Goal: Task Accomplishment & Management: Manage account settings

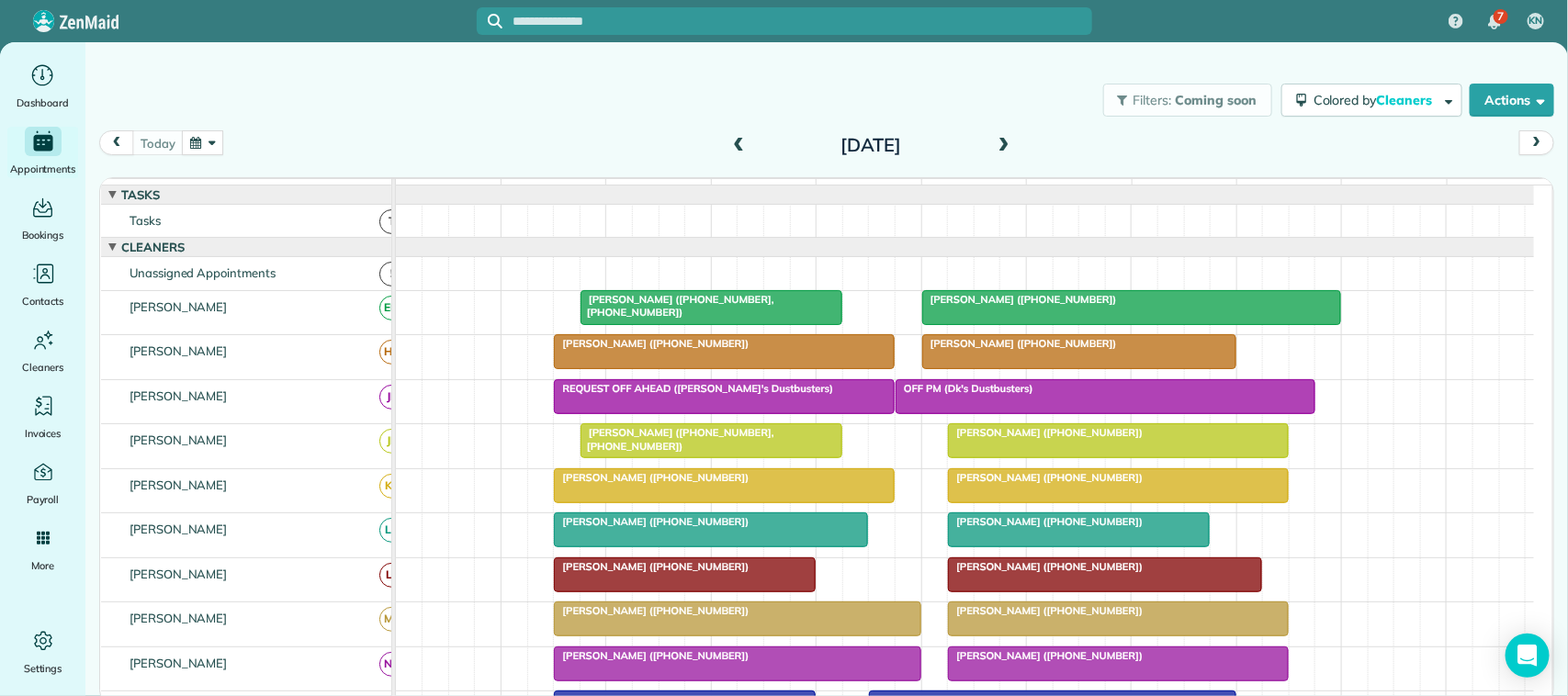
scroll to position [39, 0]
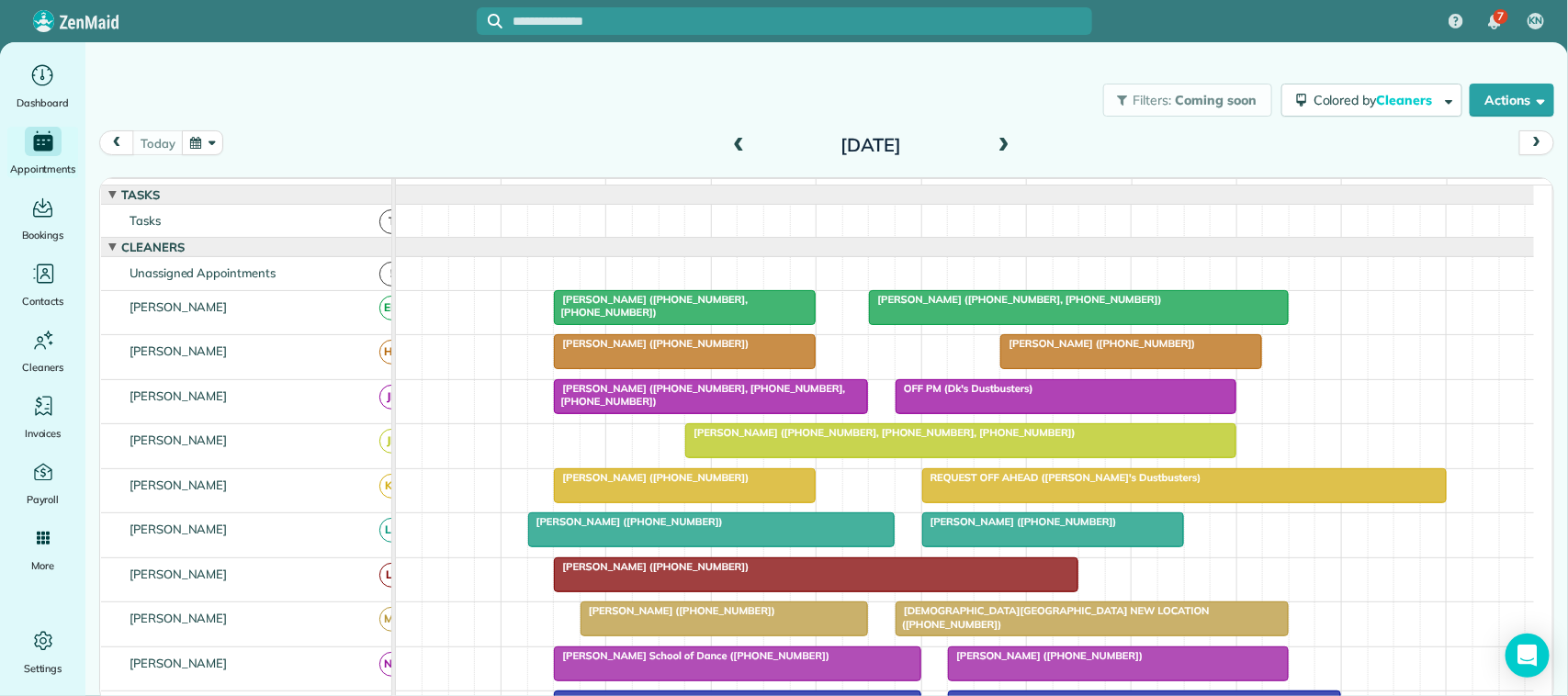
click at [733, 139] on span at bounding box center [739, 145] width 20 height 16
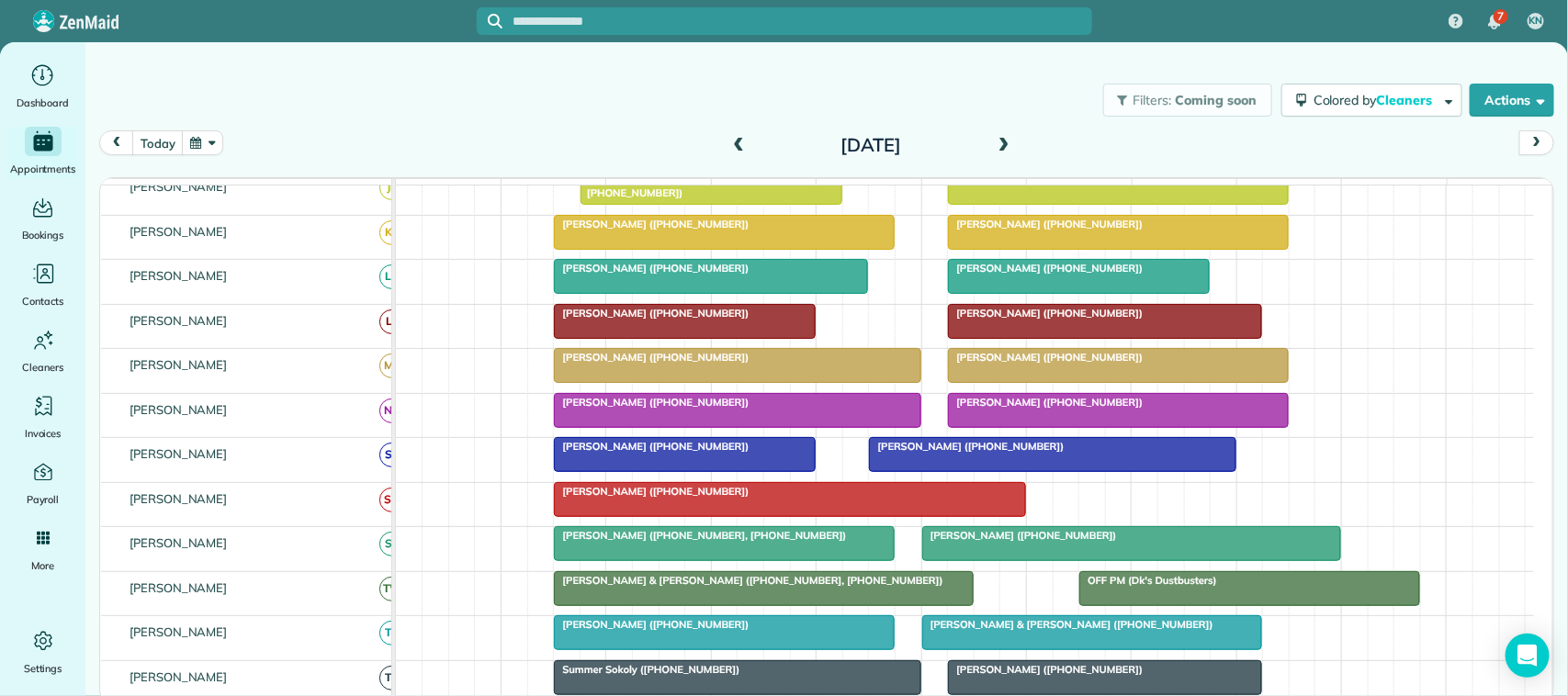
scroll to position [459, 0]
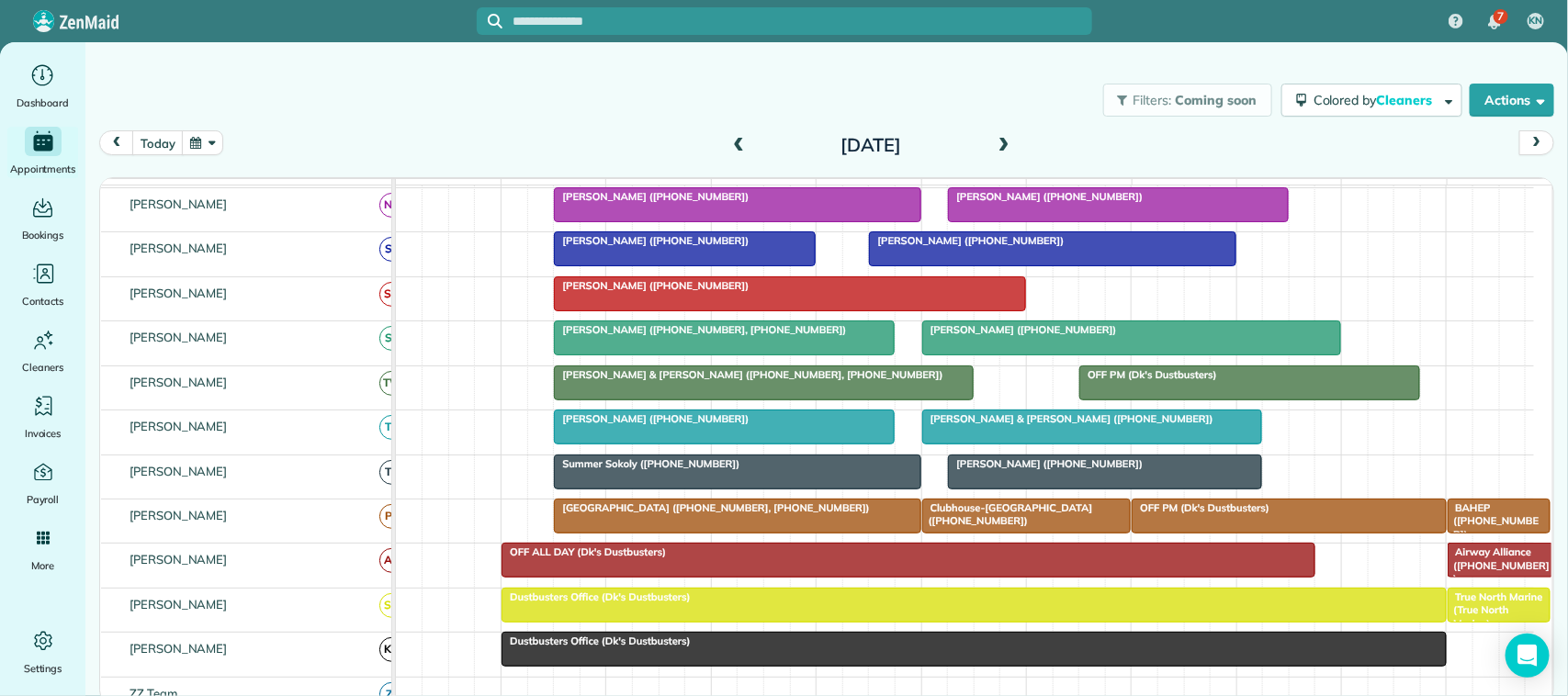
click at [700, 355] on div at bounding box center [724, 337] width 339 height 33
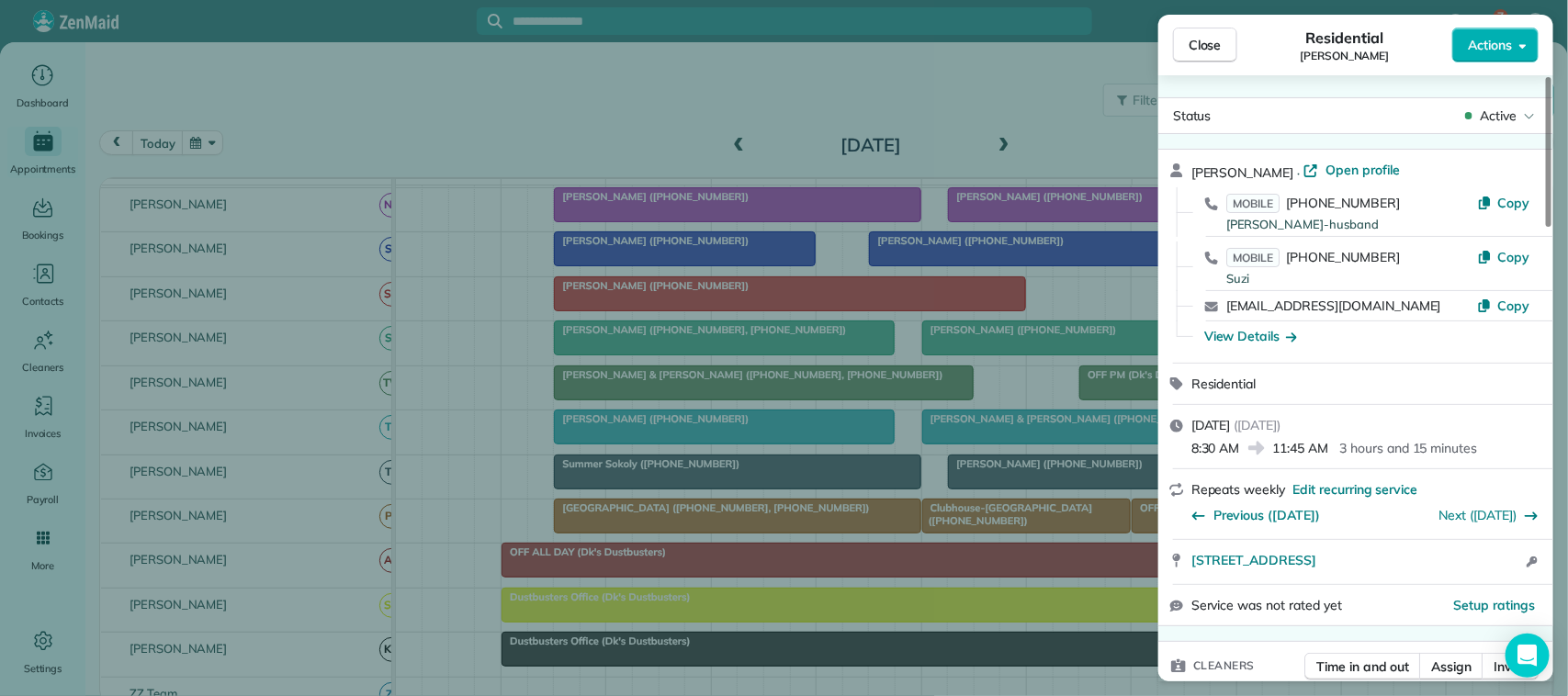
click at [1213, 69] on div "Close Residential Suzi Saunders Actions" at bounding box center [1356, 44] width 395 height 60
click at [1209, 56] on button "Close" at bounding box center [1204, 45] width 64 height 34
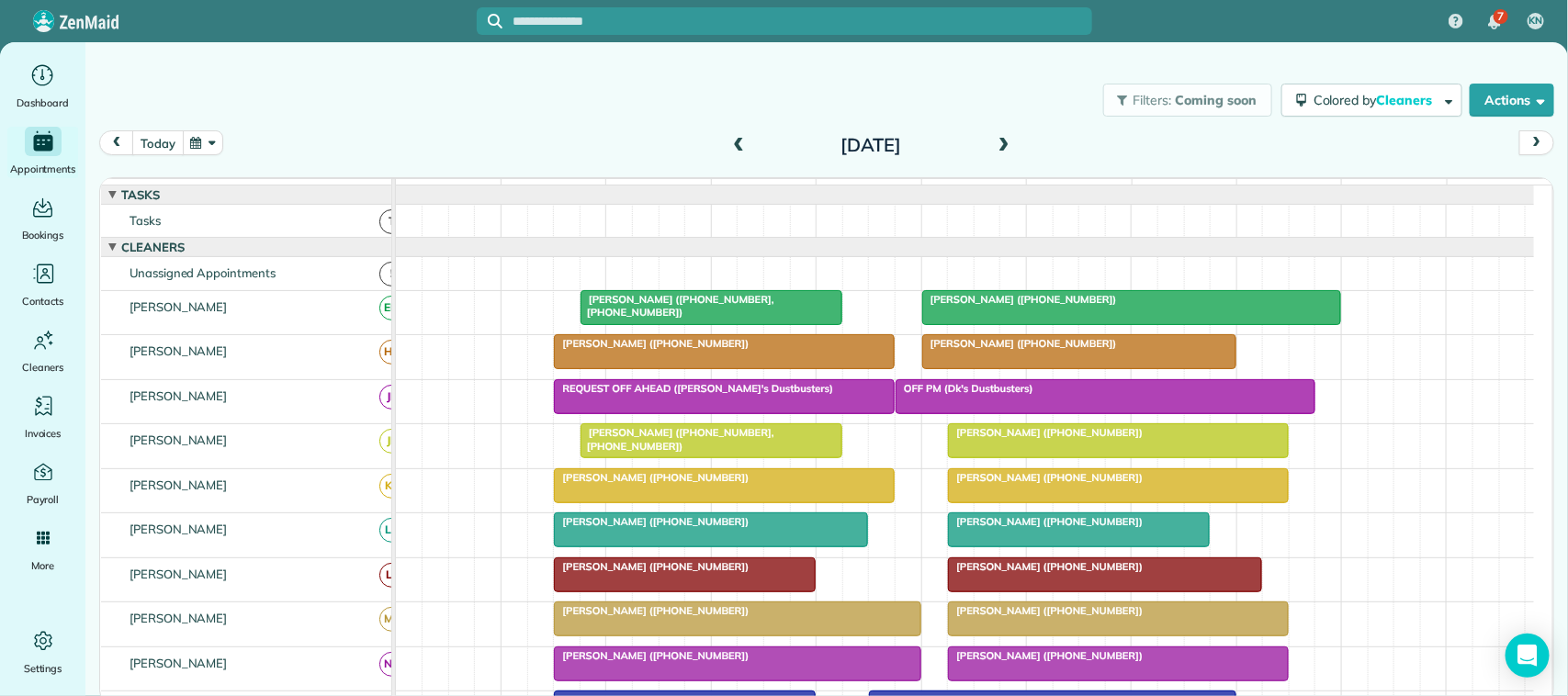
click at [166, 143] on button "today" at bounding box center [157, 142] width 51 height 25
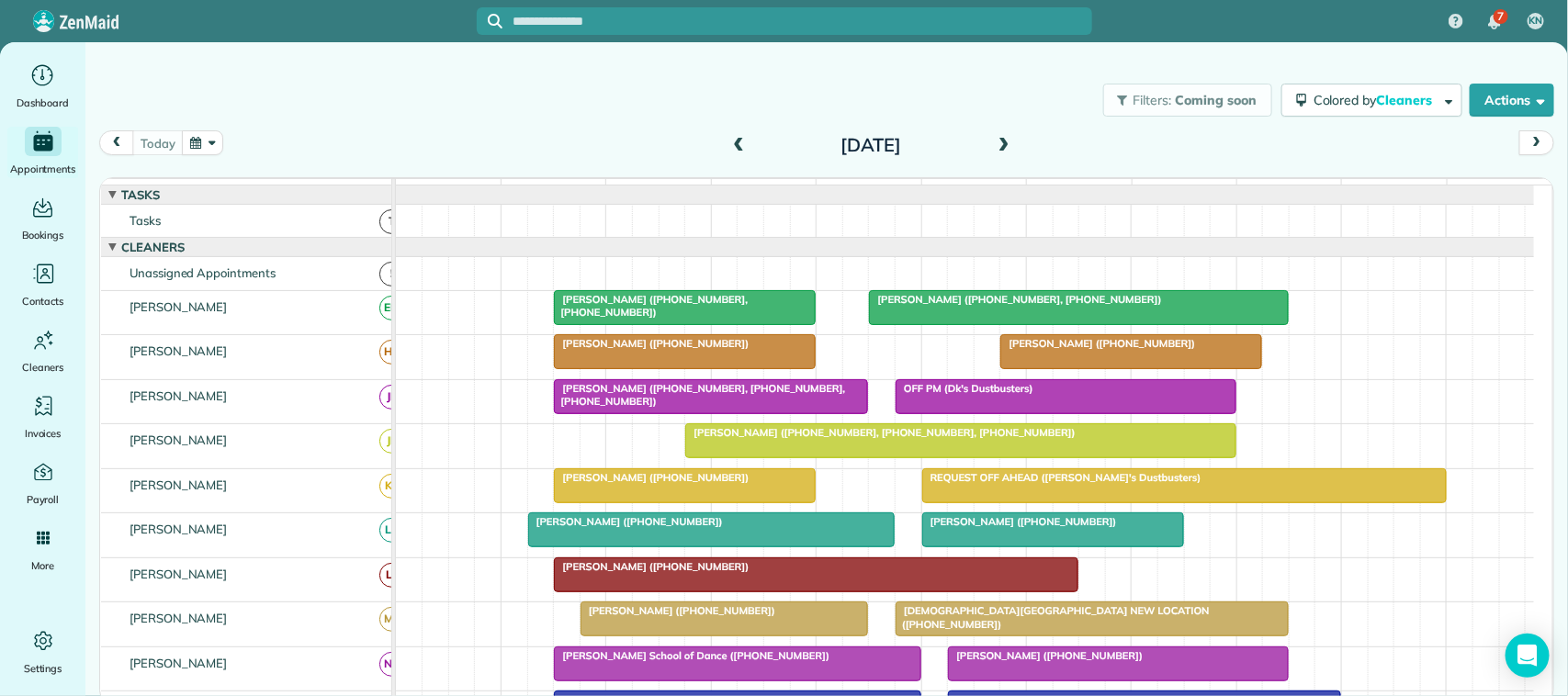
click at [184, 147] on button "button" at bounding box center [203, 142] width 42 height 25
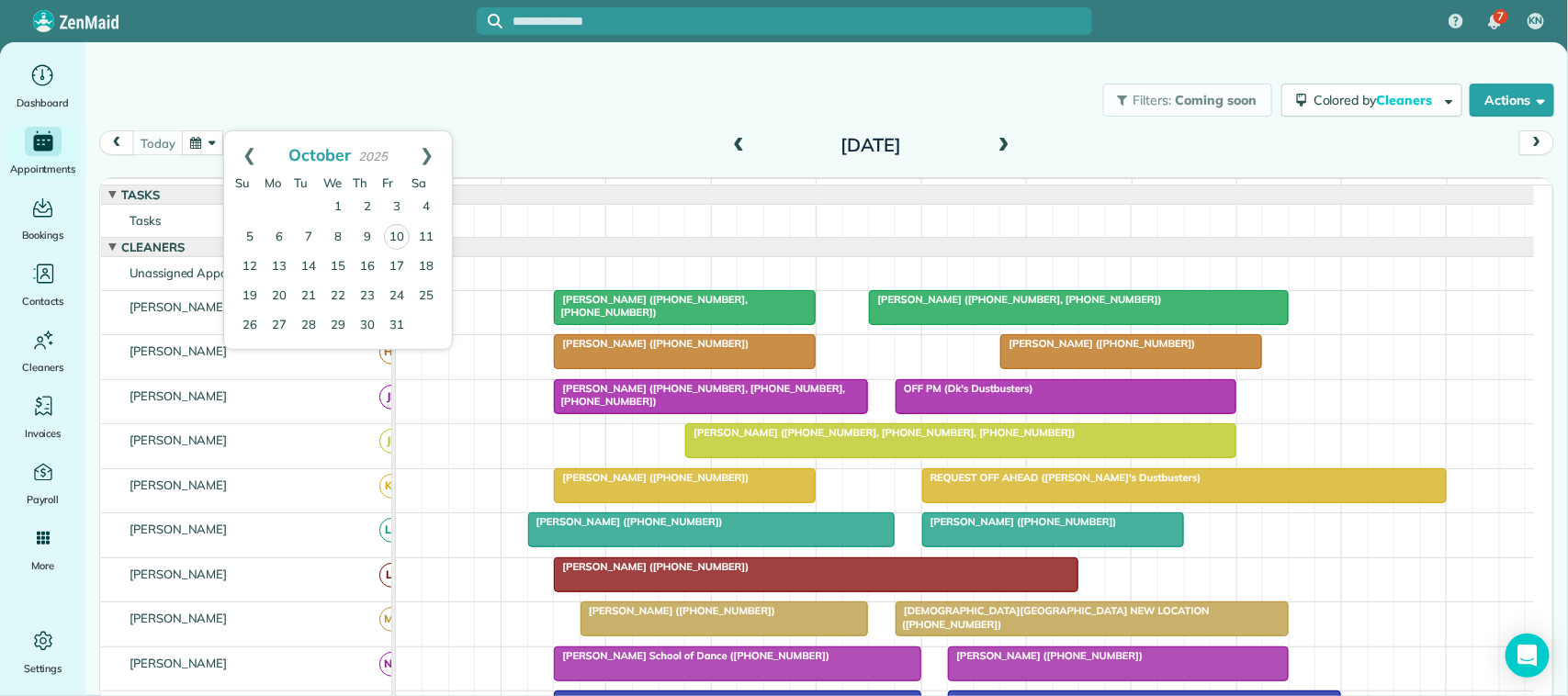
click at [344, 118] on div "Filters: Coming soon Colored by Cleaners Color by Cleaner Color by Team Color b…" at bounding box center [827, 99] width 1483 height 60
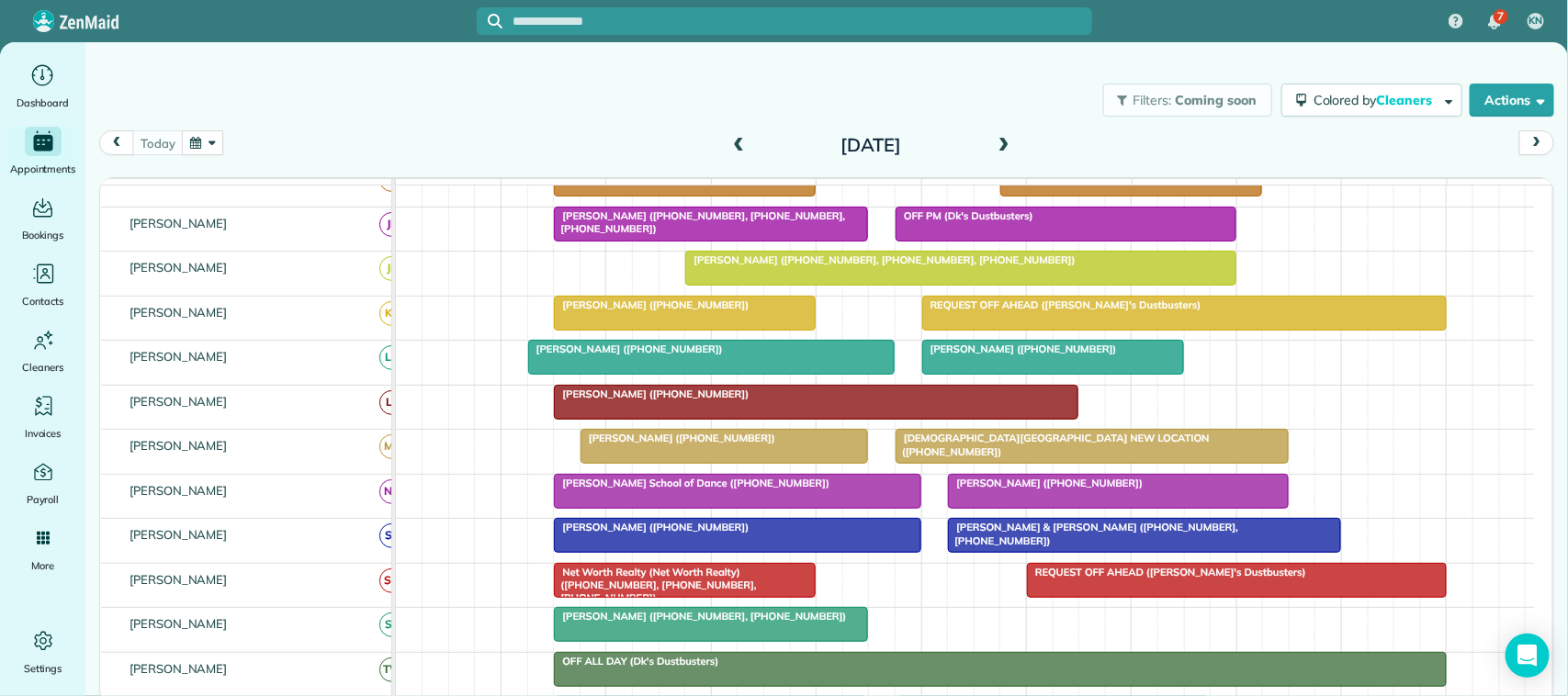
scroll to position [229, 0]
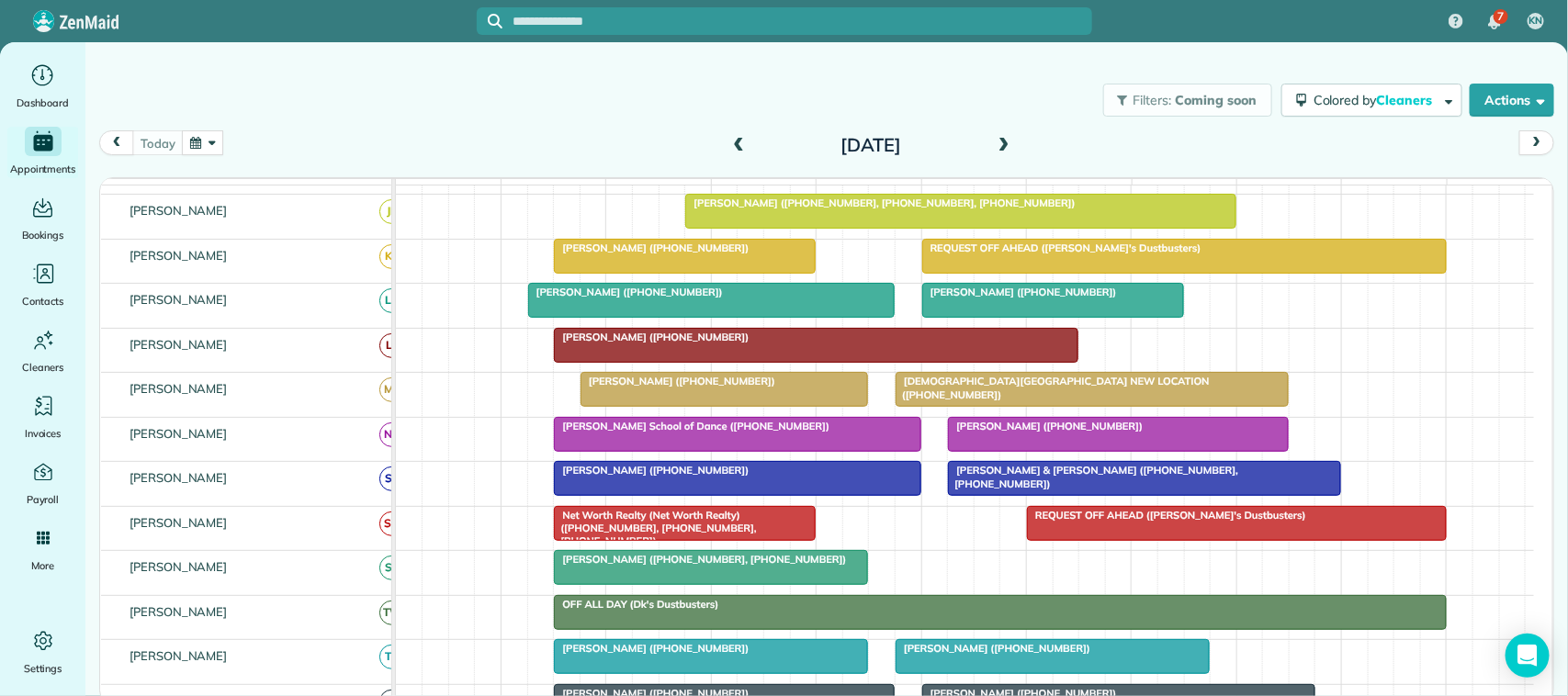
click at [644, 405] on div at bounding box center [725, 389] width 287 height 33
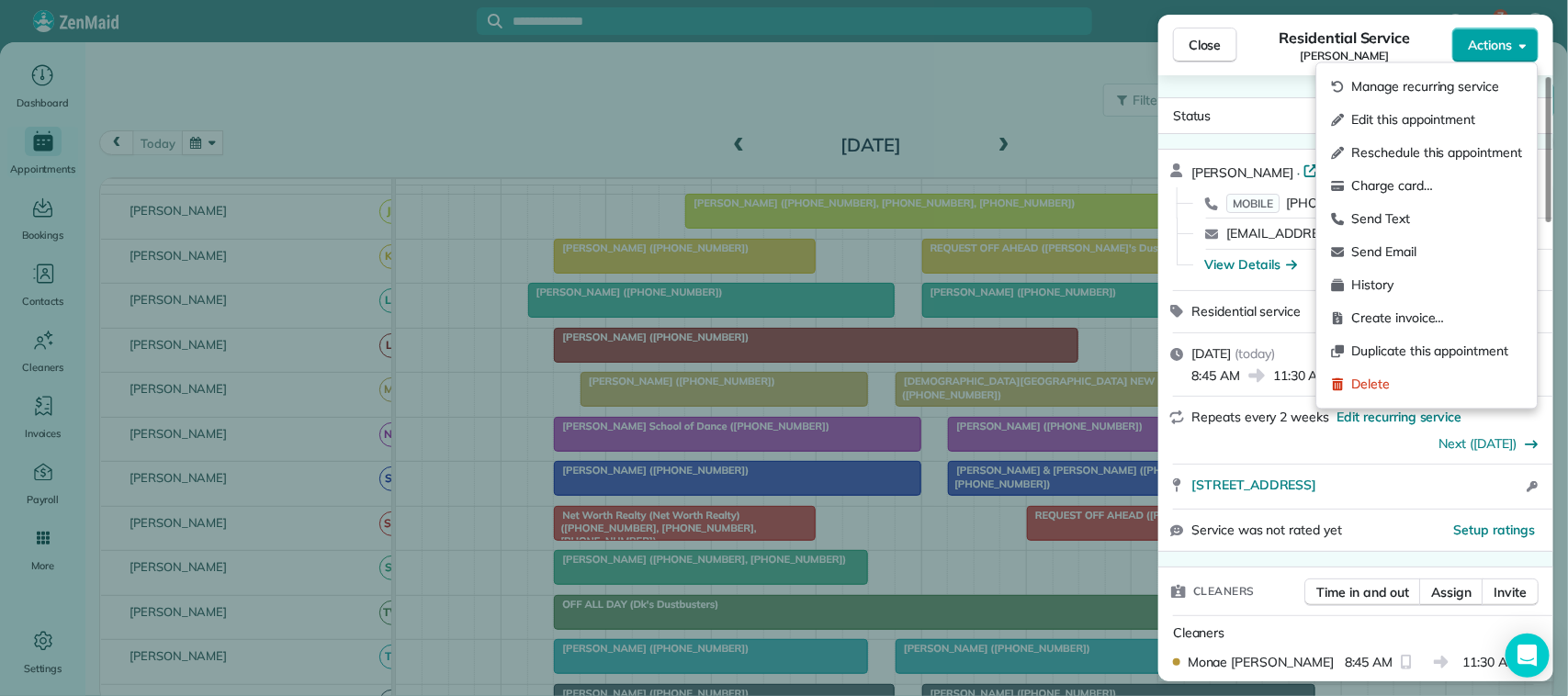
click at [1493, 44] on span "Actions" at bounding box center [1491, 44] width 44 height 18
click at [1423, 189] on span "Charge card…" at bounding box center [1438, 185] width 171 height 18
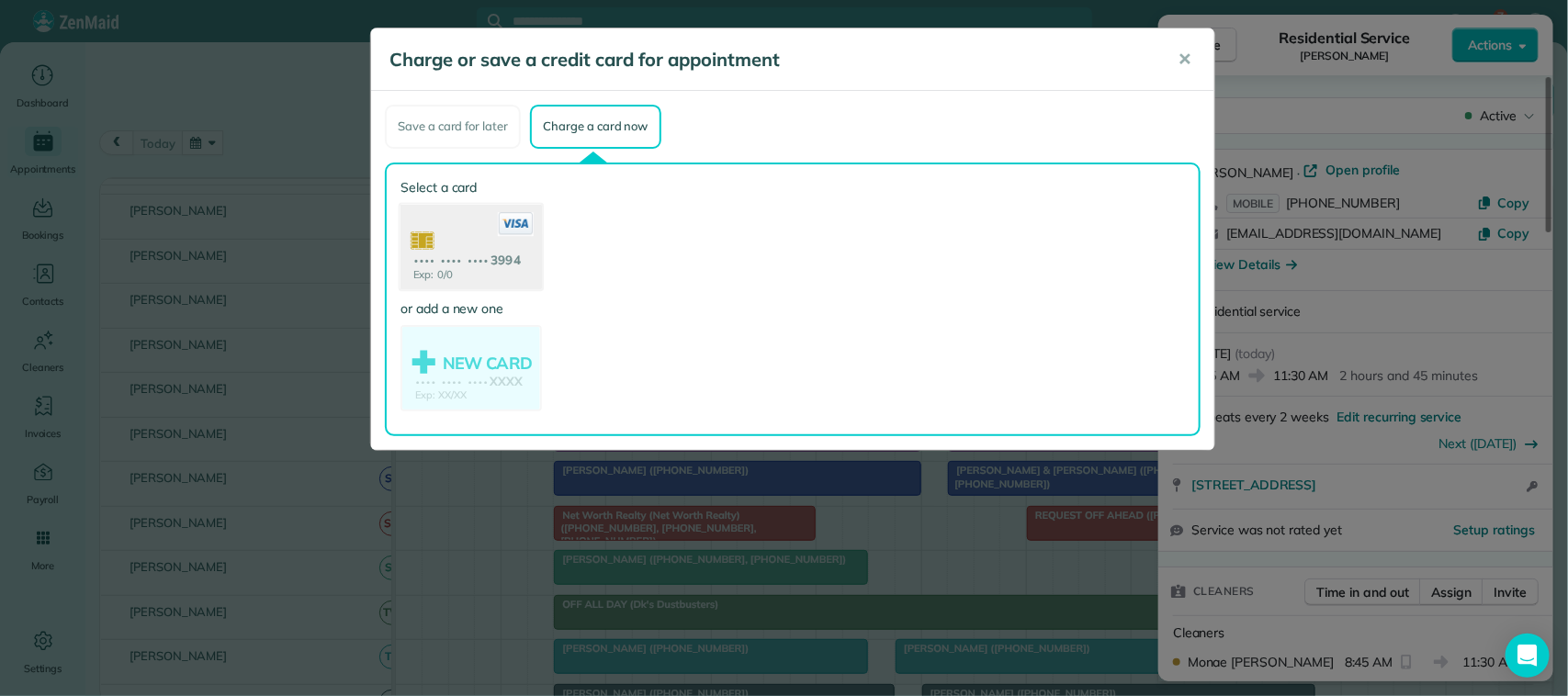
click at [511, 280] on use at bounding box center [472, 248] width 142 height 89
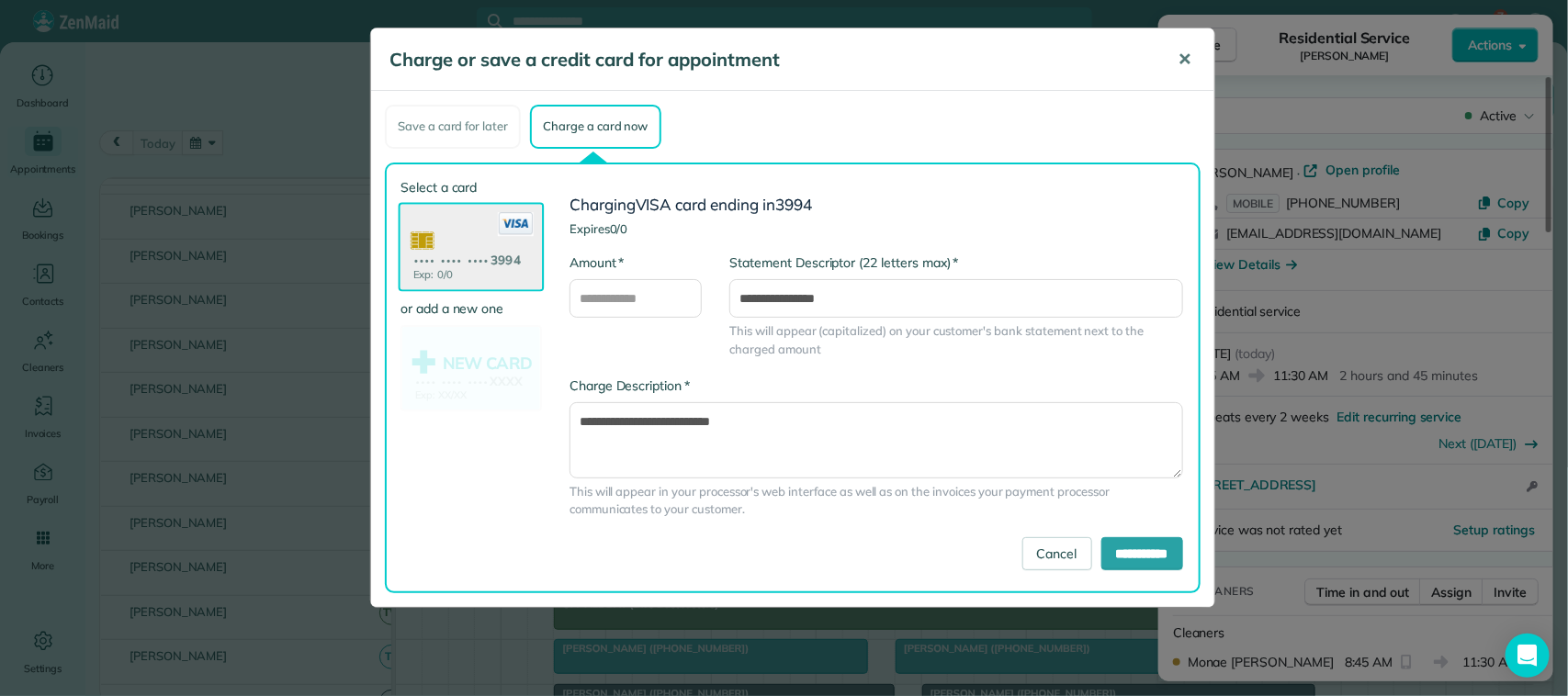
click at [1182, 48] on button "✕" at bounding box center [1184, 59] width 41 height 44
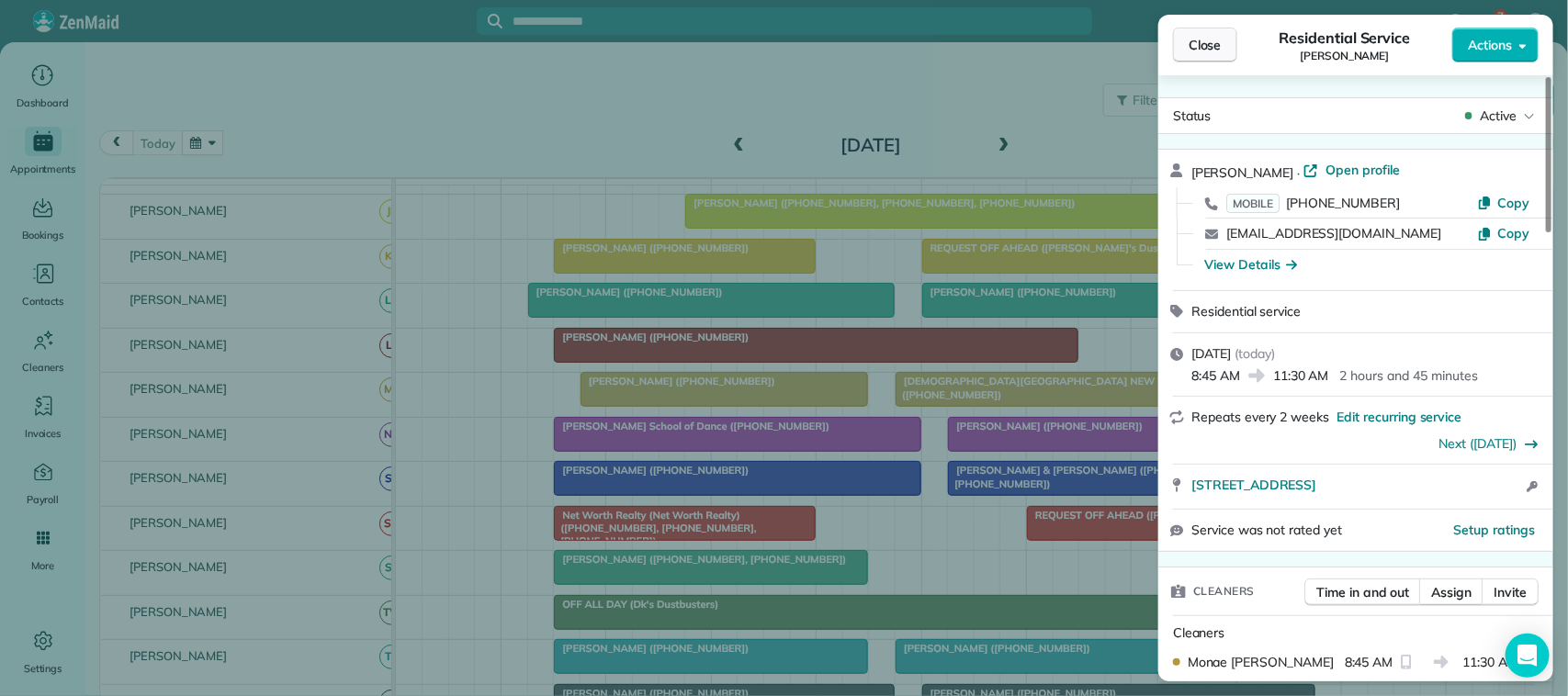
click at [1204, 39] on span "Close" at bounding box center [1205, 44] width 33 height 18
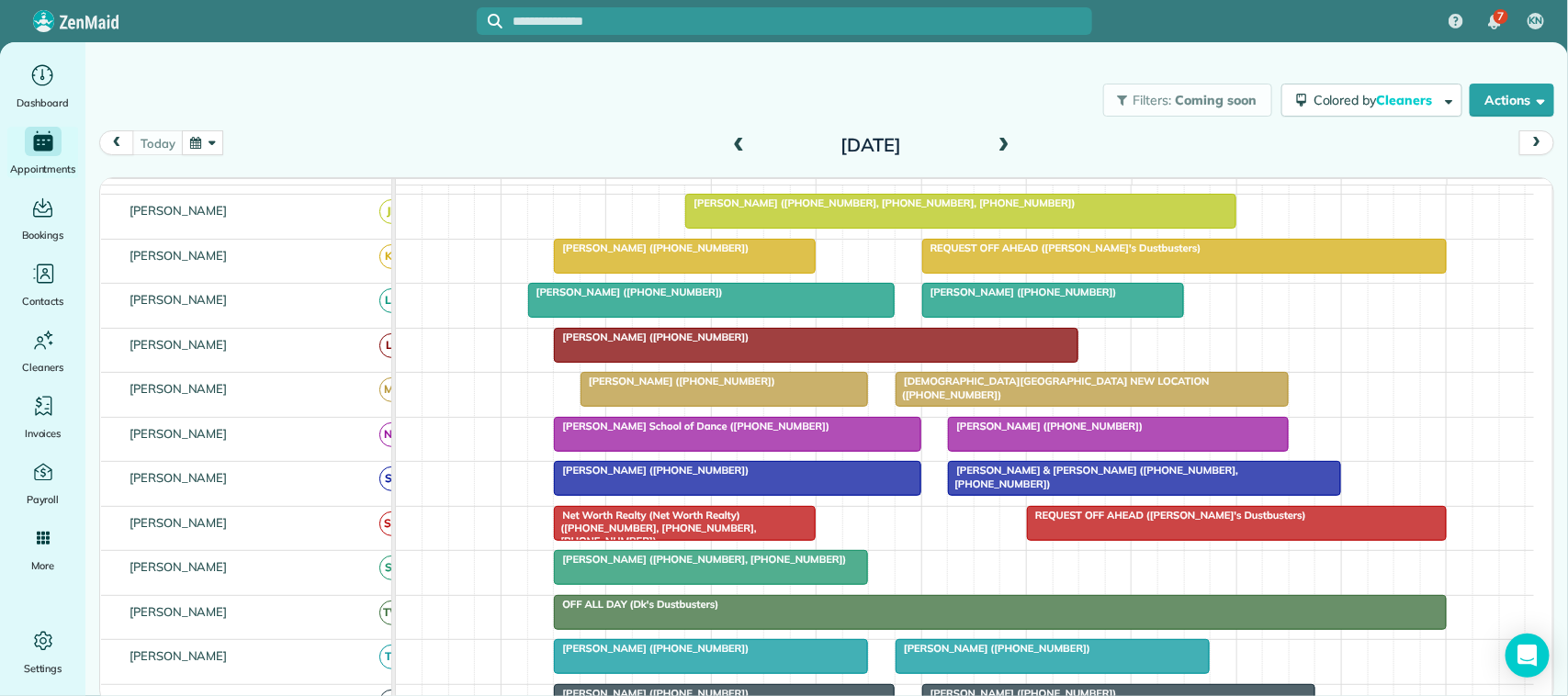
click at [738, 405] on div at bounding box center [725, 389] width 287 height 33
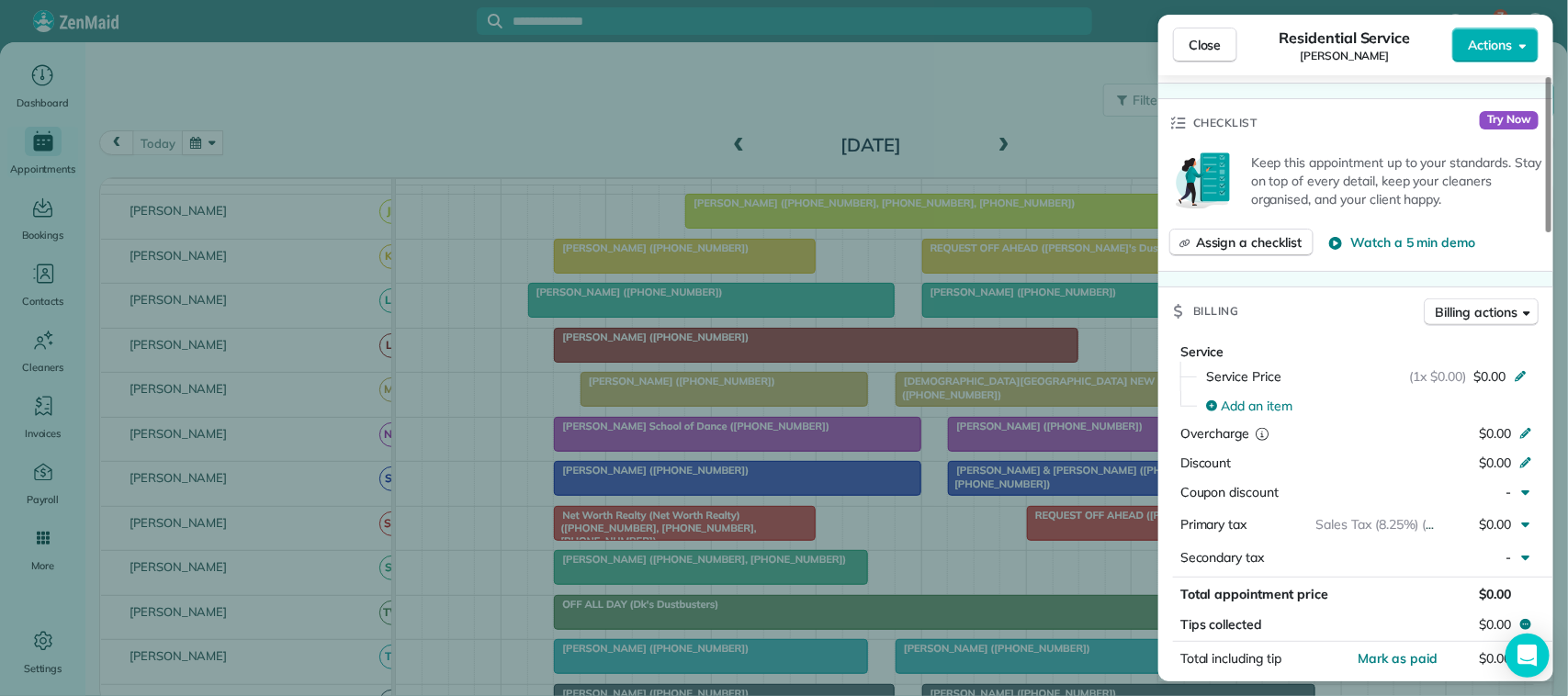
scroll to position [688, 0]
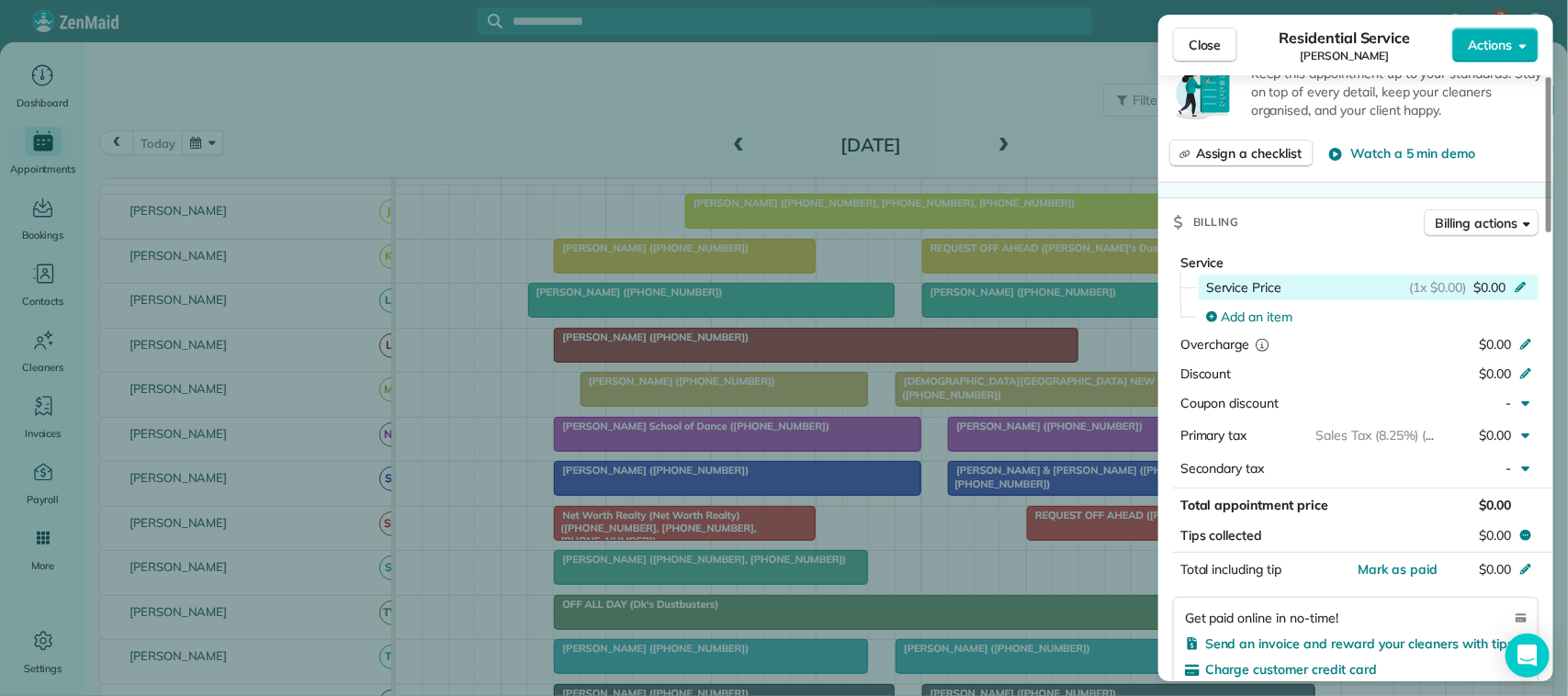
click at [1503, 290] on span "$0.00" at bounding box center [1490, 287] width 33 height 18
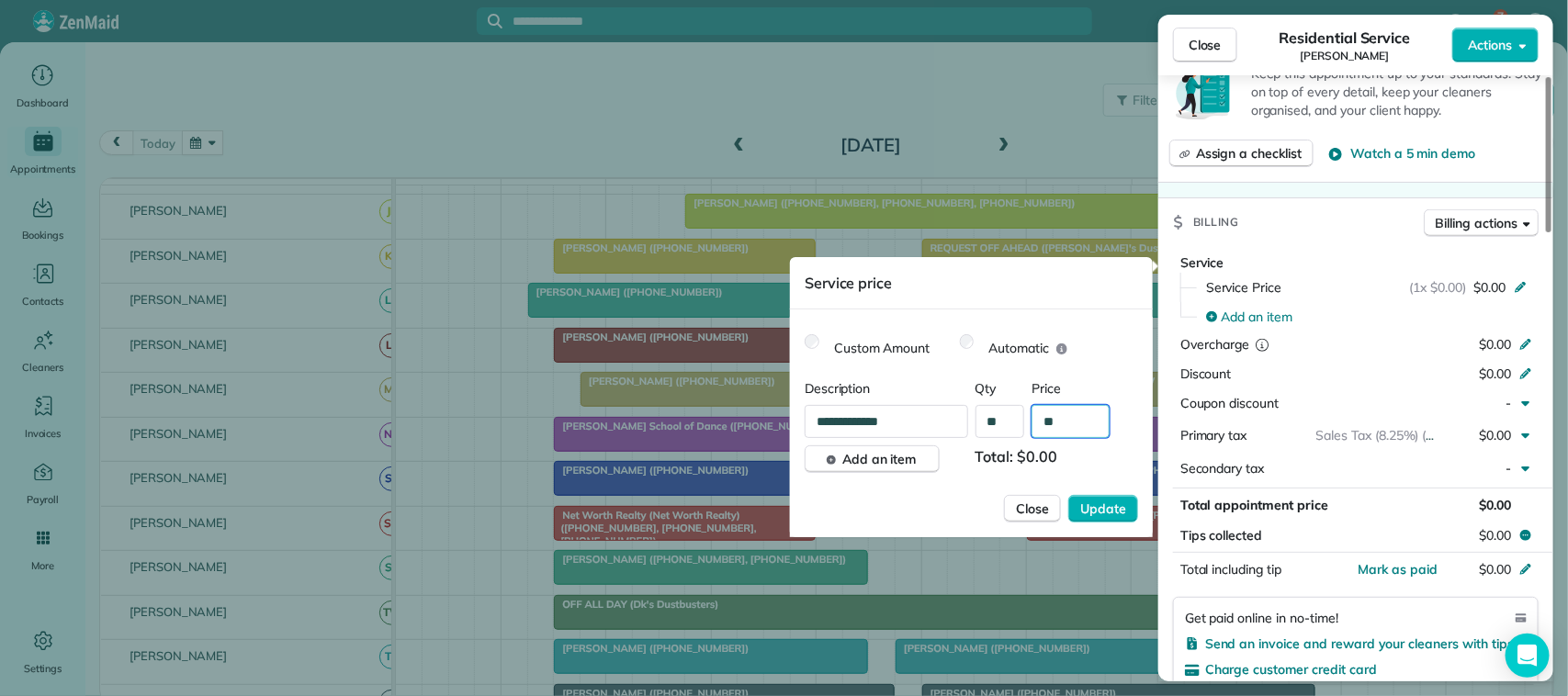
click at [1071, 419] on input "**" at bounding box center [1071, 422] width 78 height 33
click at [1071, 419] on input "****" at bounding box center [1071, 422] width 78 height 33
type input "****"
click at [1110, 402] on div "**********" at bounding box center [971, 426] width 334 height 94
click at [1116, 507] on span "Update" at bounding box center [1103, 508] width 46 height 18
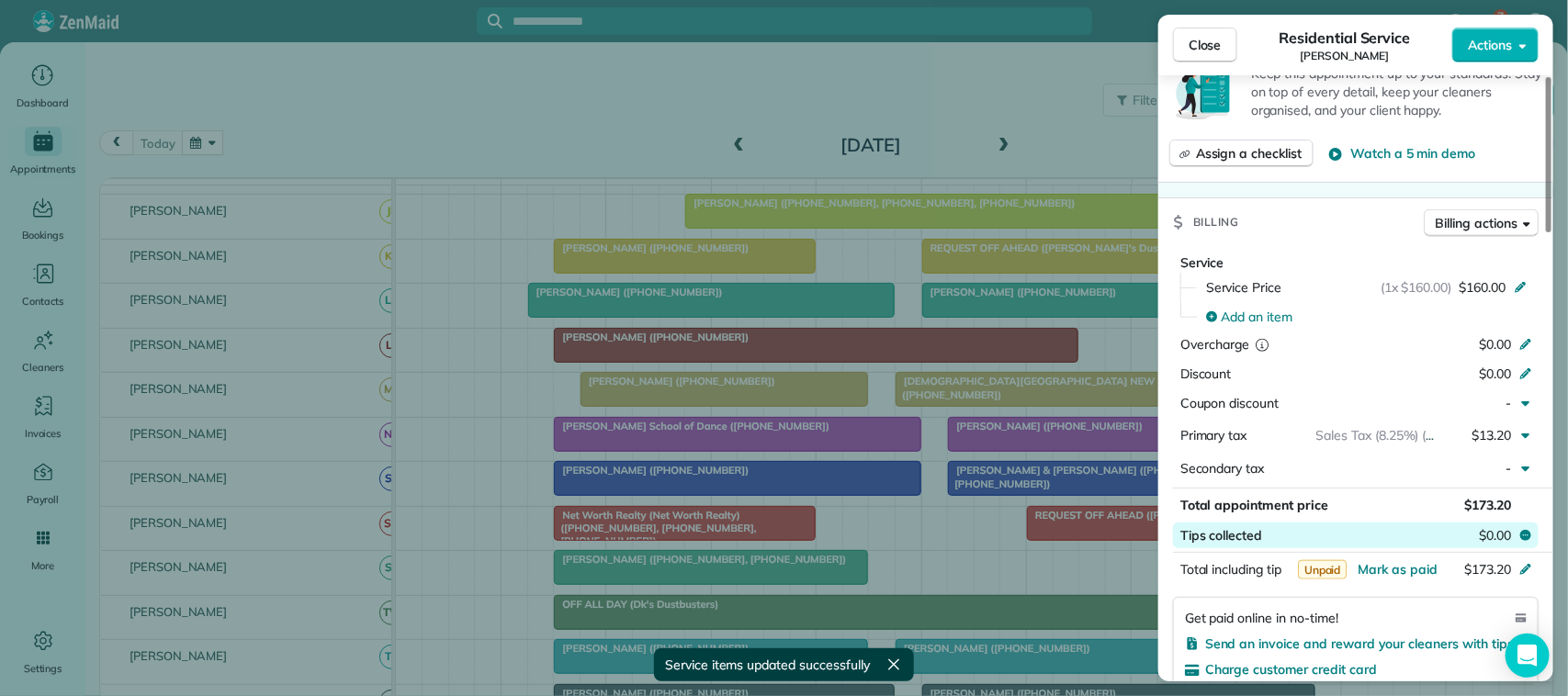
click at [1493, 544] on span "$0.00" at bounding box center [1495, 534] width 33 height 18
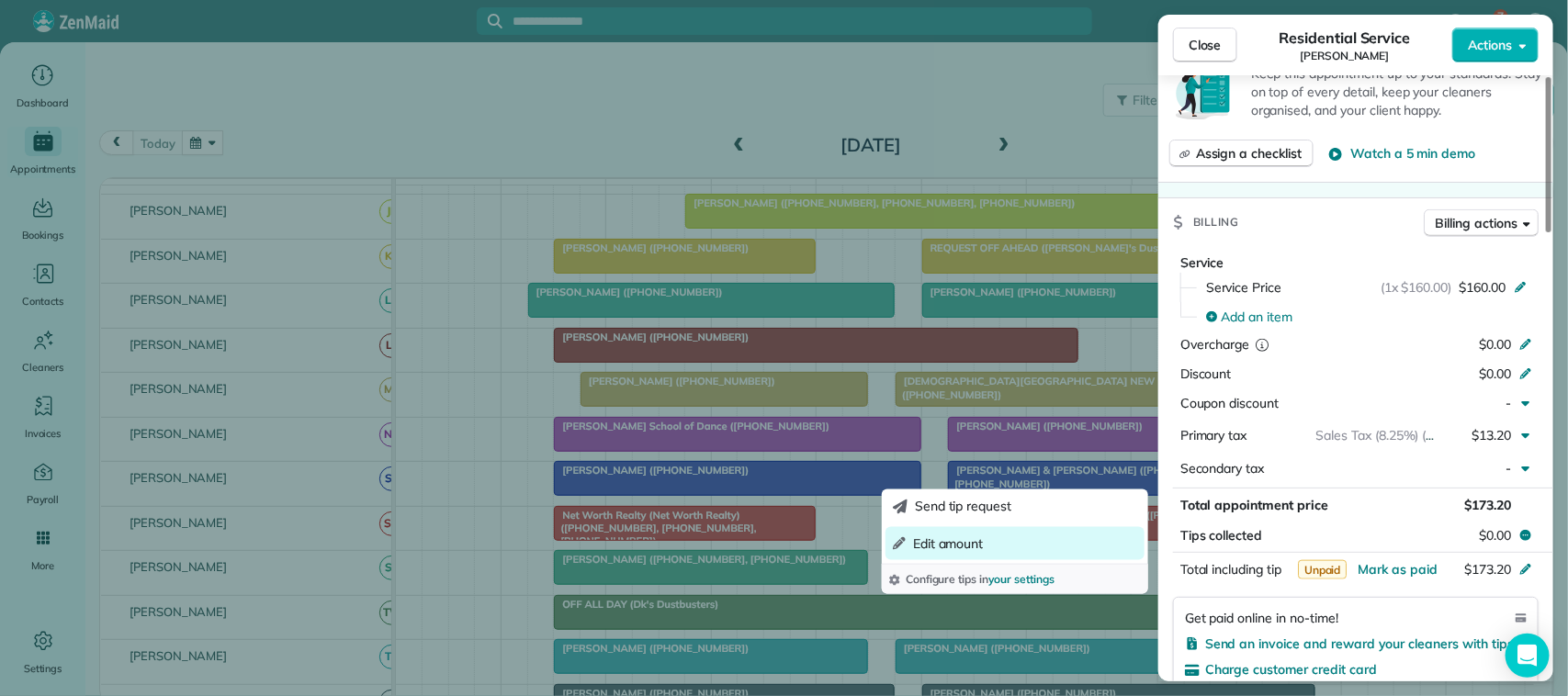
click at [1049, 543] on button "Edit amount" at bounding box center [1015, 542] width 259 height 33
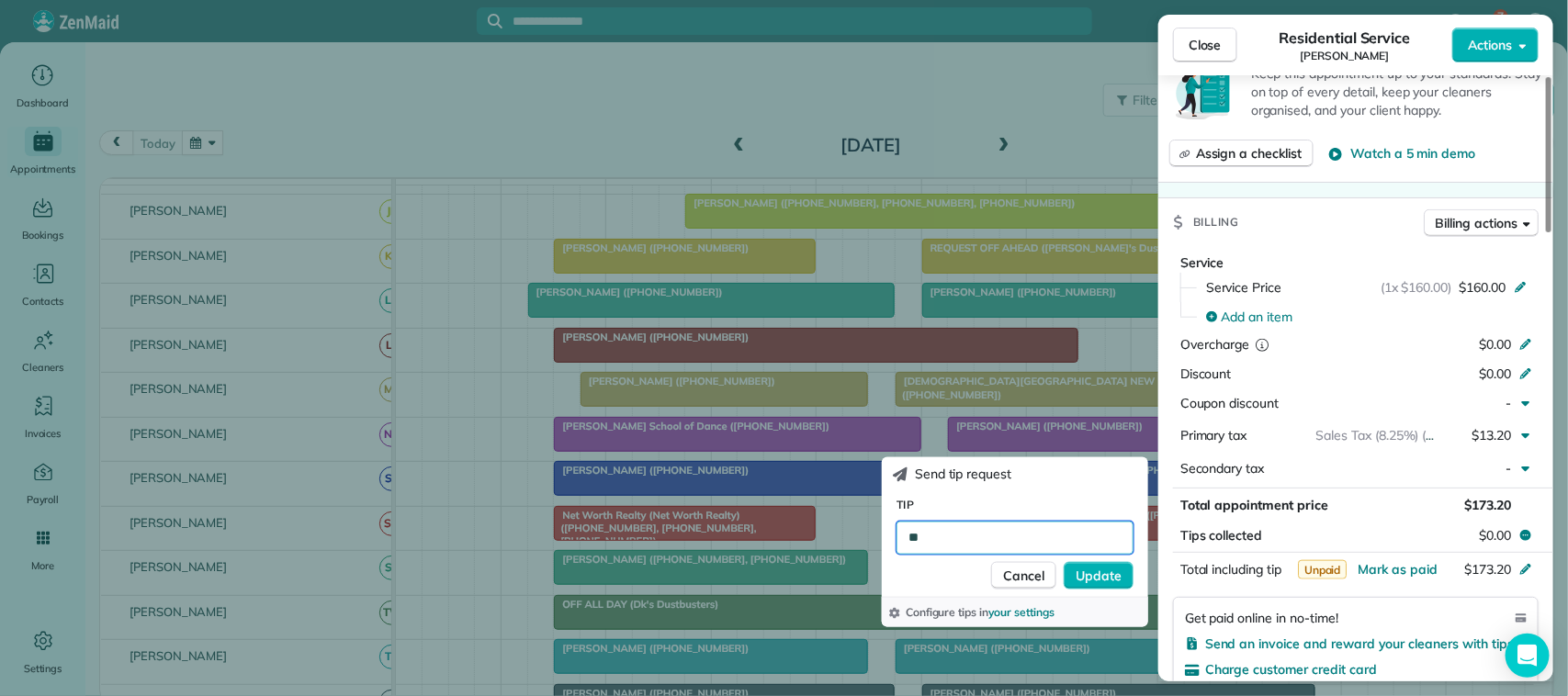
click at [964, 526] on input "**" at bounding box center [1015, 537] width 237 height 33
type input "*****"
click at [1110, 570] on span "Update" at bounding box center [1099, 575] width 46 height 18
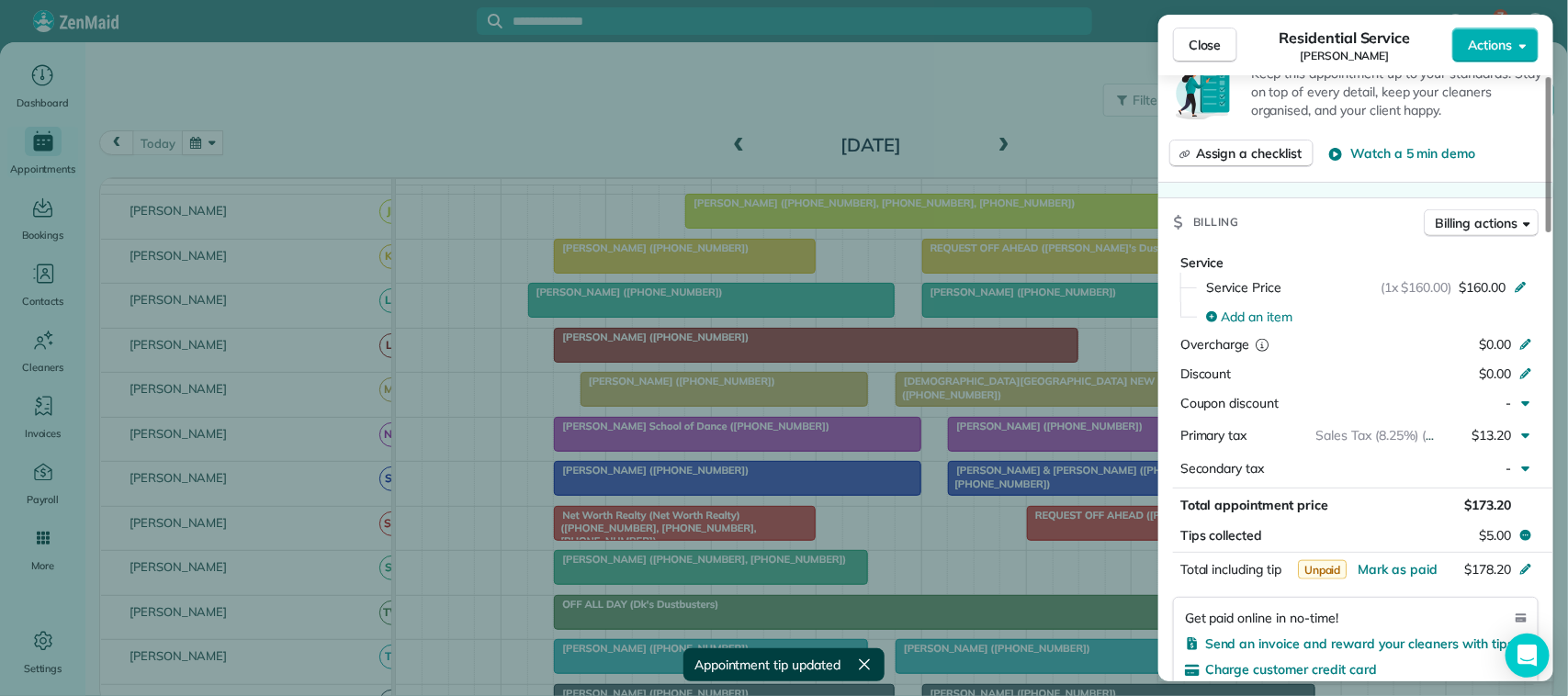
click at [1474, 243] on div "Billing actions" at bounding box center [1482, 228] width 115 height 36
click at [1472, 231] on span "Billing actions" at bounding box center [1476, 223] width 81 height 18
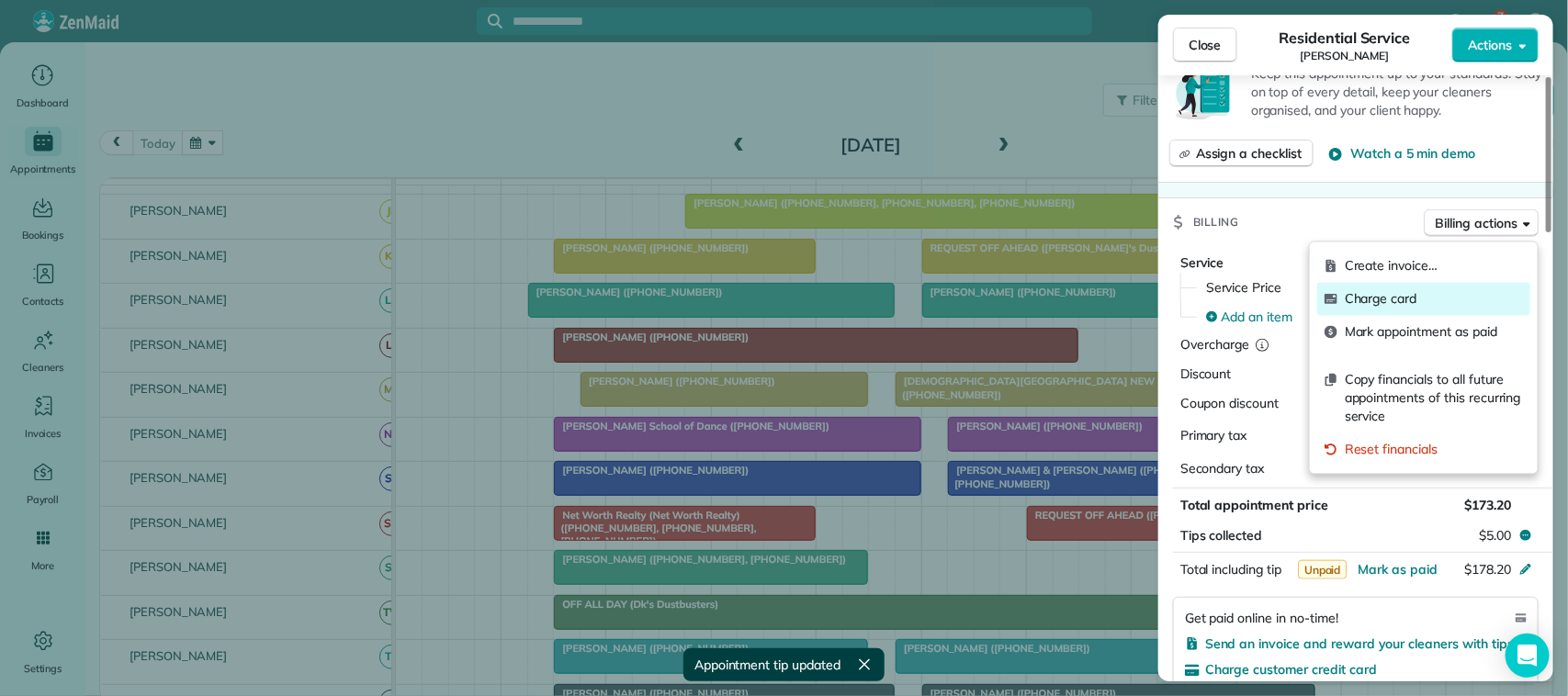
click at [1445, 310] on div "Charge card" at bounding box center [1424, 299] width 213 height 33
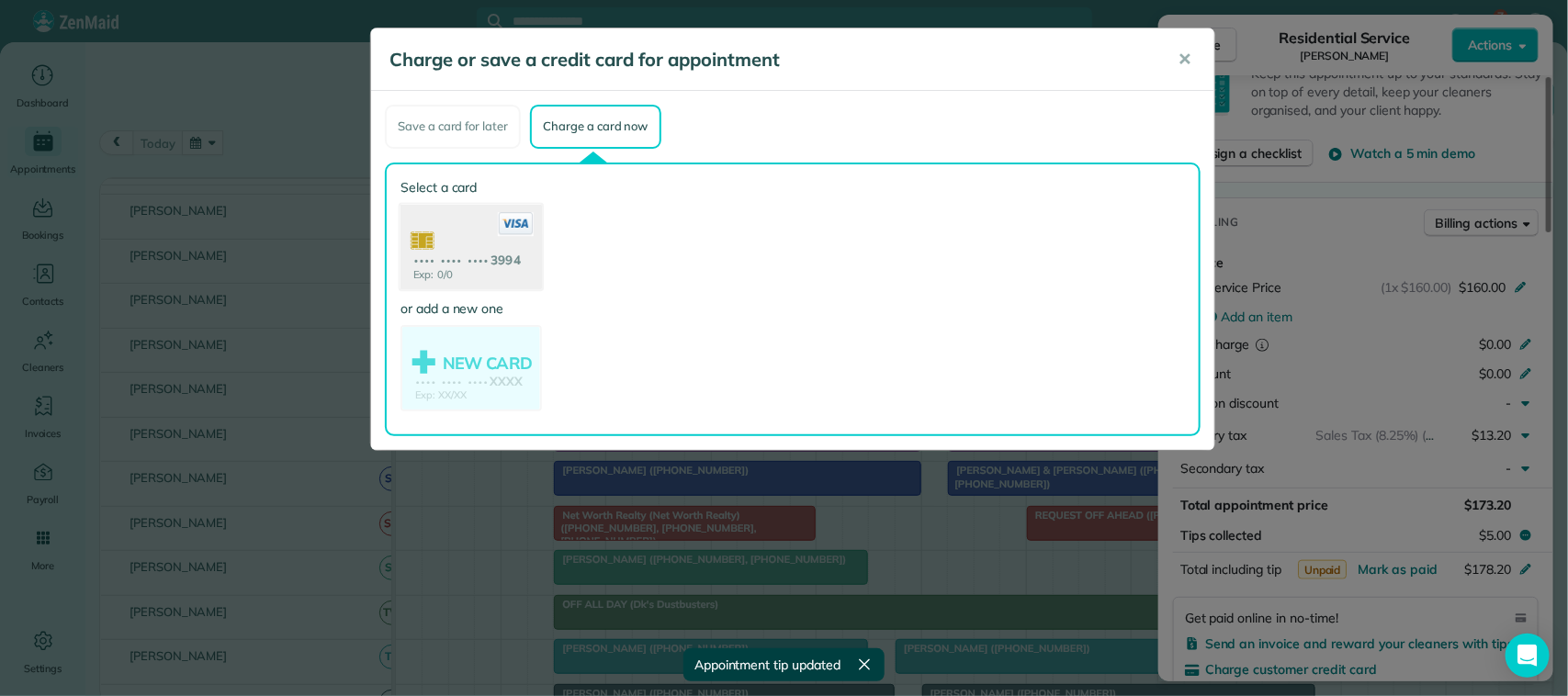
click at [521, 245] on use at bounding box center [472, 248] width 142 height 89
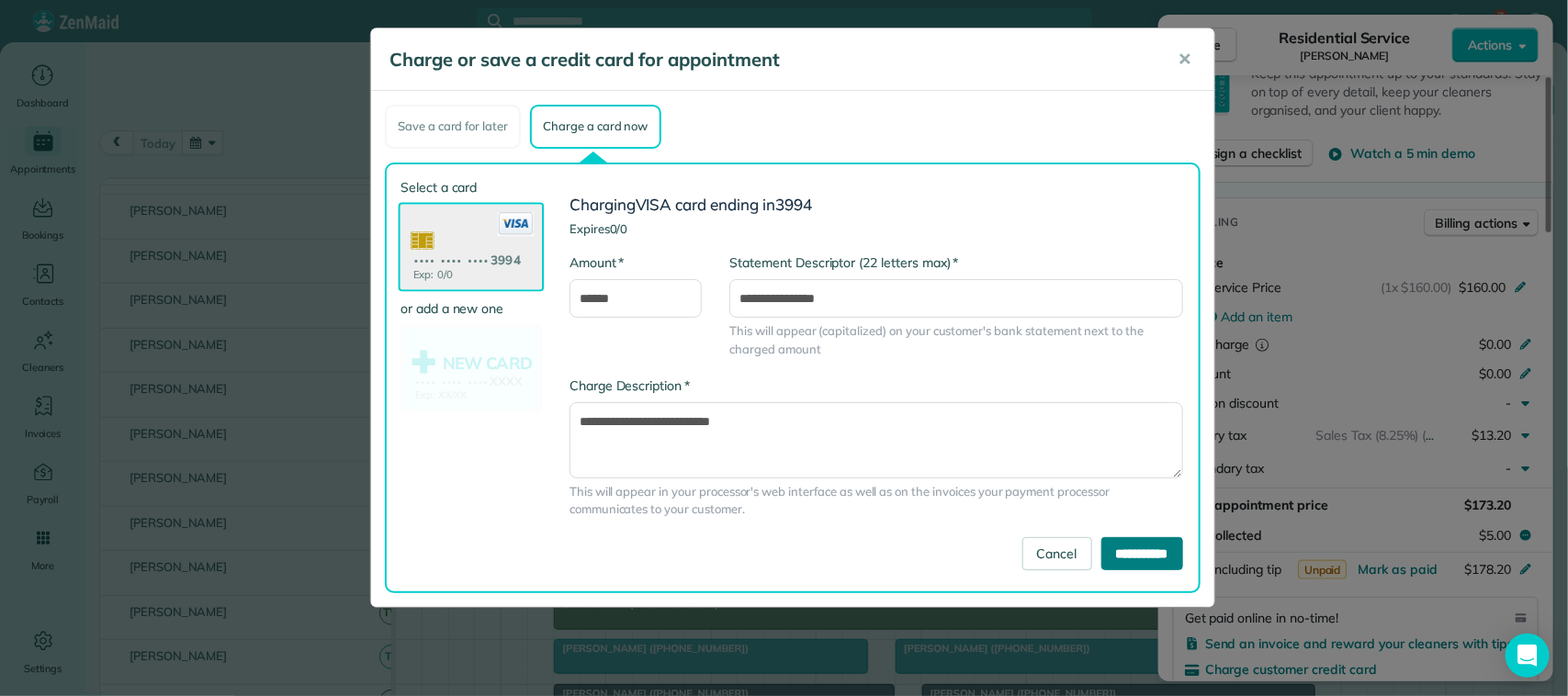
click at [1123, 548] on input "**********" at bounding box center [1141, 554] width 81 height 33
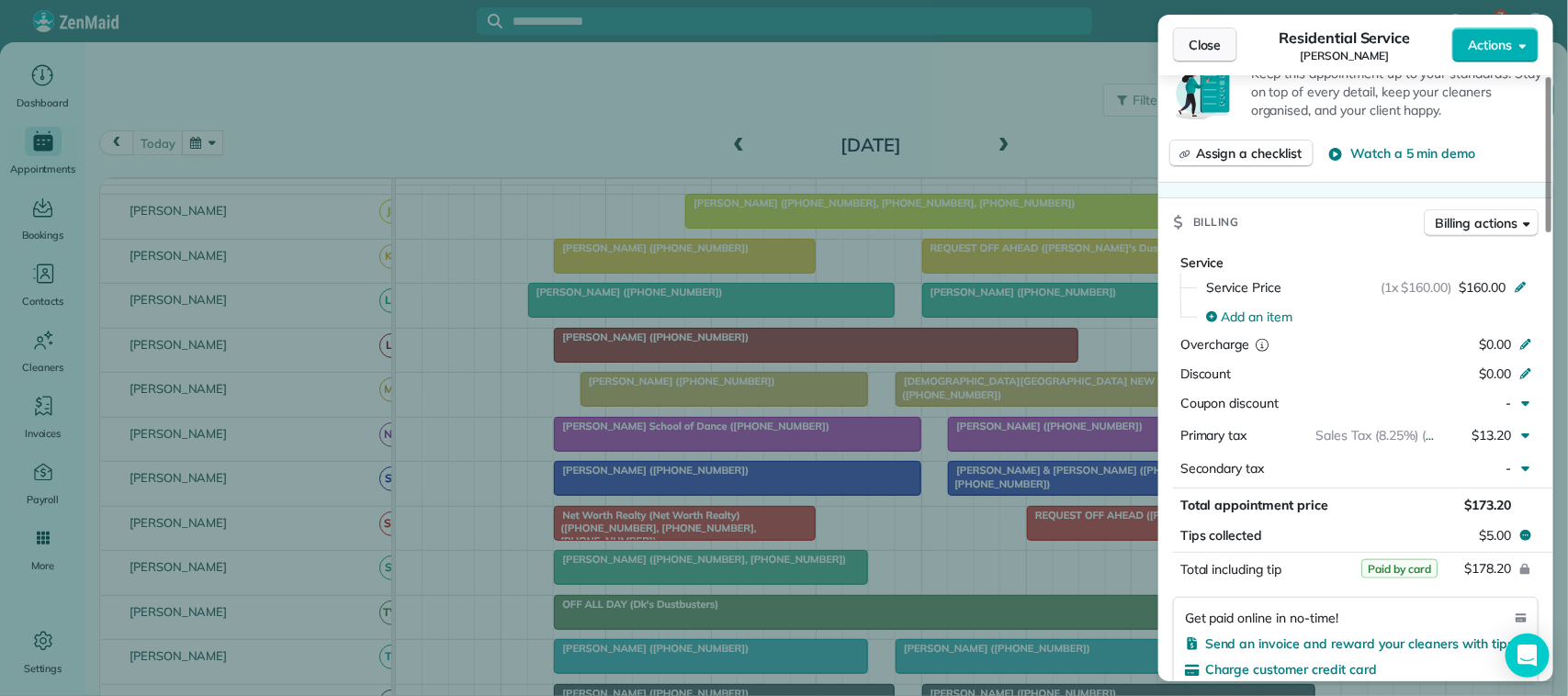
click at [1196, 42] on span "Close" at bounding box center [1205, 44] width 33 height 18
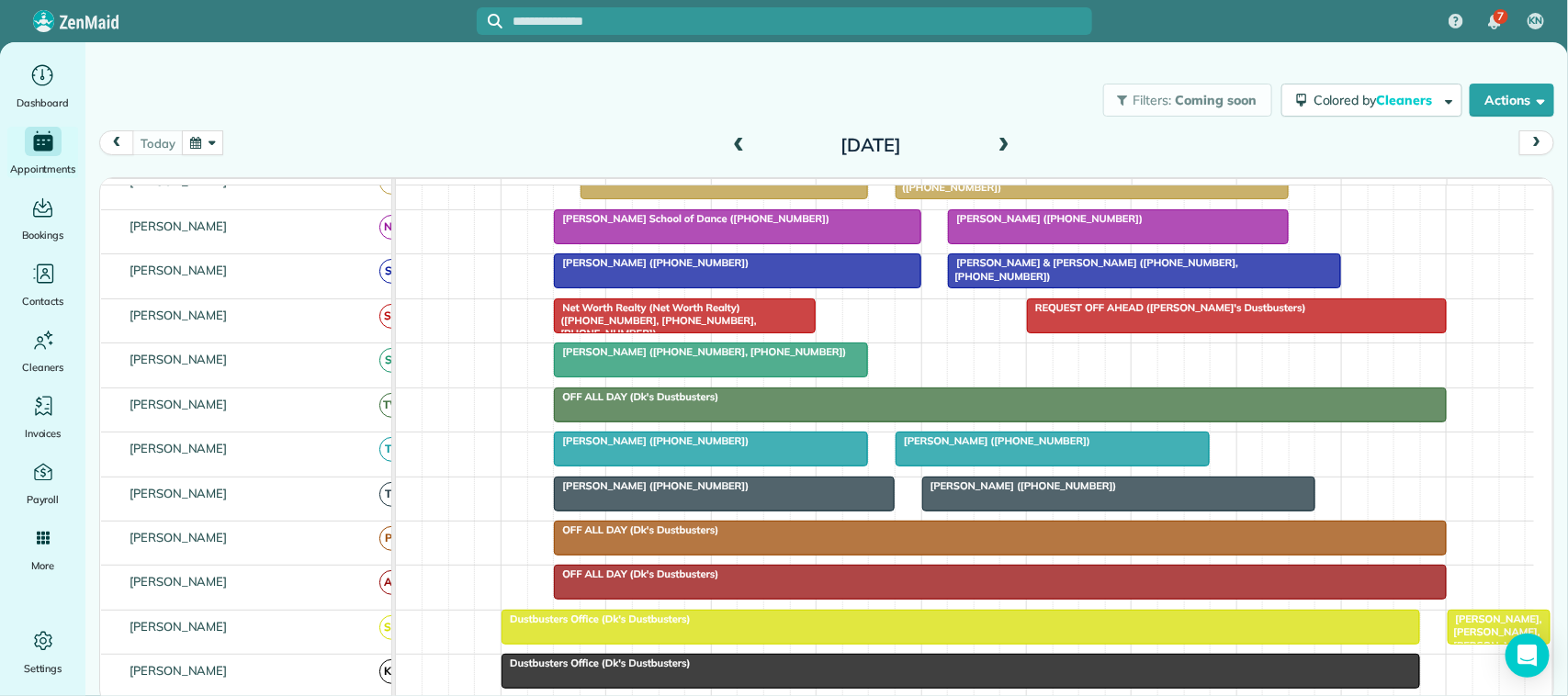
scroll to position [459, 0]
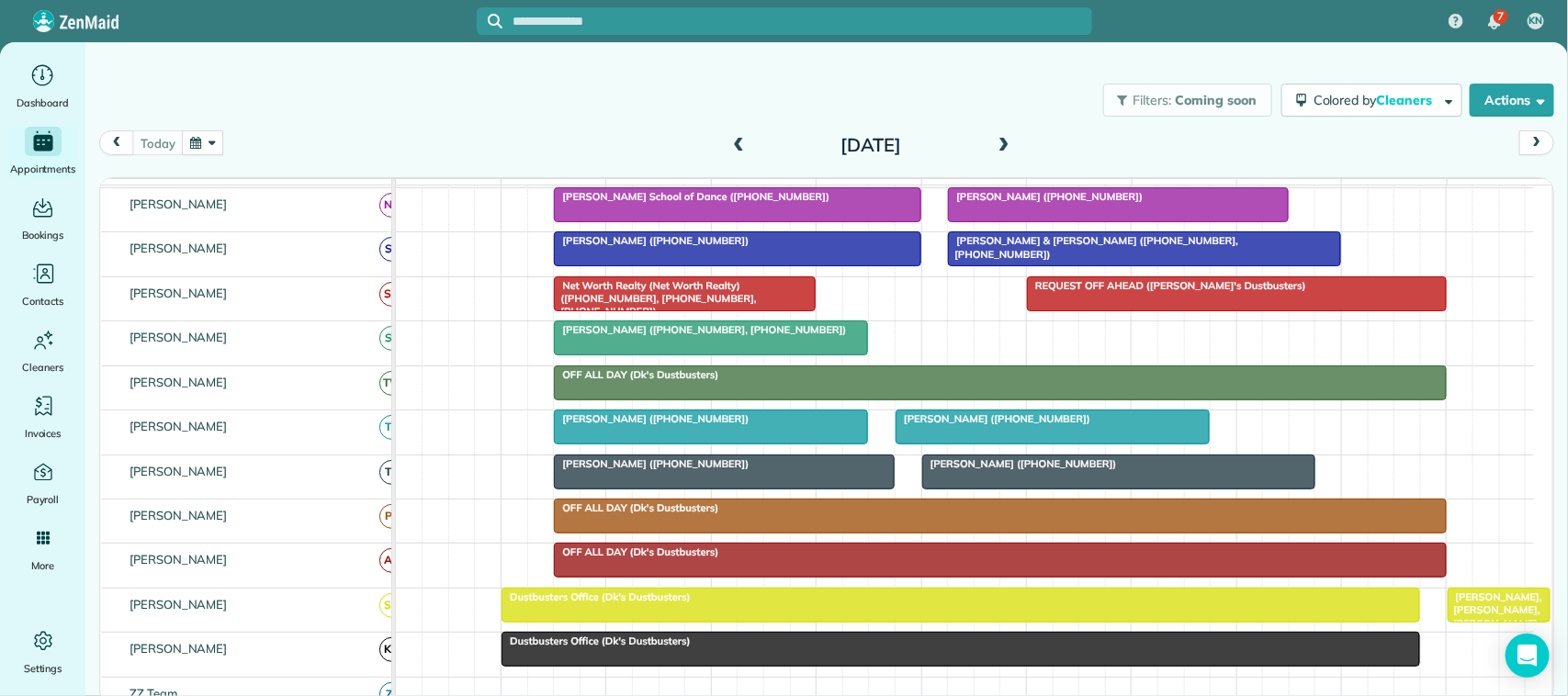
click at [1045, 444] on div at bounding box center [1052, 426] width 313 height 33
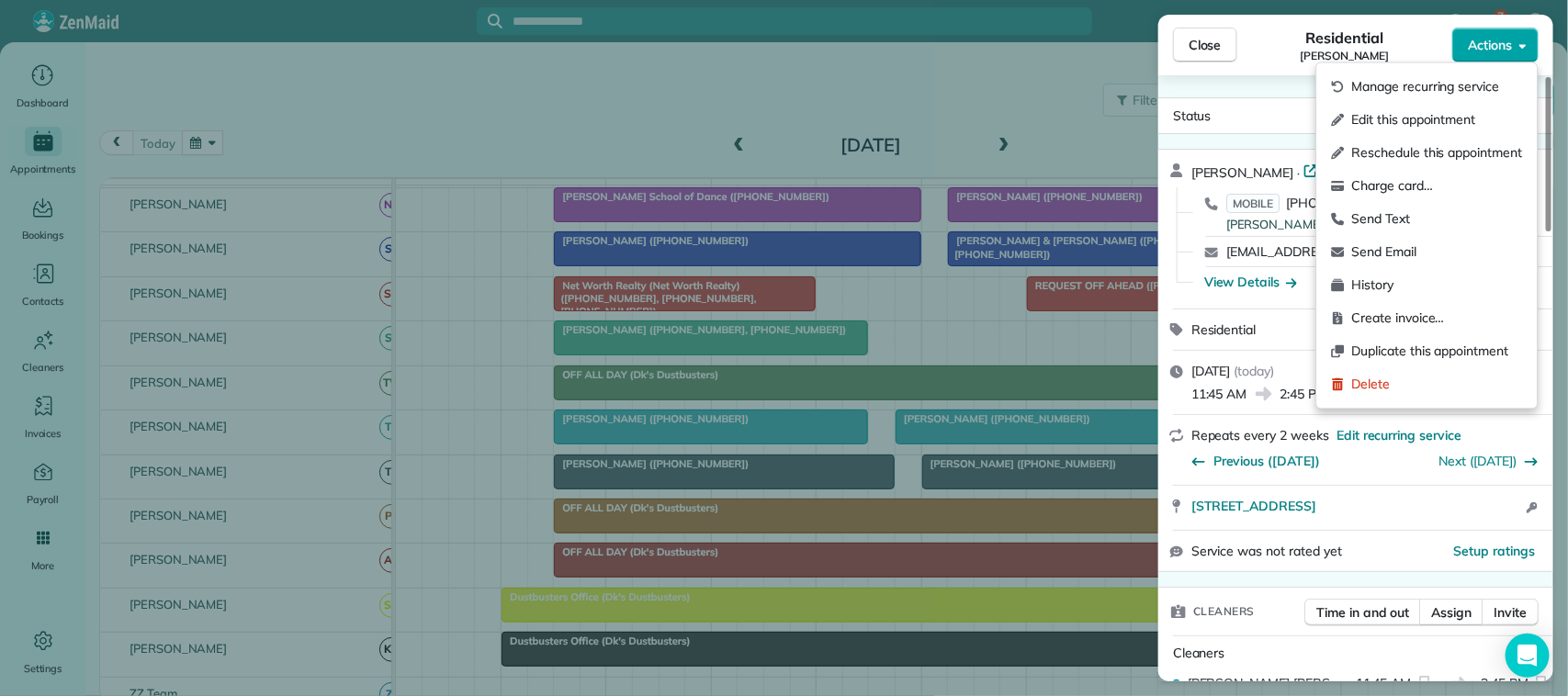
click at [1503, 49] on span "Actions" at bounding box center [1491, 44] width 44 height 18
click at [1462, 181] on span "Charge card…" at bounding box center [1438, 185] width 171 height 18
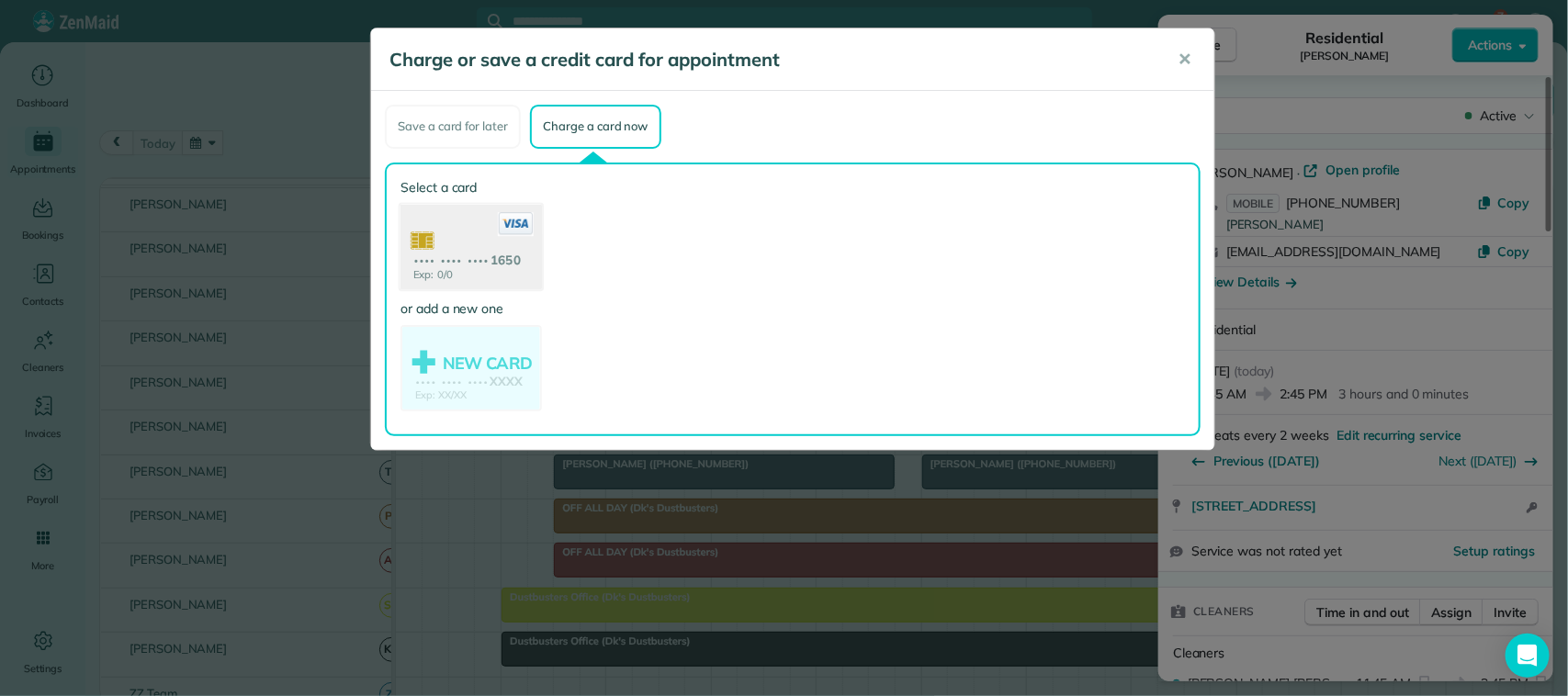
click at [508, 266] on use at bounding box center [472, 248] width 142 height 89
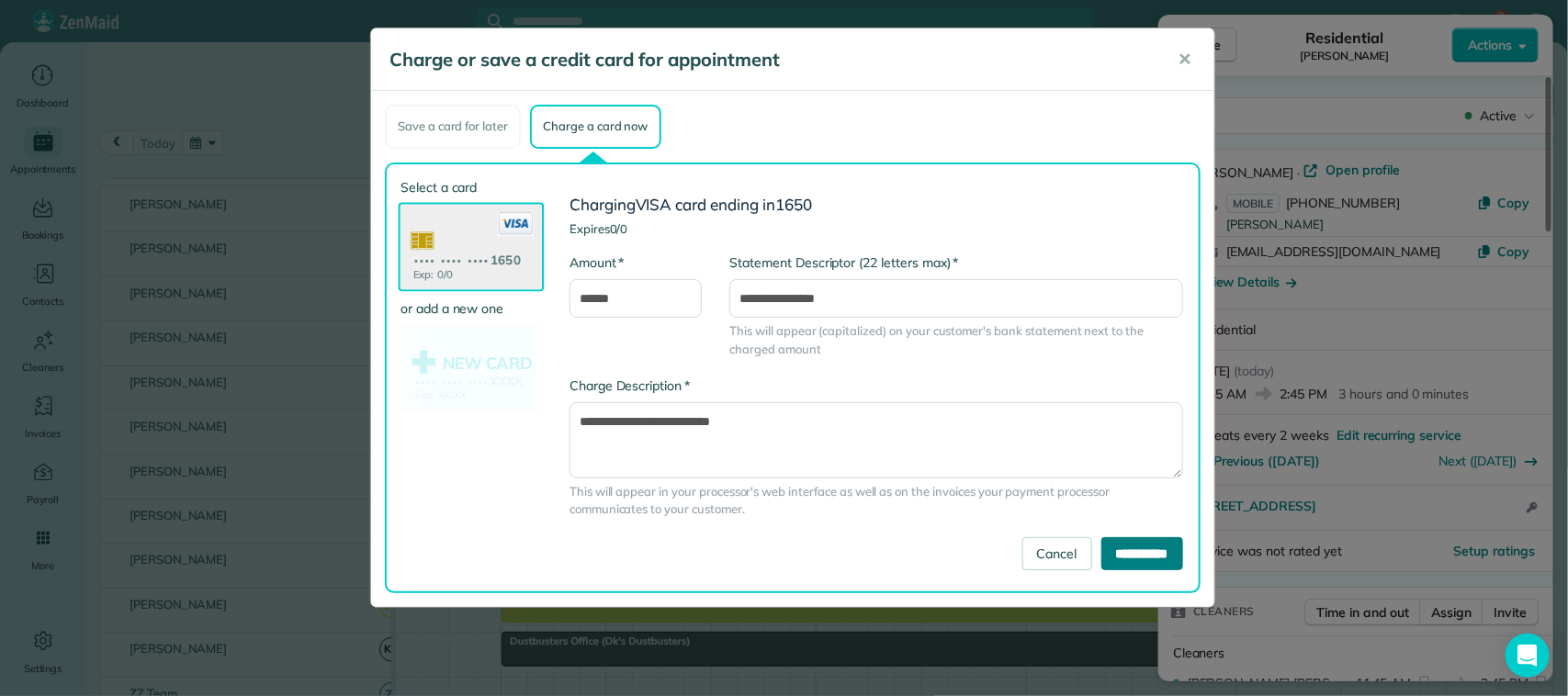
click at [1136, 543] on input "**********" at bounding box center [1141, 554] width 81 height 33
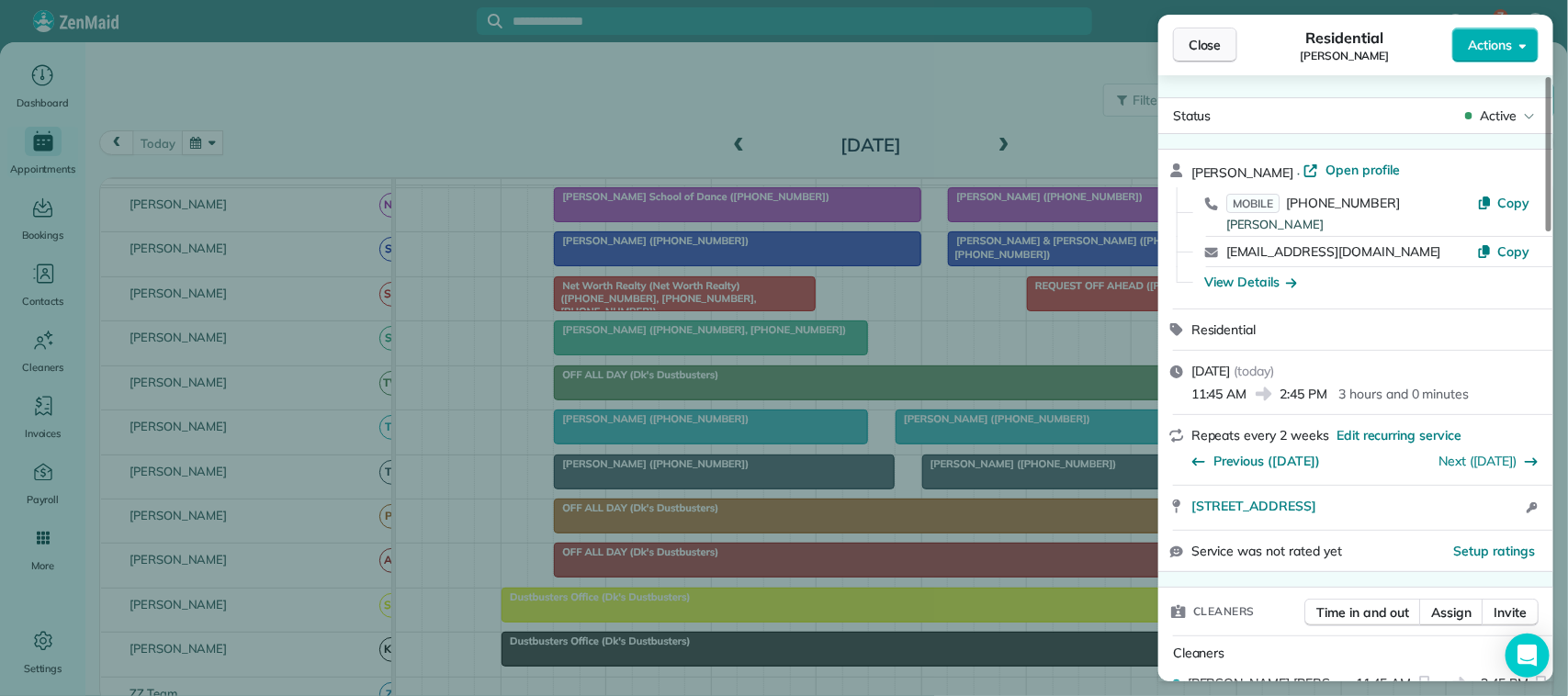
click at [1192, 49] on span "Close" at bounding box center [1205, 44] width 33 height 18
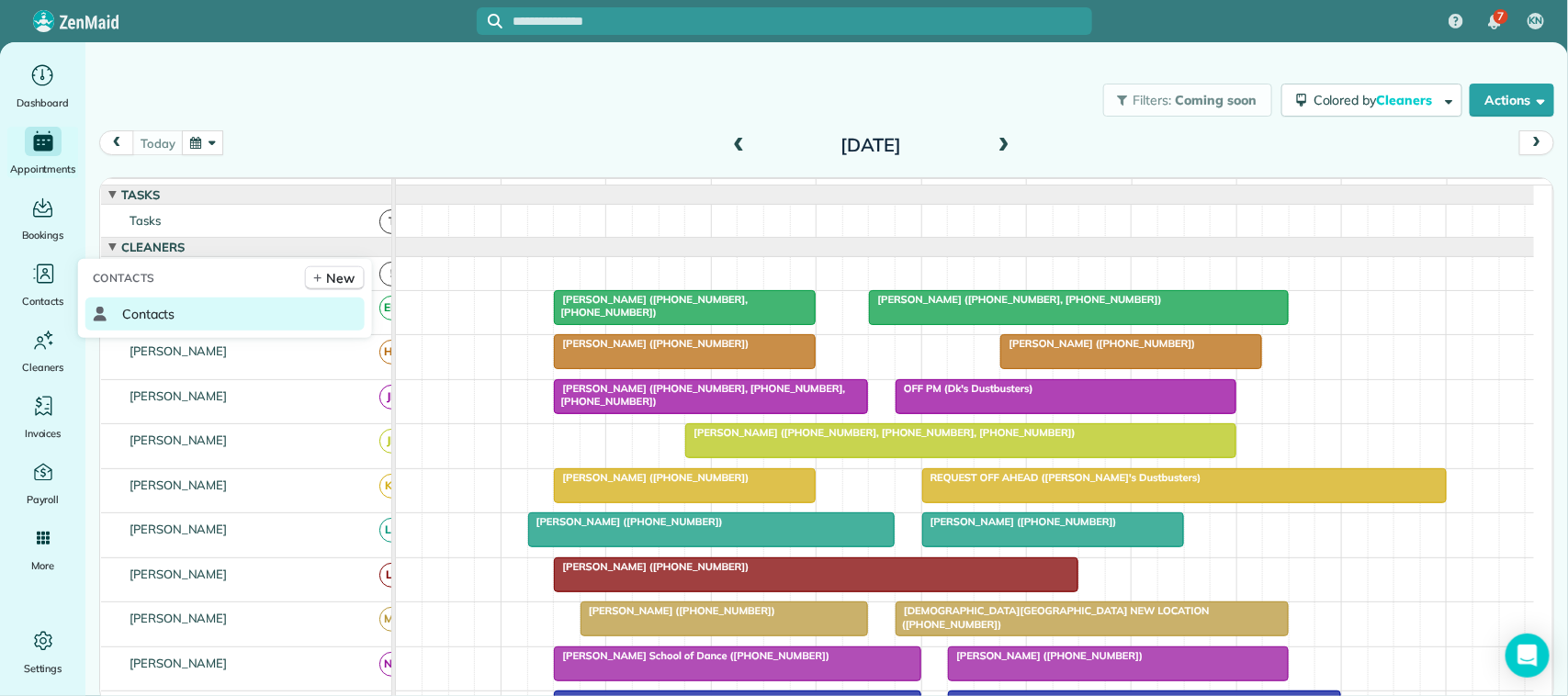
click at [115, 306] on link "Contacts" at bounding box center [225, 314] width 279 height 33
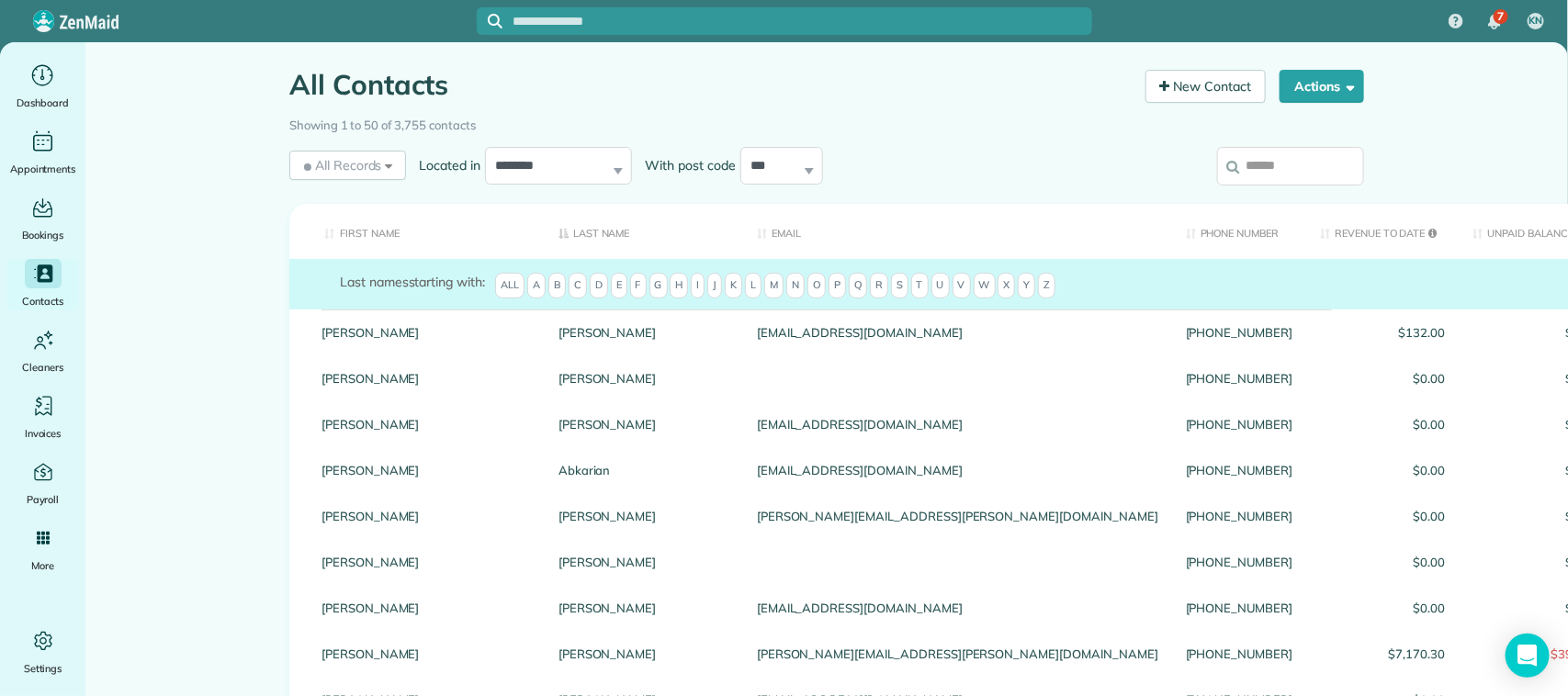
click at [1261, 168] on input "search" at bounding box center [1291, 166] width 147 height 38
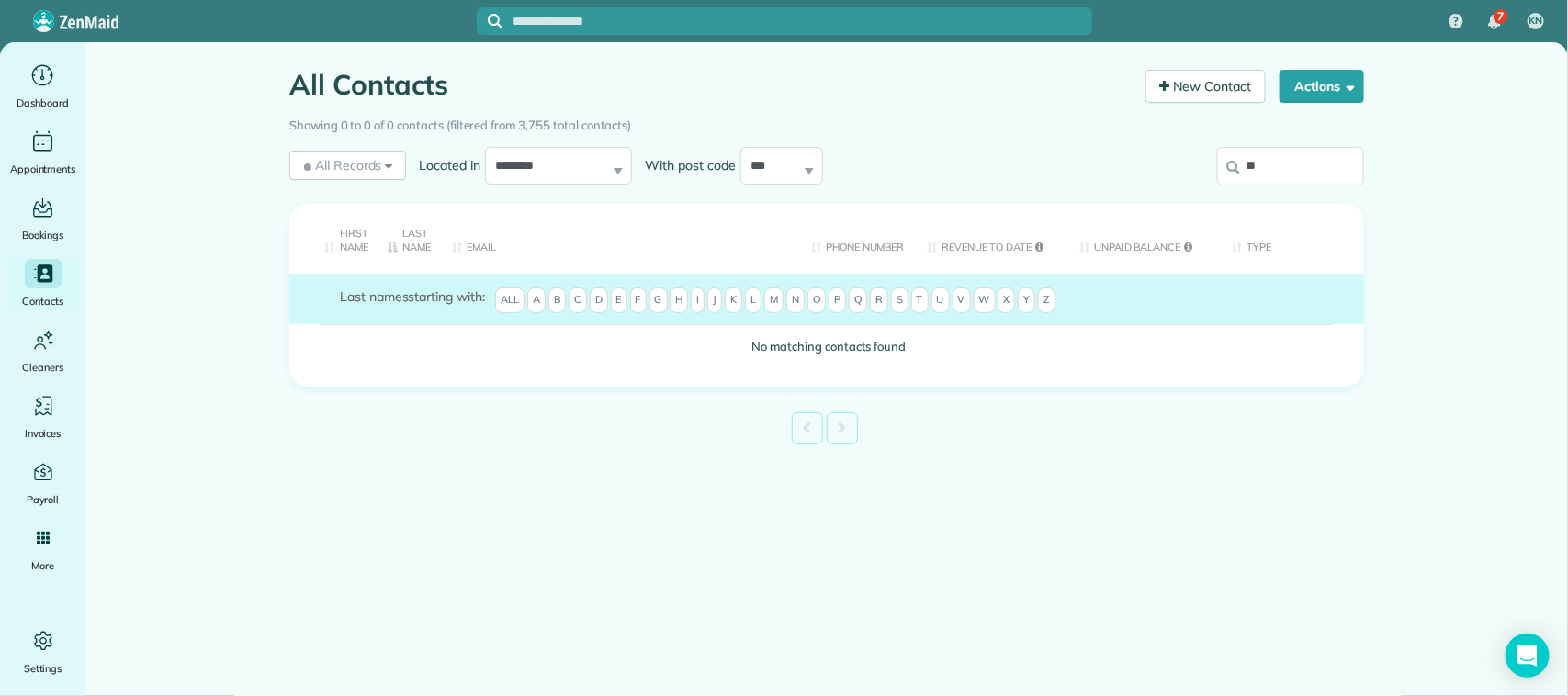
type input "*"
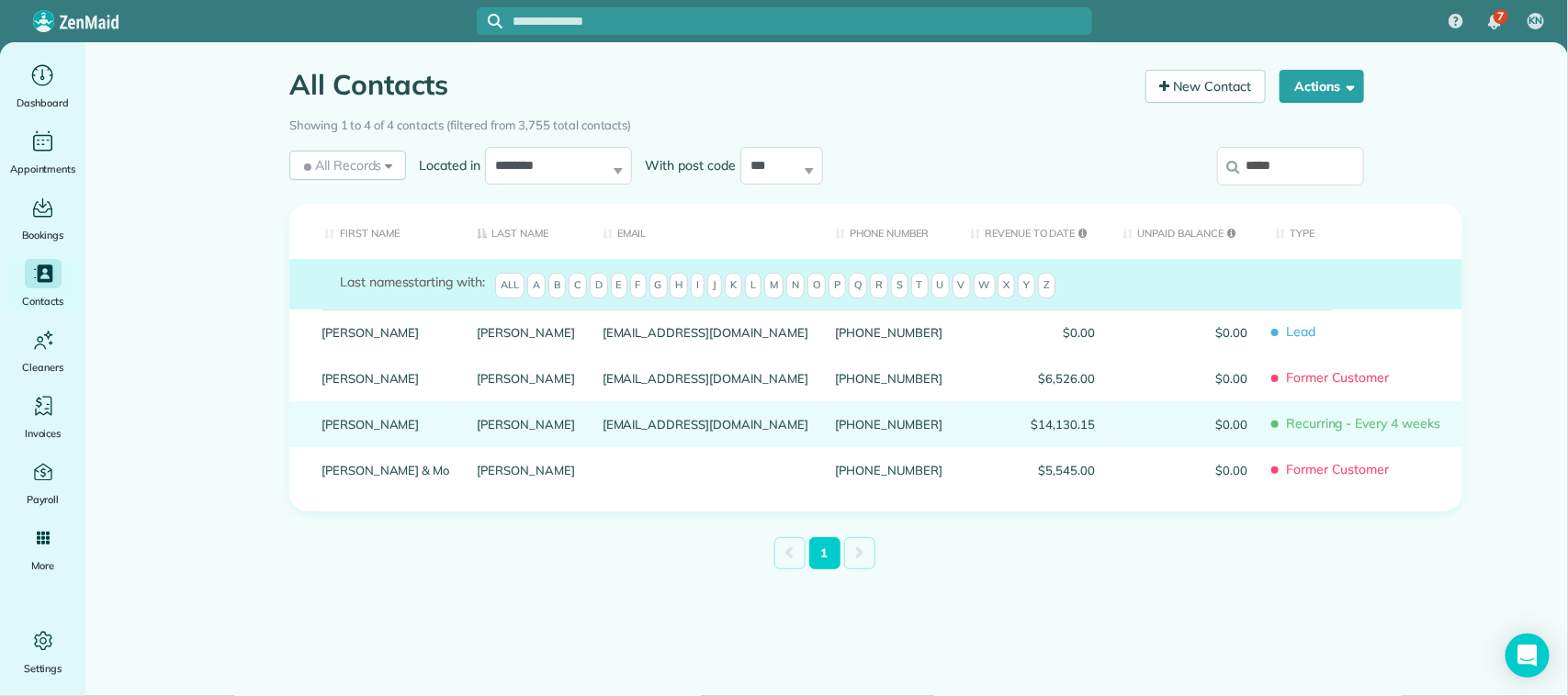
type input "*****"
click at [476, 430] on link "Pfluger" at bounding box center [525, 424] width 99 height 12
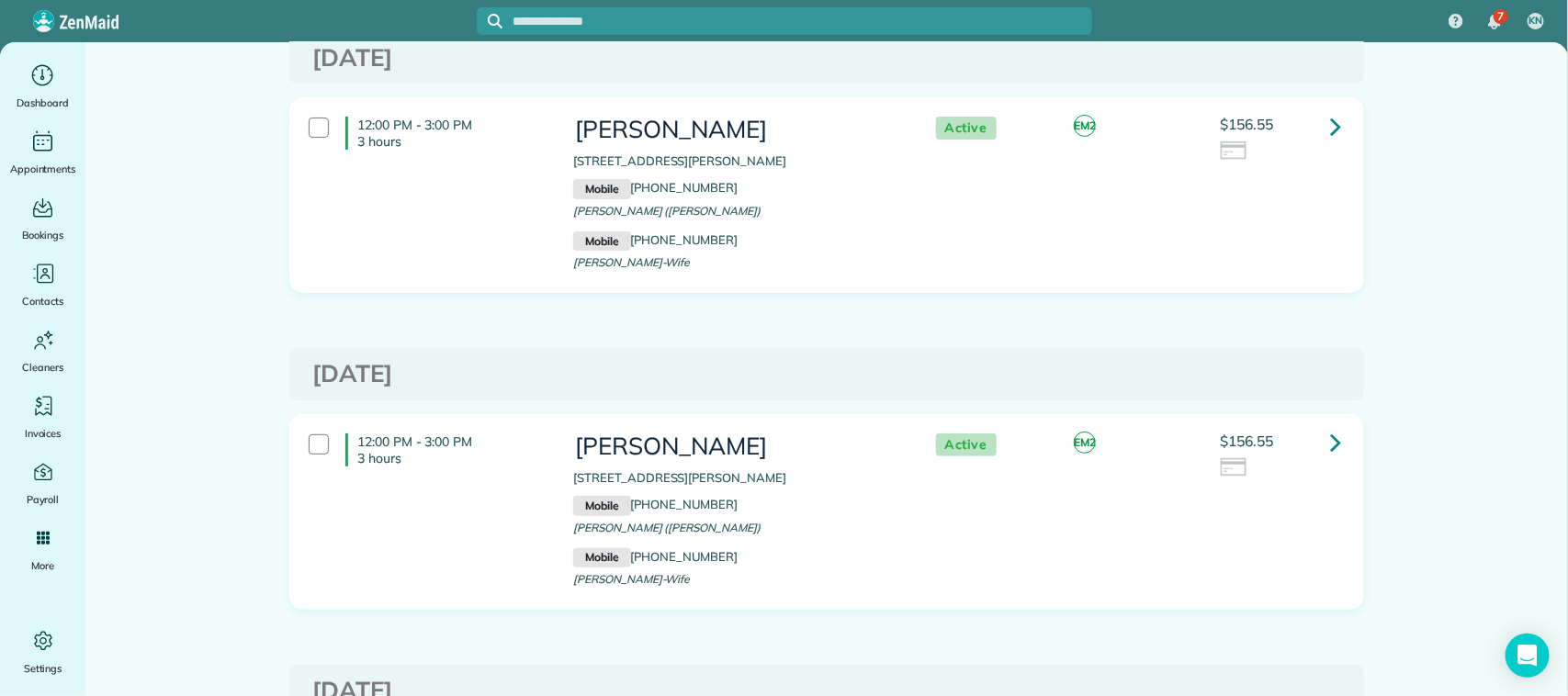
scroll to position [229, 0]
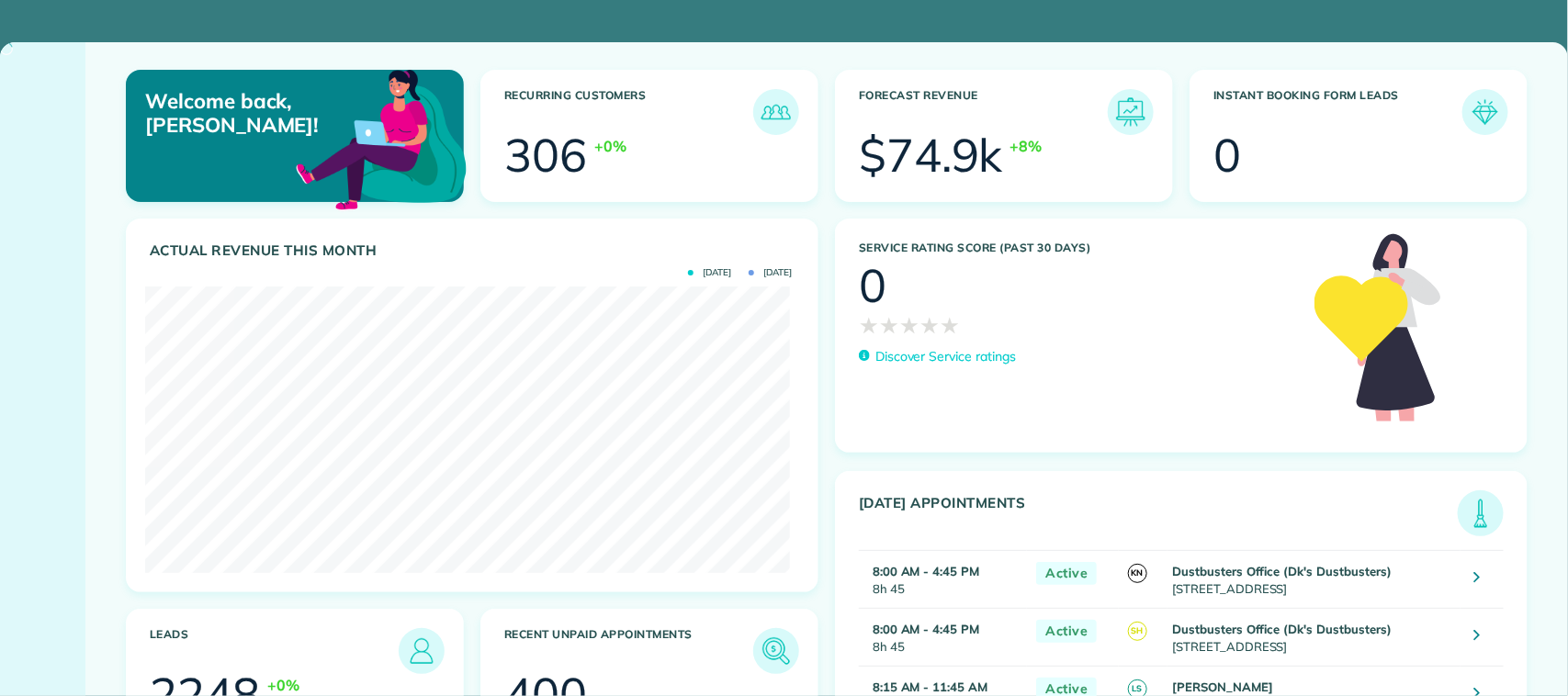
scroll to position [286, 645]
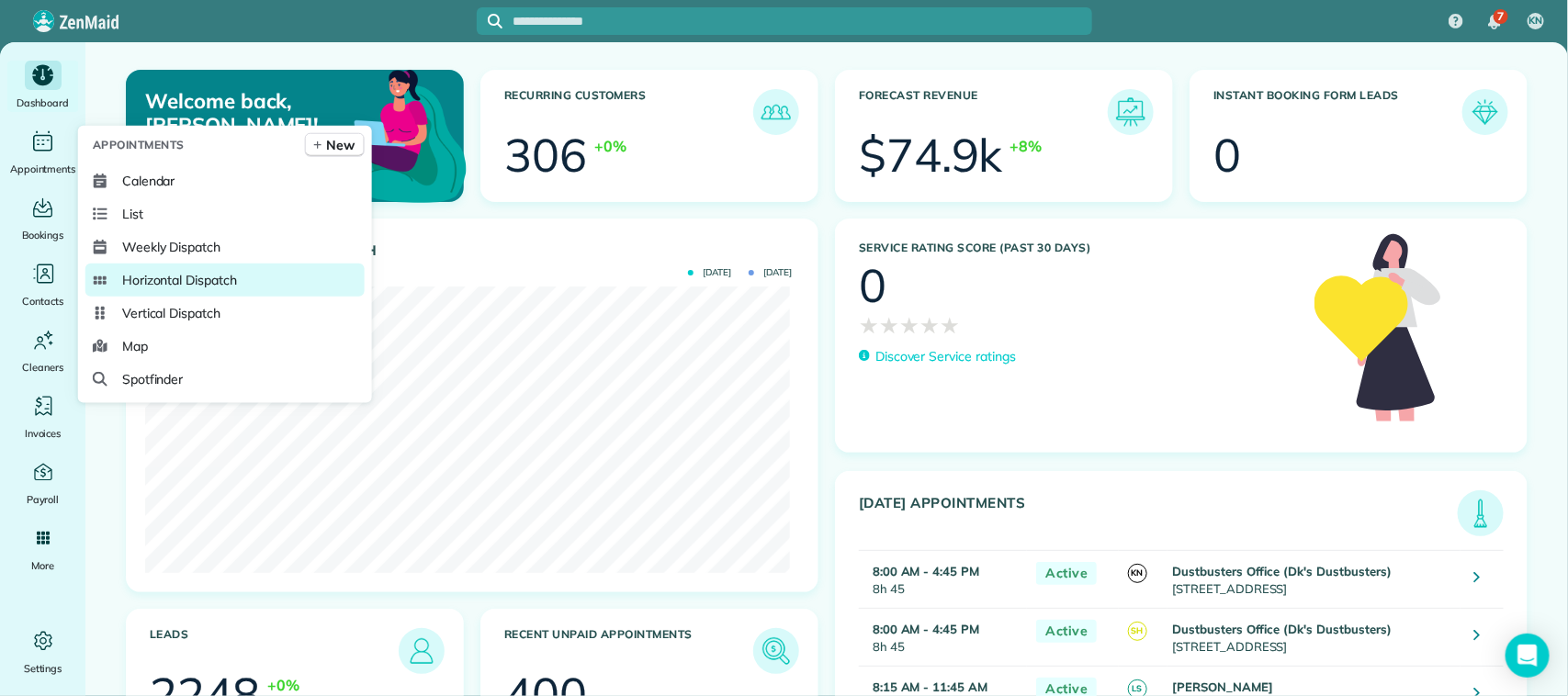
click at [193, 283] on span "Horizontal Dispatch" at bounding box center [180, 279] width 115 height 18
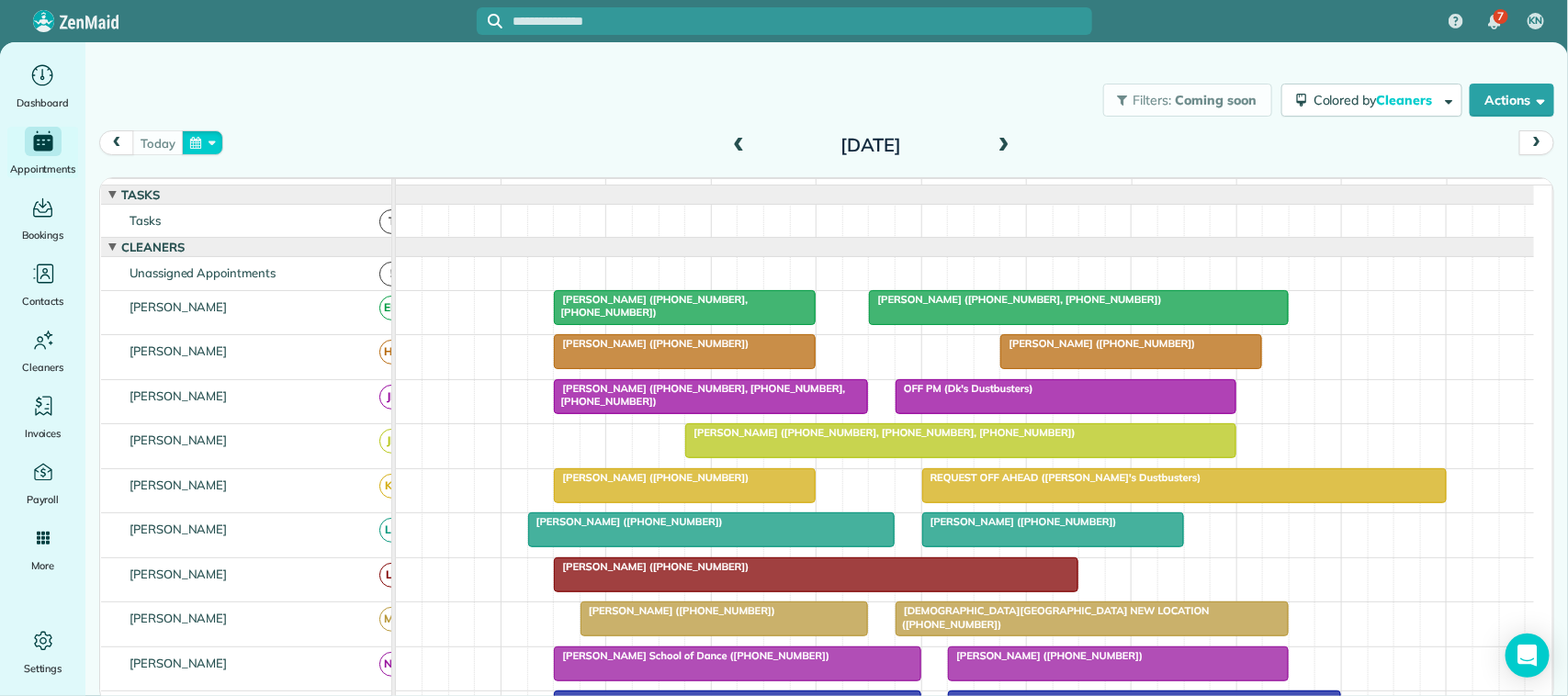
click at [208, 152] on button "button" at bounding box center [203, 142] width 42 height 25
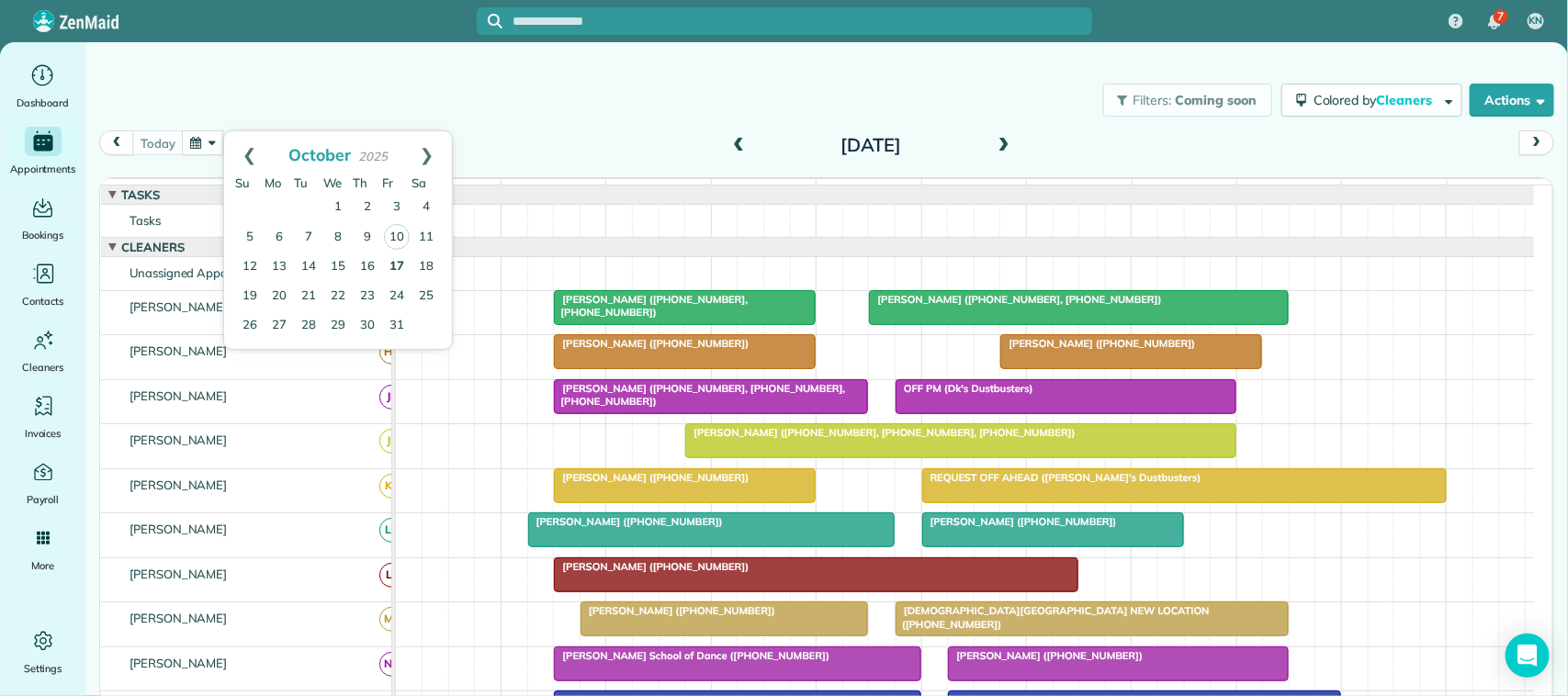
click at [401, 265] on link "17" at bounding box center [396, 267] width 30 height 30
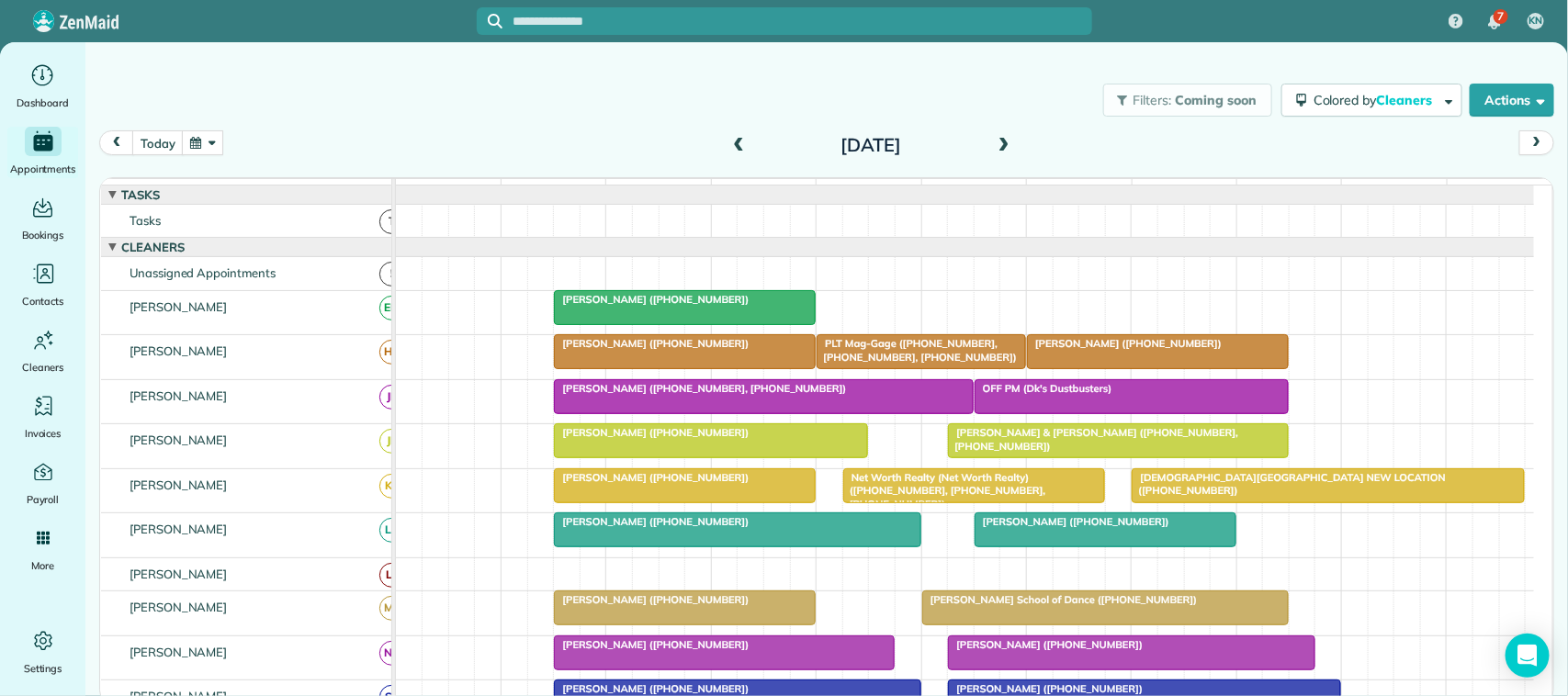
click at [204, 140] on button "button" at bounding box center [203, 142] width 42 height 25
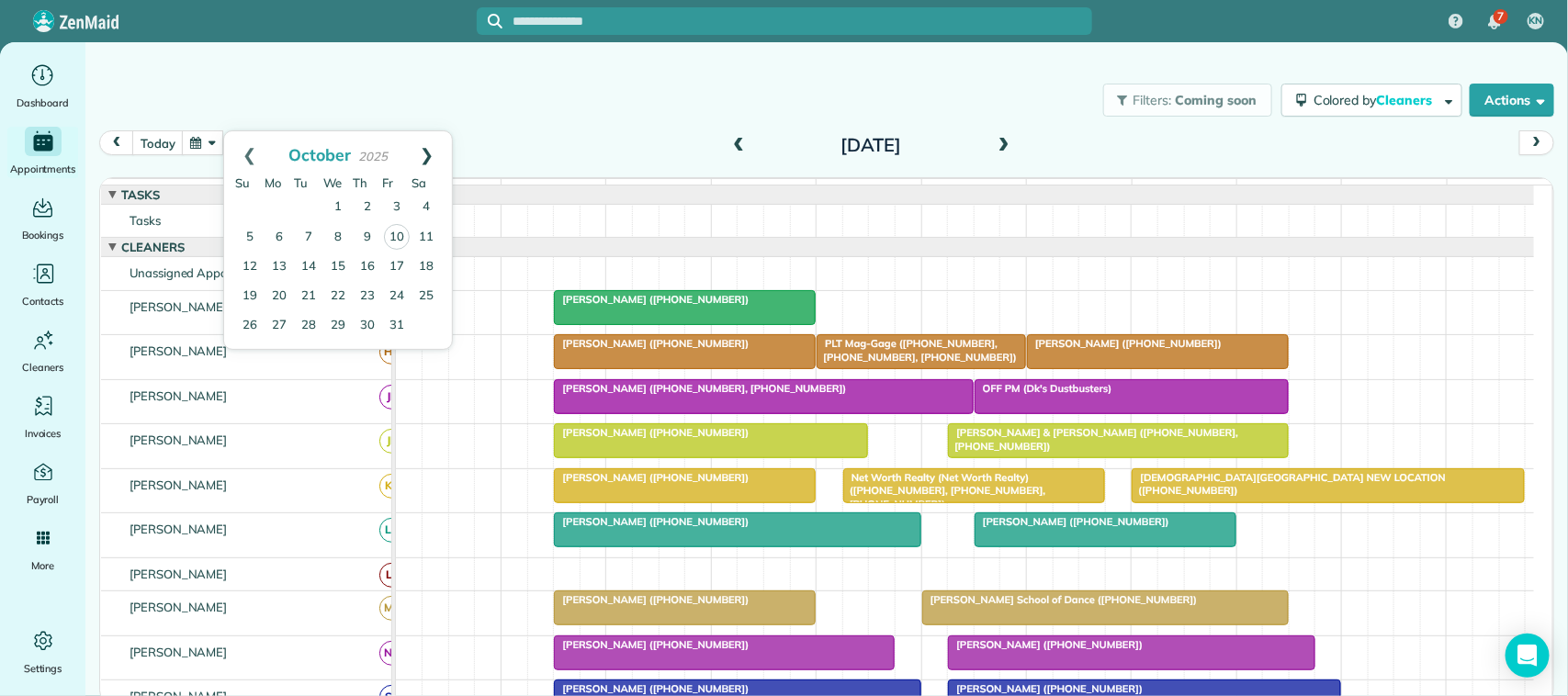
click at [423, 158] on link "Next" at bounding box center [427, 154] width 51 height 46
click at [286, 298] on link "17" at bounding box center [279, 295] width 30 height 30
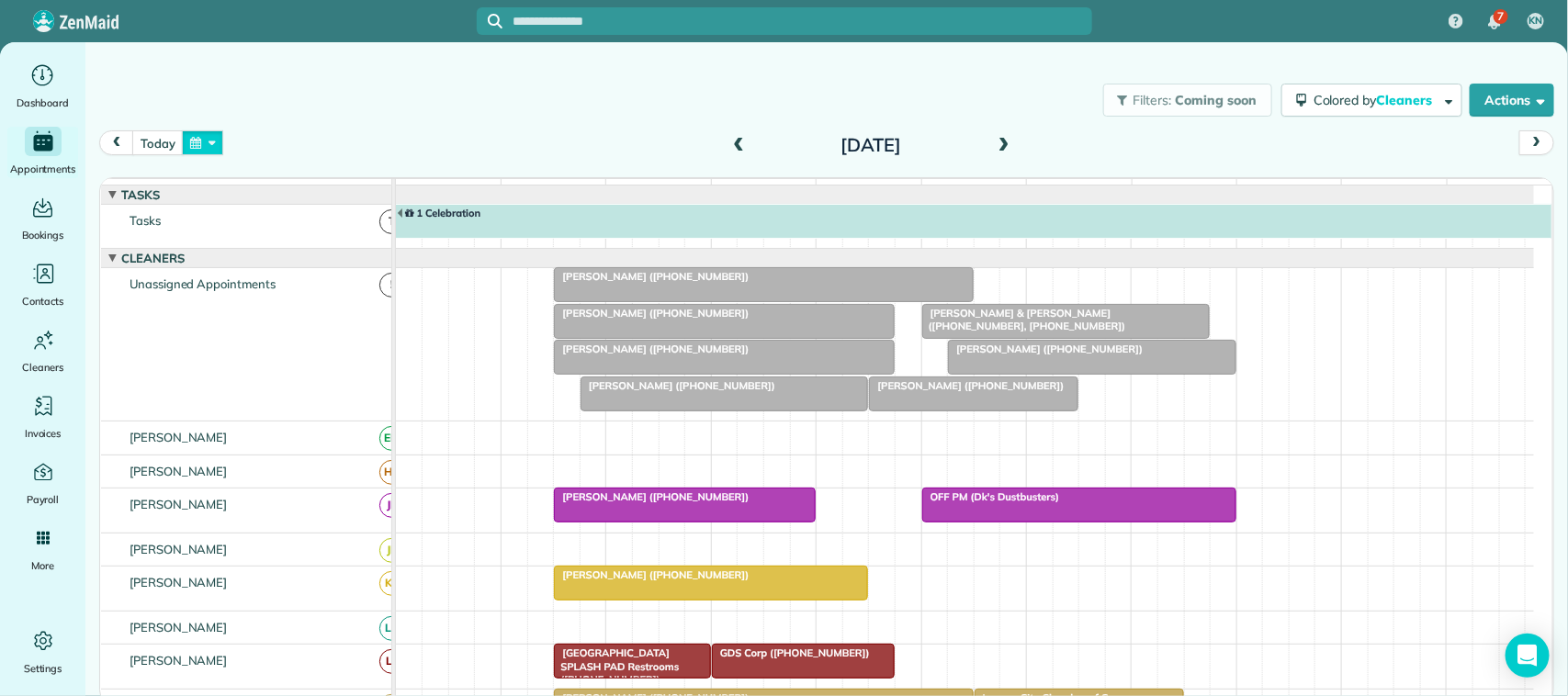
click at [214, 135] on button "button" at bounding box center [203, 142] width 42 height 25
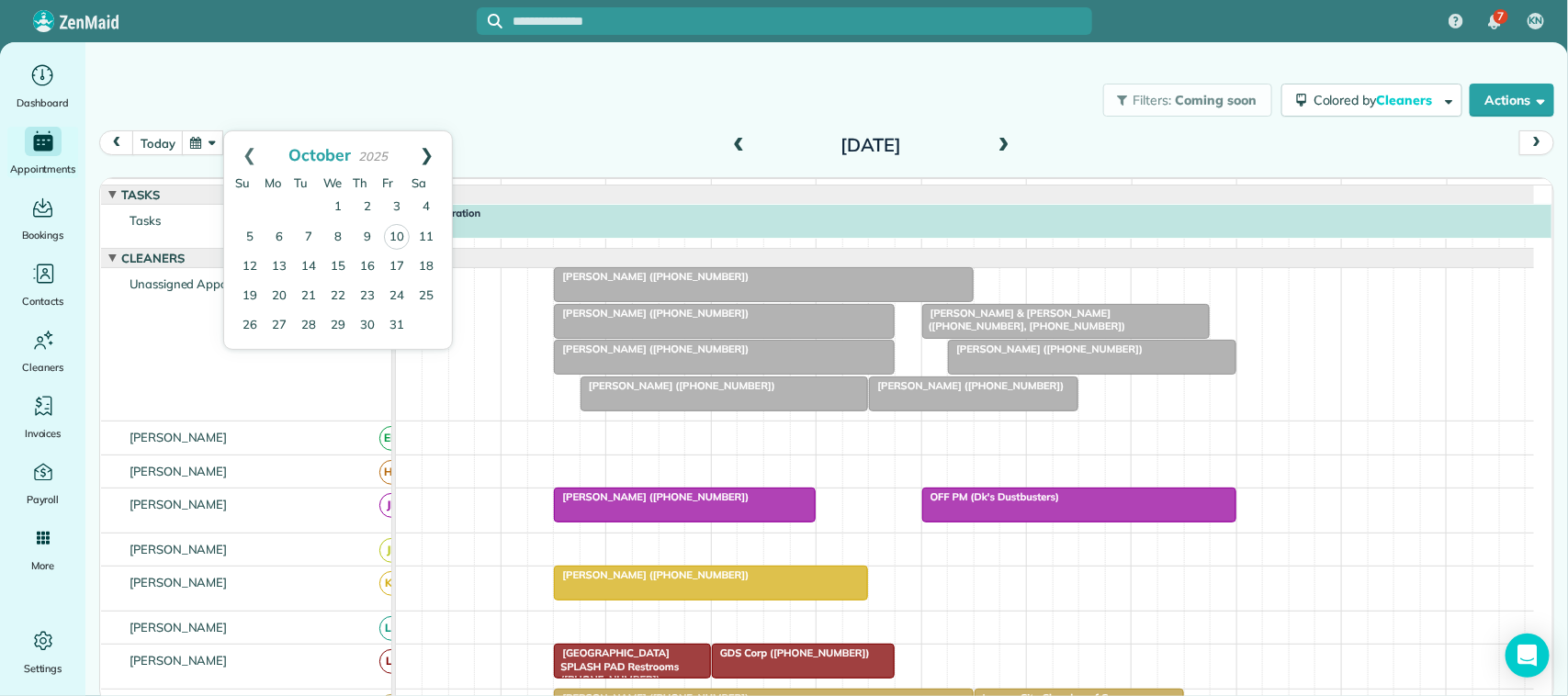
click at [426, 162] on link "Next" at bounding box center [427, 154] width 51 height 46
click at [271, 263] on link "10" at bounding box center [279, 266] width 30 height 30
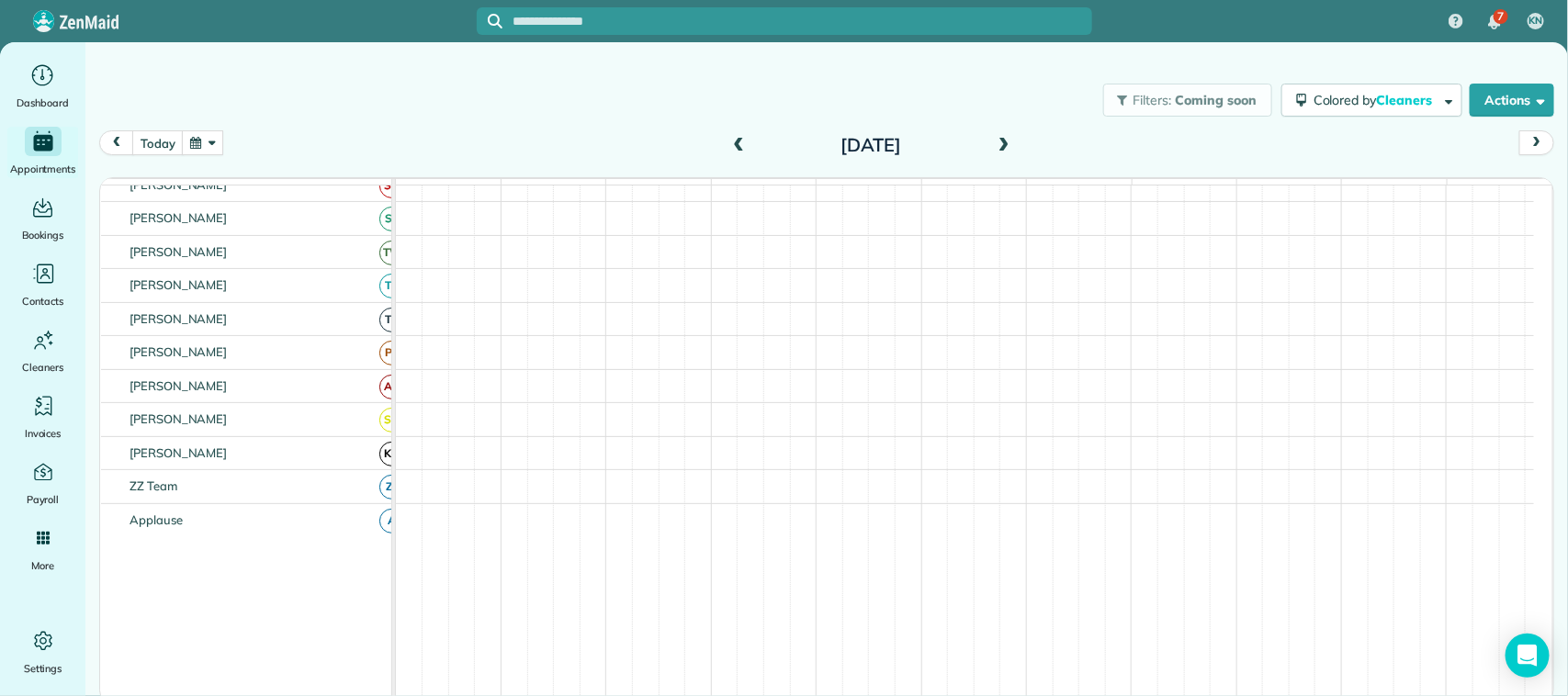
scroll to position [383, 0]
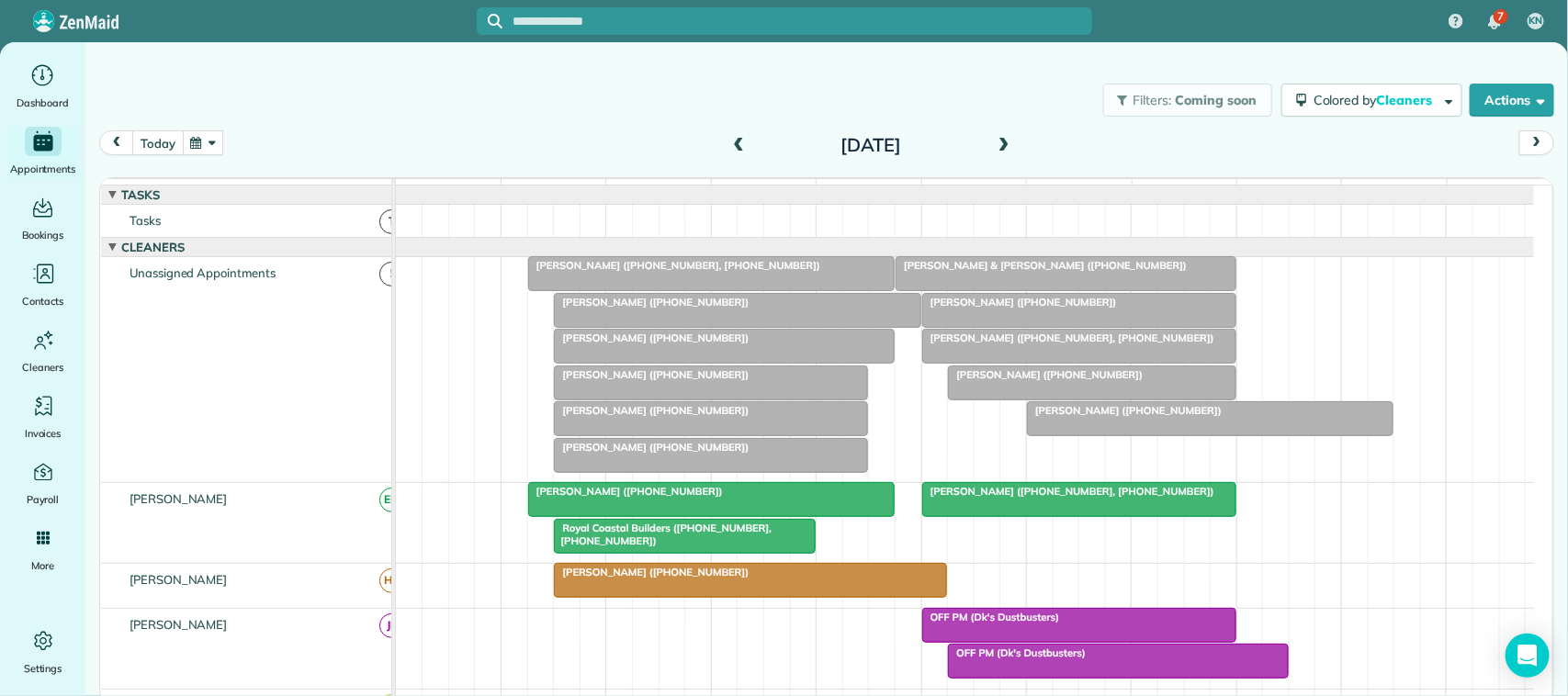
click at [168, 150] on button "today" at bounding box center [157, 142] width 51 height 25
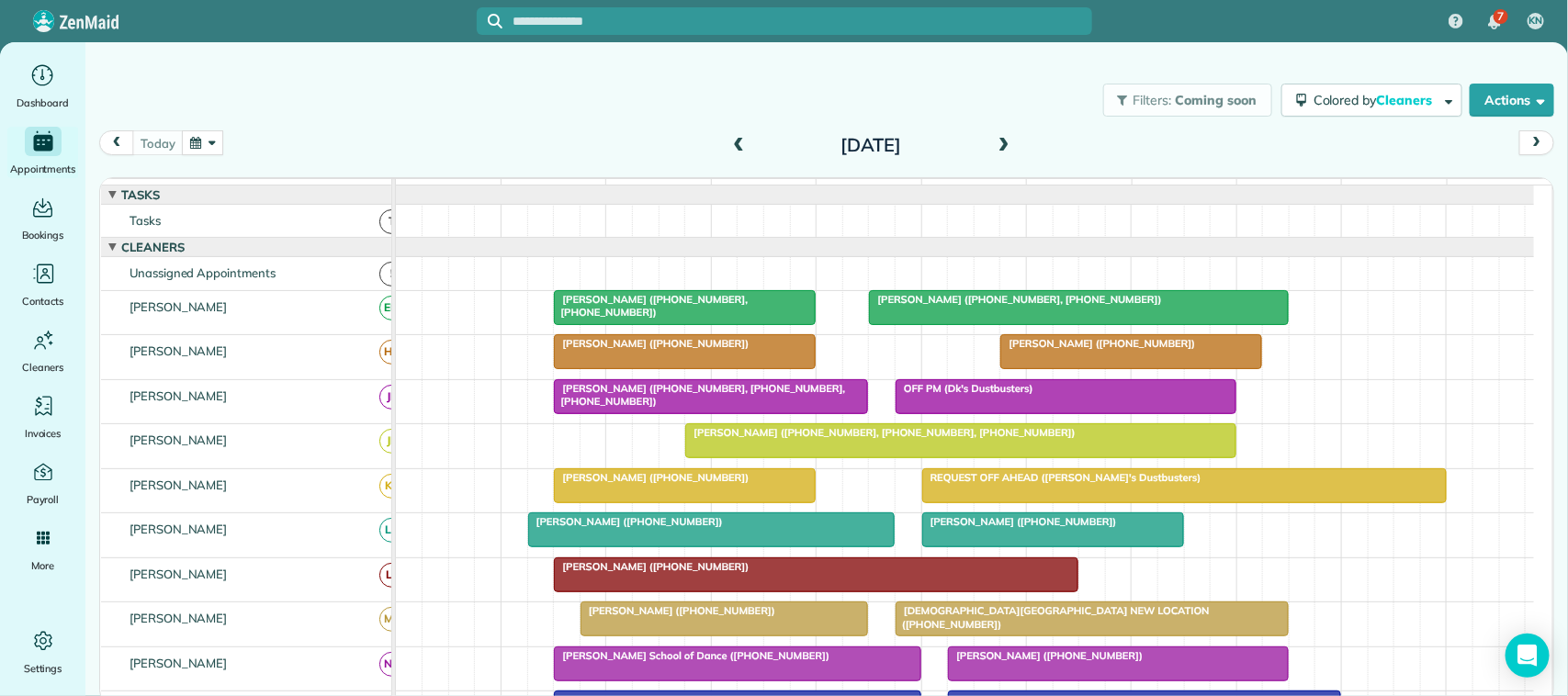
click at [212, 139] on button "button" at bounding box center [203, 142] width 42 height 25
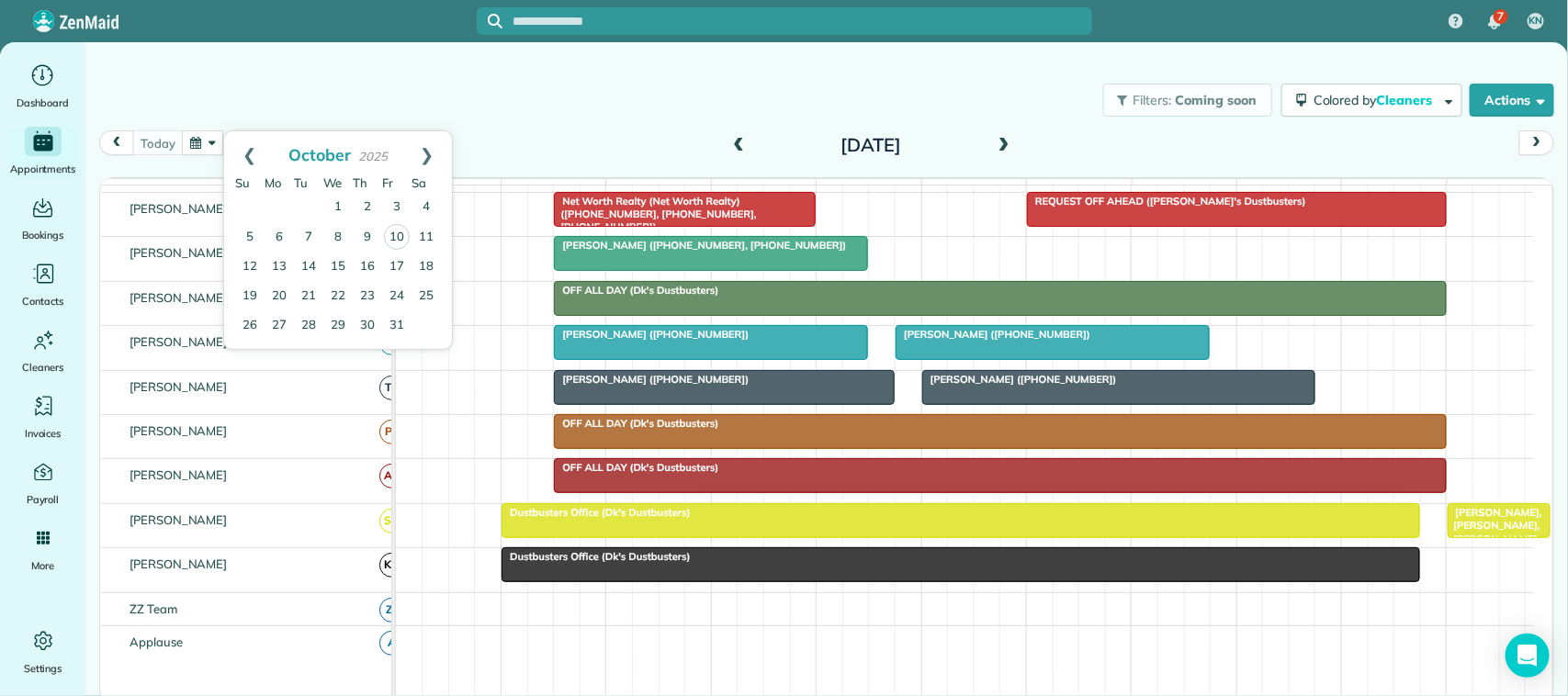
scroll to position [574, 0]
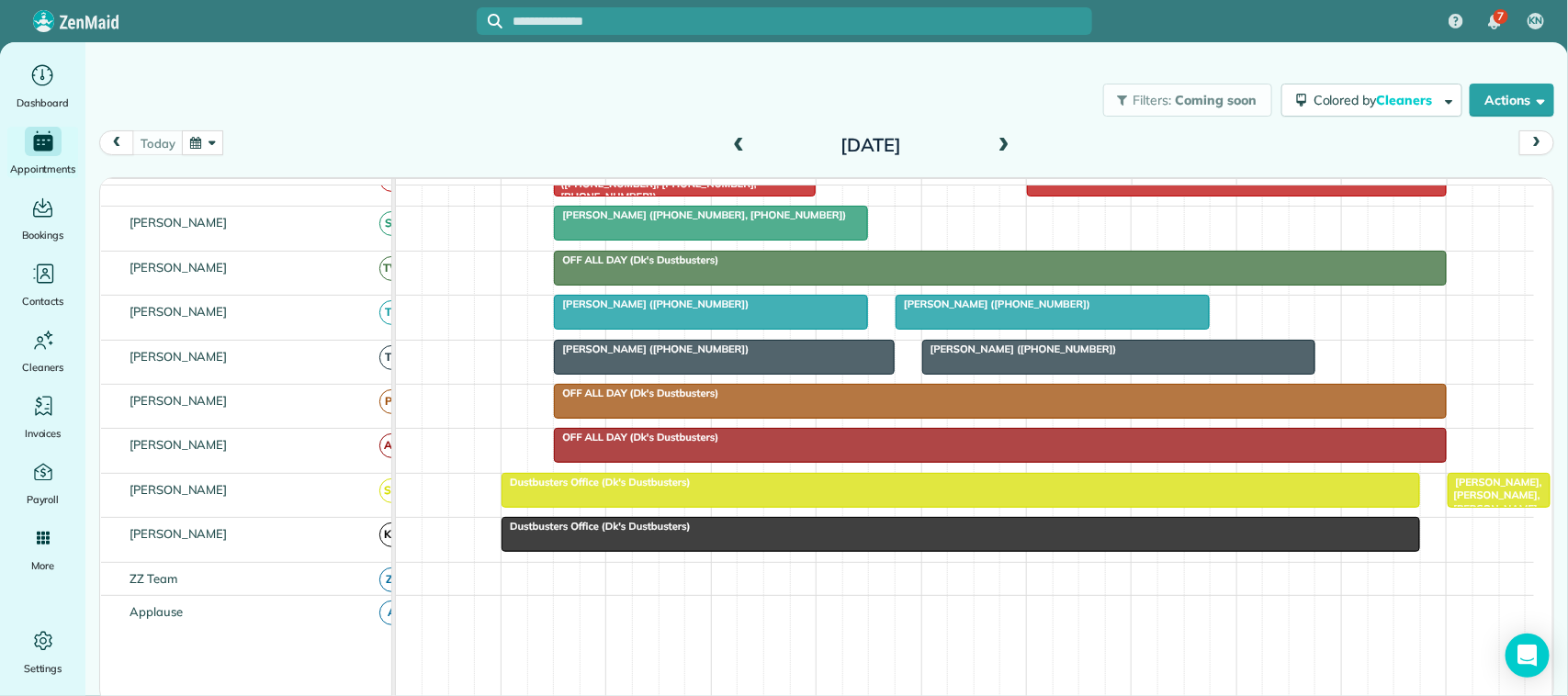
click at [1125, 356] on div "[PERSON_NAME] ([PHONE_NUMBER])" at bounding box center [1118, 348] width 382 height 12
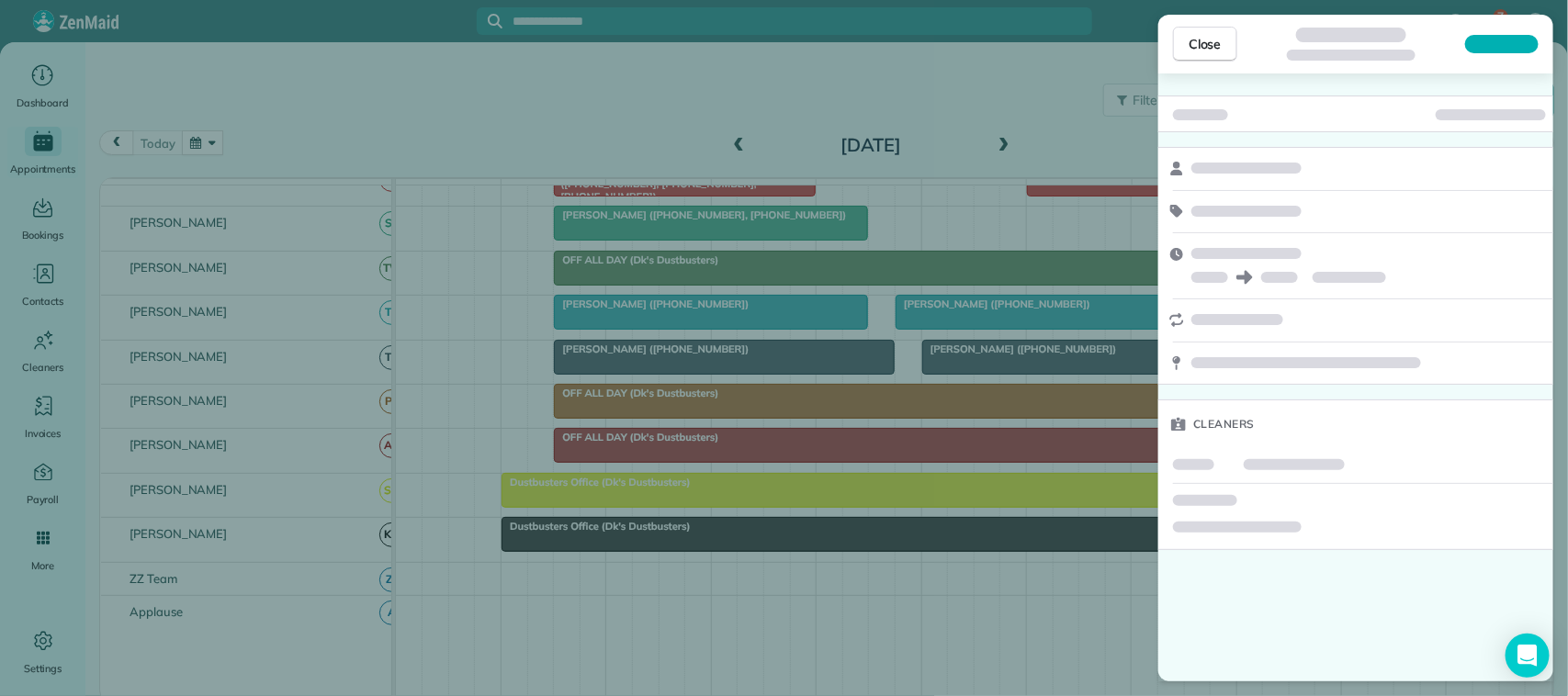
click at [1503, 48] on div at bounding box center [1502, 43] width 74 height 18
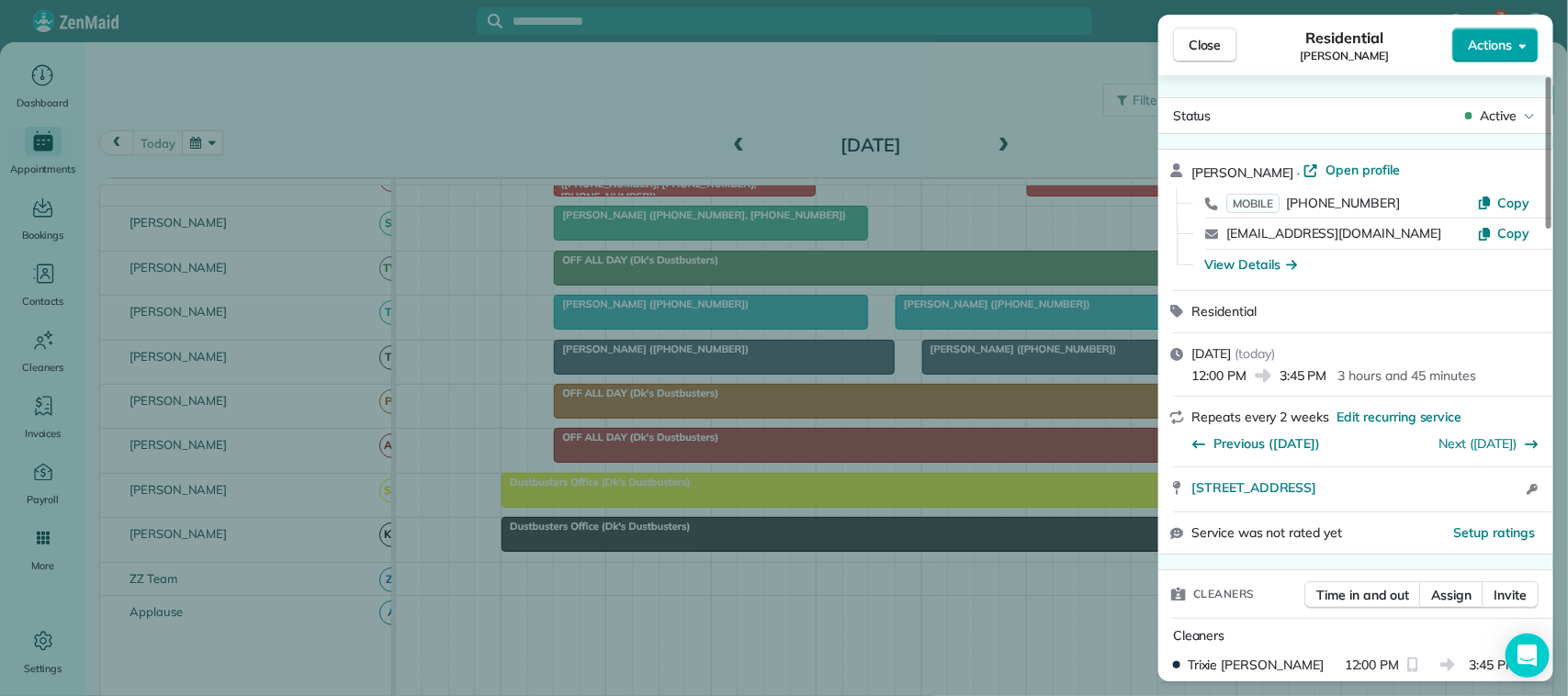
click at [1499, 54] on span "Actions" at bounding box center [1491, 44] width 44 height 18
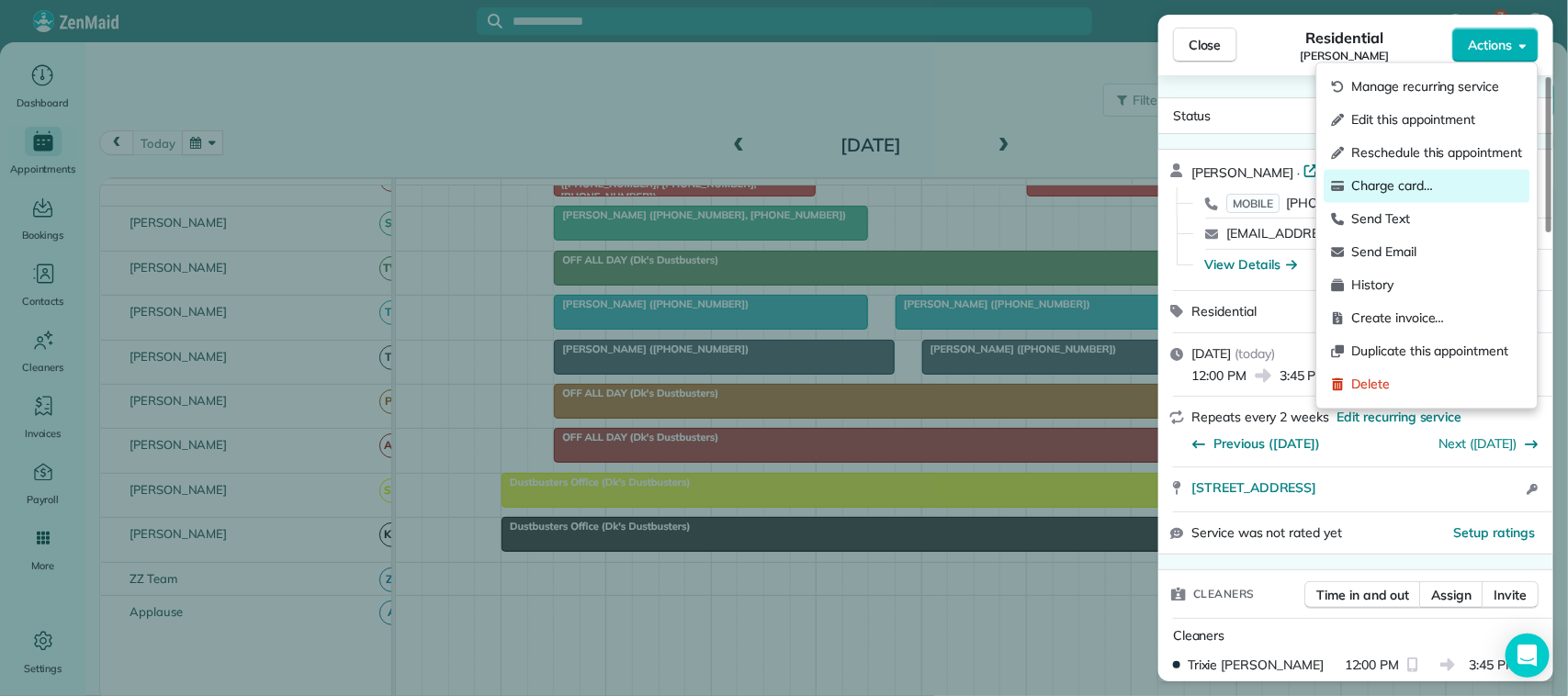
click at [1468, 175] on div "Charge card…" at bounding box center [1427, 186] width 206 height 33
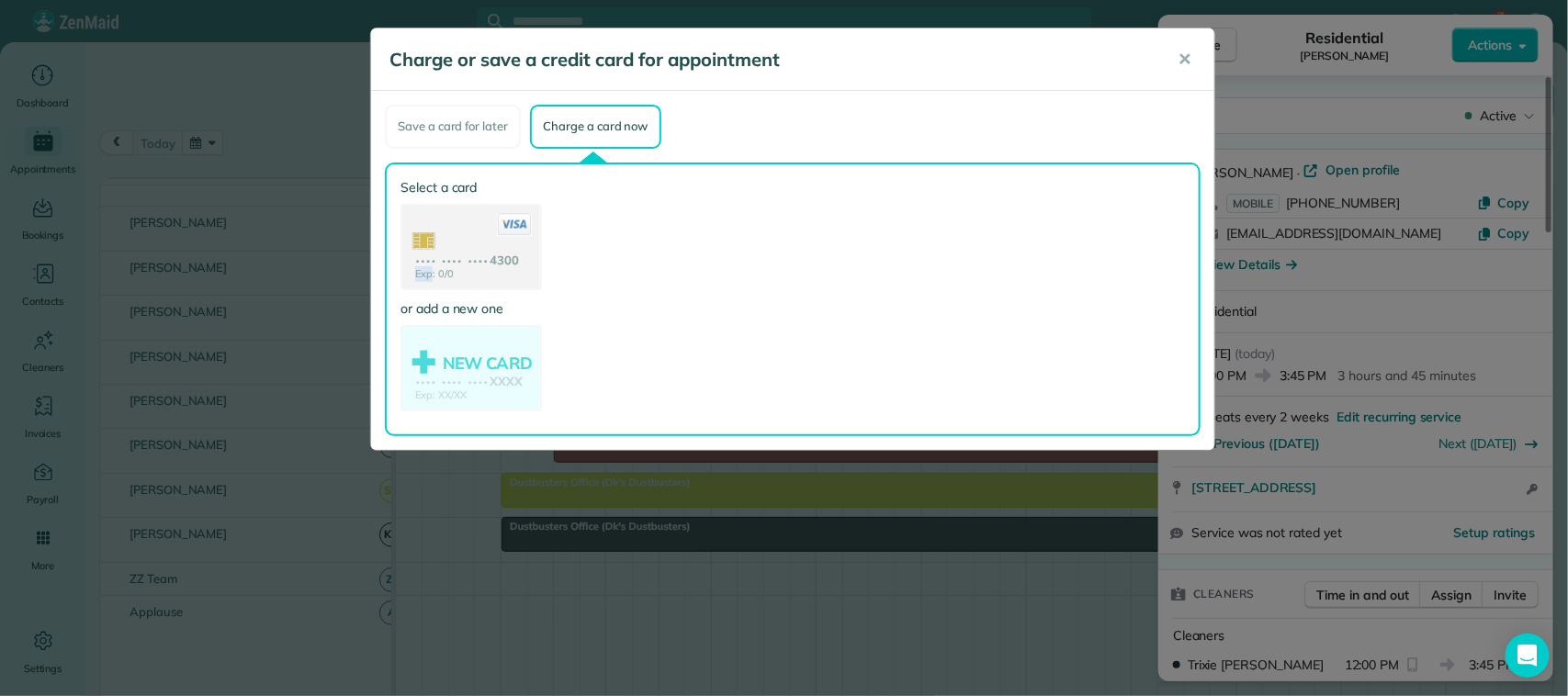
click at [478, 260] on use at bounding box center [472, 249] width 138 height 86
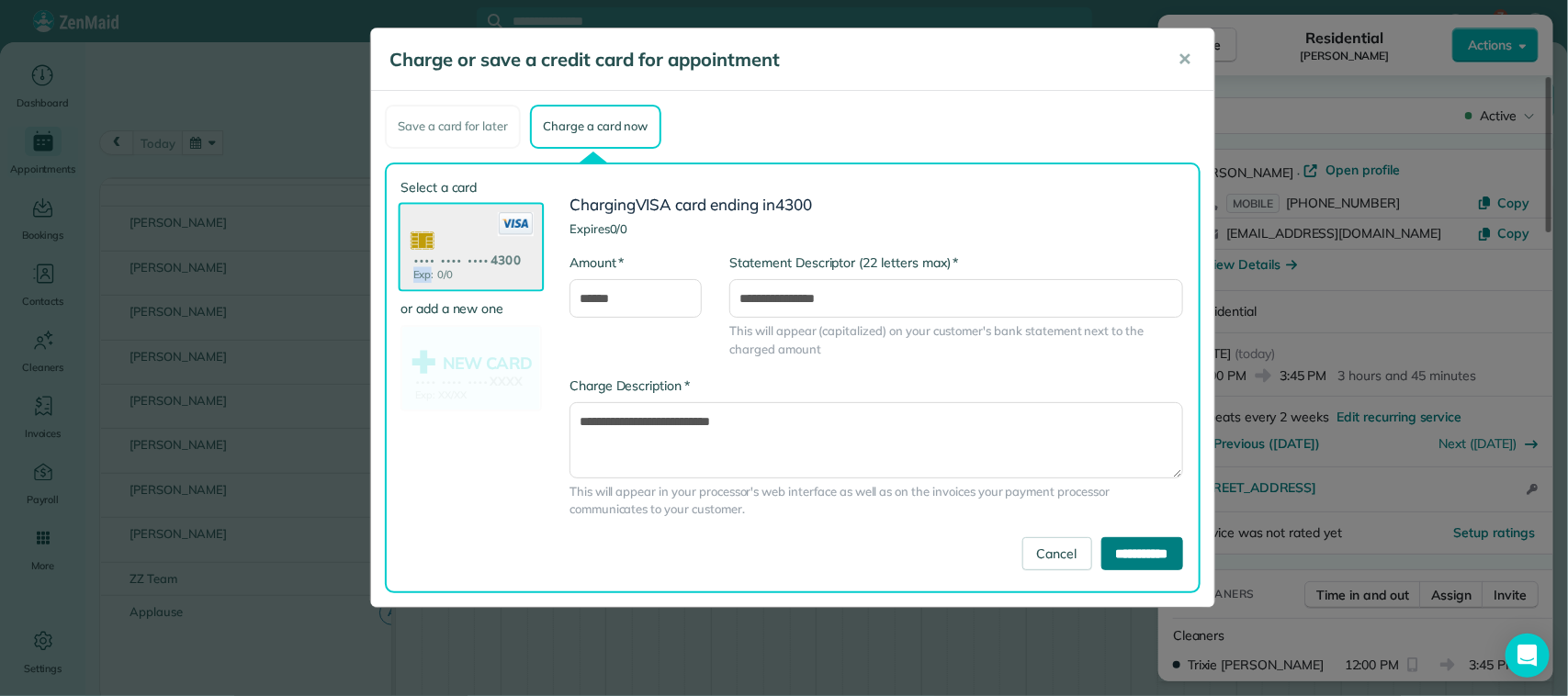
click at [1146, 548] on input "**********" at bounding box center [1141, 554] width 81 height 33
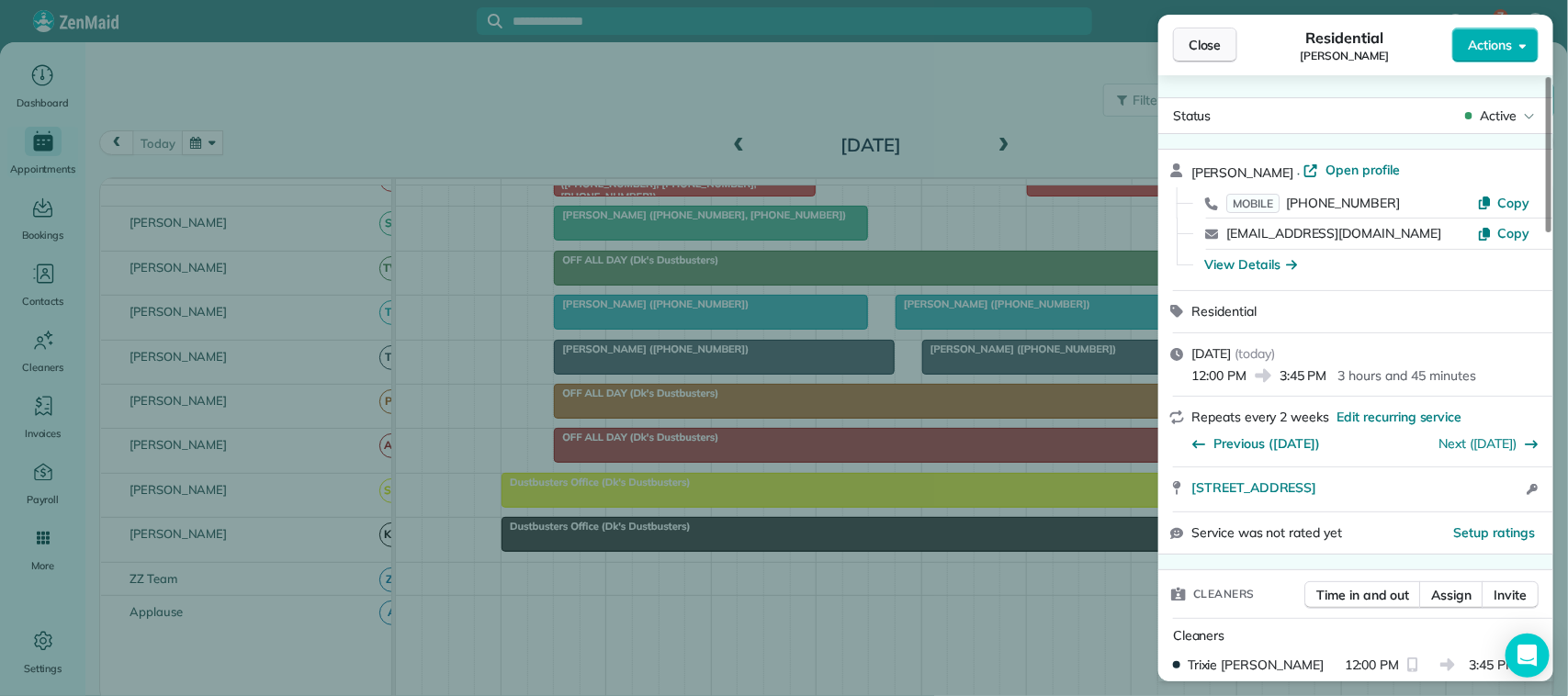
click at [1222, 34] on button "Close" at bounding box center [1204, 45] width 64 height 34
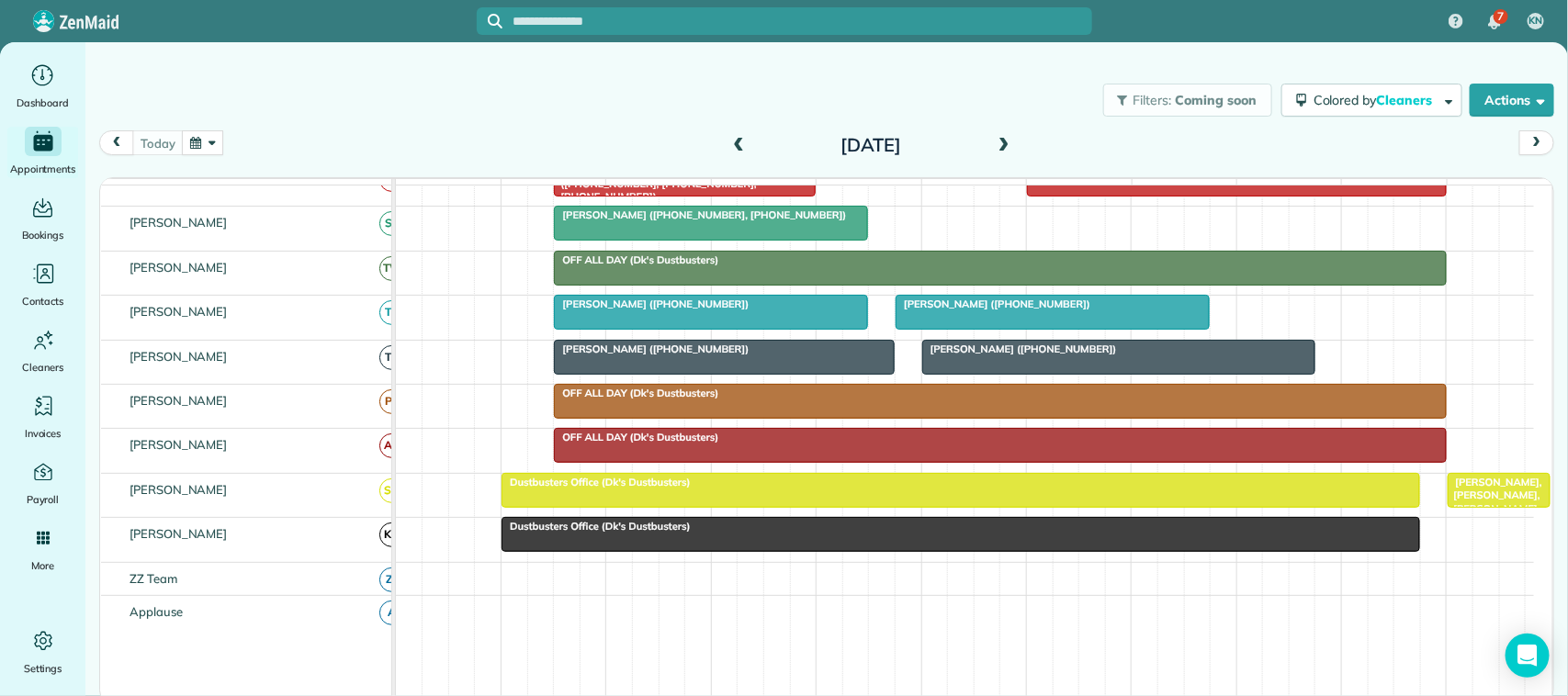
click at [740, 143] on span at bounding box center [739, 145] width 20 height 16
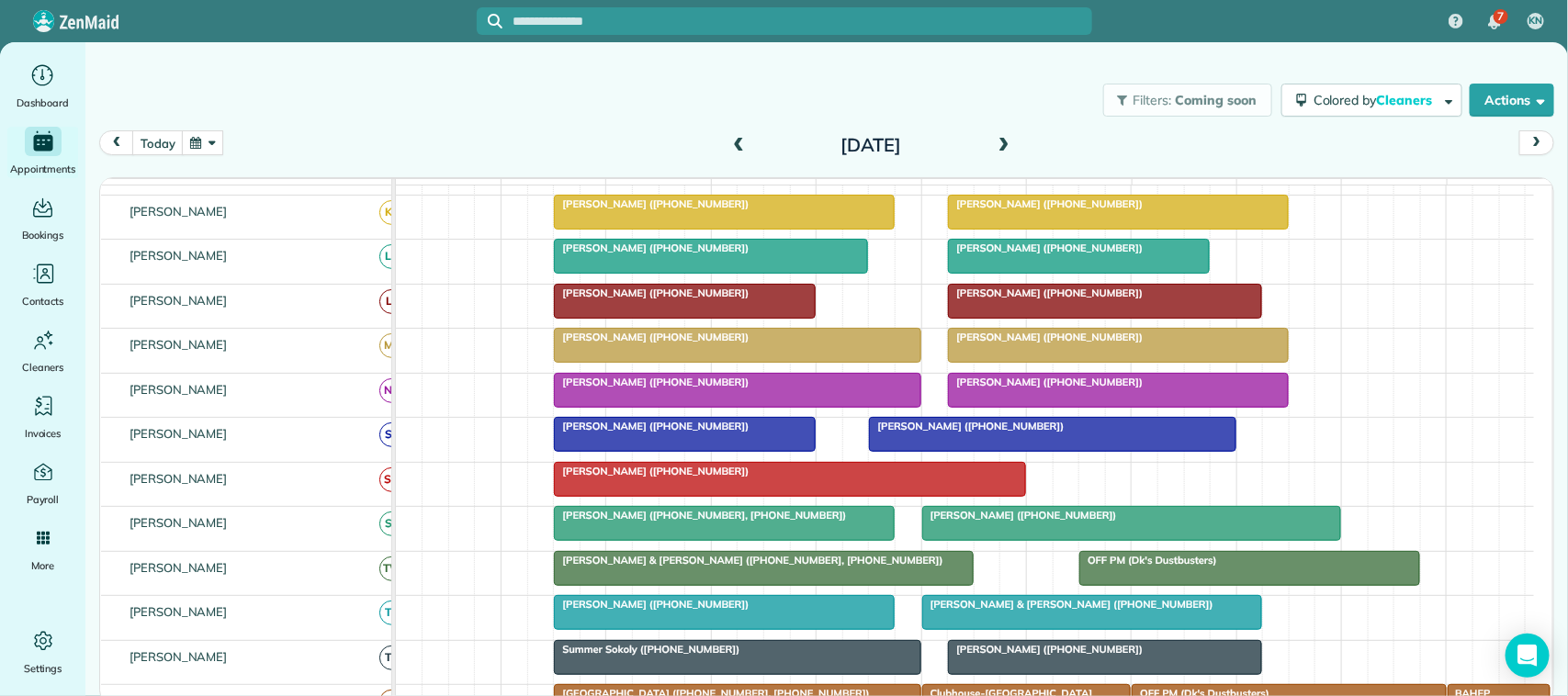
scroll to position [229, 0]
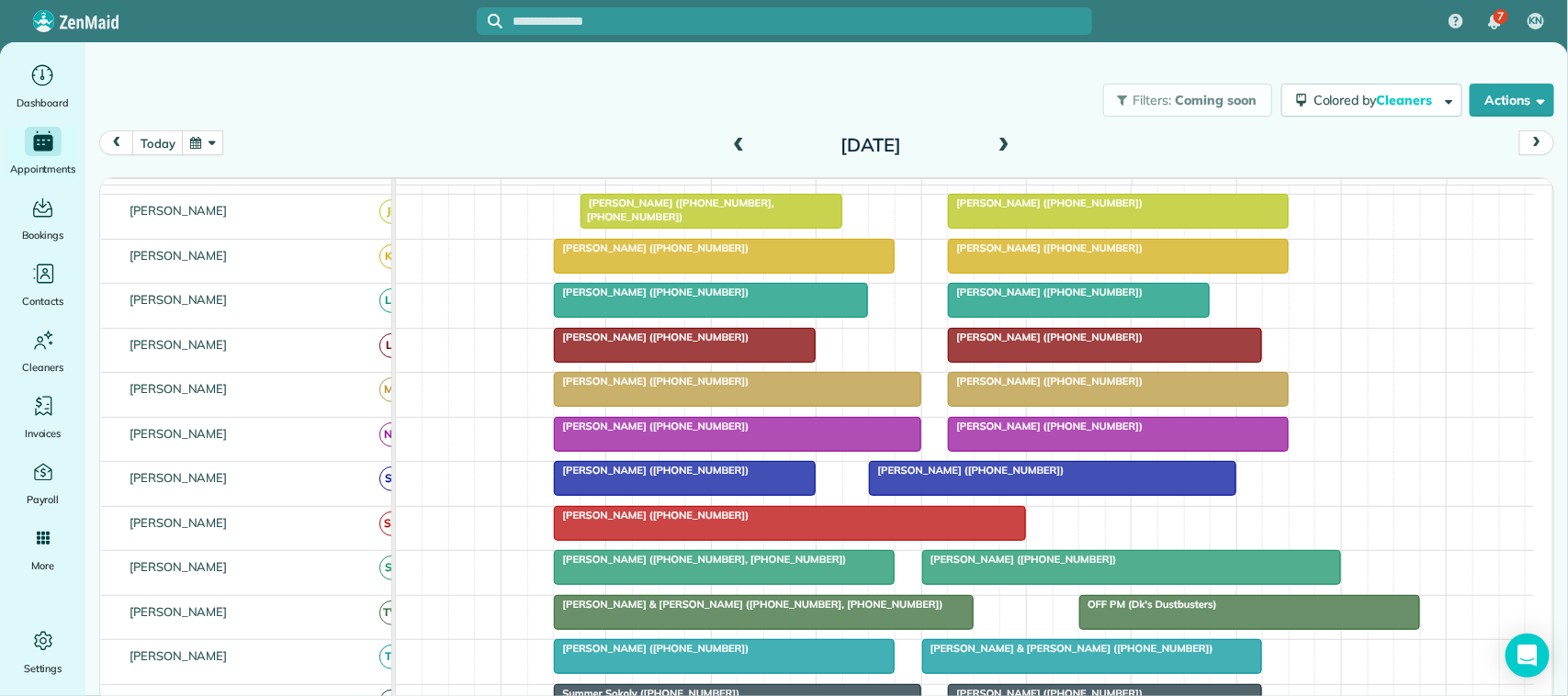
click at [1033, 254] on span "[PERSON_NAME] ([PHONE_NUMBER])" at bounding box center [1046, 248] width 197 height 12
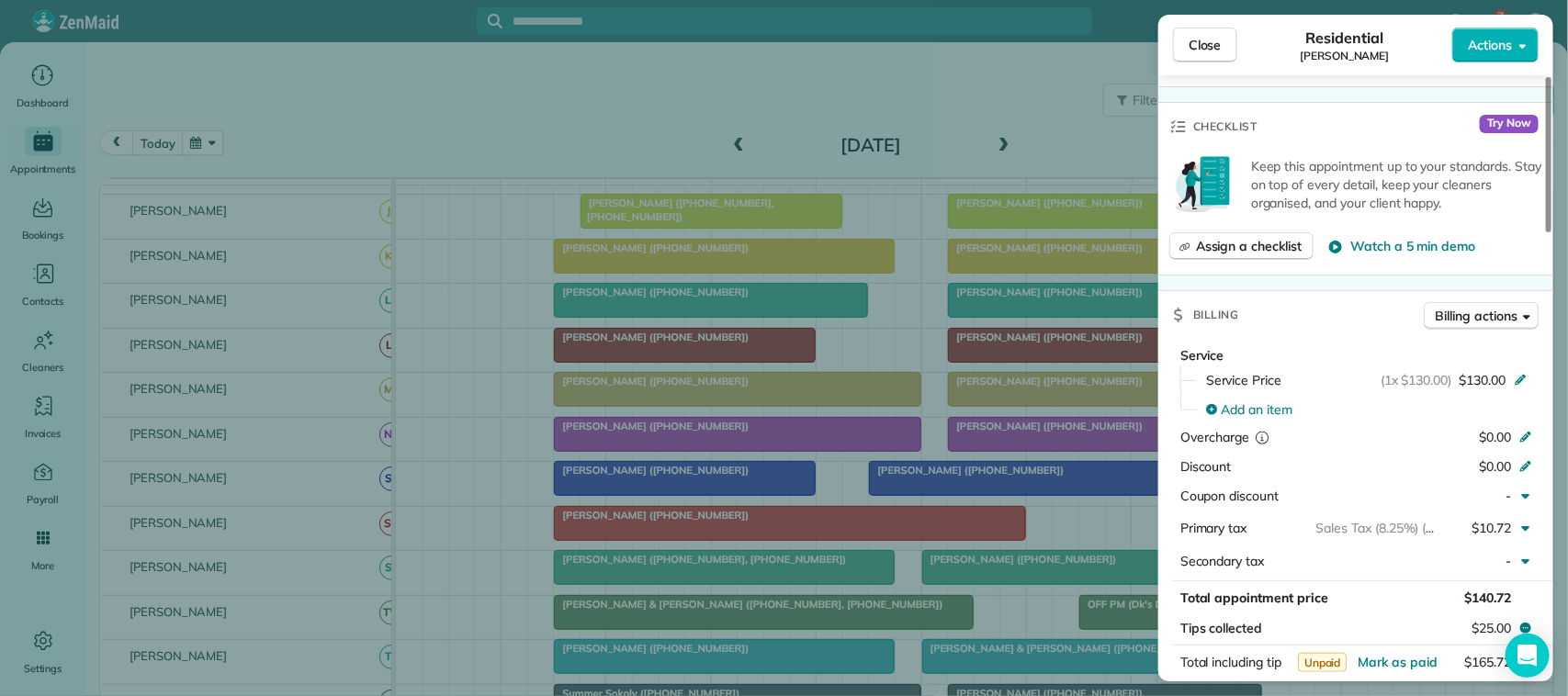
scroll to position [803, 0]
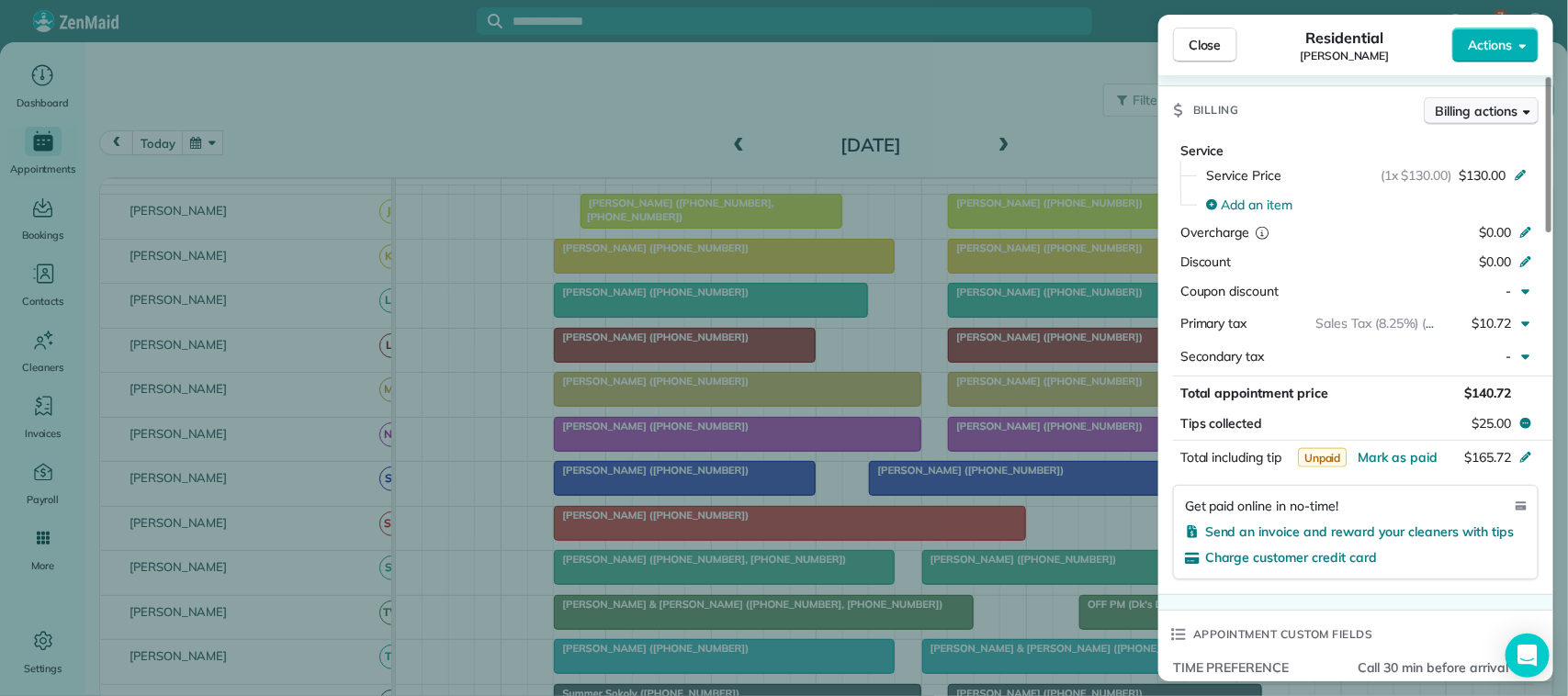
click at [1480, 117] on span "Billing actions" at bounding box center [1476, 111] width 81 height 18
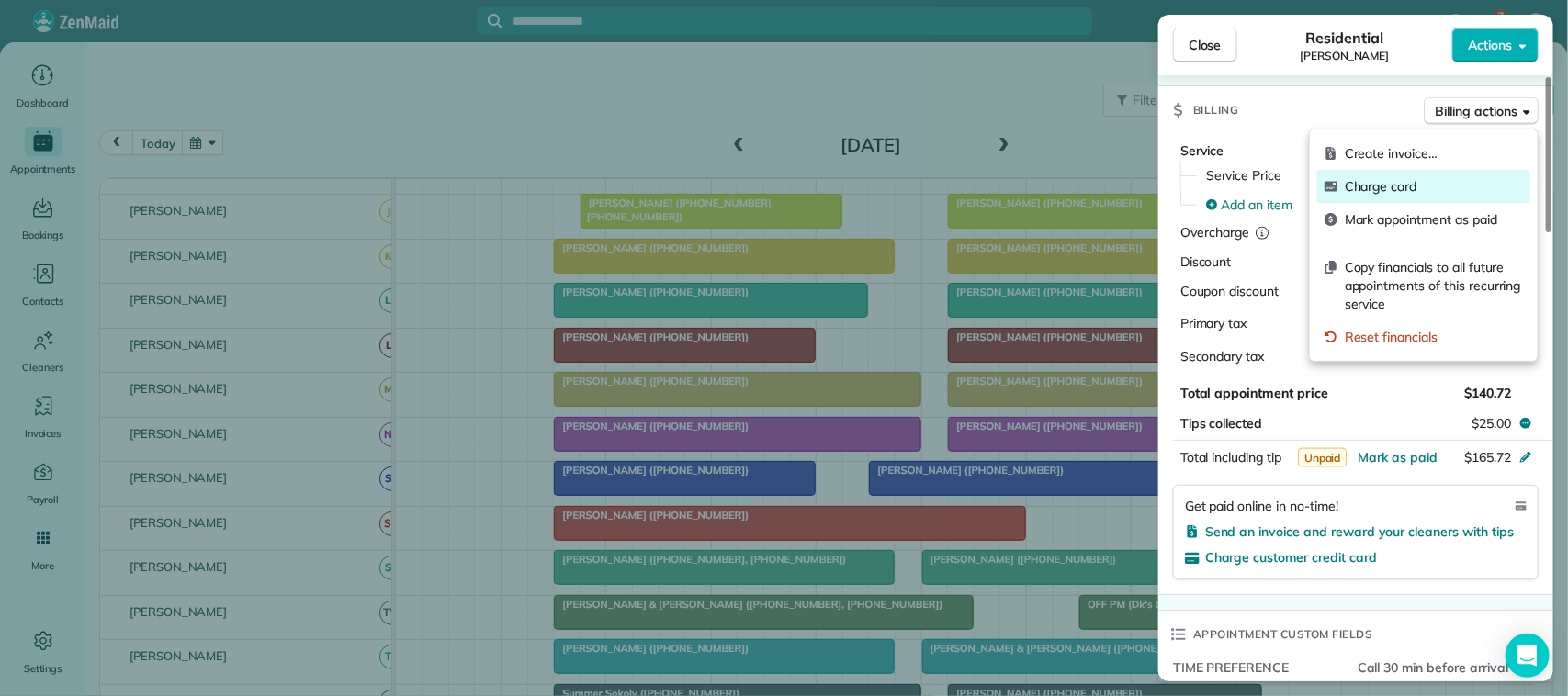
click at [1444, 194] on span "Charge card" at bounding box center [1434, 185] width 178 height 18
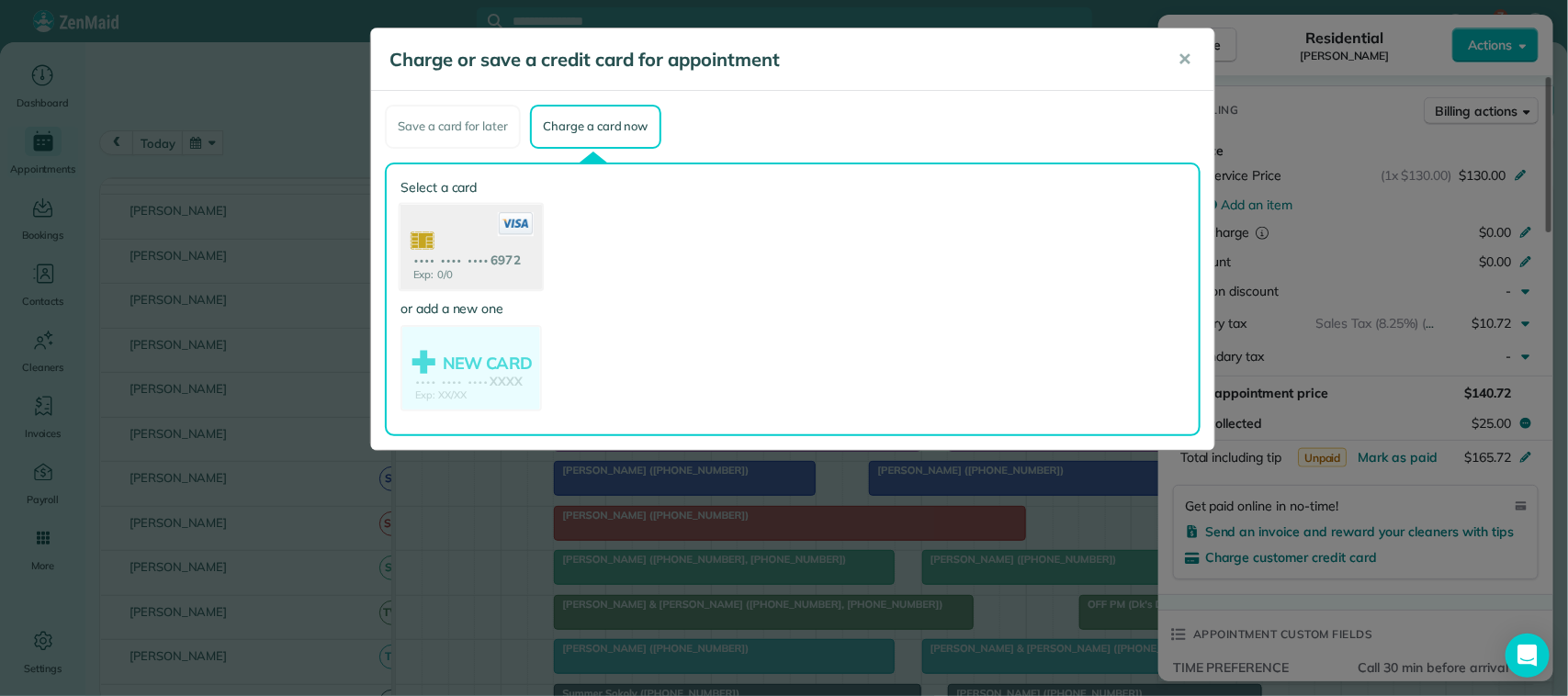
click at [516, 273] on use at bounding box center [472, 248] width 142 height 89
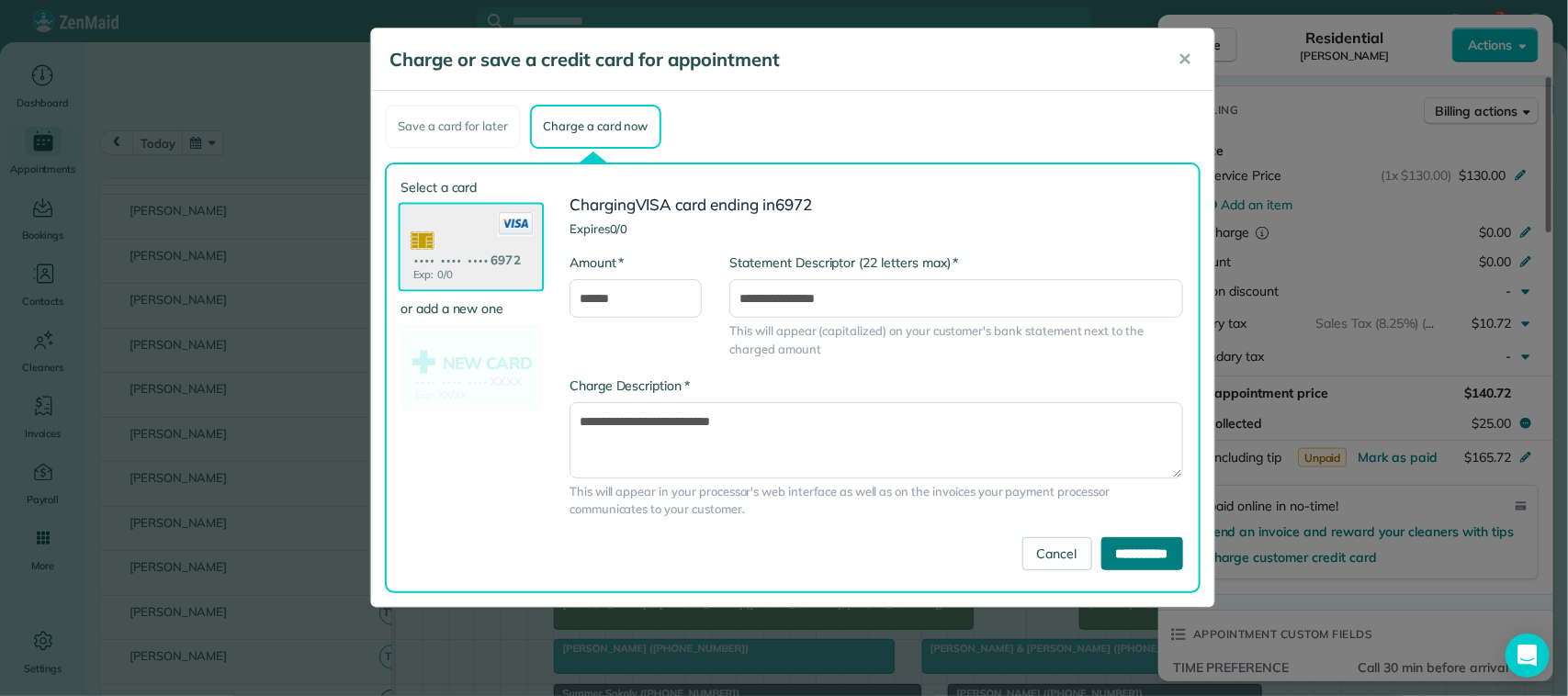
click at [1108, 553] on input "**********" at bounding box center [1141, 554] width 81 height 33
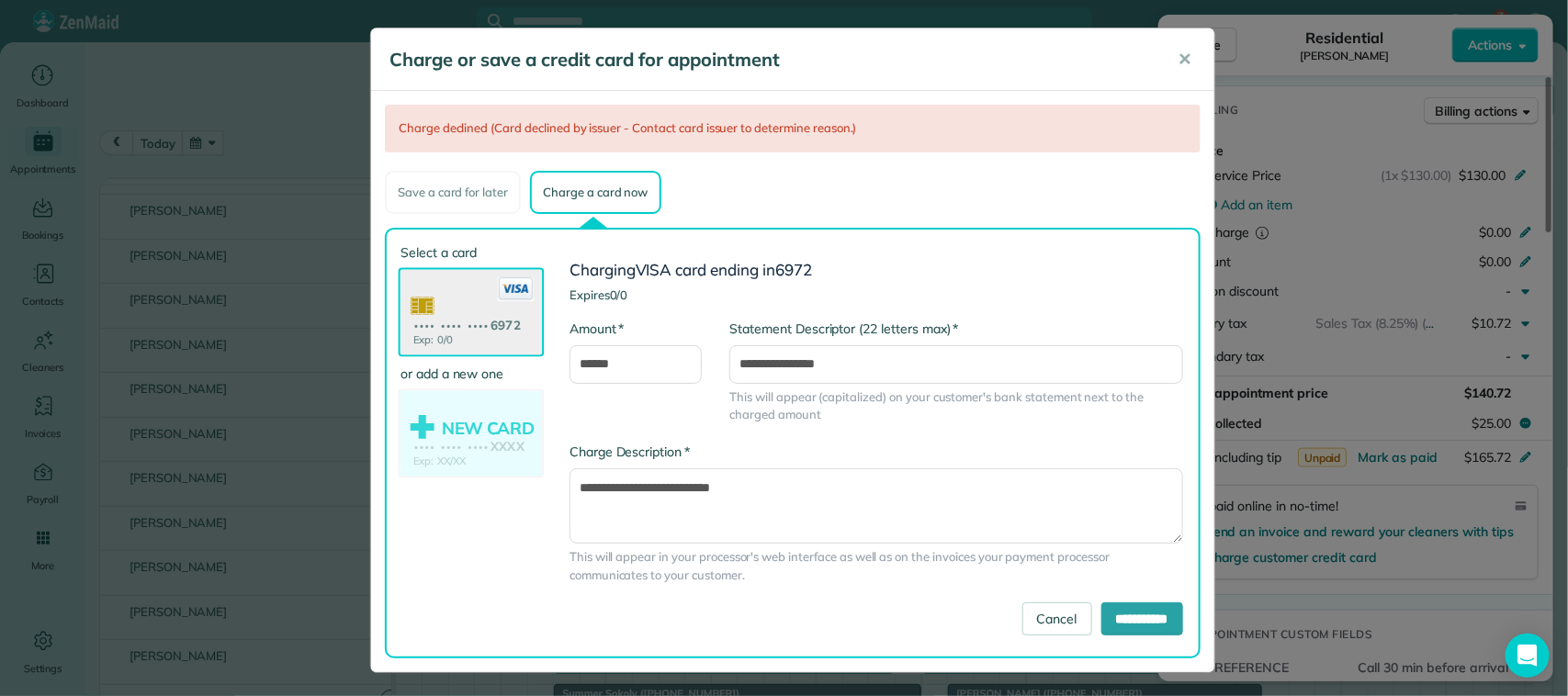
click at [475, 443] on use at bounding box center [472, 435] width 142 height 89
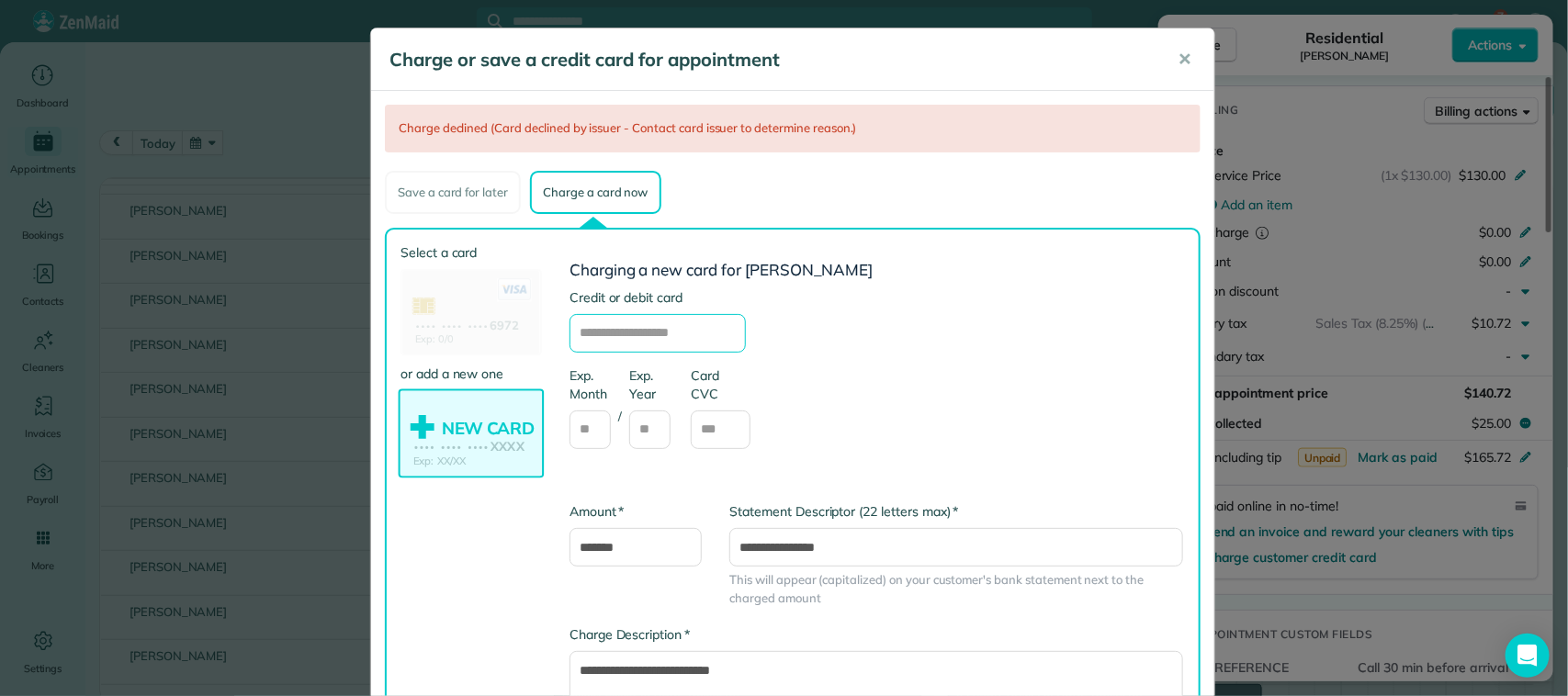
click at [660, 336] on input "text" at bounding box center [657, 333] width 176 height 38
type input "**********"
type input "**"
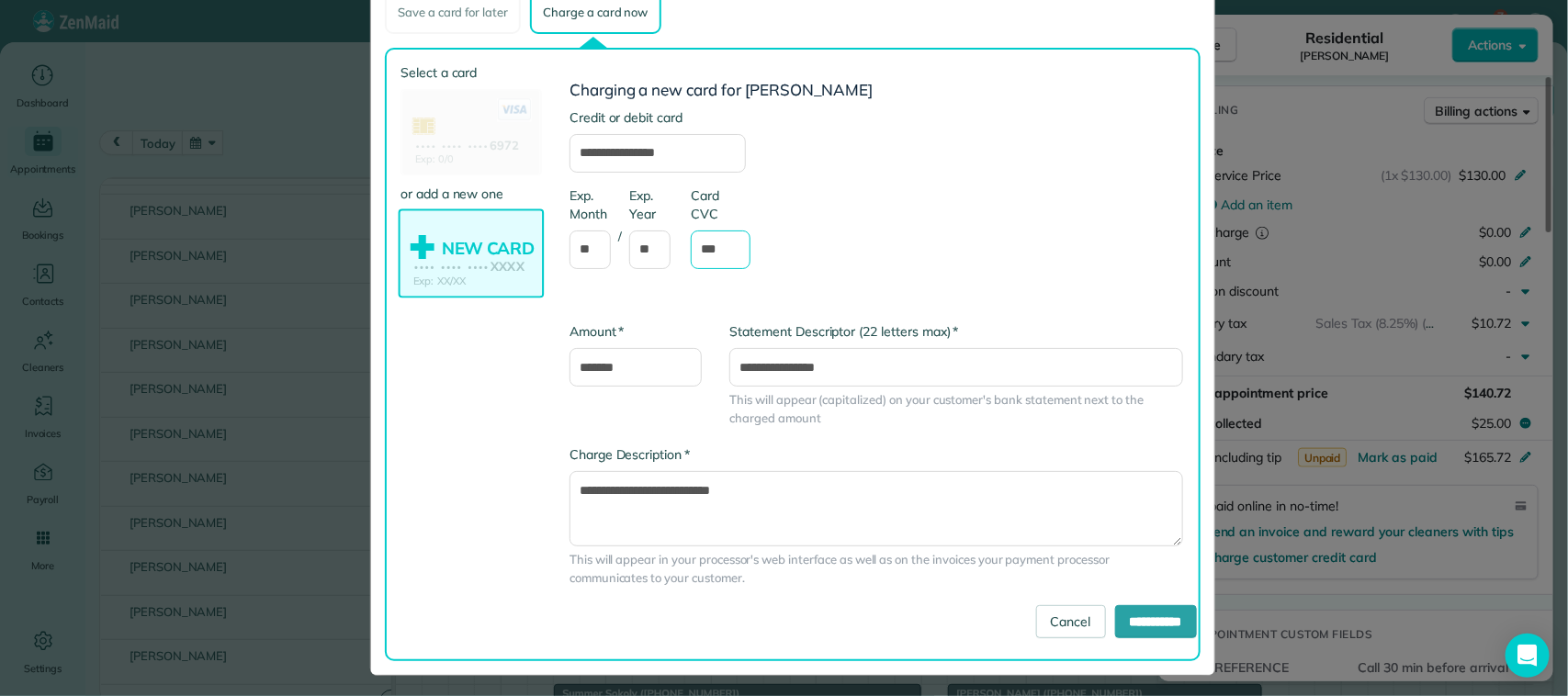
scroll to position [185, 0]
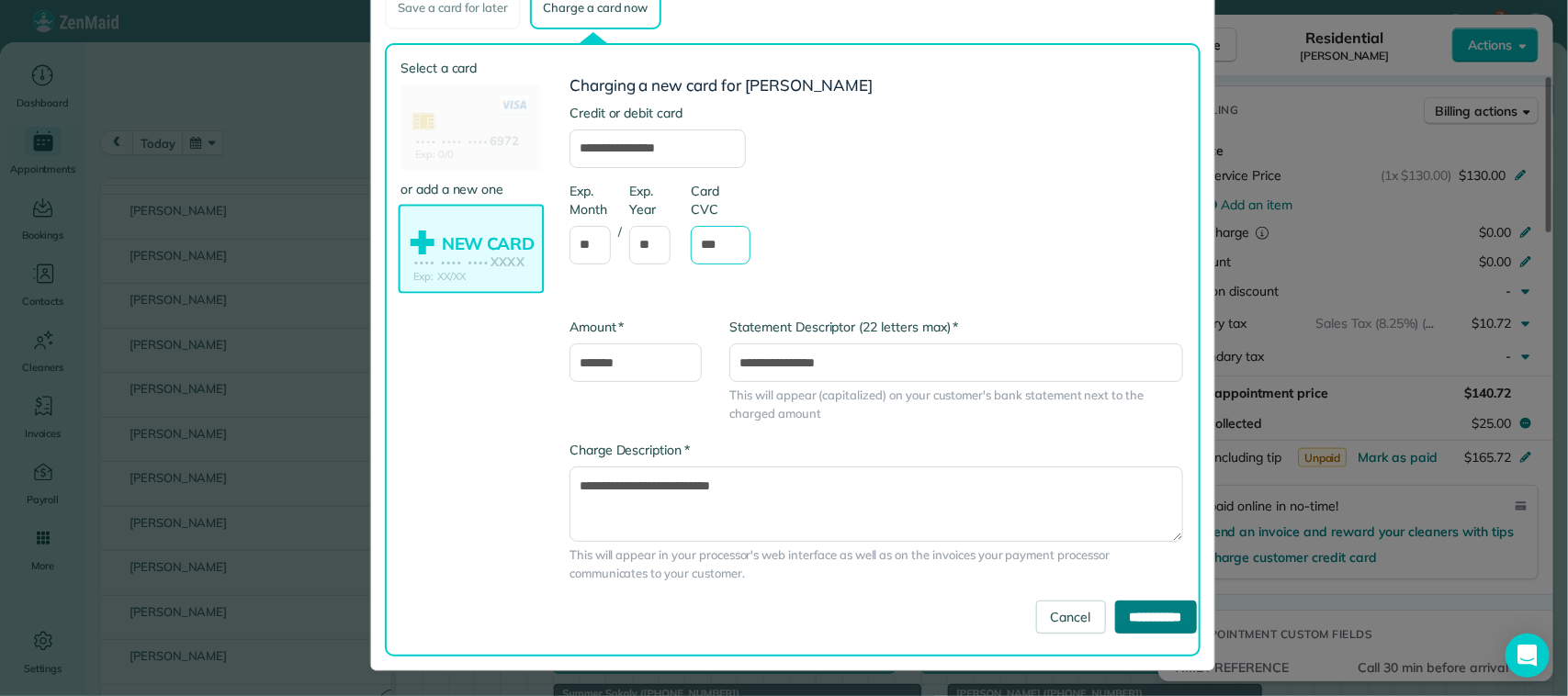
type input "***"
click at [1117, 631] on input "**********" at bounding box center [1156, 617] width 81 height 33
type input "**********"
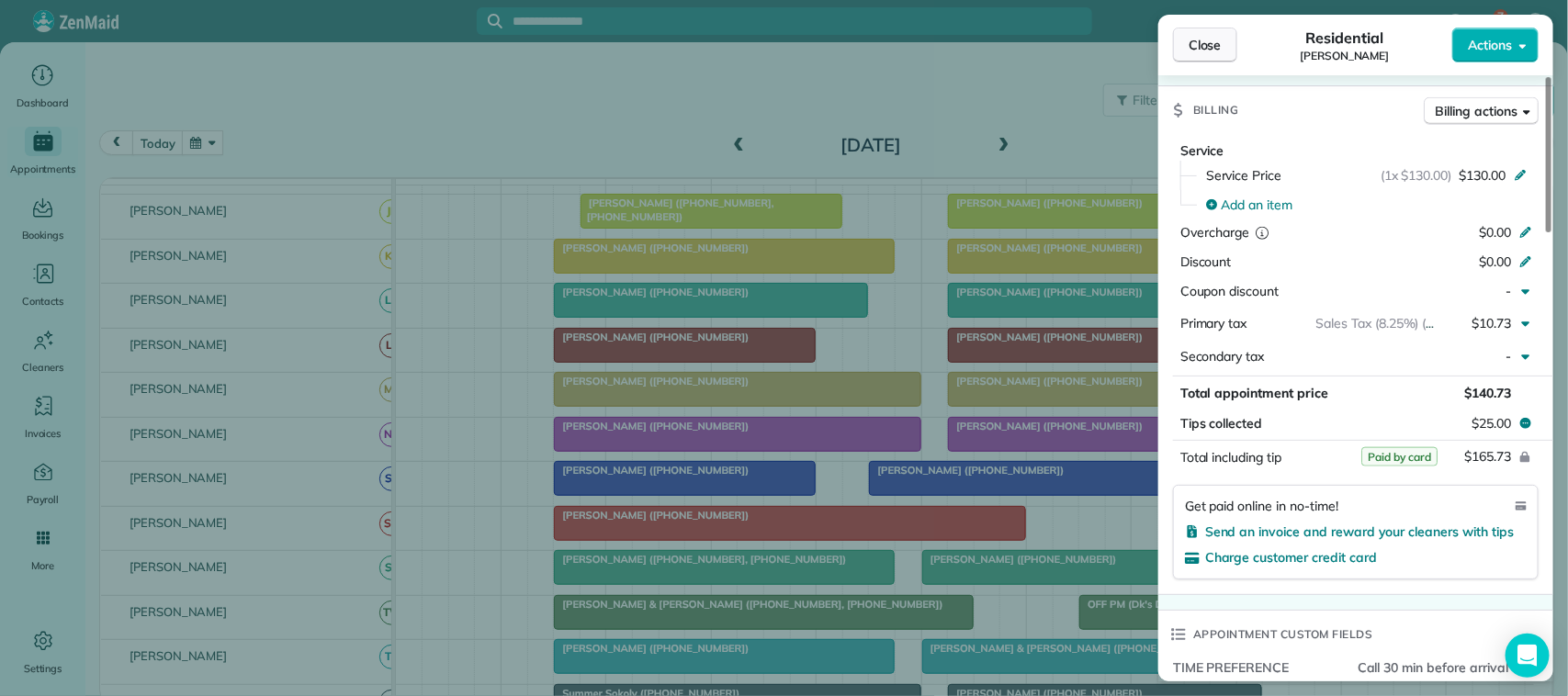
click at [1228, 52] on button "Close" at bounding box center [1204, 45] width 64 height 34
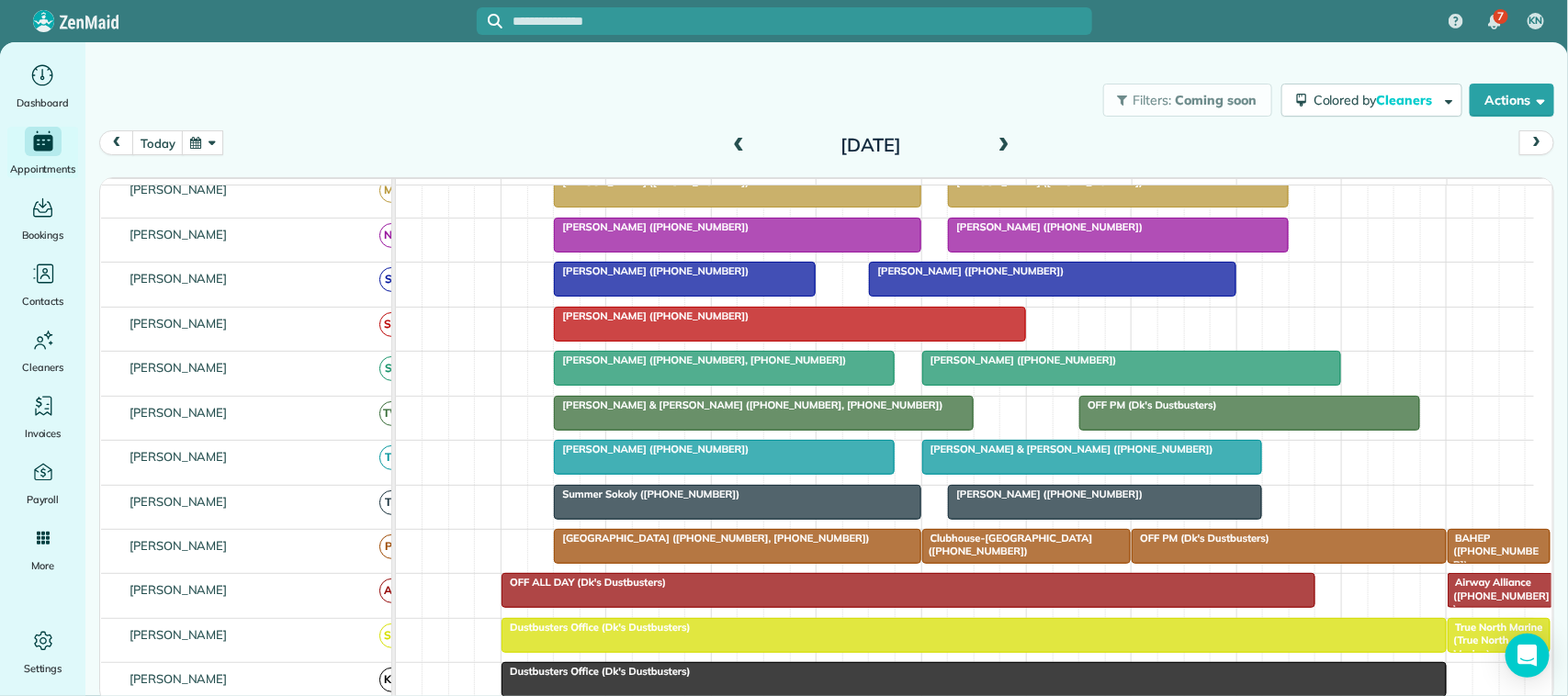
scroll to position [459, 0]
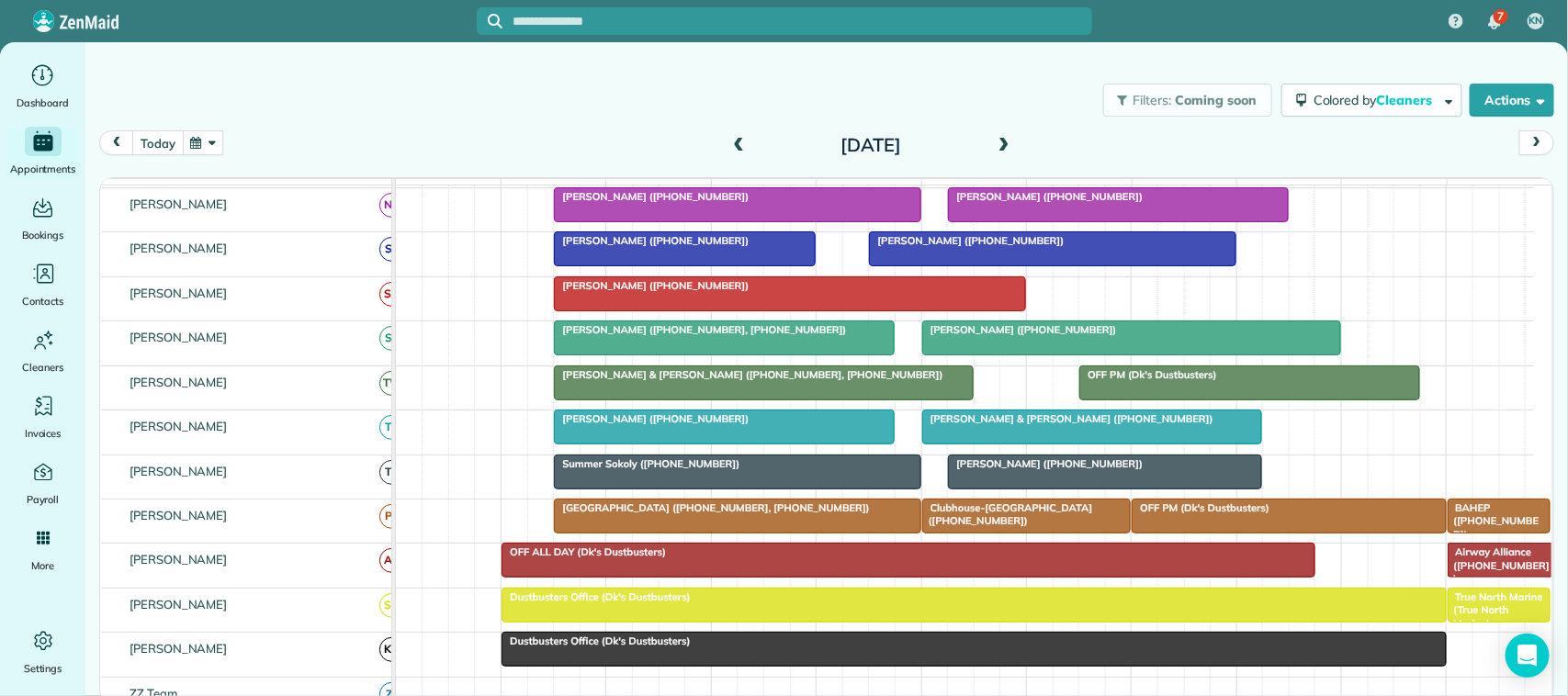
click at [150, 152] on button "today" at bounding box center [157, 142] width 51 height 25
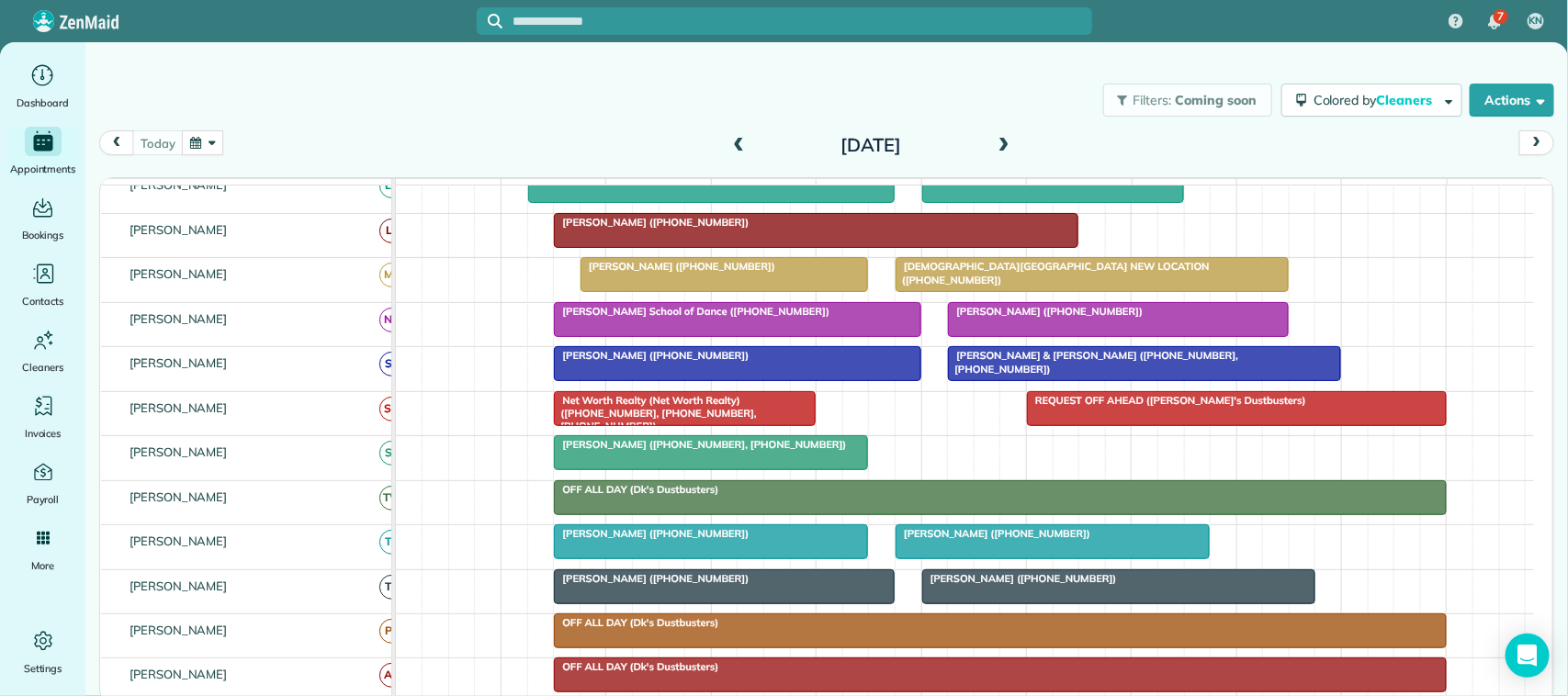
scroll to position [263, 0]
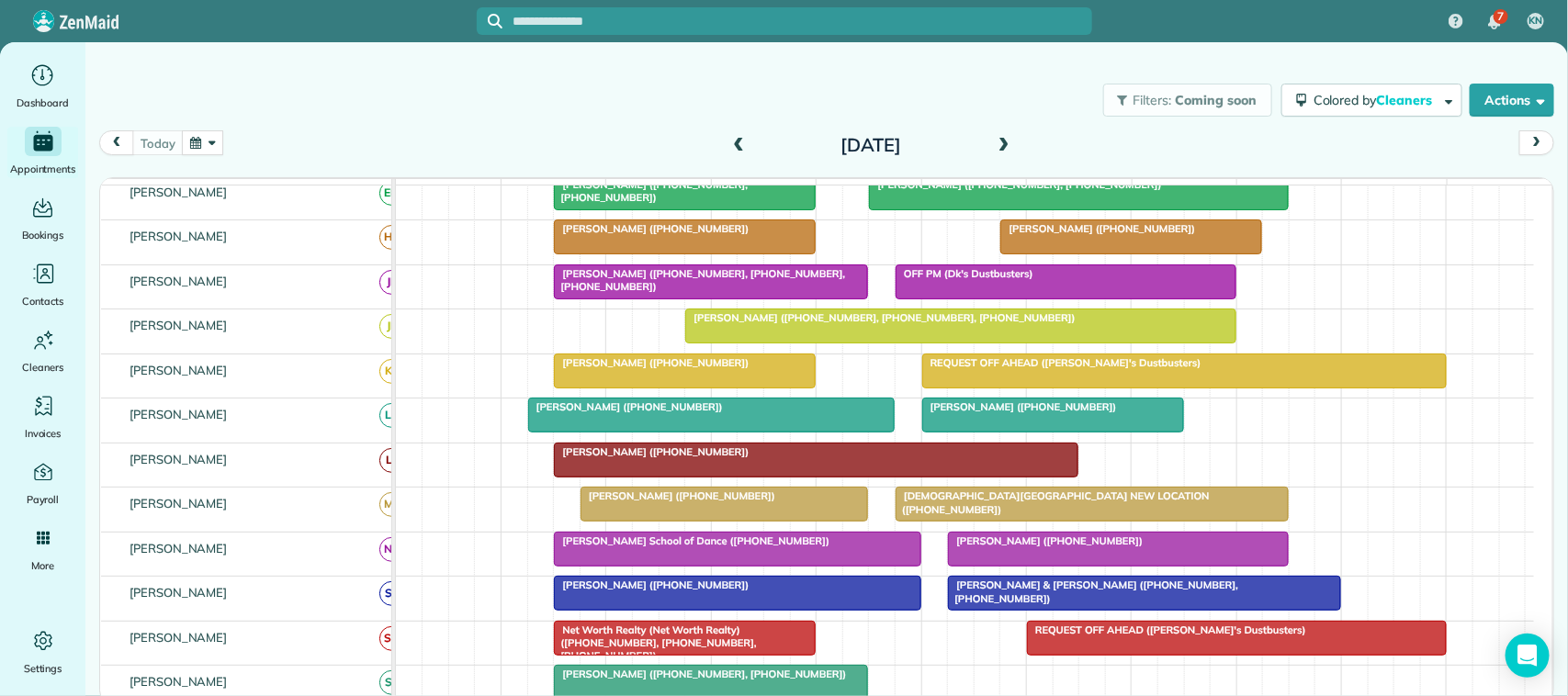
click at [603, 431] on div at bounding box center [711, 415] width 364 height 33
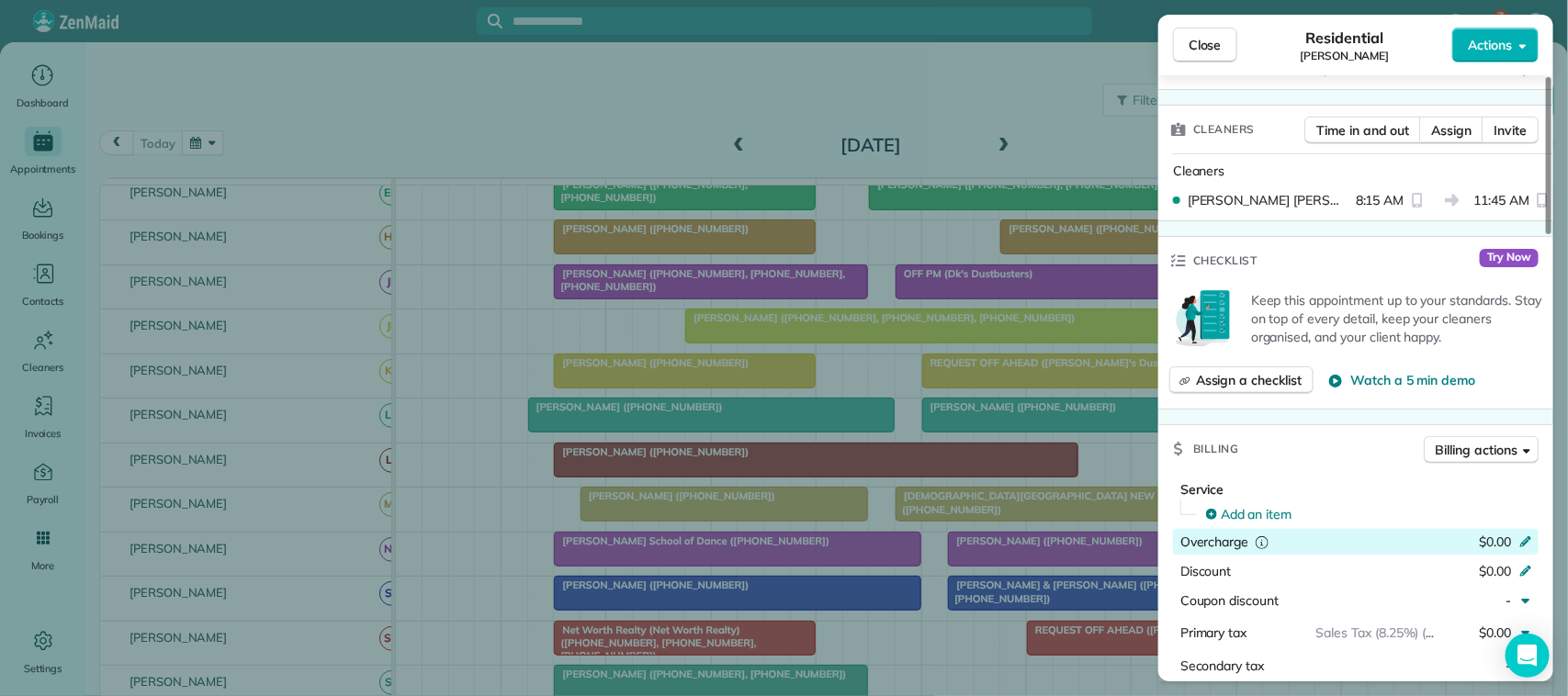
click at [1481, 549] on span "$0.00" at bounding box center [1495, 541] width 33 height 16
type input "******"
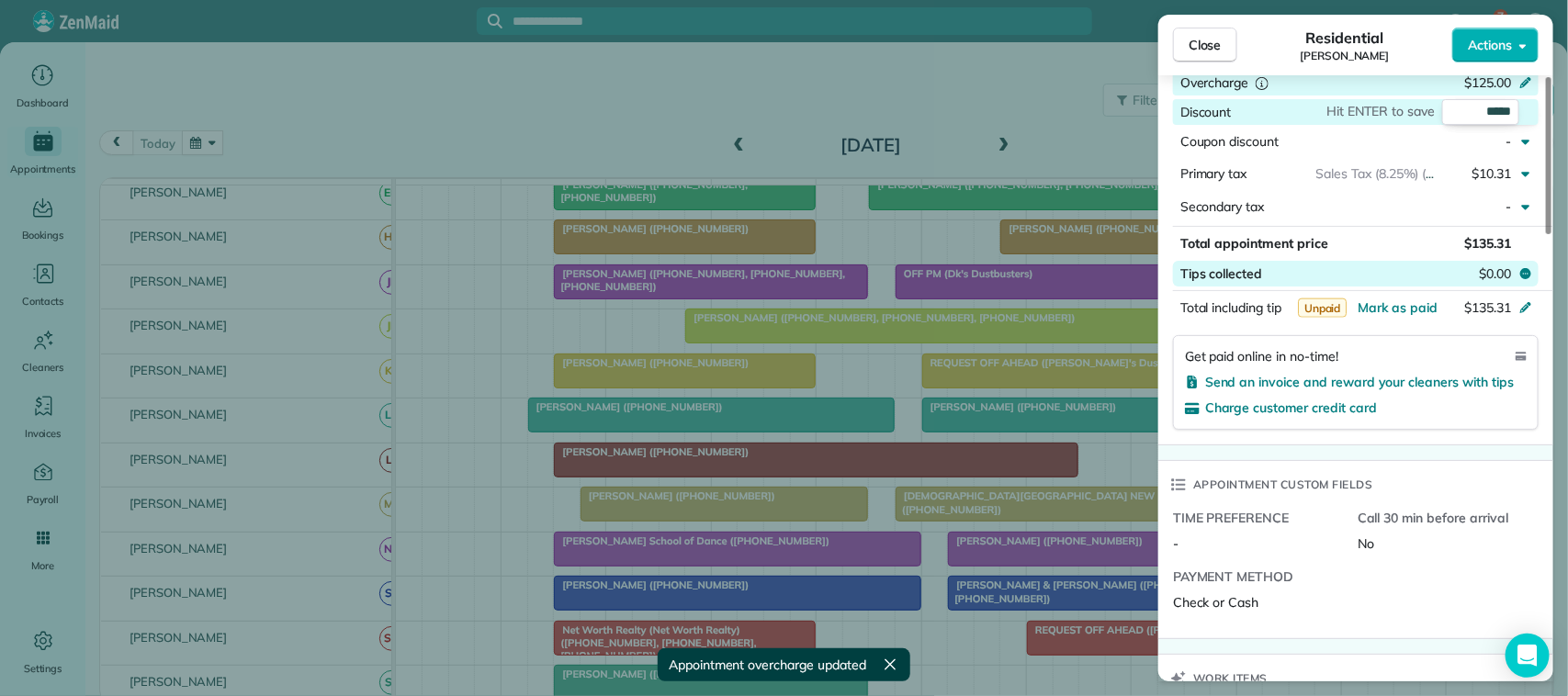
click at [1491, 282] on span "$0.00" at bounding box center [1495, 273] width 33 height 18
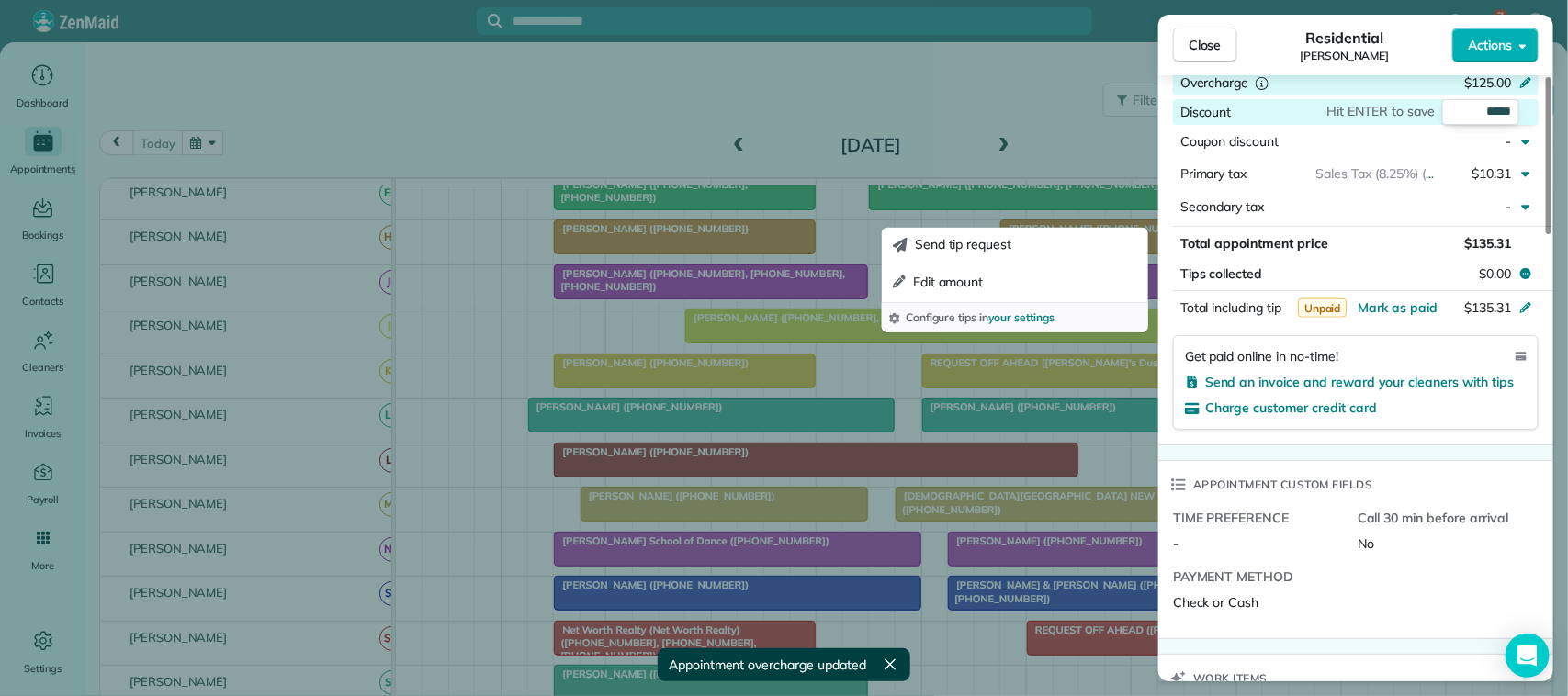
click at [1079, 298] on div "Send tip request Edit amount Configure tips in your settings" at bounding box center [1015, 279] width 266 height 104
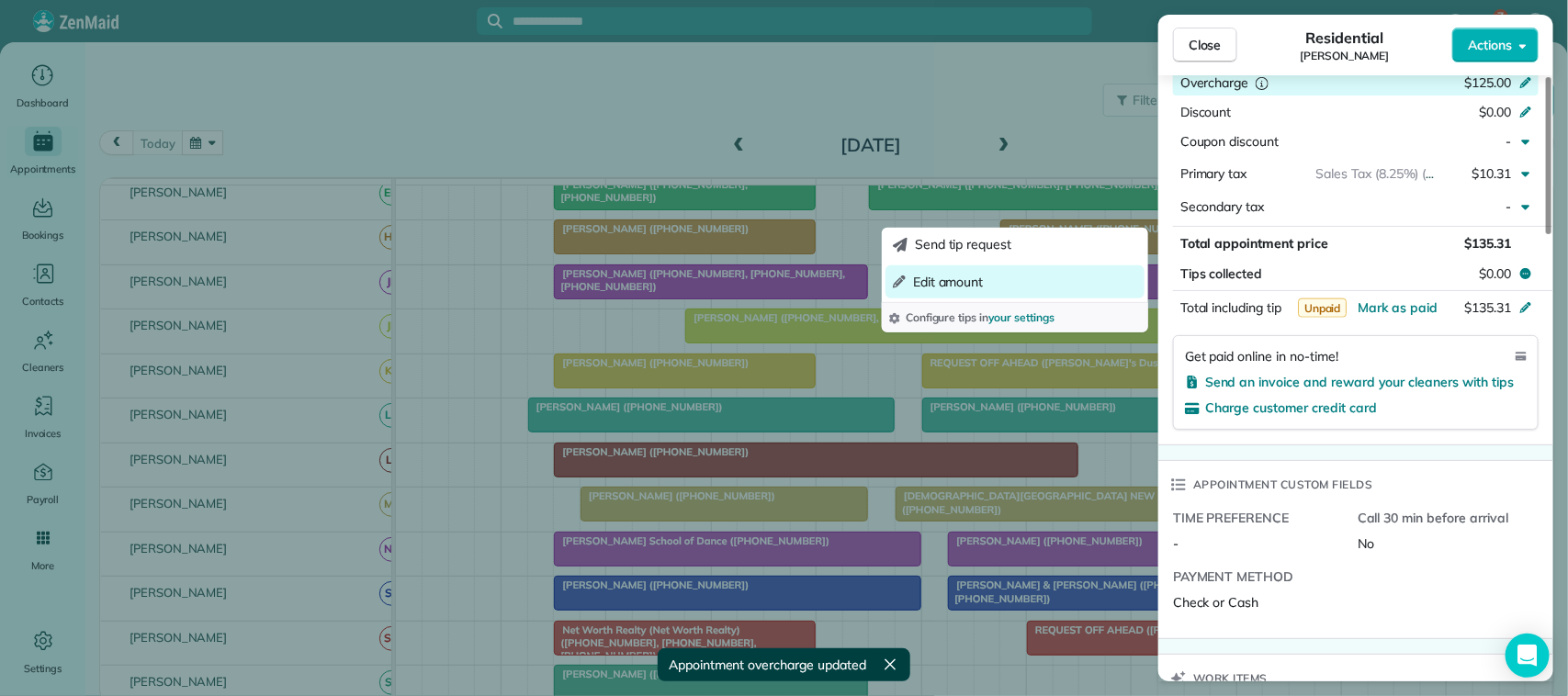
click at [985, 292] on button "Edit amount" at bounding box center [1015, 281] width 259 height 33
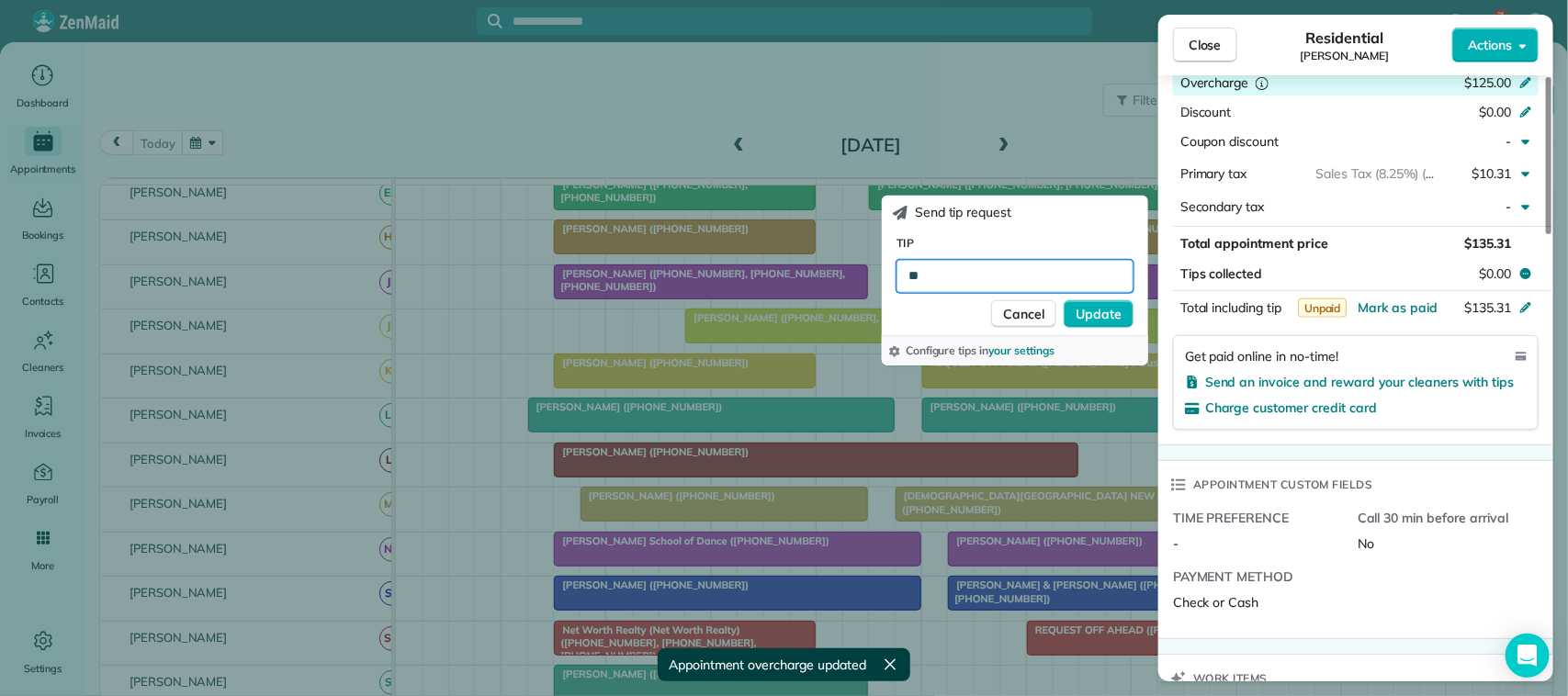
click at [970, 263] on input "**" at bounding box center [1015, 275] width 237 height 33
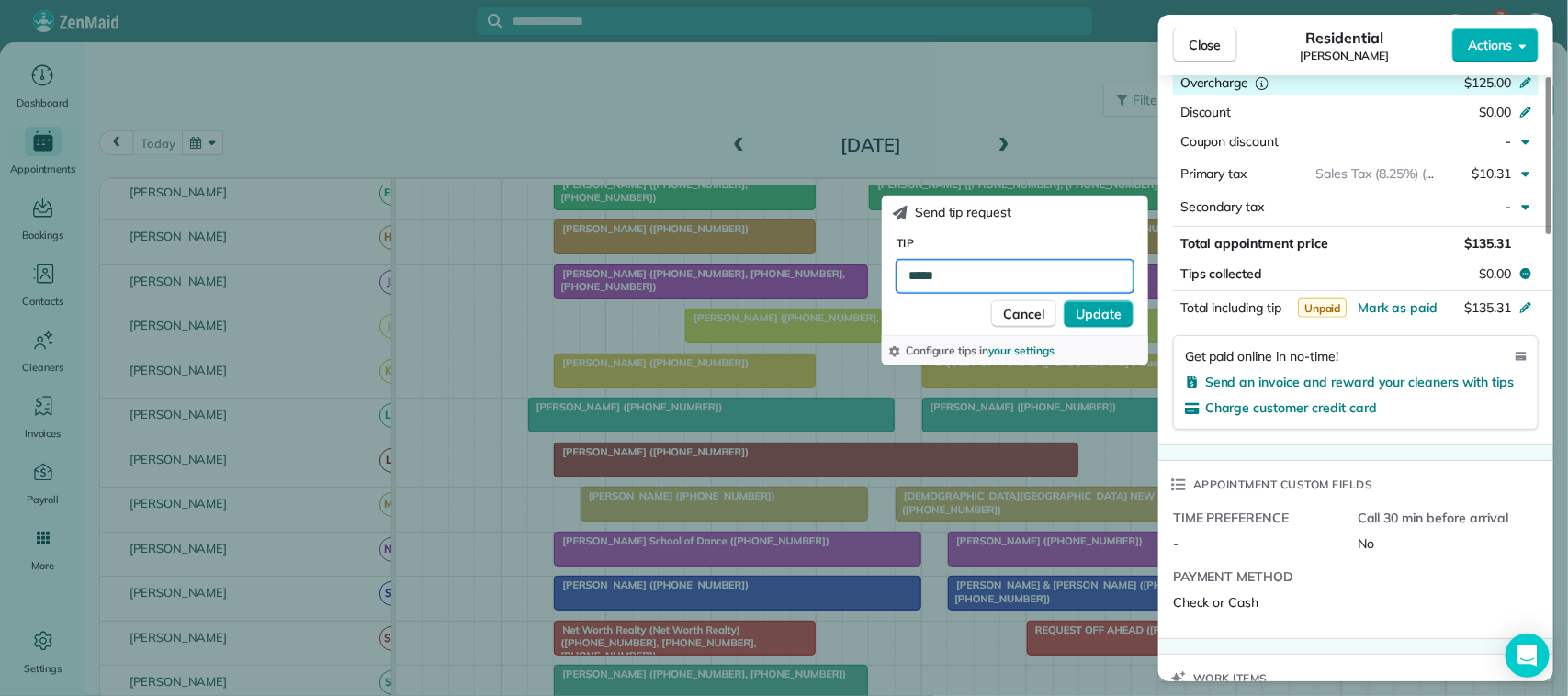
type input "*****"
click at [1113, 311] on span "Update" at bounding box center [1099, 313] width 46 height 18
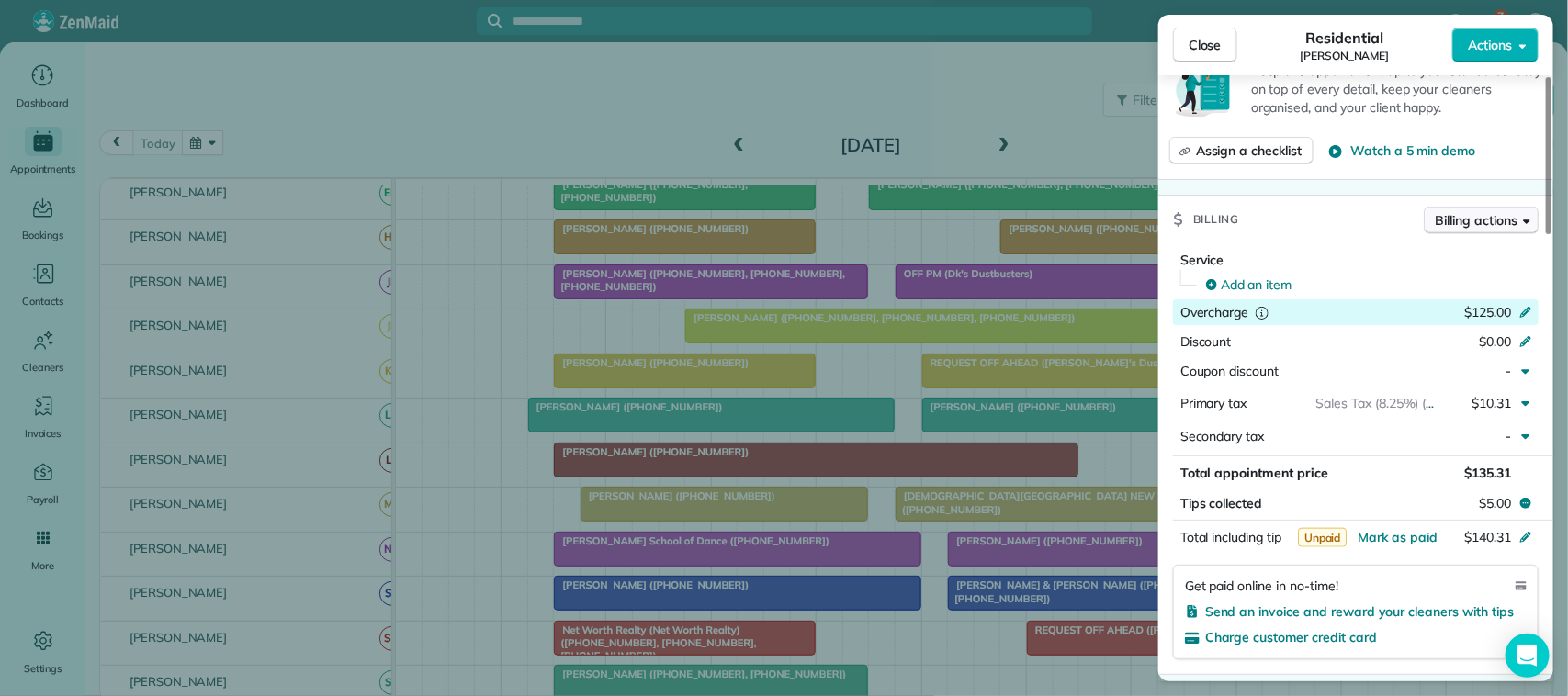
click at [1457, 223] on span "Billing actions" at bounding box center [1476, 220] width 81 height 18
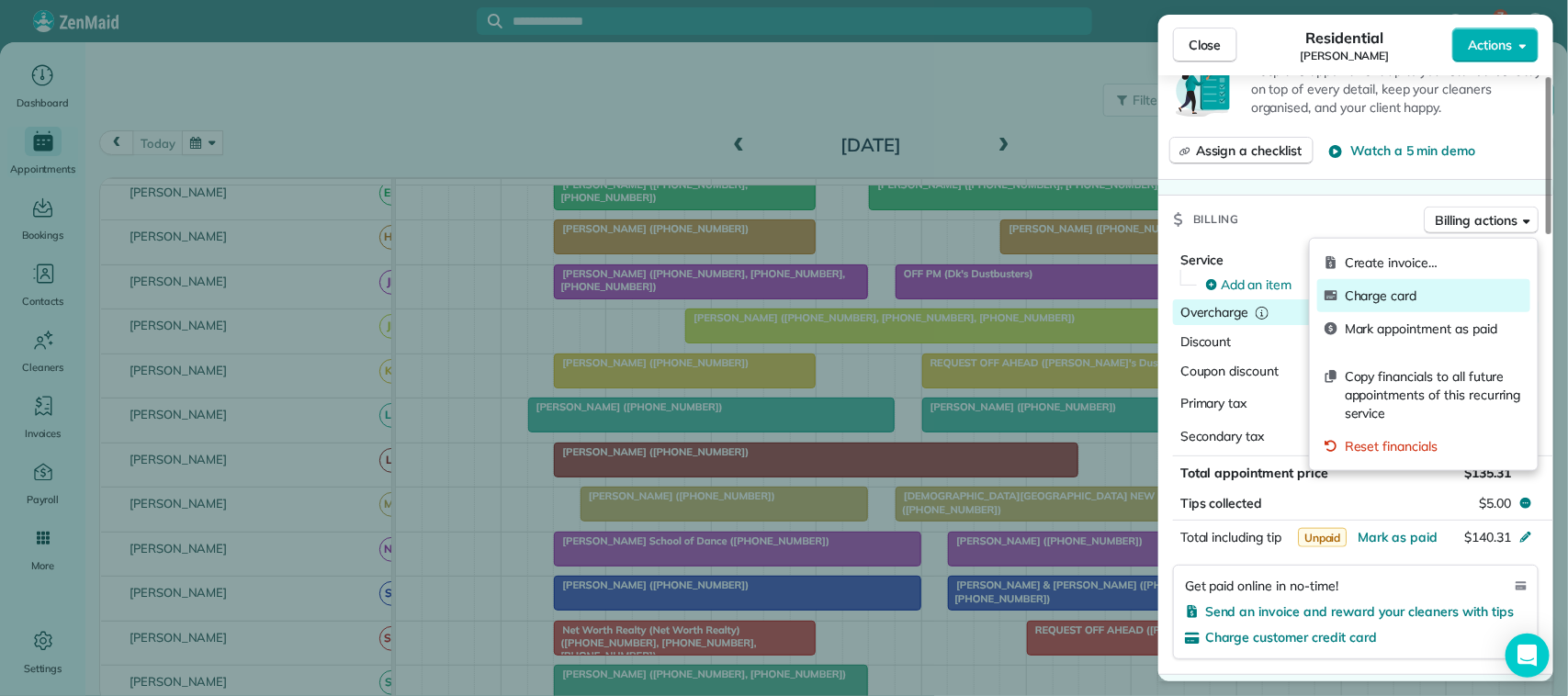
click at [1438, 300] on span "Charge card" at bounding box center [1434, 295] width 178 height 18
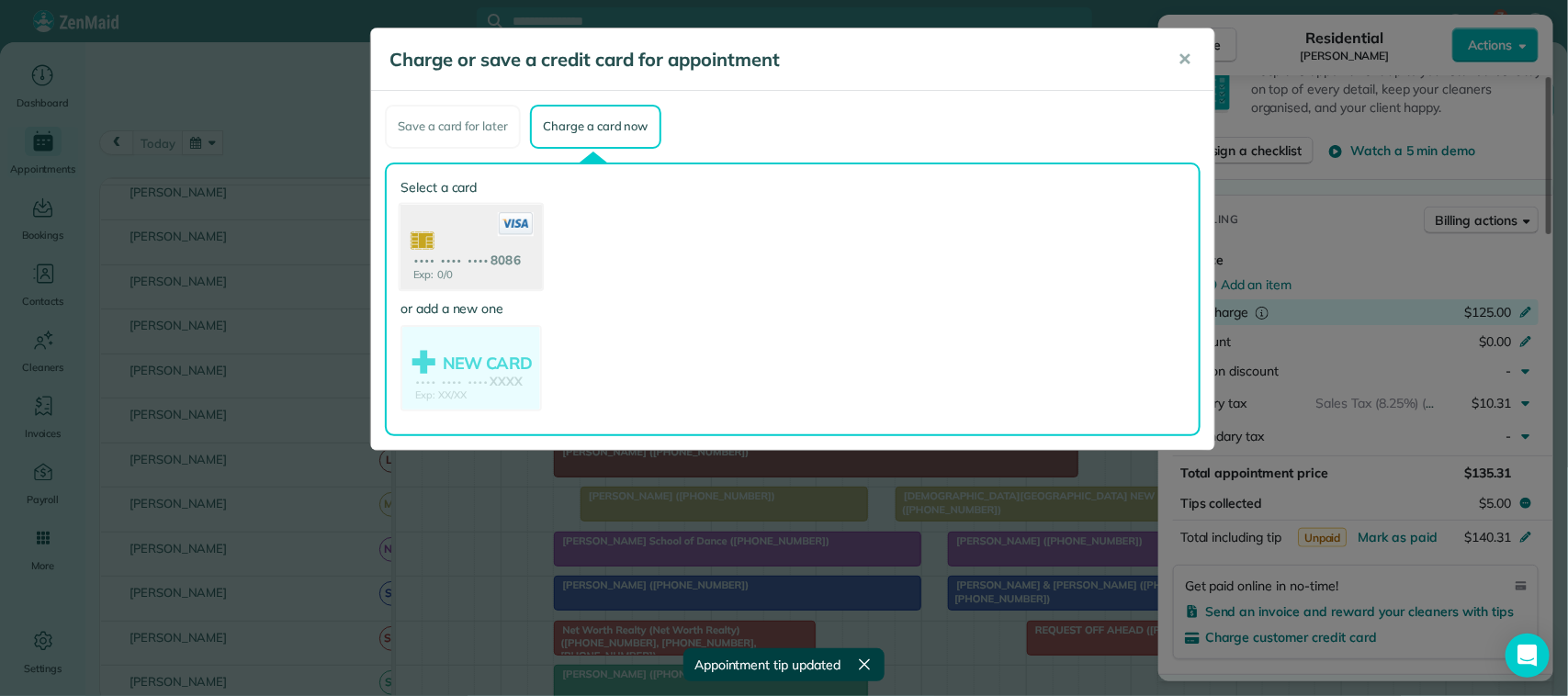
click at [487, 265] on use at bounding box center [472, 248] width 142 height 89
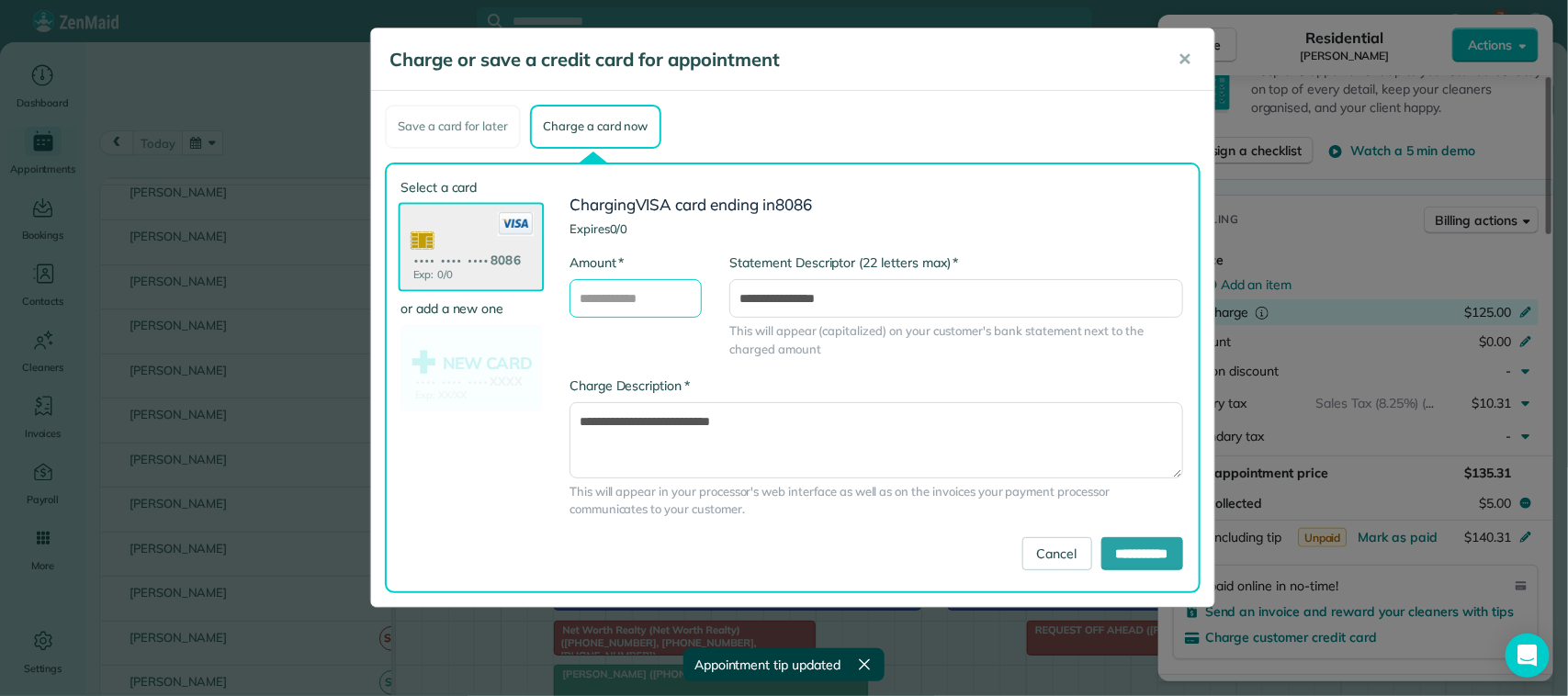
click at [661, 294] on input "* Amount" at bounding box center [635, 298] width 132 height 38
type input "******"
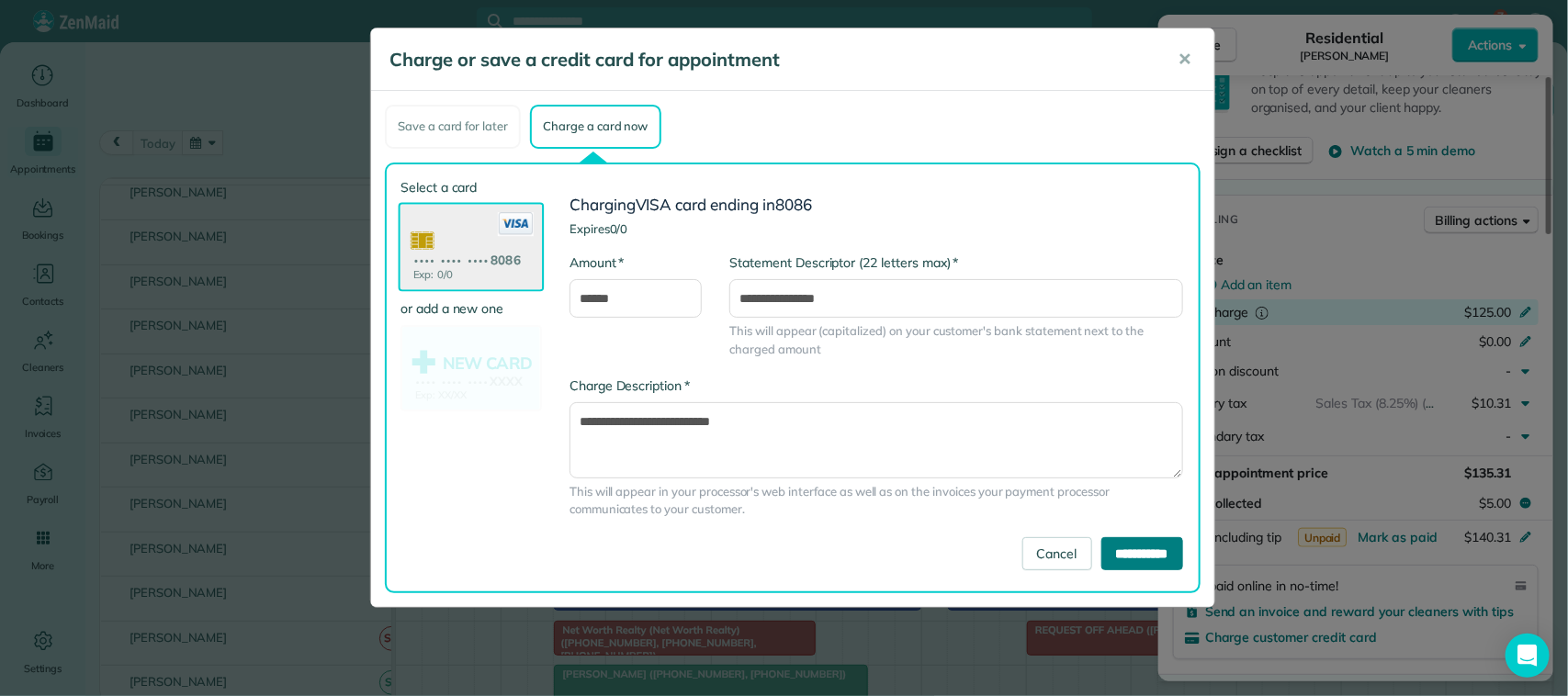
click at [1105, 546] on input "**********" at bounding box center [1141, 554] width 81 height 33
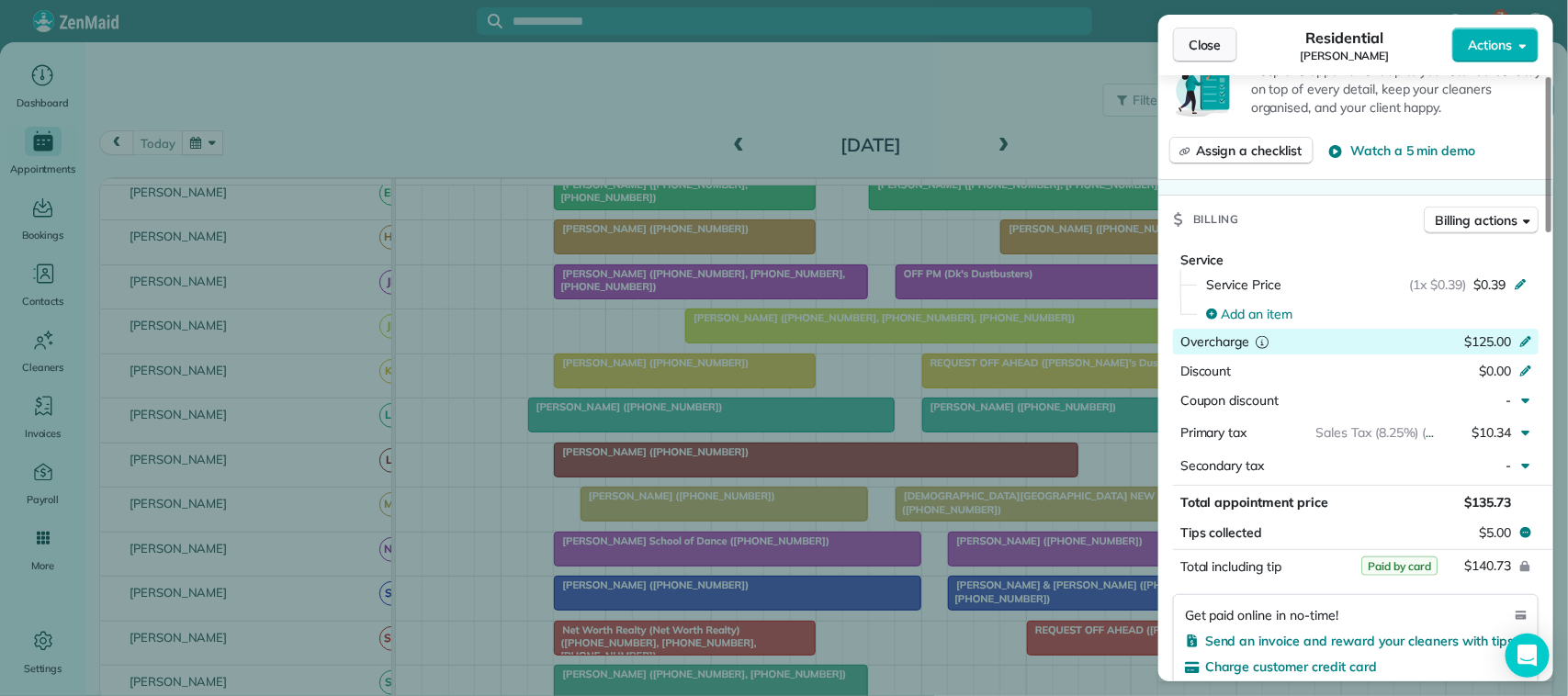
click at [1215, 37] on span "Close" at bounding box center [1205, 44] width 33 height 18
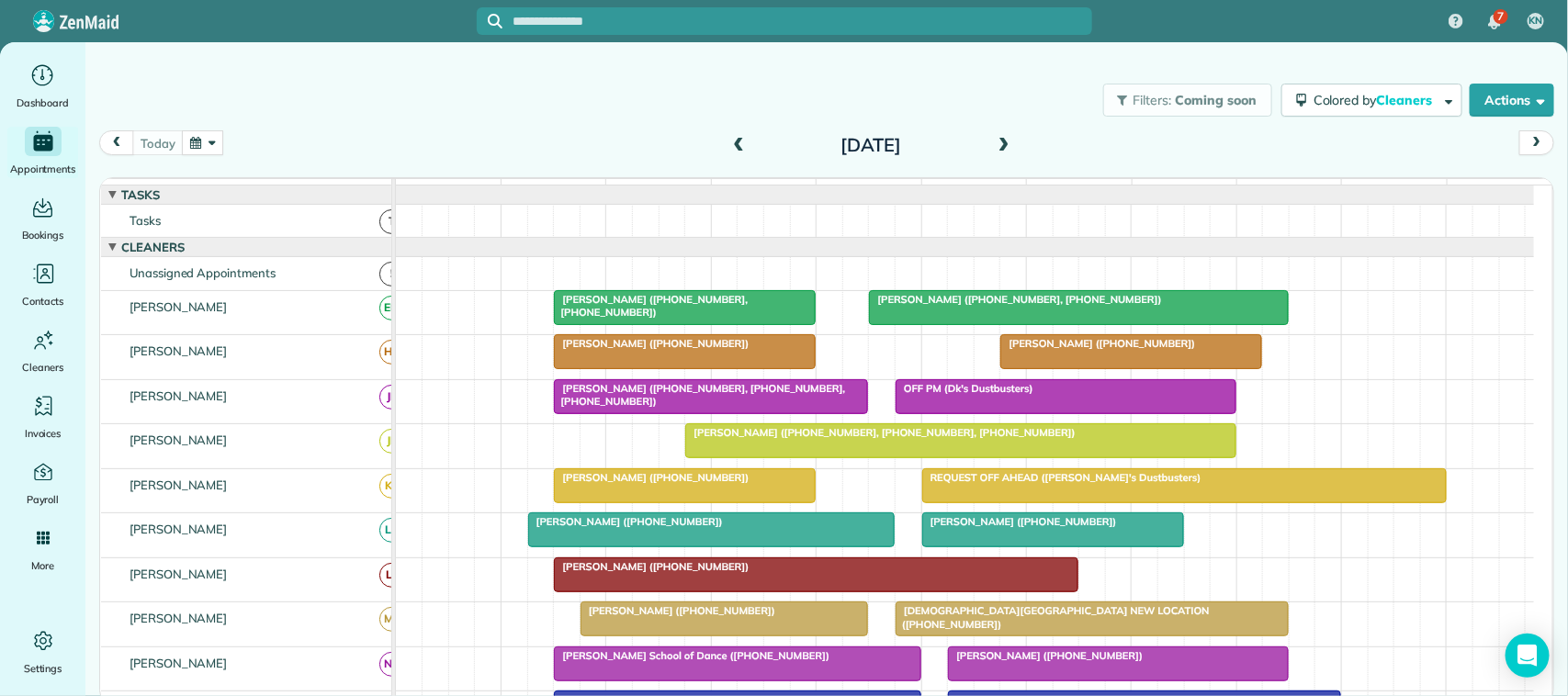
click at [1141, 368] on div at bounding box center [1132, 352] width 260 height 33
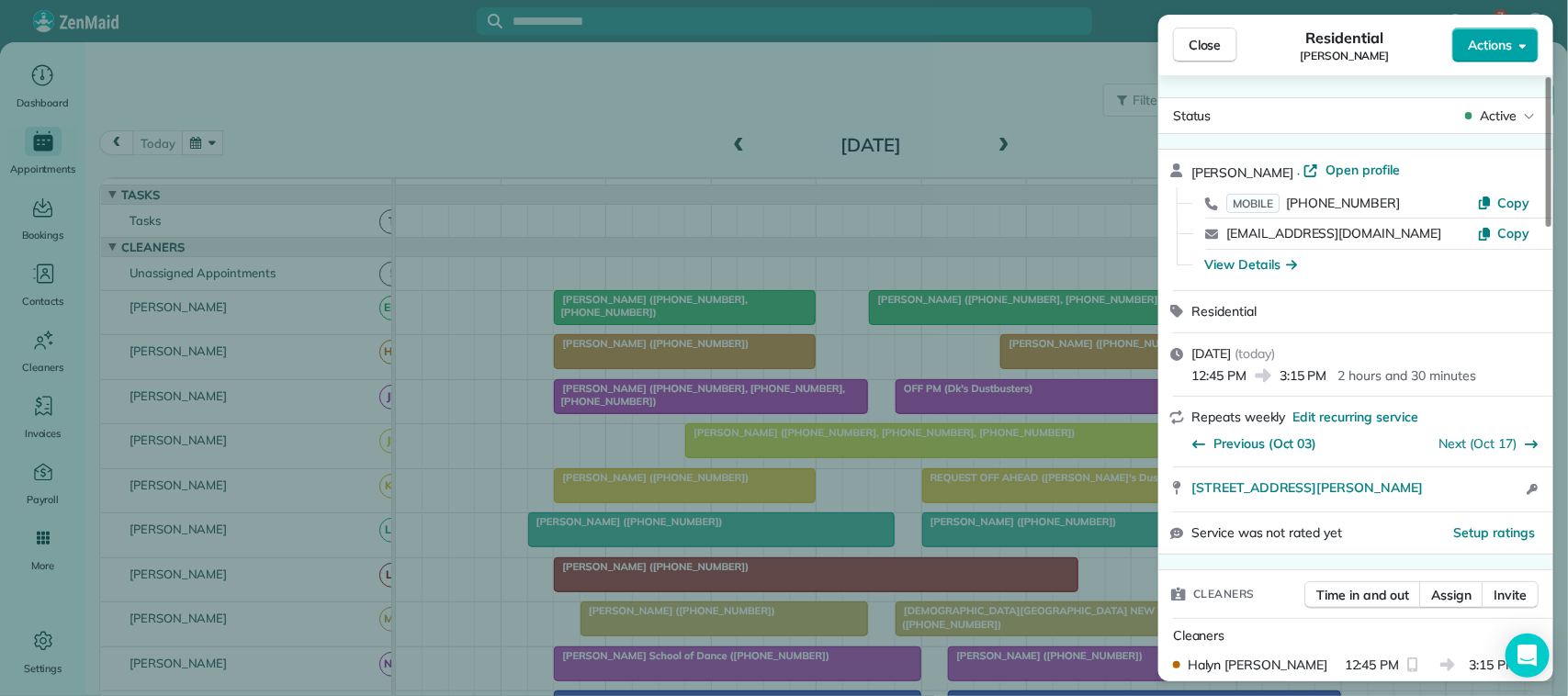
click at [1482, 53] on span "Actions" at bounding box center [1491, 44] width 44 height 18
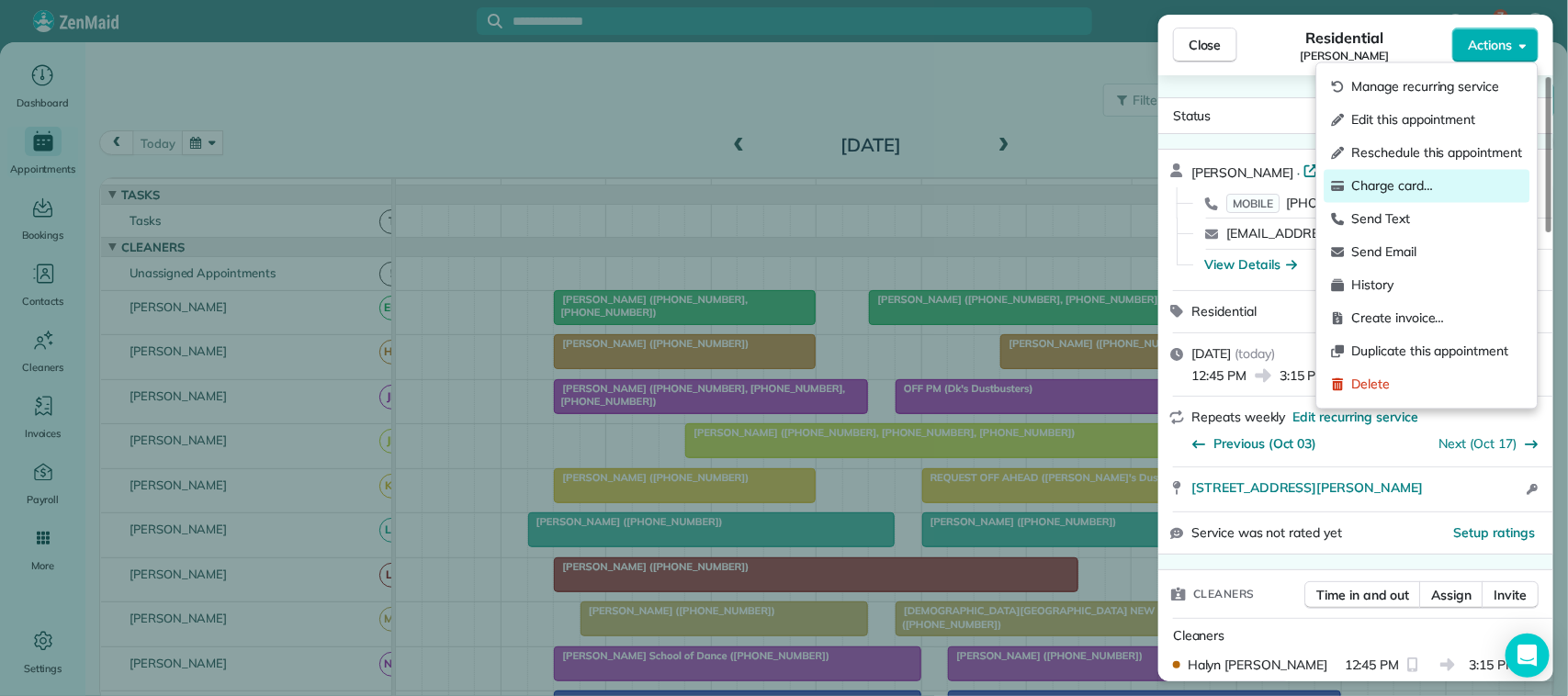
click at [1454, 179] on span "Charge card…" at bounding box center [1438, 185] width 171 height 18
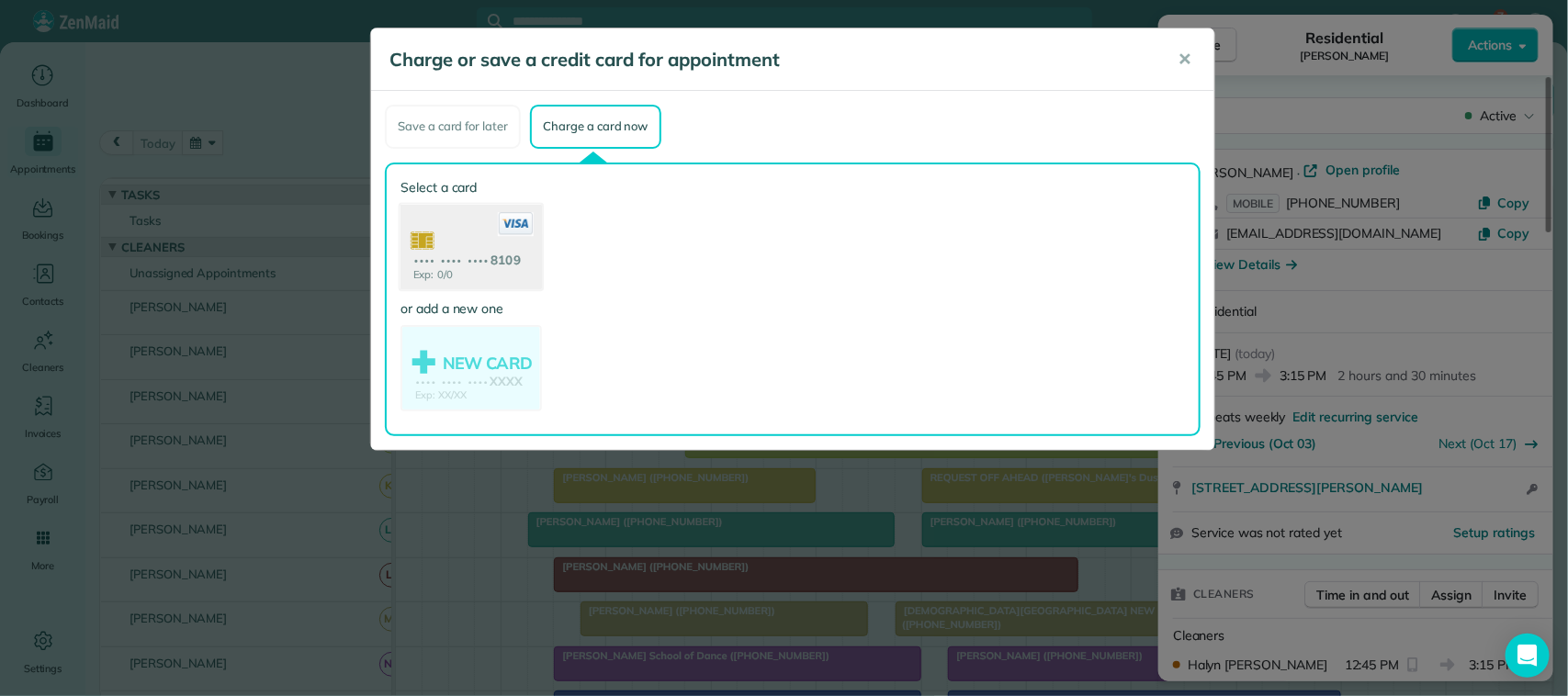
click at [513, 245] on use at bounding box center [472, 248] width 142 height 89
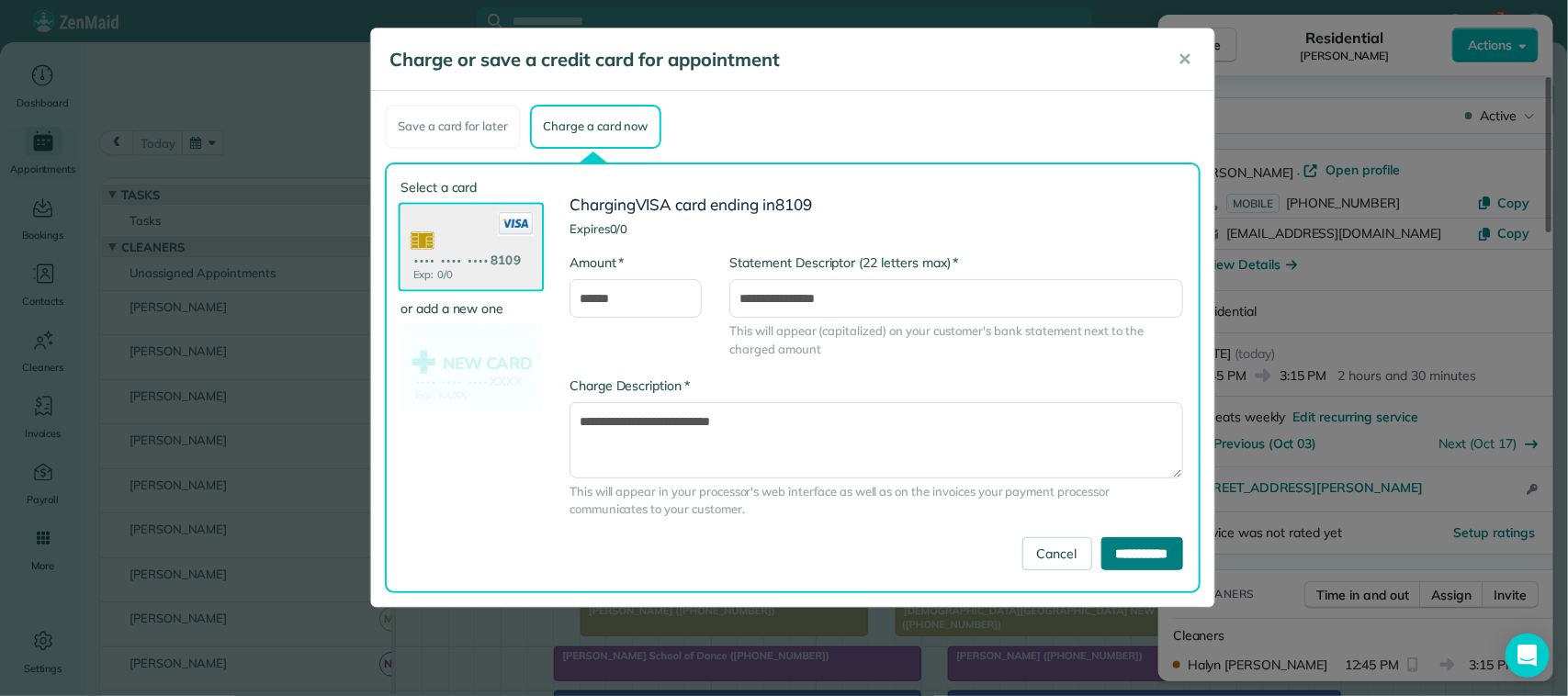
click at [1101, 552] on input "**********" at bounding box center [1141, 554] width 81 height 33
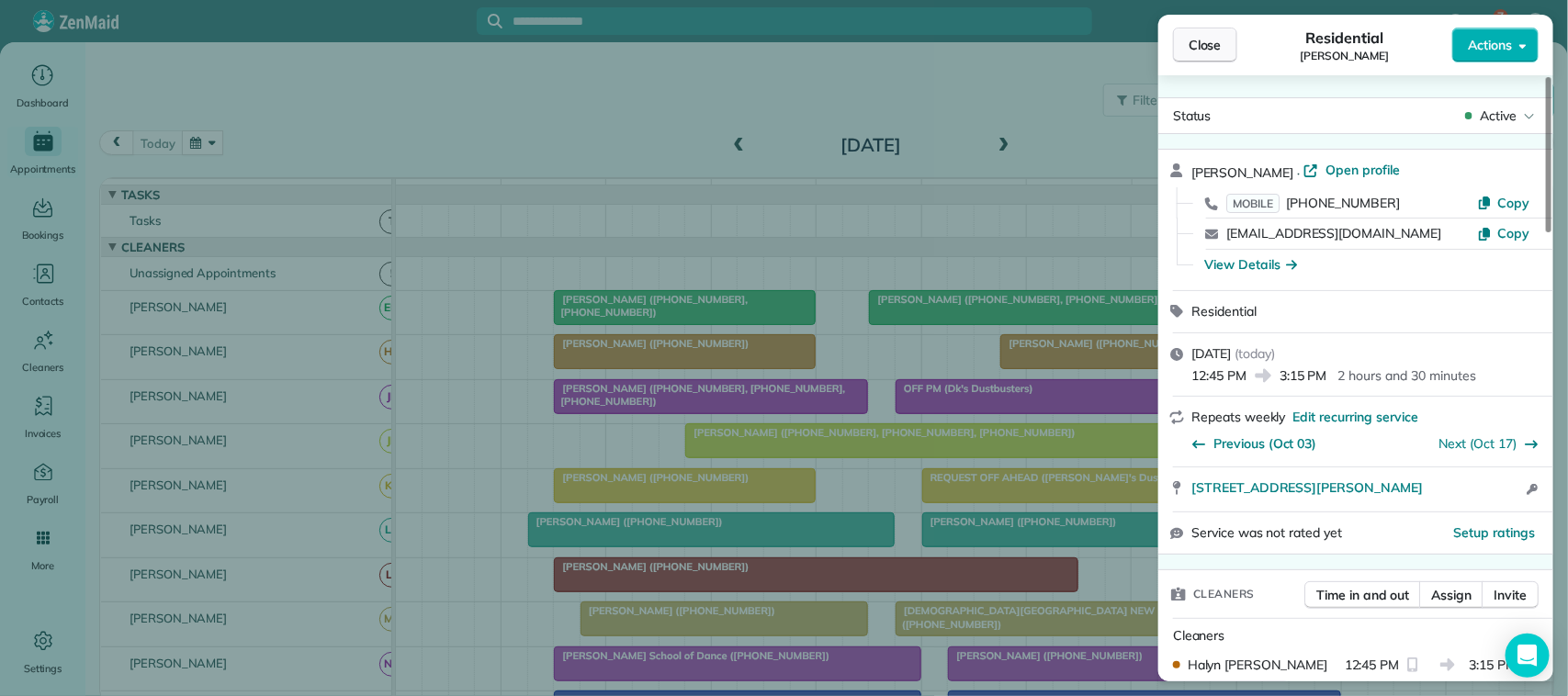
click at [1195, 42] on span "Close" at bounding box center [1205, 44] width 33 height 18
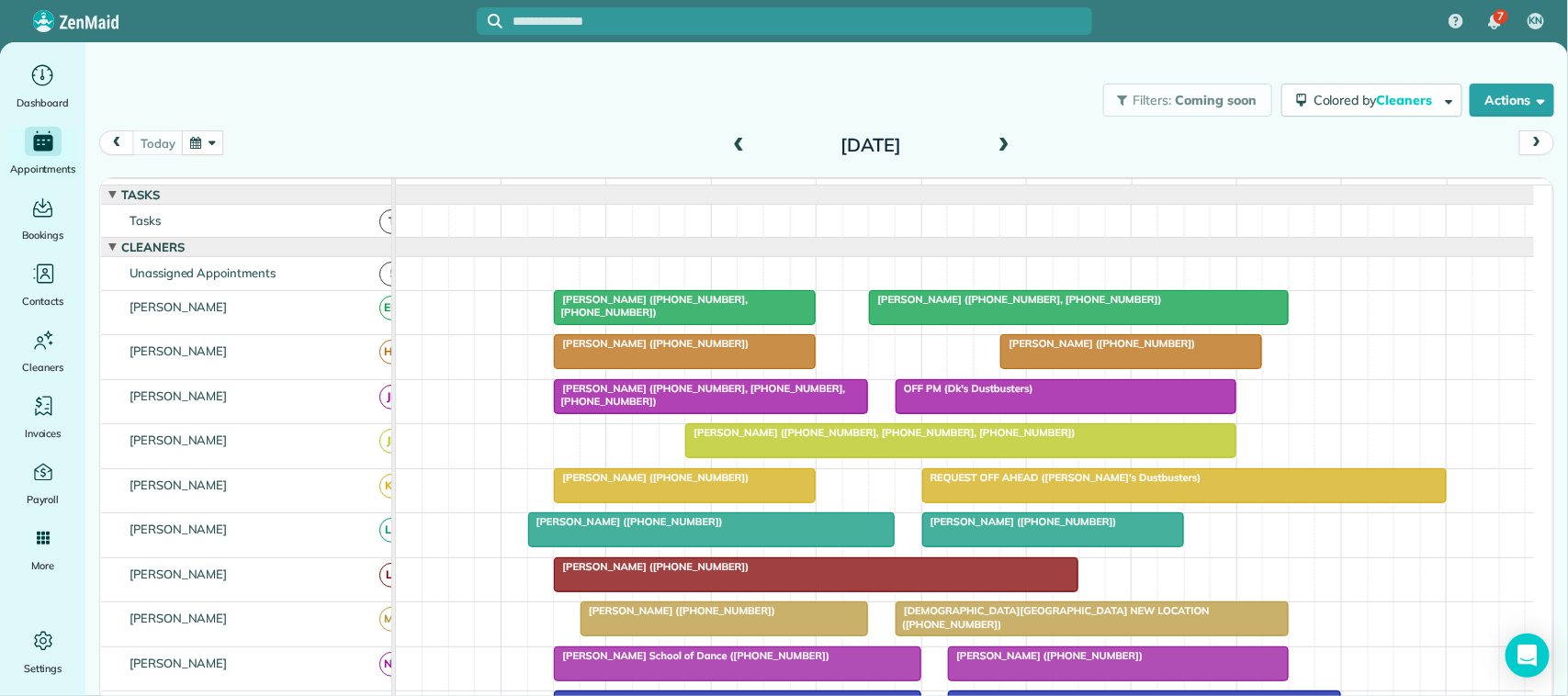
click at [962, 528] on span "[PERSON_NAME] ([PHONE_NUMBER])" at bounding box center [1020, 521] width 197 height 12
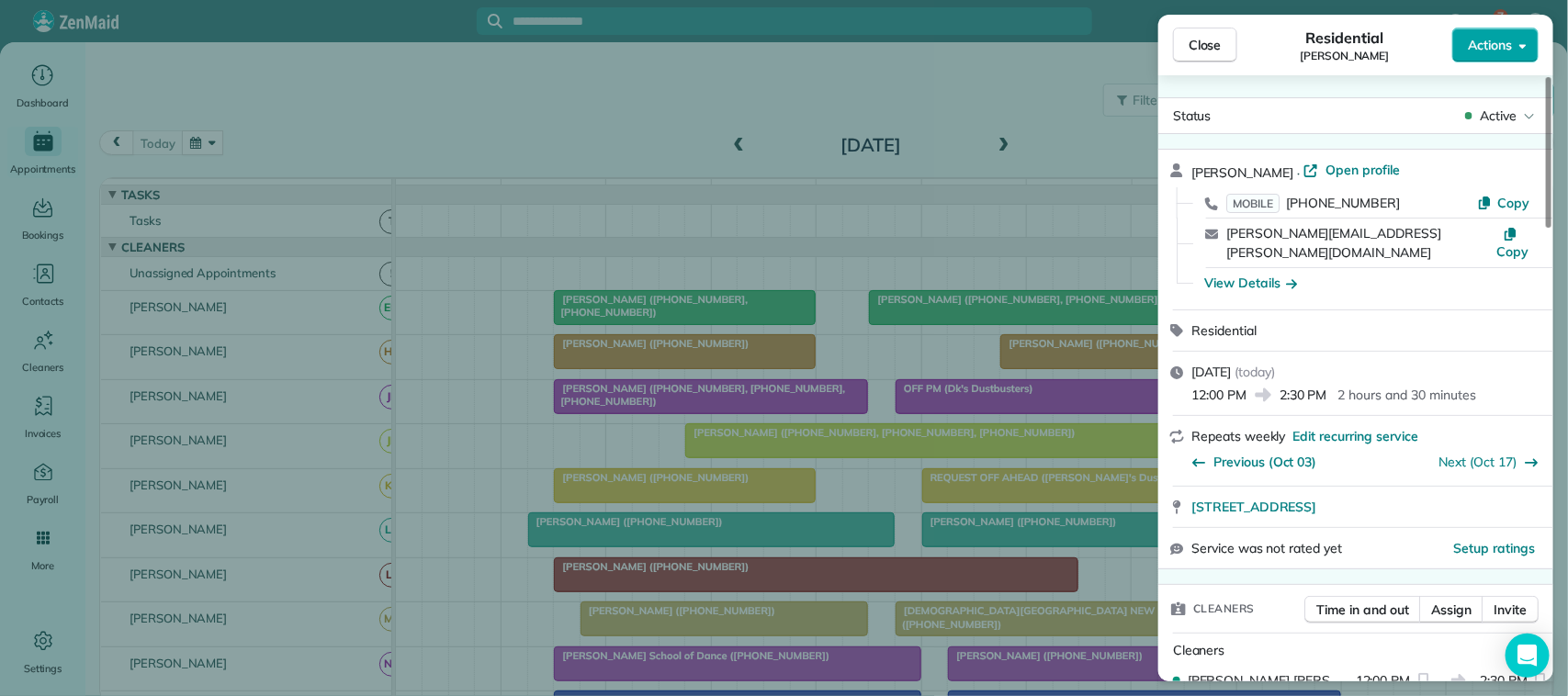
click at [1514, 39] on button "Actions" at bounding box center [1495, 45] width 86 height 34
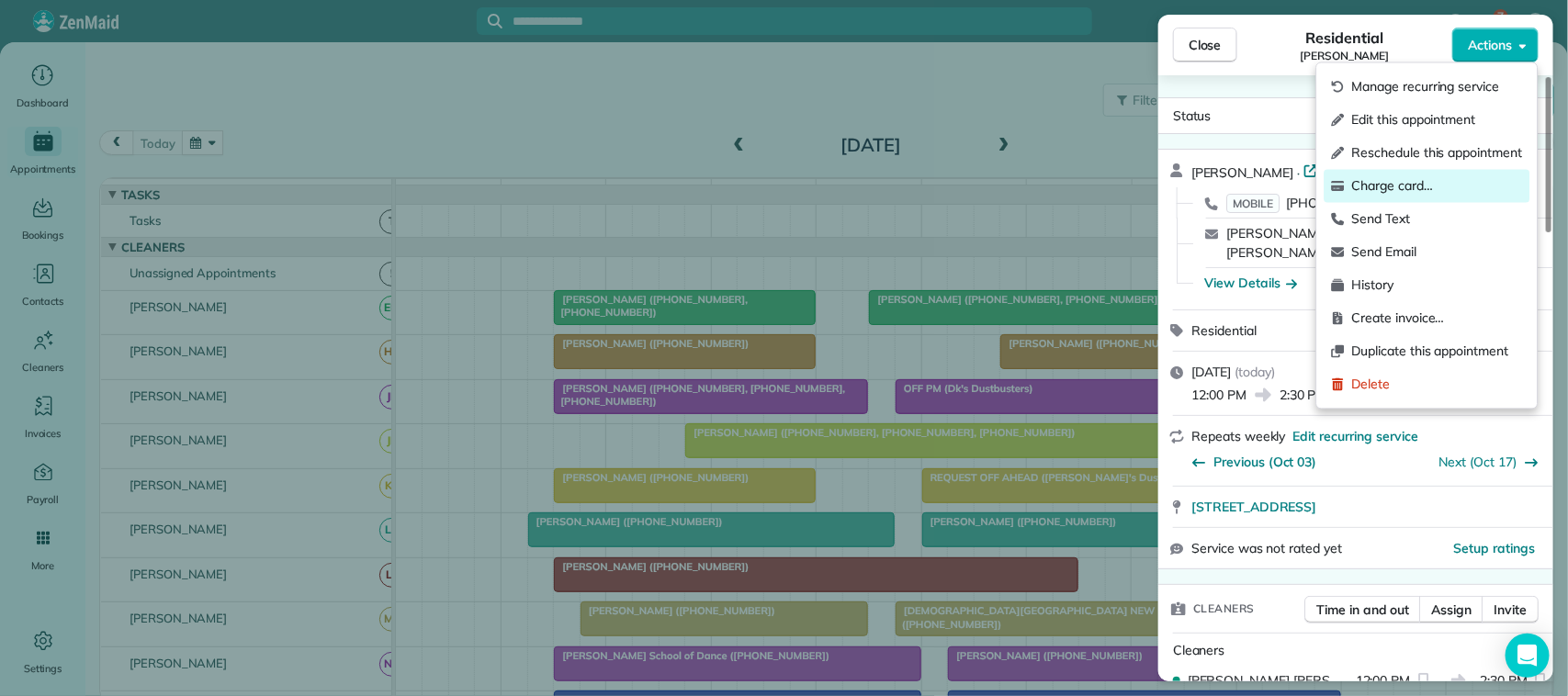
click at [1454, 182] on span "Charge card…" at bounding box center [1438, 185] width 171 height 18
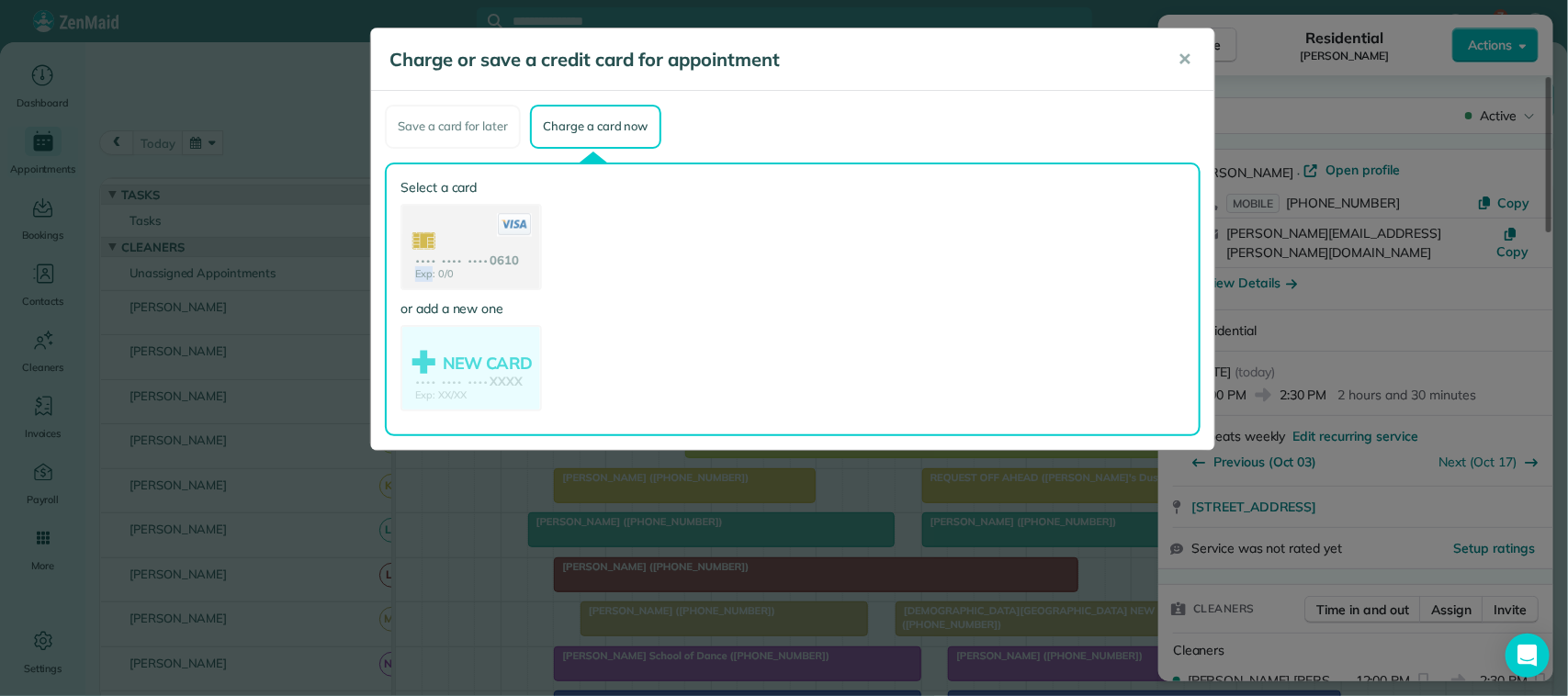
click at [497, 259] on use at bounding box center [472, 249] width 138 height 86
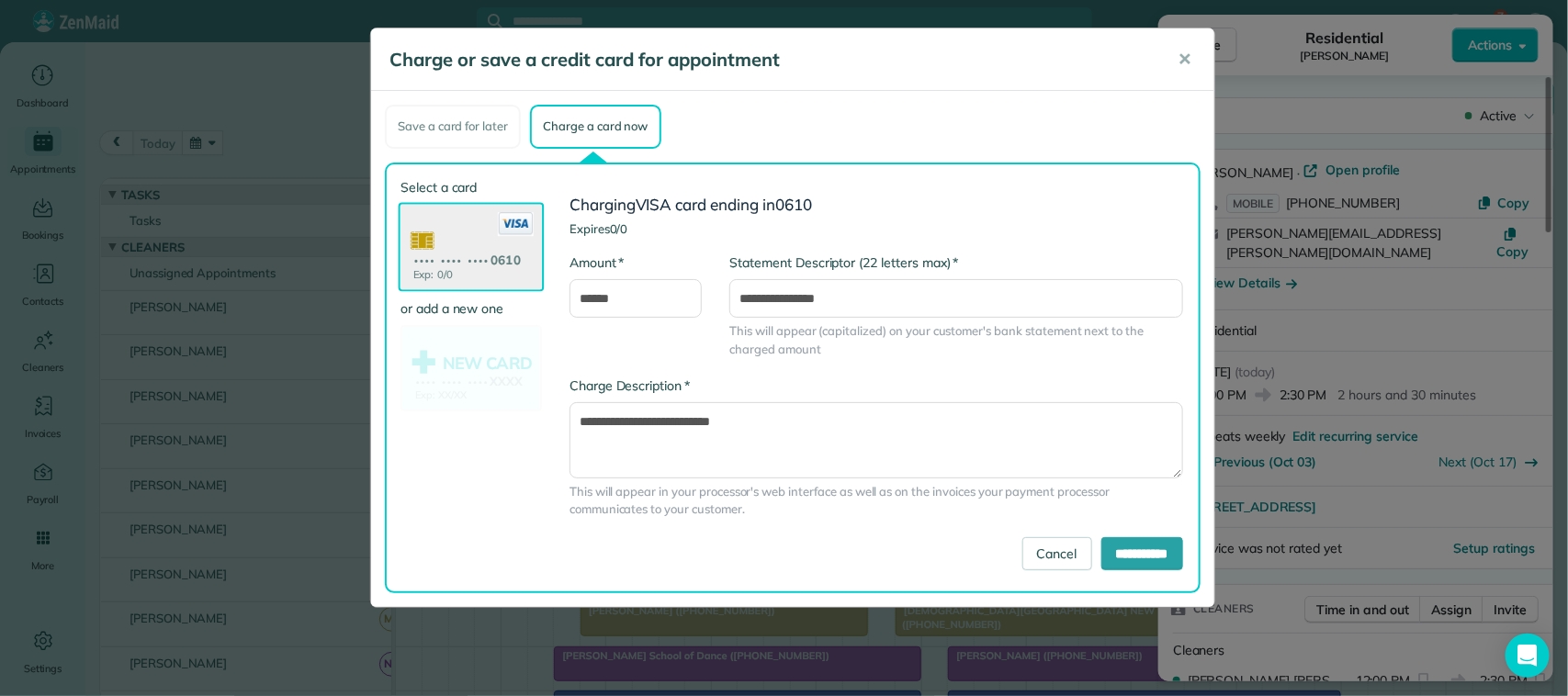
click at [1131, 569] on div "**********" at bounding box center [870, 378] width 655 height 400
click at [1100, 531] on div "**********" at bounding box center [876, 456] width 641 height 160
click at [1101, 540] on input "**********" at bounding box center [1141, 554] width 81 height 33
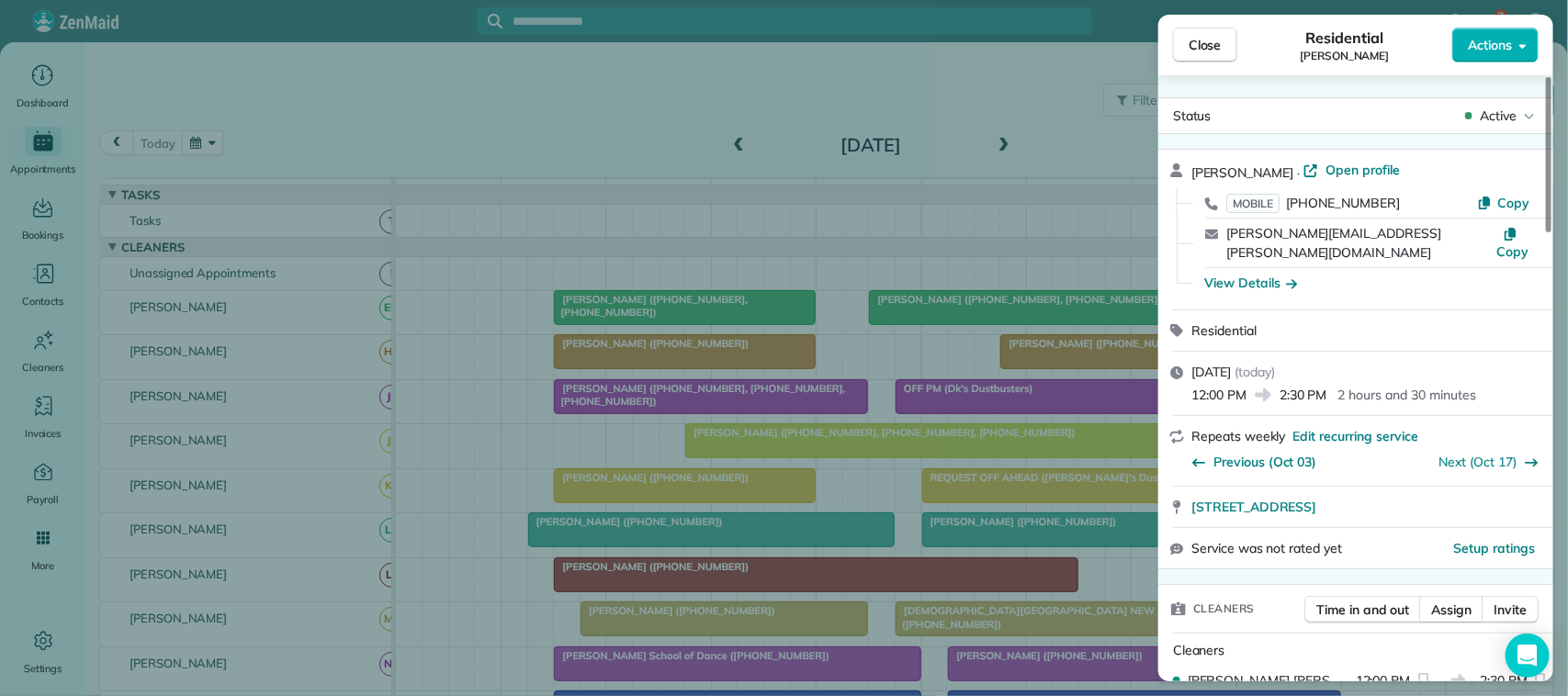
click at [1209, 62] on div "Close Residential Sandra Buso Actions" at bounding box center [1356, 44] width 395 height 60
click at [1192, 41] on span "Close" at bounding box center [1205, 44] width 33 height 18
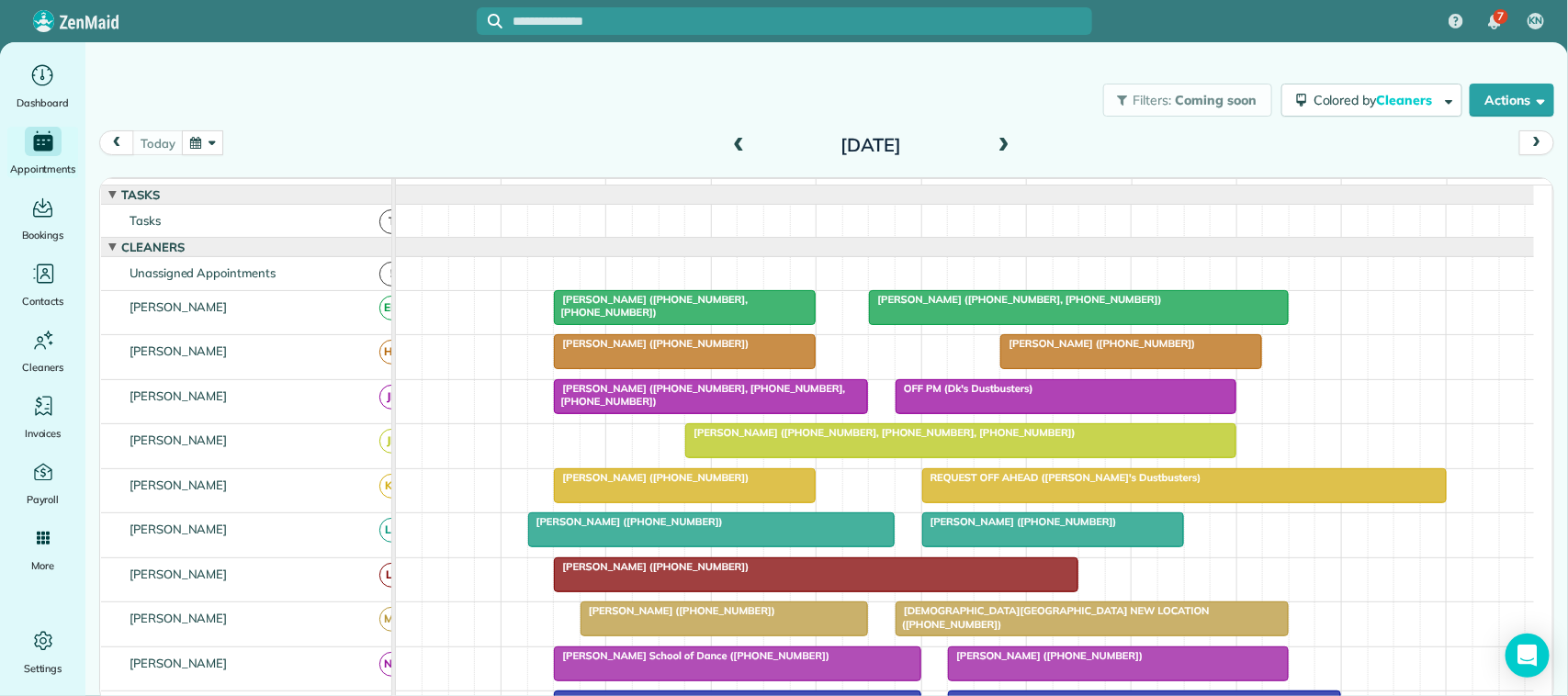
click at [263, 141] on div "today Friday Oct 10, 2025" at bounding box center [827, 147] width 1455 height 34
click at [211, 140] on button "button" at bounding box center [203, 142] width 42 height 25
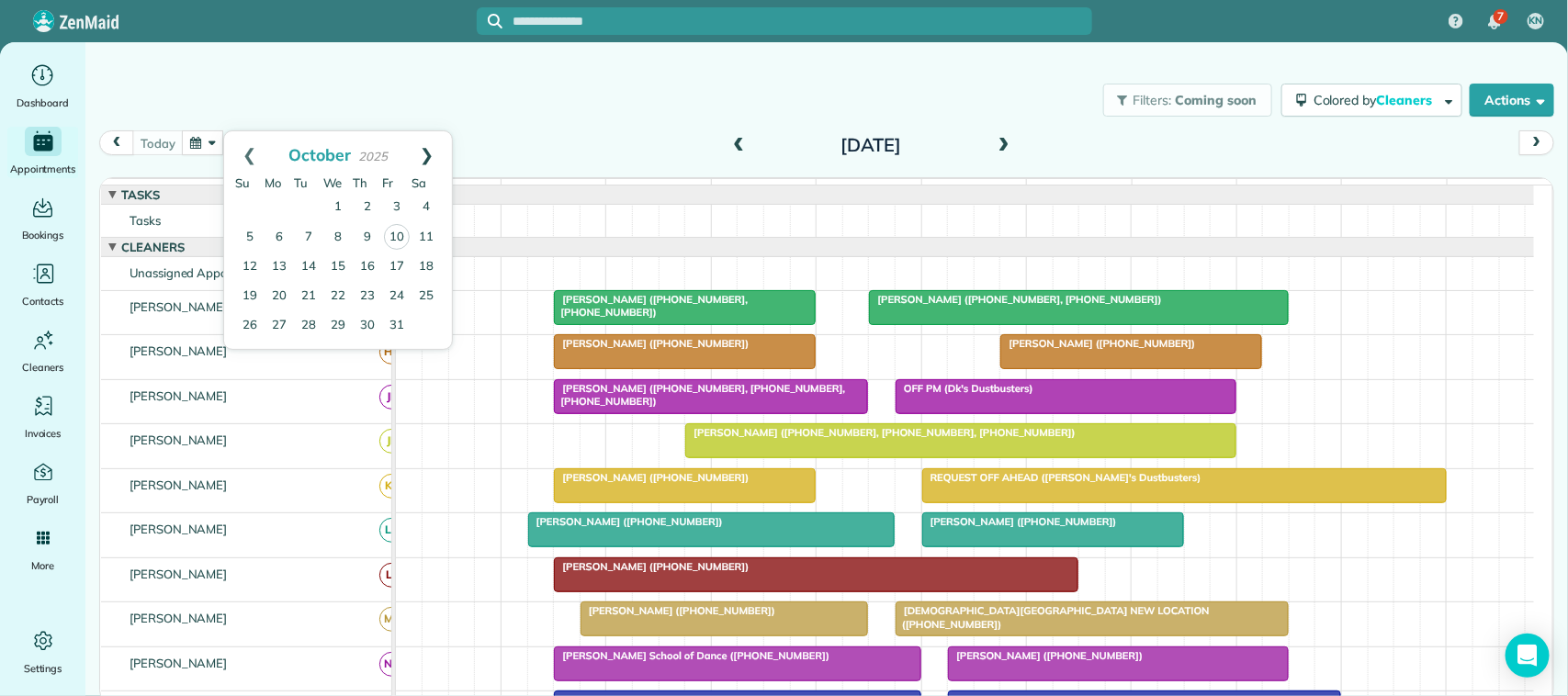
click at [425, 163] on link "Next" at bounding box center [427, 154] width 51 height 46
click at [281, 267] on link "10" at bounding box center [279, 266] width 30 height 30
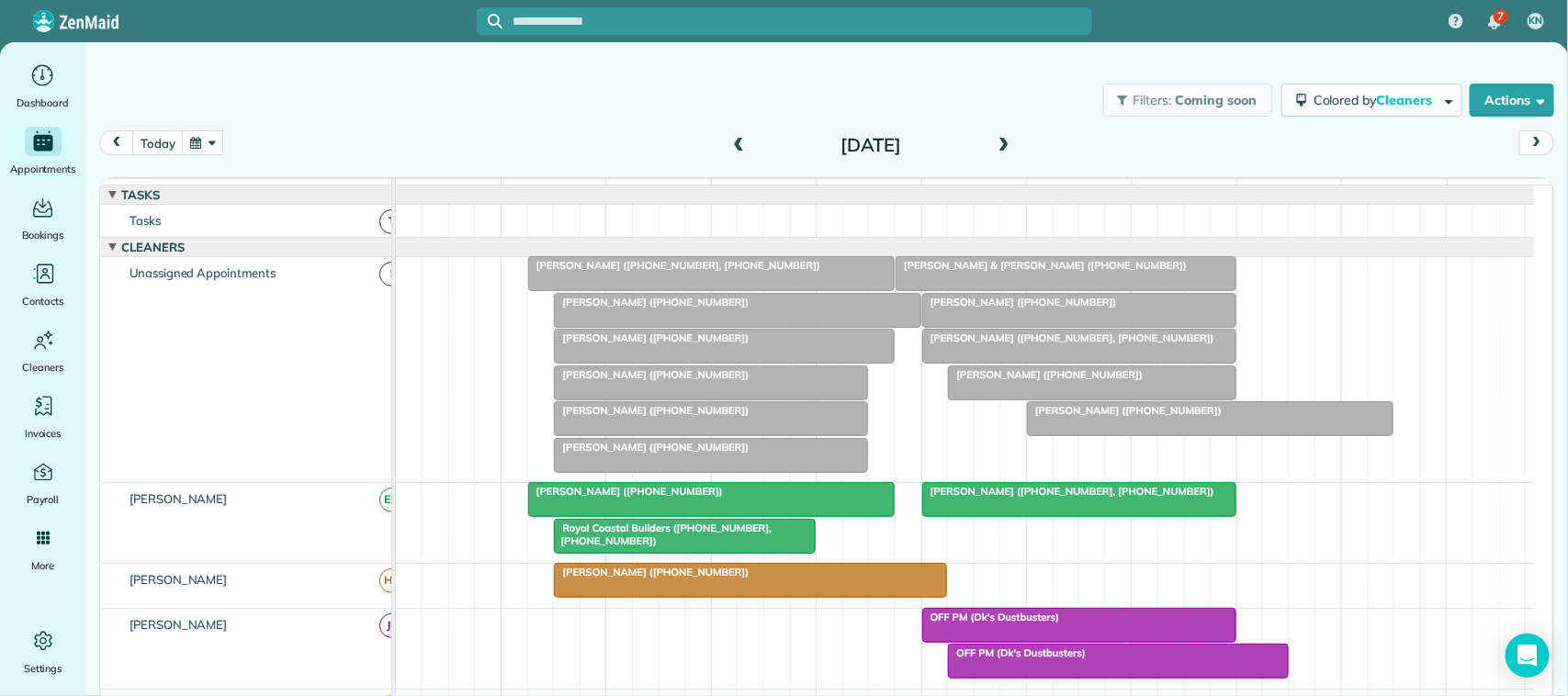
click at [1041, 497] on span "Wayne Pfluger (+12813162632, +17134082626)" at bounding box center [1068, 490] width 294 height 12
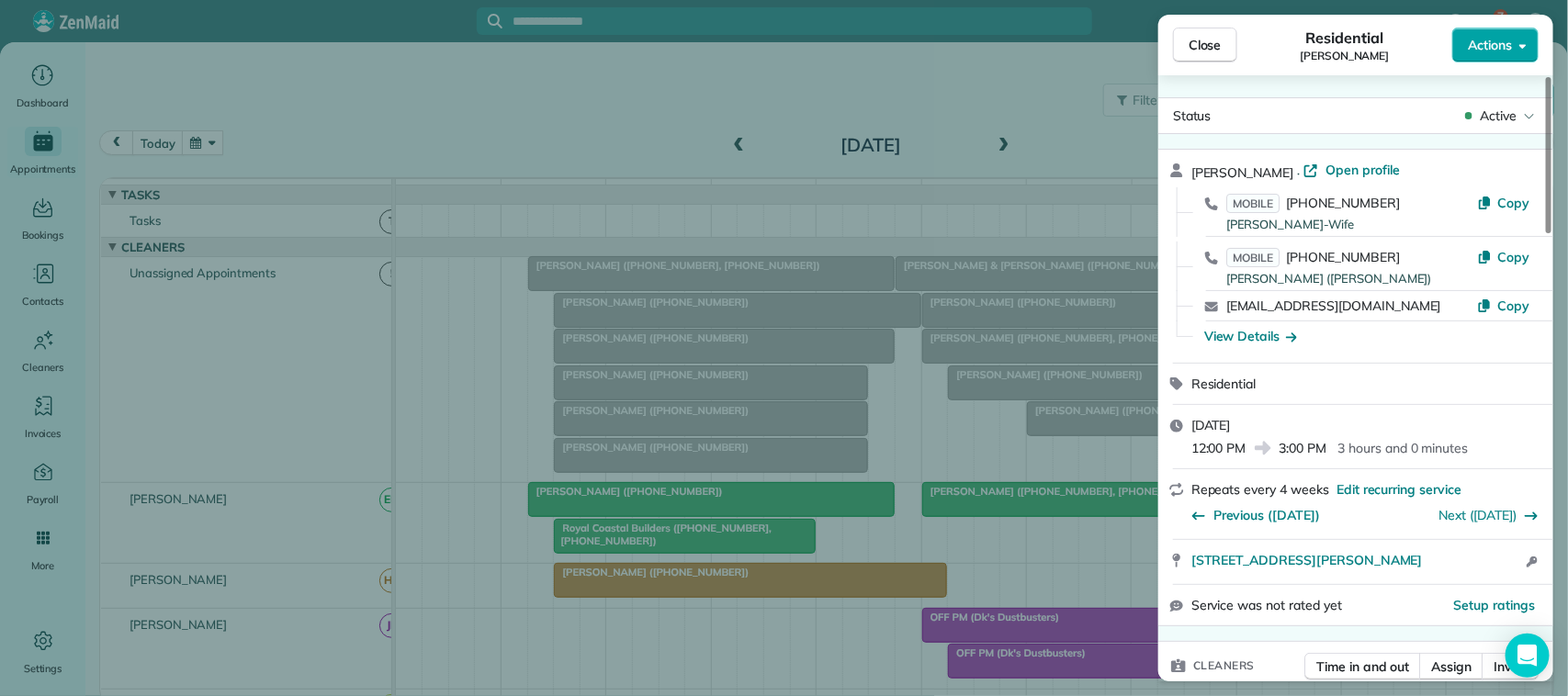
click at [1498, 47] on span "Actions" at bounding box center [1491, 44] width 44 height 18
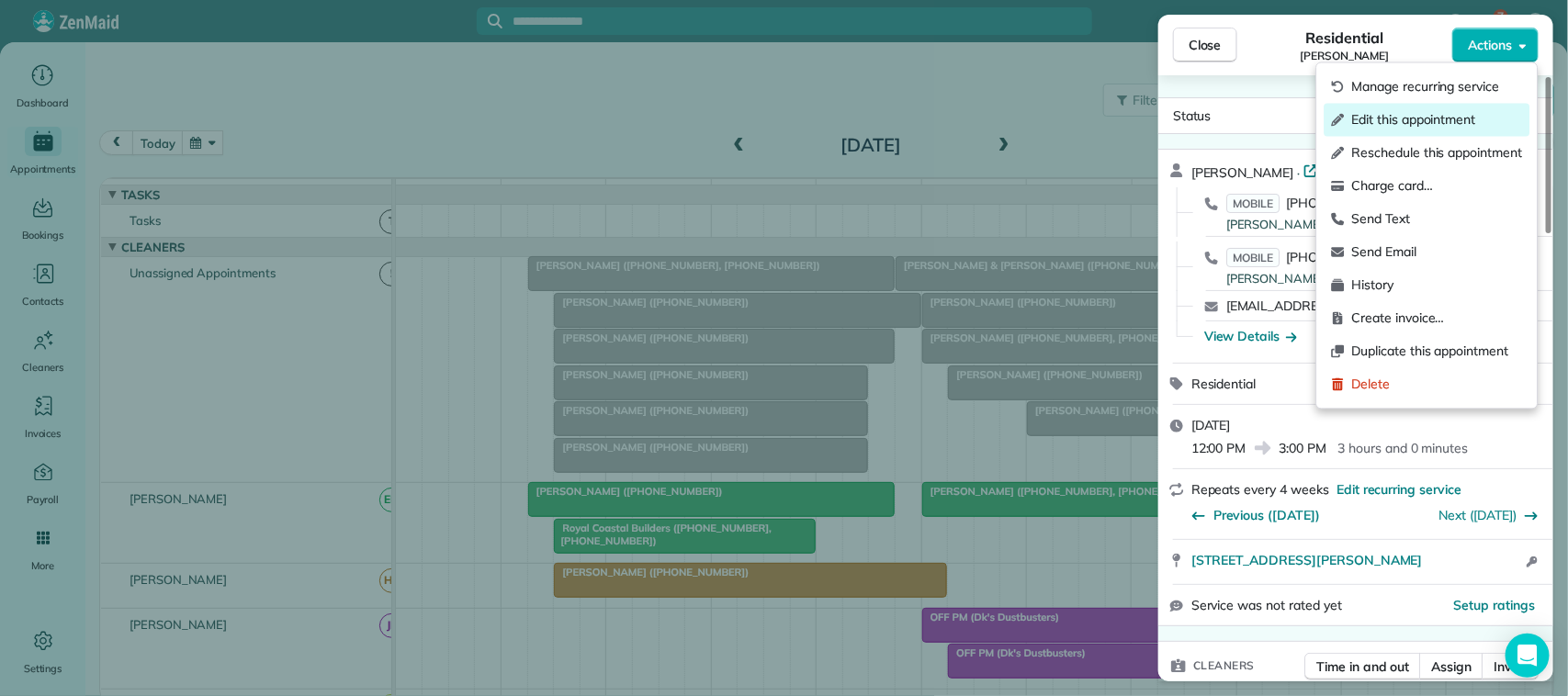
click at [1479, 115] on span "Edit this appointment" at bounding box center [1438, 120] width 171 height 18
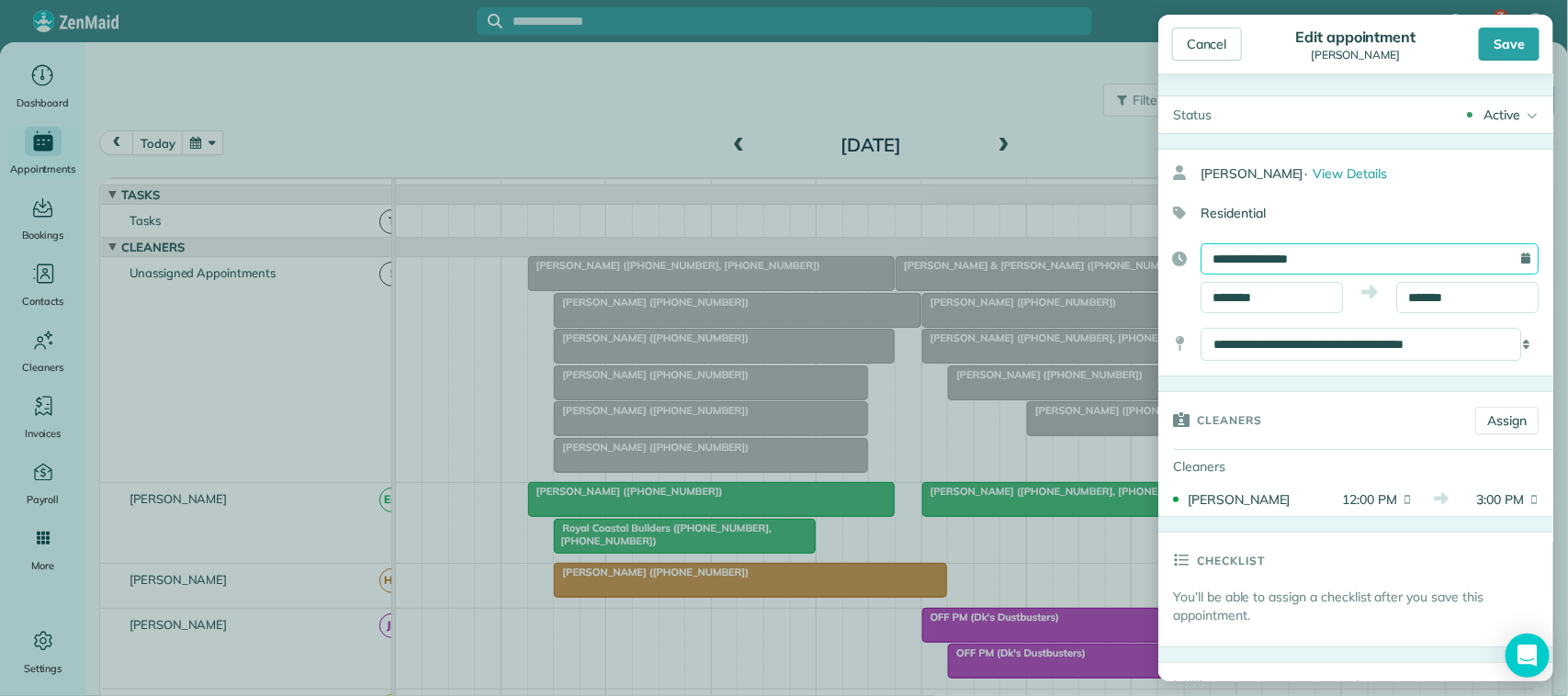
click at [1333, 267] on input "**********" at bounding box center [1369, 258] width 338 height 32
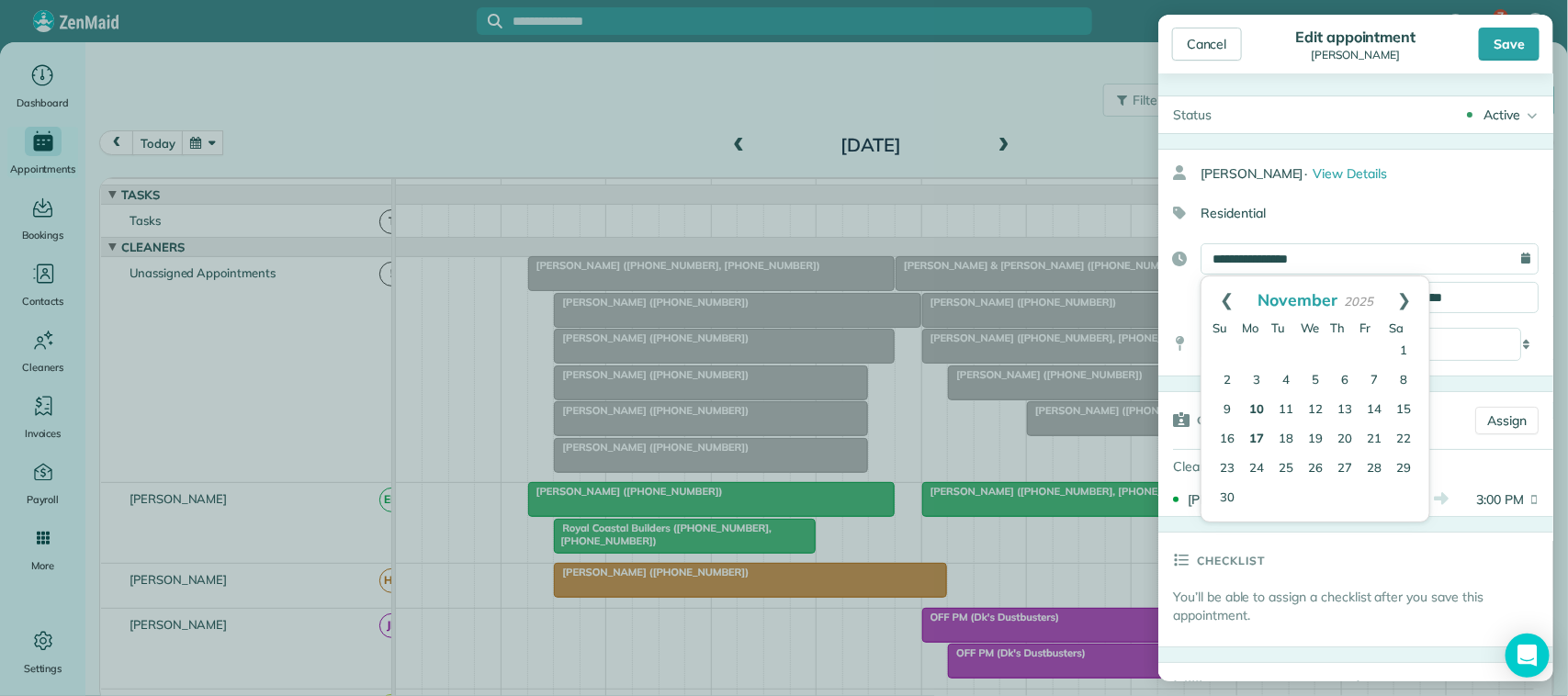
click at [1261, 431] on link "17" at bounding box center [1256, 440] width 30 height 30
type input "**********"
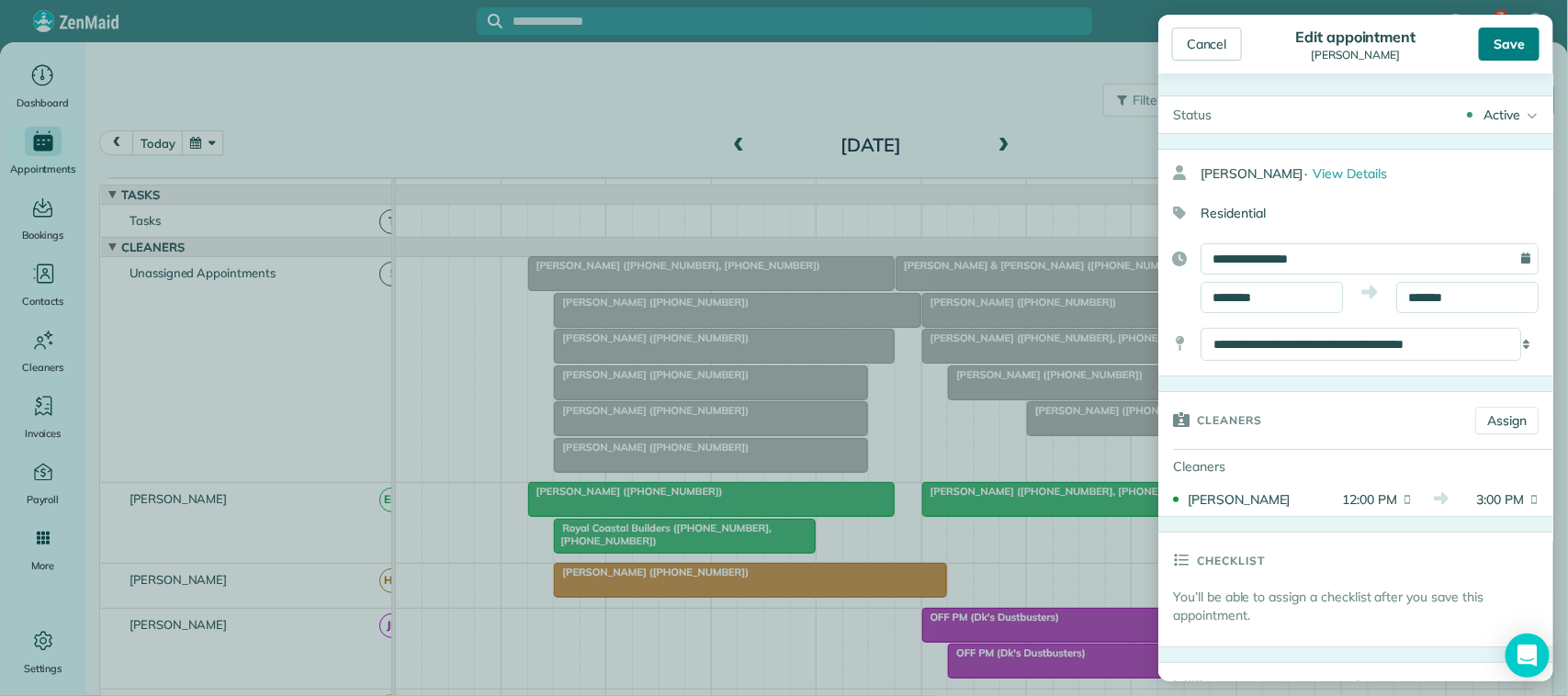
click at [1509, 46] on div "Save" at bounding box center [1509, 44] width 60 height 33
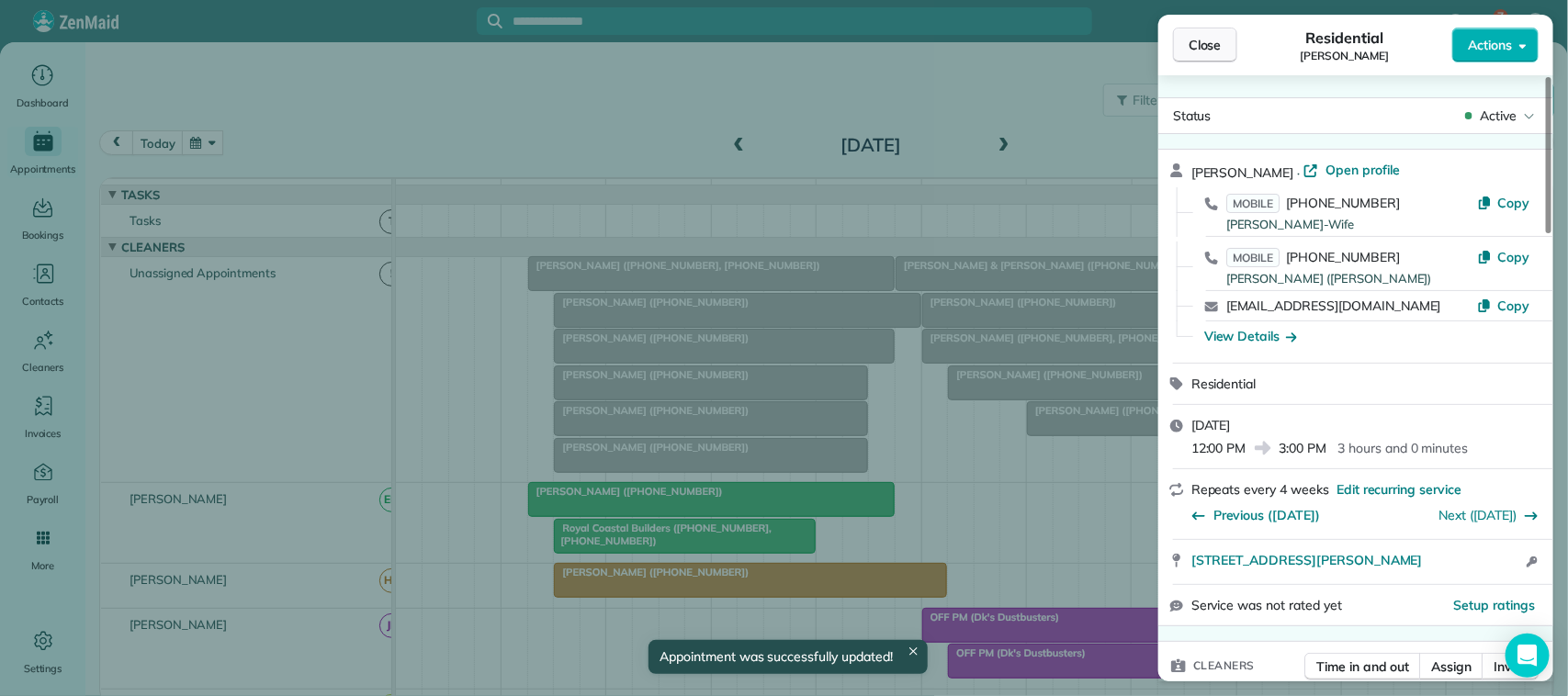
click at [1209, 51] on span "Close" at bounding box center [1205, 44] width 33 height 18
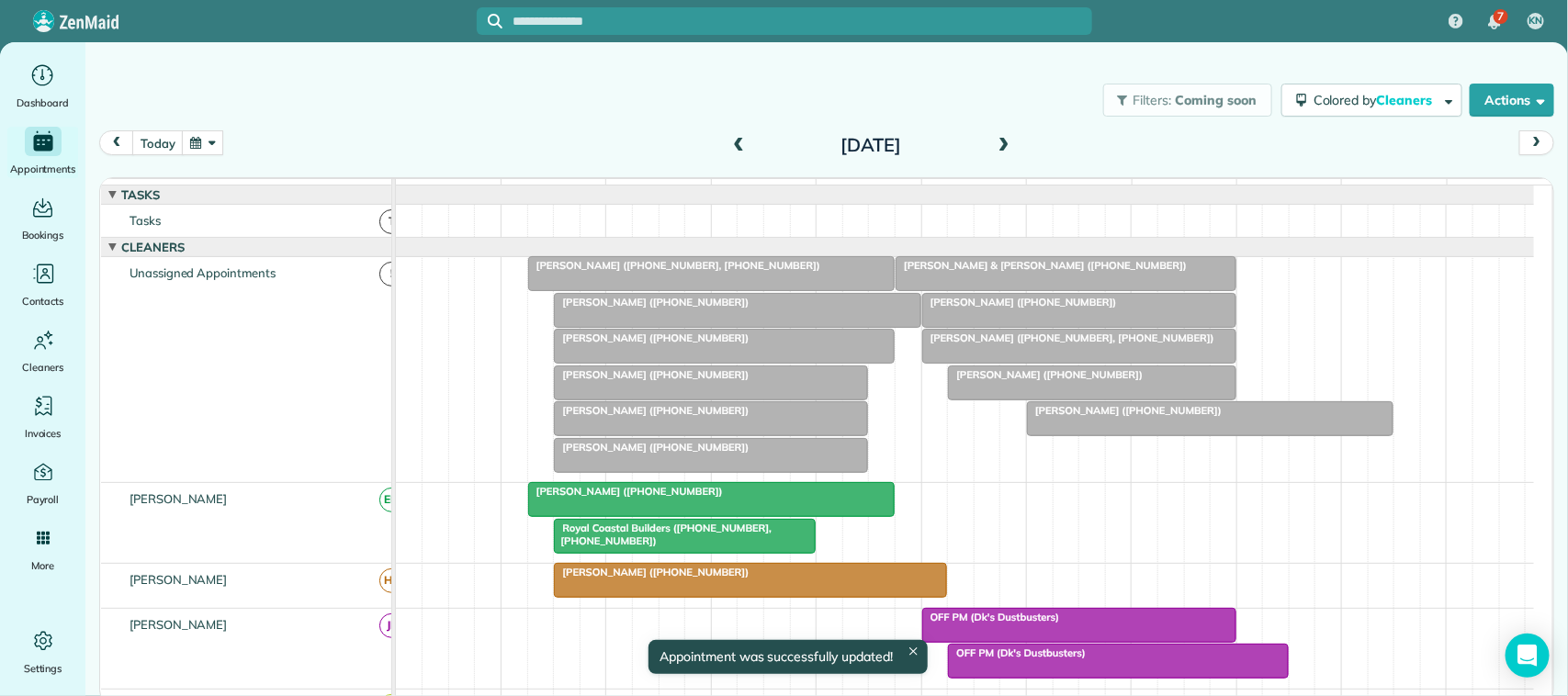
click at [197, 135] on button "button" at bounding box center [203, 142] width 42 height 25
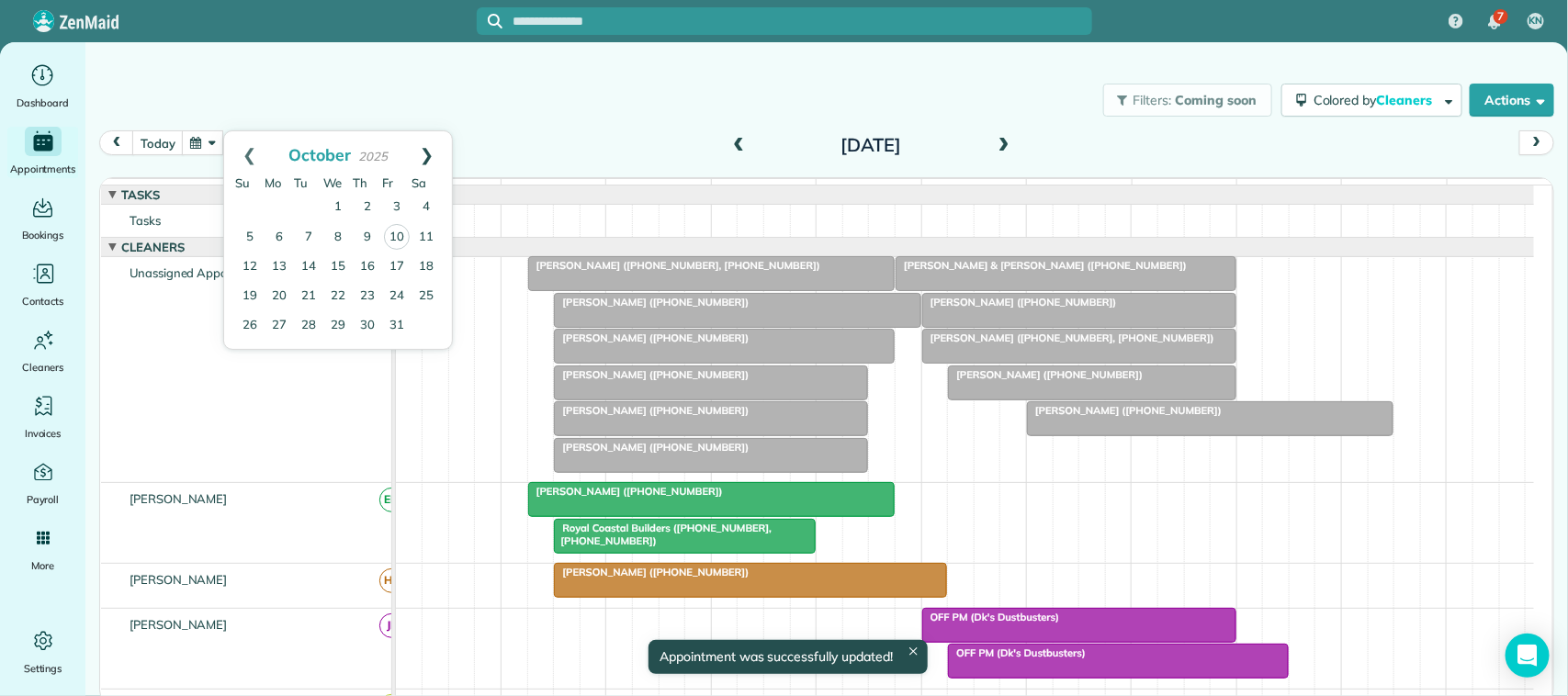
click at [423, 157] on link "Next" at bounding box center [427, 154] width 51 height 46
click at [287, 288] on link "17" at bounding box center [279, 295] width 30 height 30
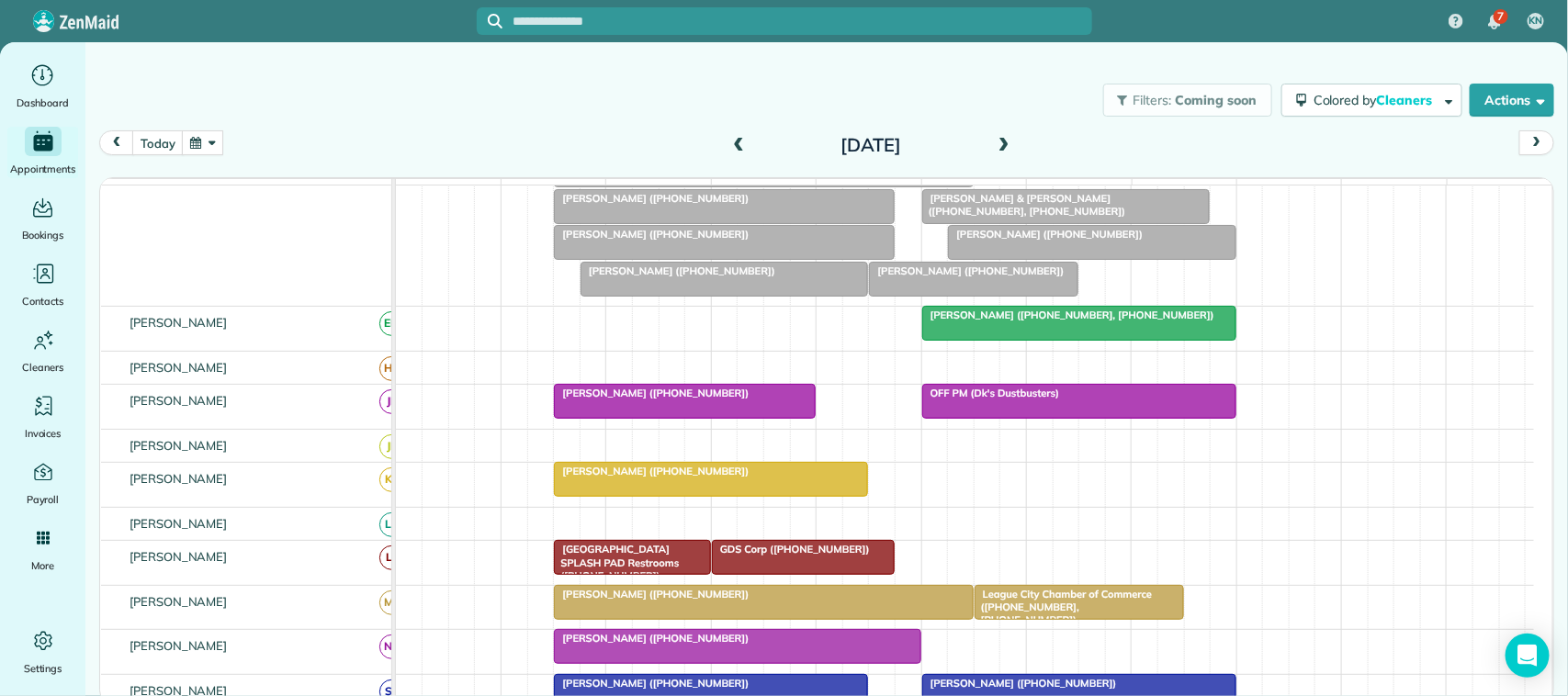
scroll to position [257, 0]
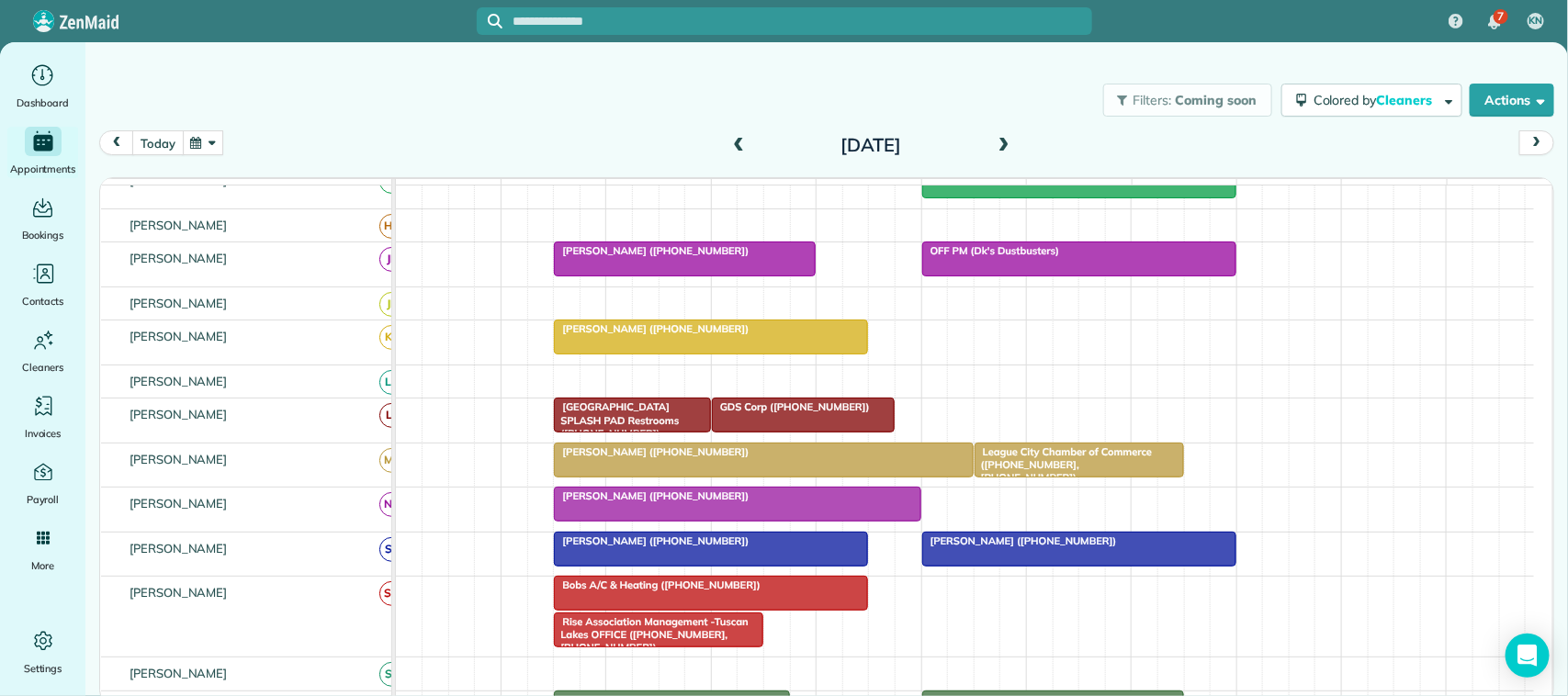
click at [149, 141] on button "today" at bounding box center [157, 142] width 51 height 25
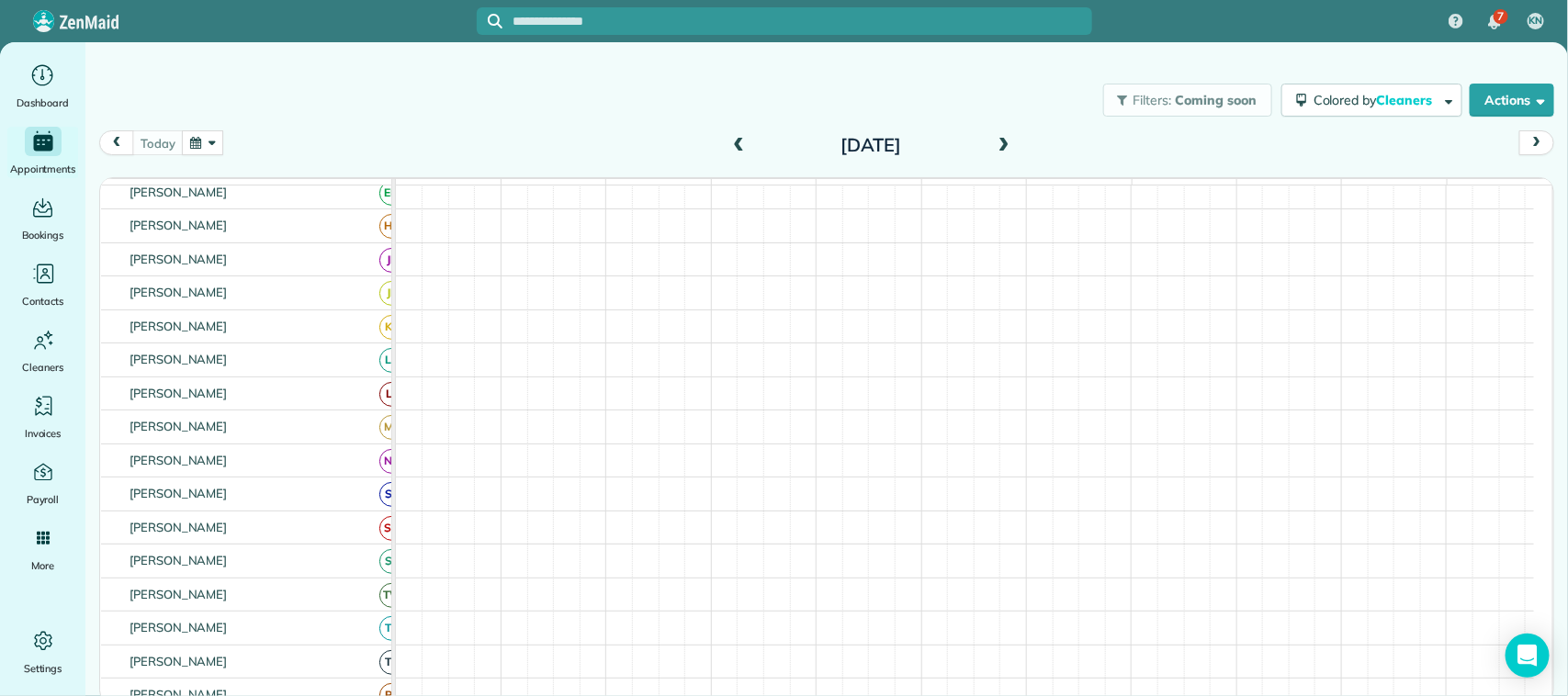
scroll to position [126, 0]
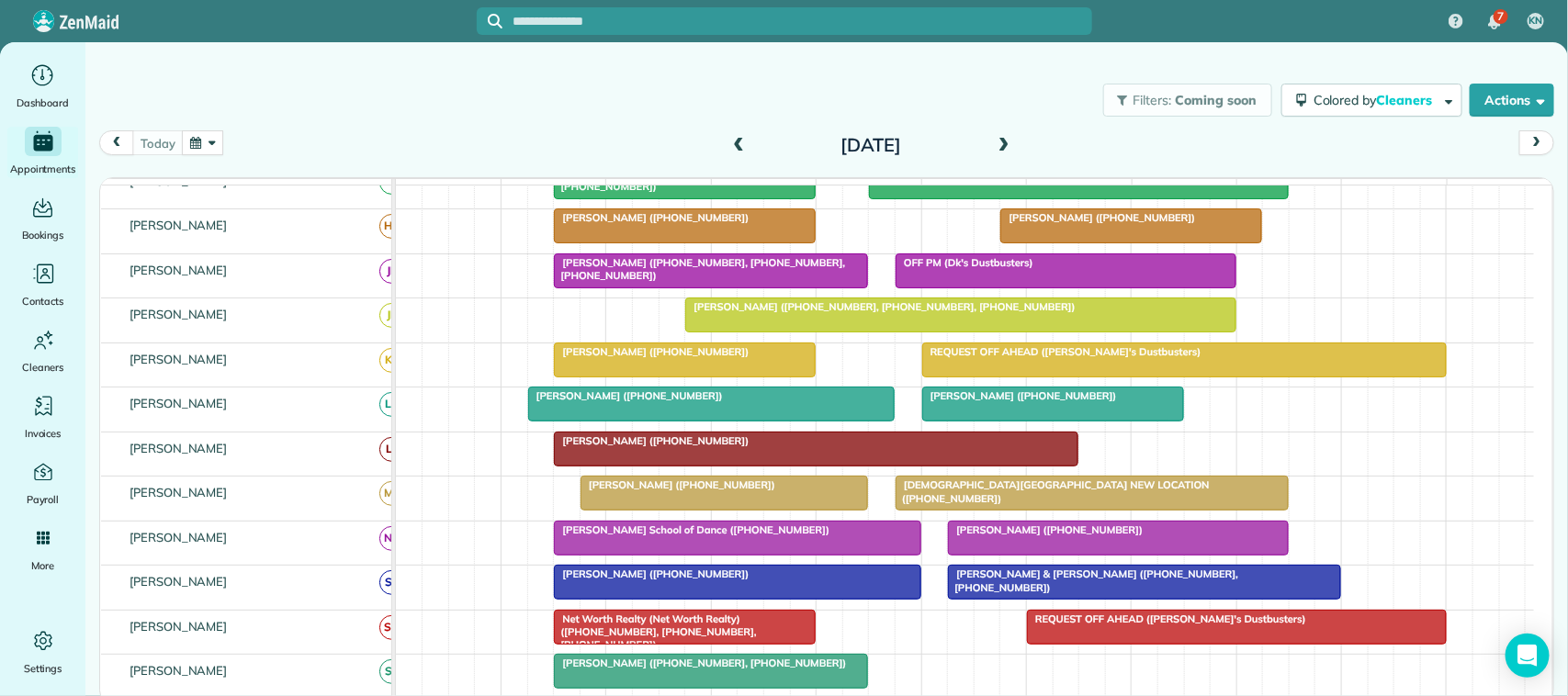
click at [217, 157] on div "today Friday Oct 10, 2025" at bounding box center [827, 147] width 1455 height 34
click at [219, 136] on button "button" at bounding box center [203, 142] width 42 height 25
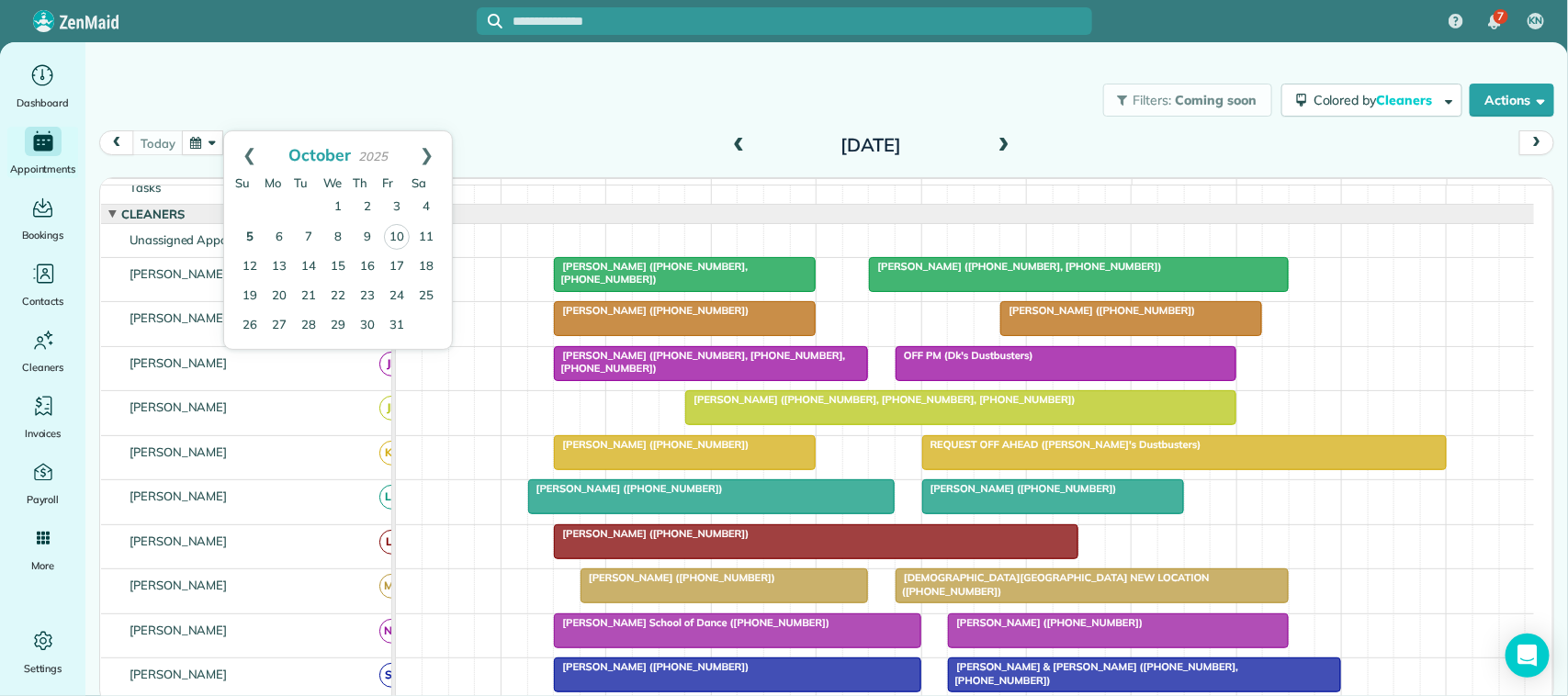
scroll to position [0, 0]
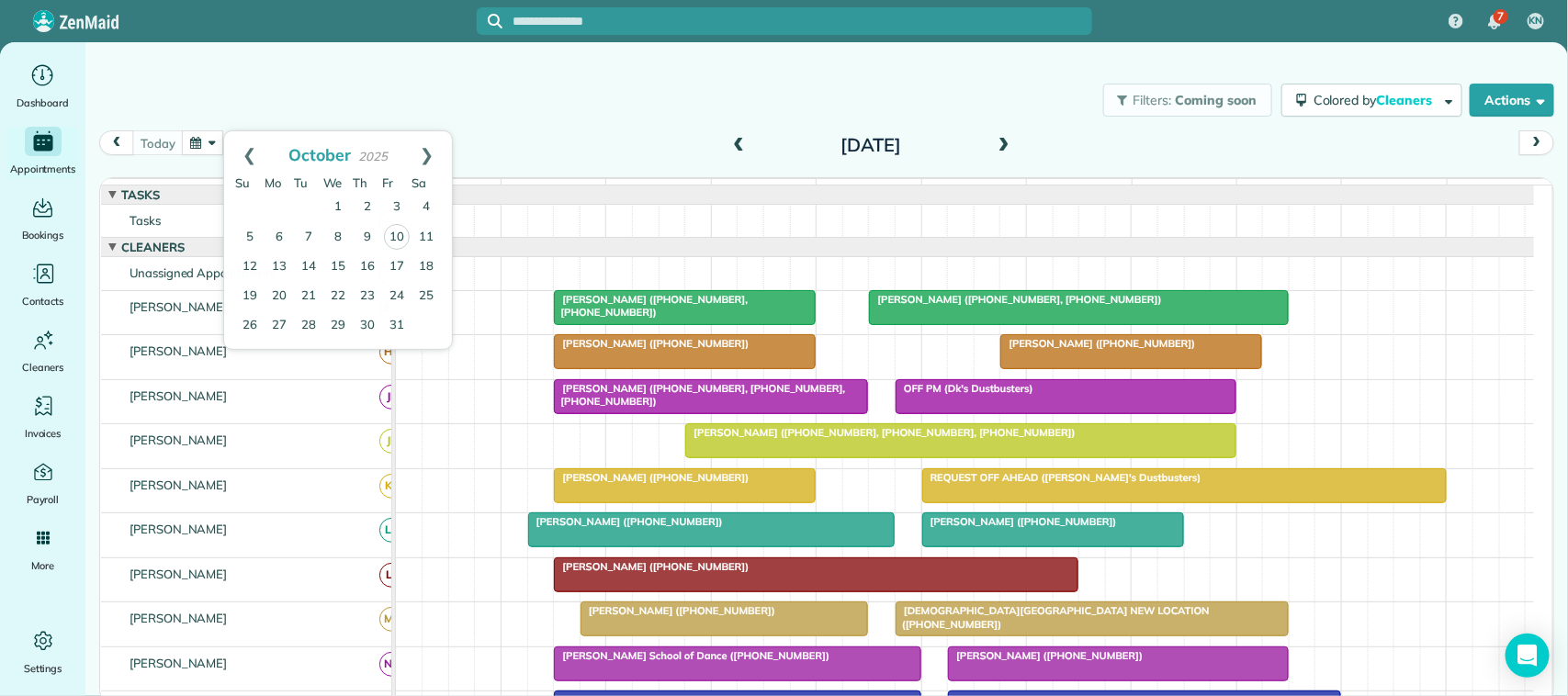
click at [271, 97] on div "Filters: Coming soon Colored by Cleaners Color by Cleaner Color by Team Color b…" at bounding box center [827, 99] width 1483 height 60
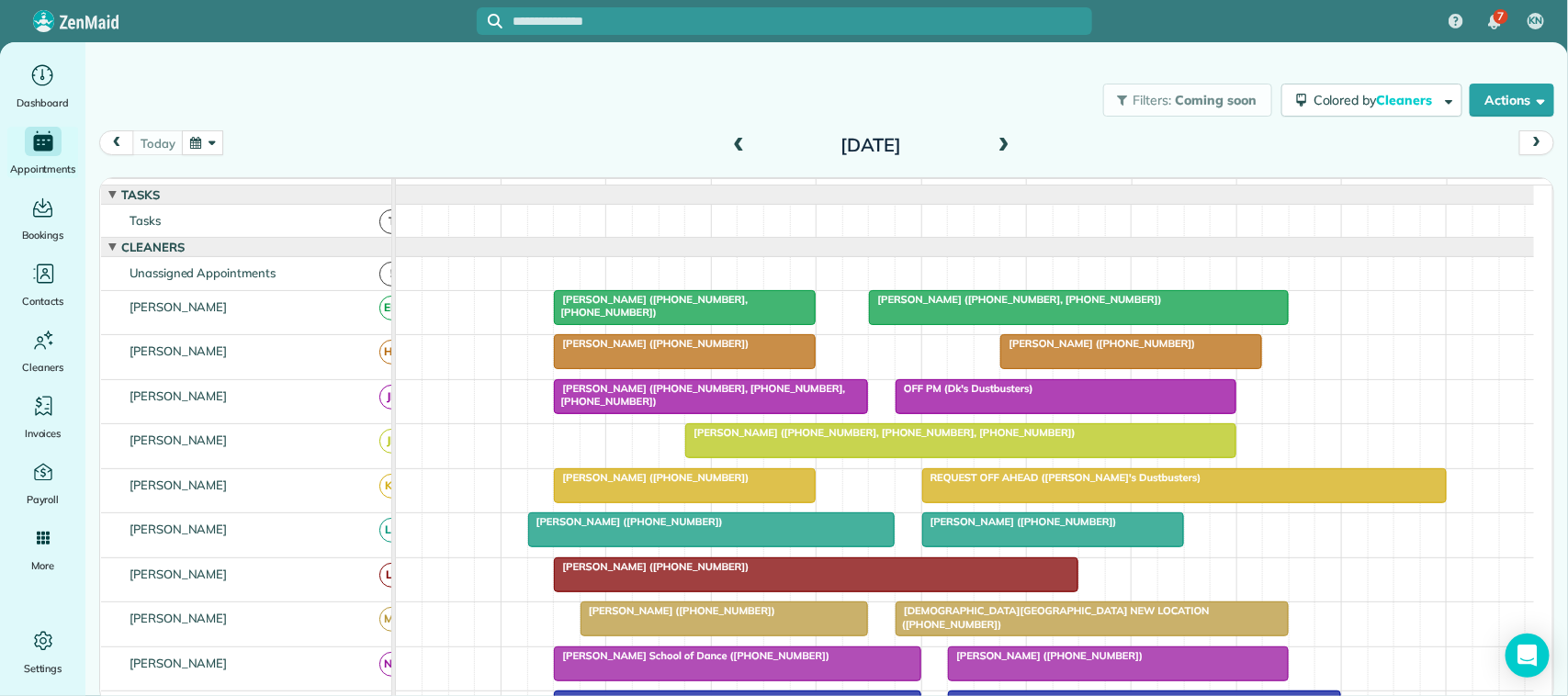
click at [209, 143] on button "button" at bounding box center [203, 142] width 42 height 25
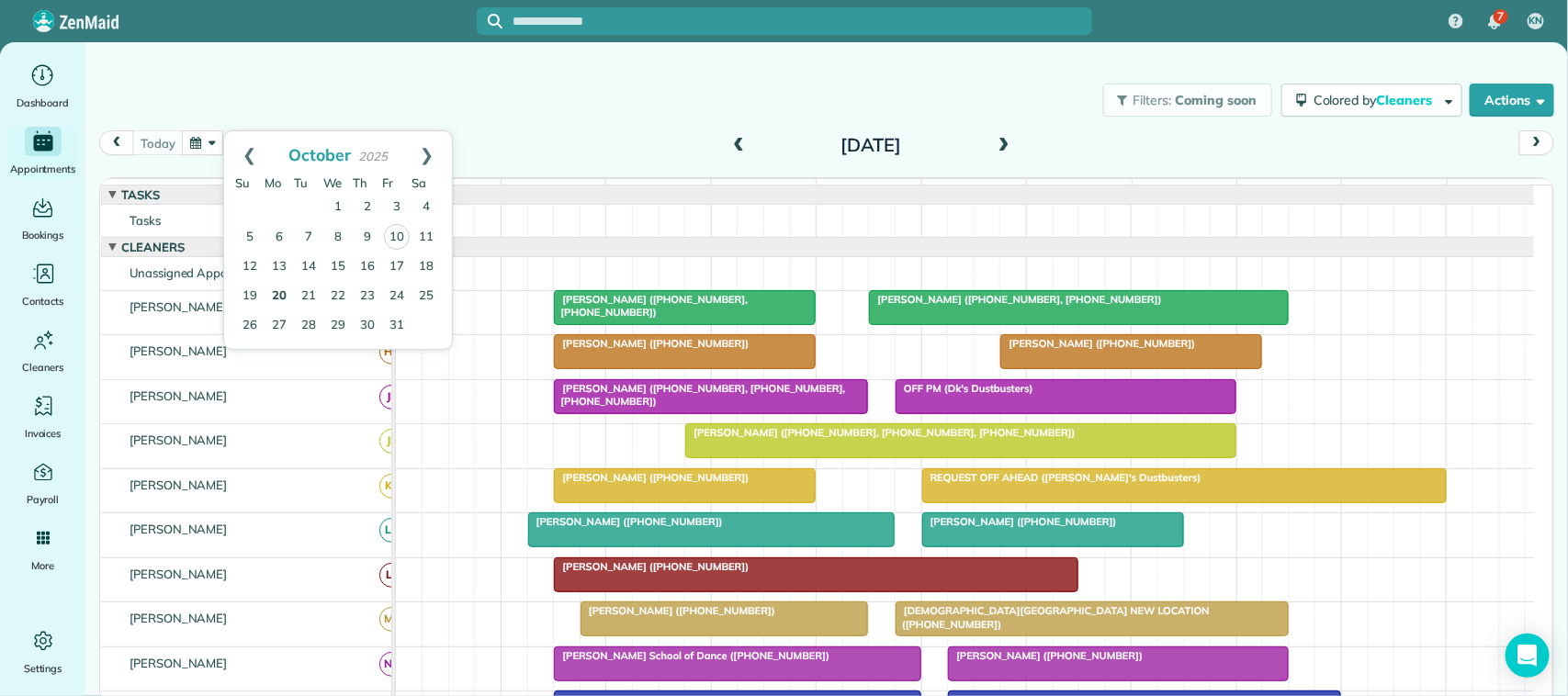
click at [283, 290] on link "20" at bounding box center [279, 296] width 30 height 30
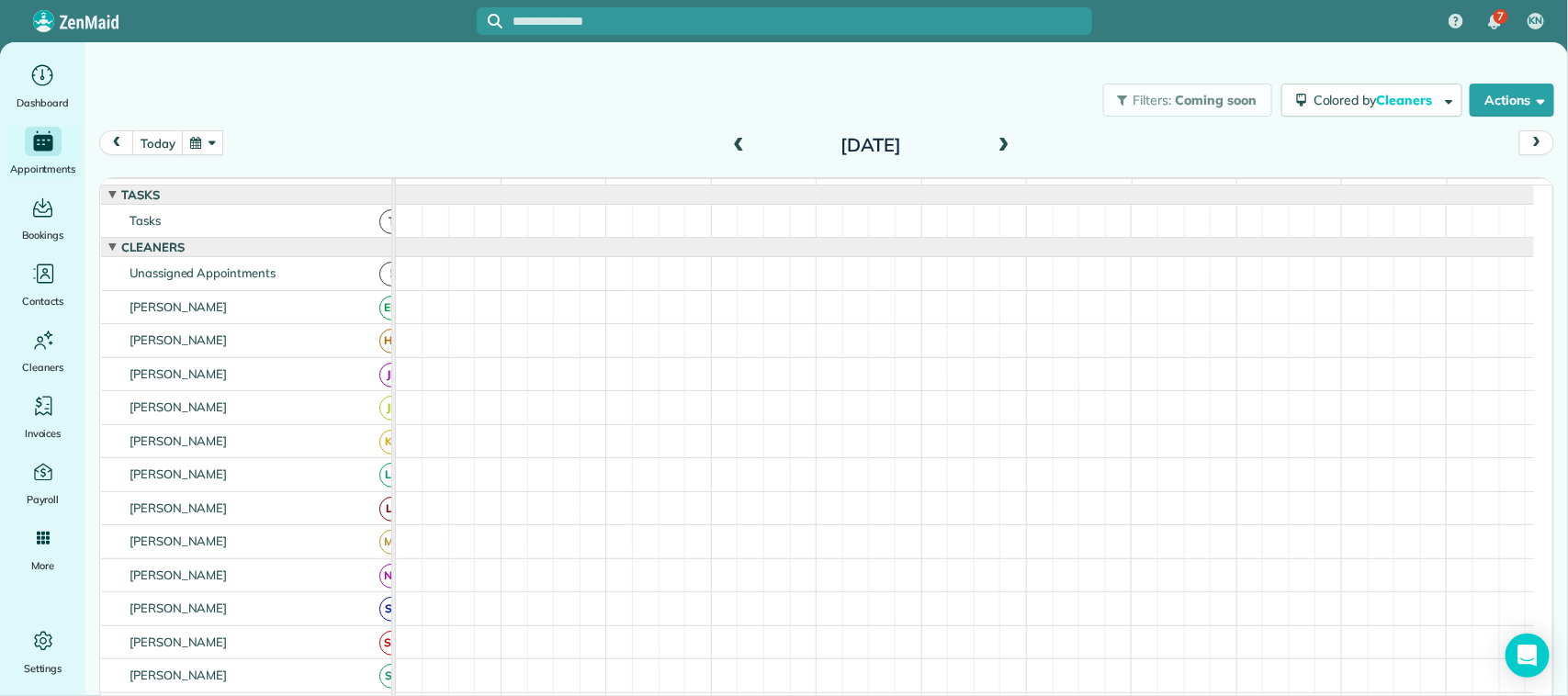
click at [198, 151] on button "button" at bounding box center [203, 142] width 42 height 25
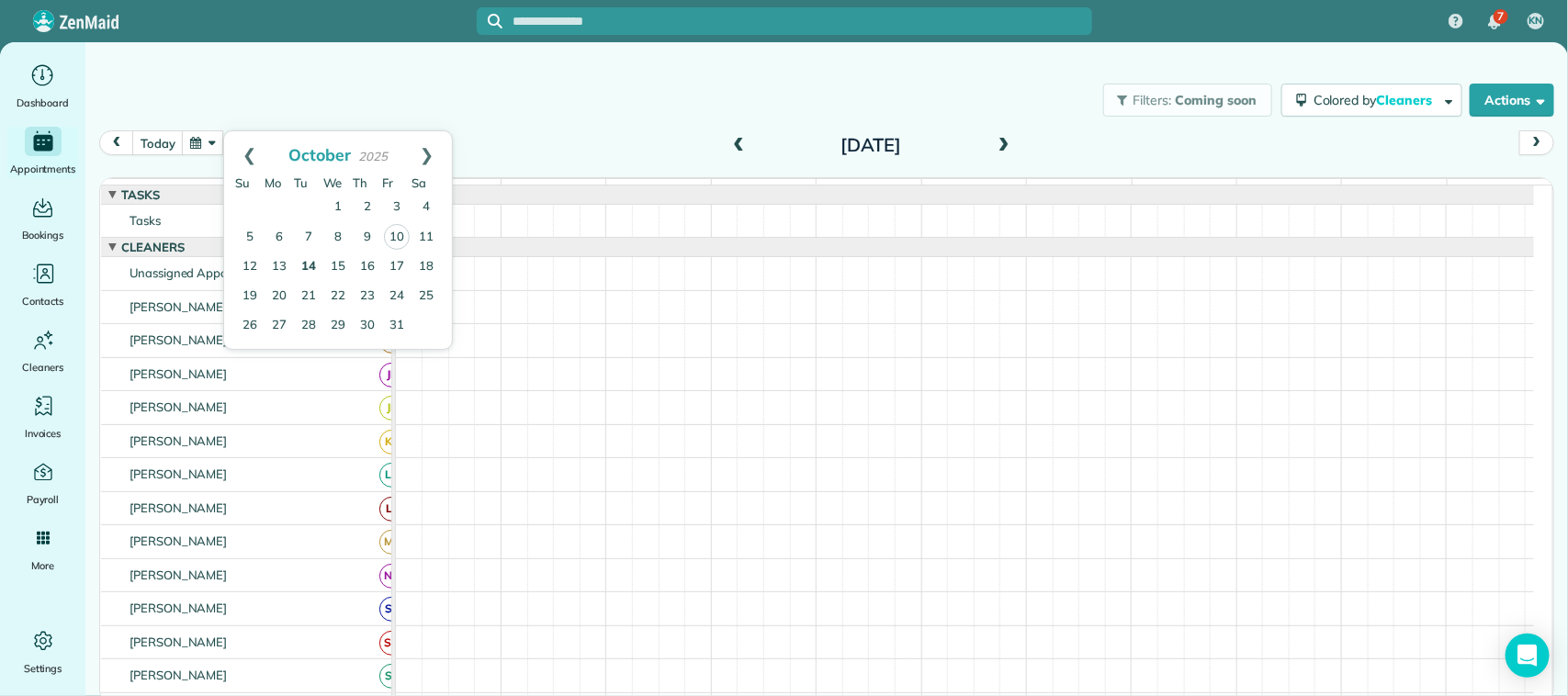
click at [303, 265] on link "14" at bounding box center [308, 267] width 30 height 30
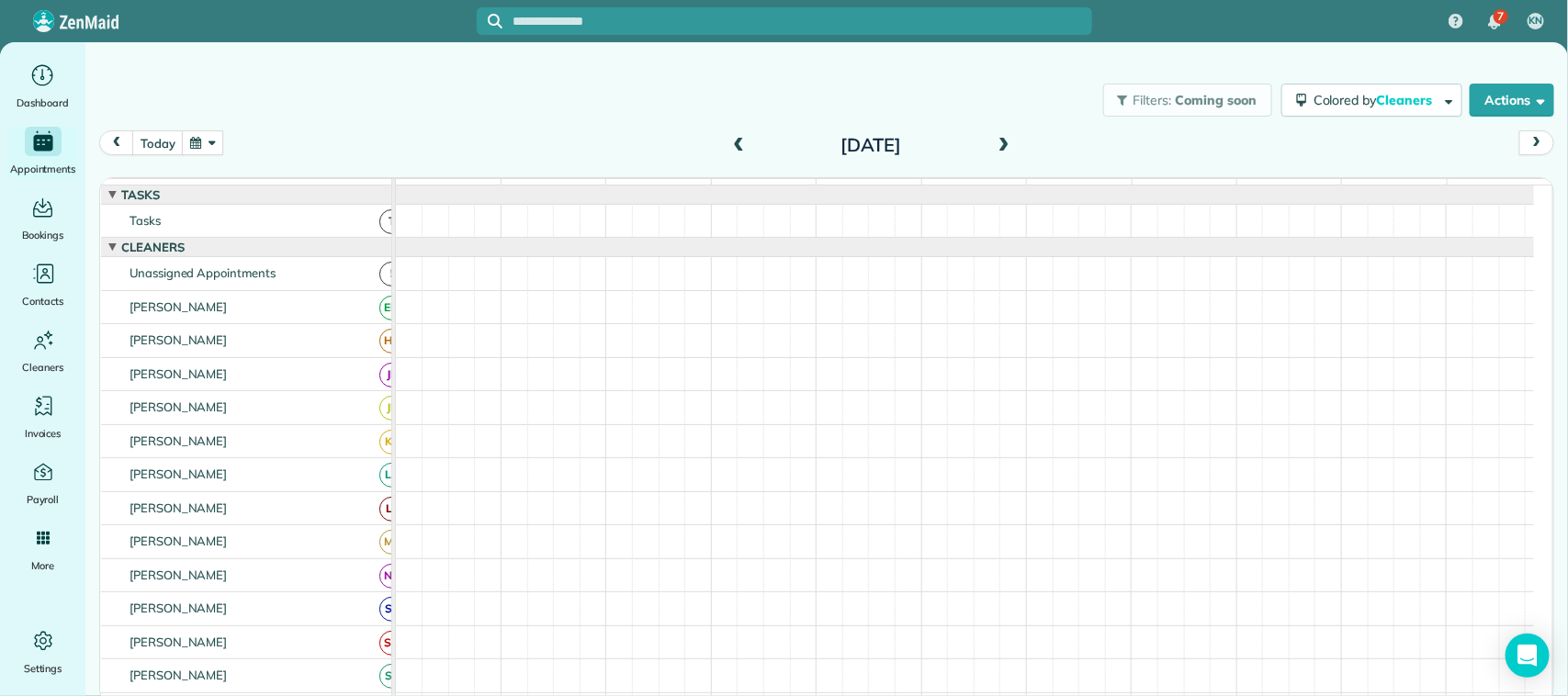
click at [733, 148] on span at bounding box center [739, 145] width 20 height 16
click at [213, 135] on button "button" at bounding box center [203, 142] width 42 height 25
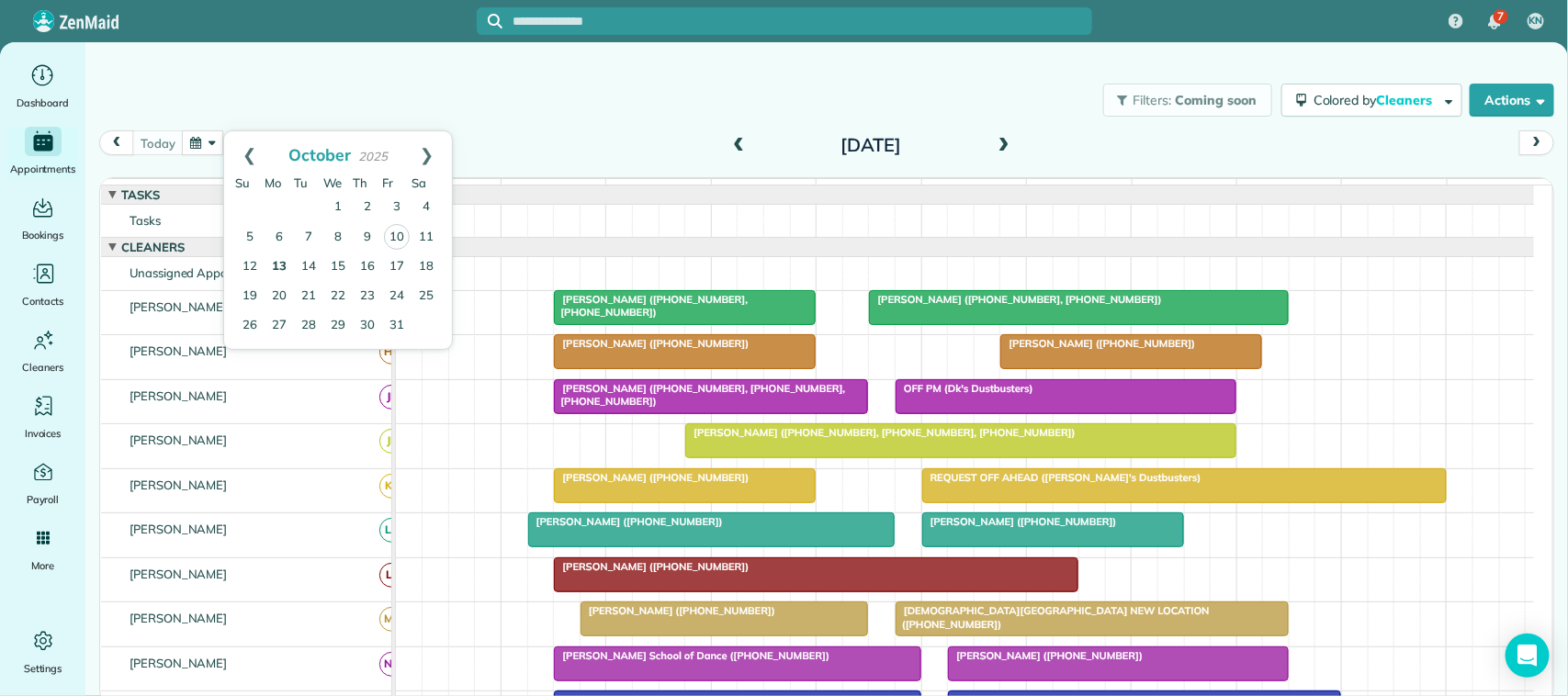
click at [285, 259] on link "13" at bounding box center [279, 267] width 30 height 30
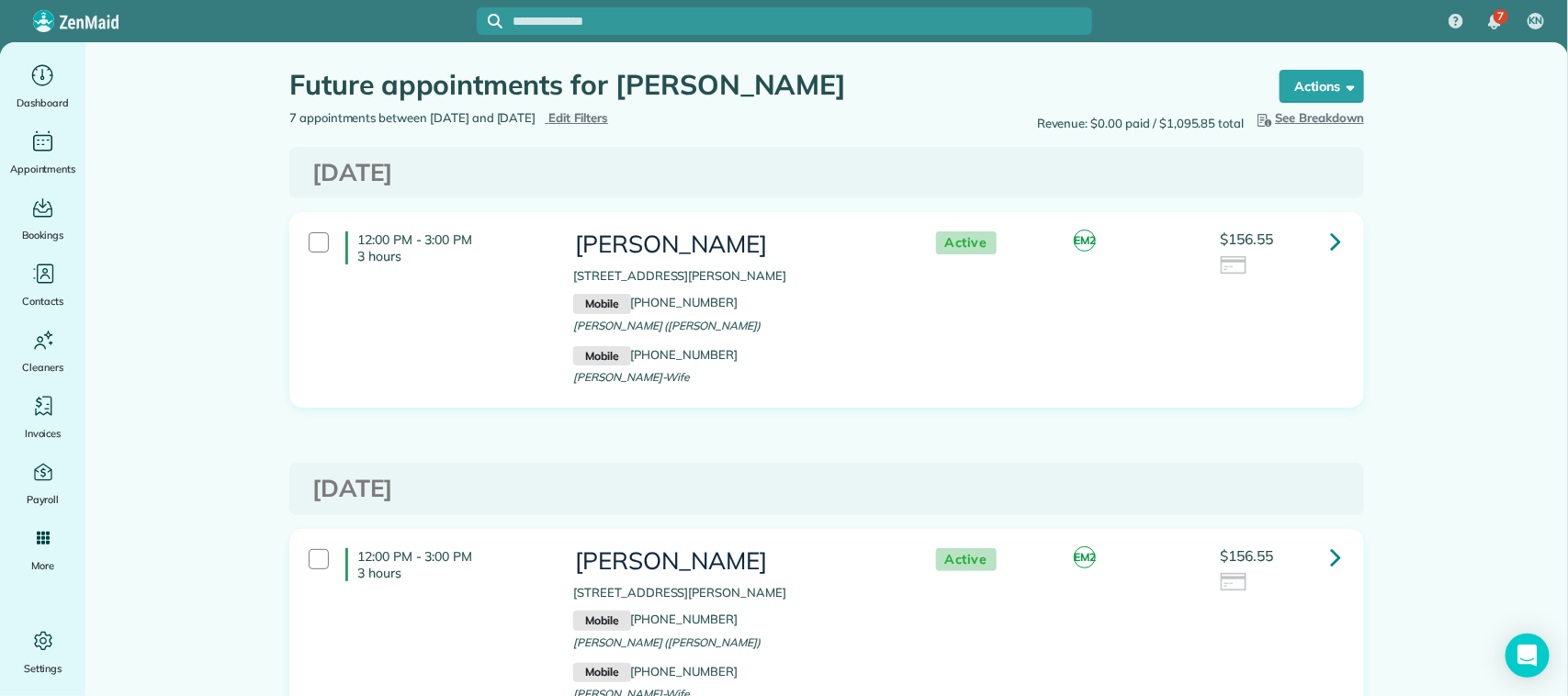
scroll to position [229, 0]
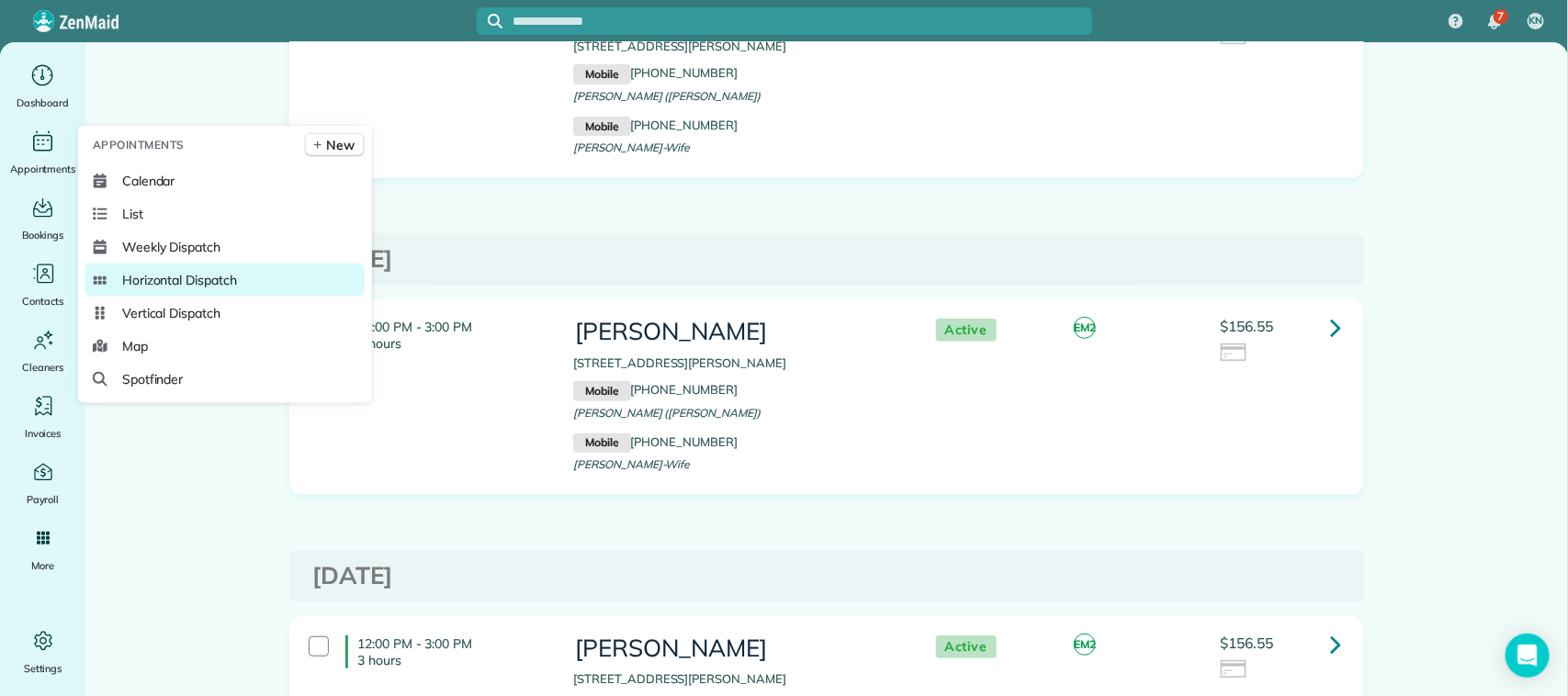
click at [249, 281] on link "Horizontal Dispatch" at bounding box center [225, 280] width 279 height 33
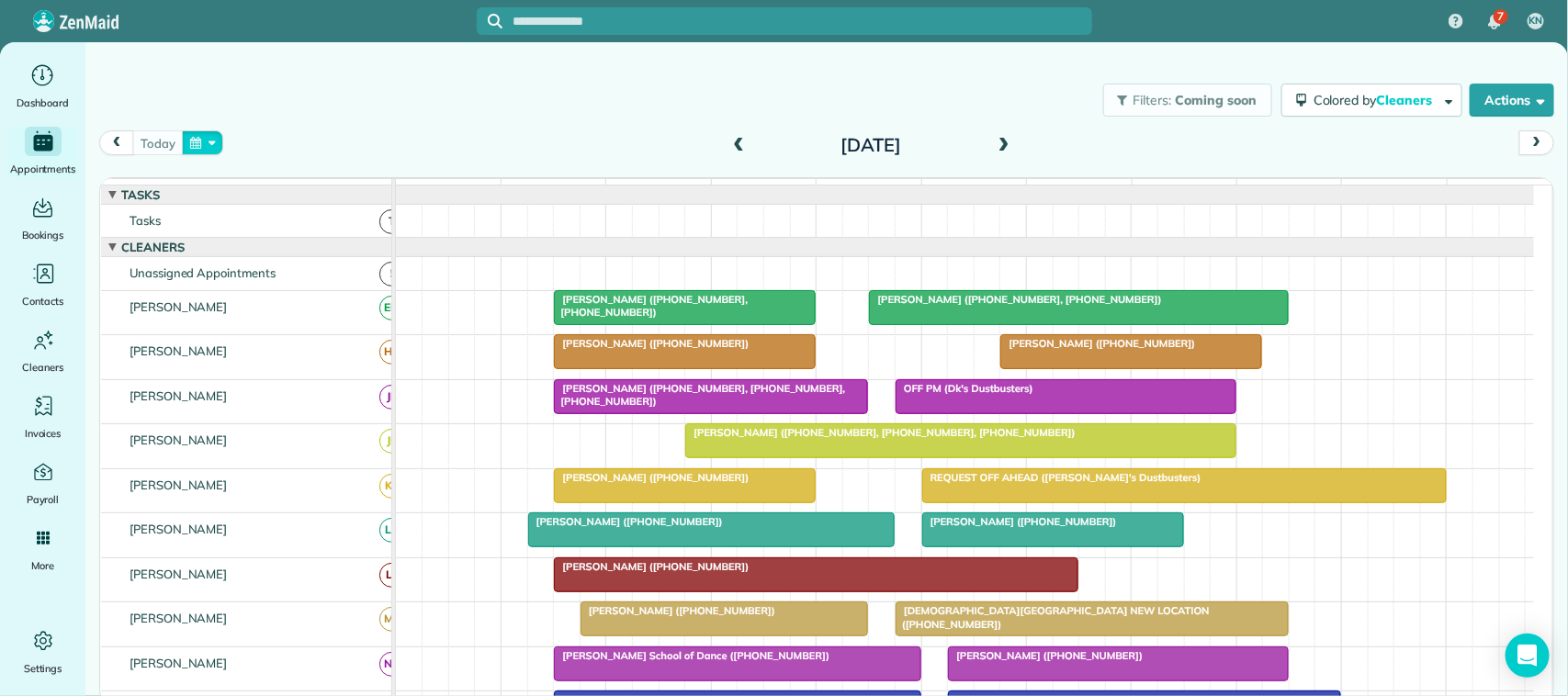
click at [211, 144] on button "button" at bounding box center [203, 142] width 42 height 25
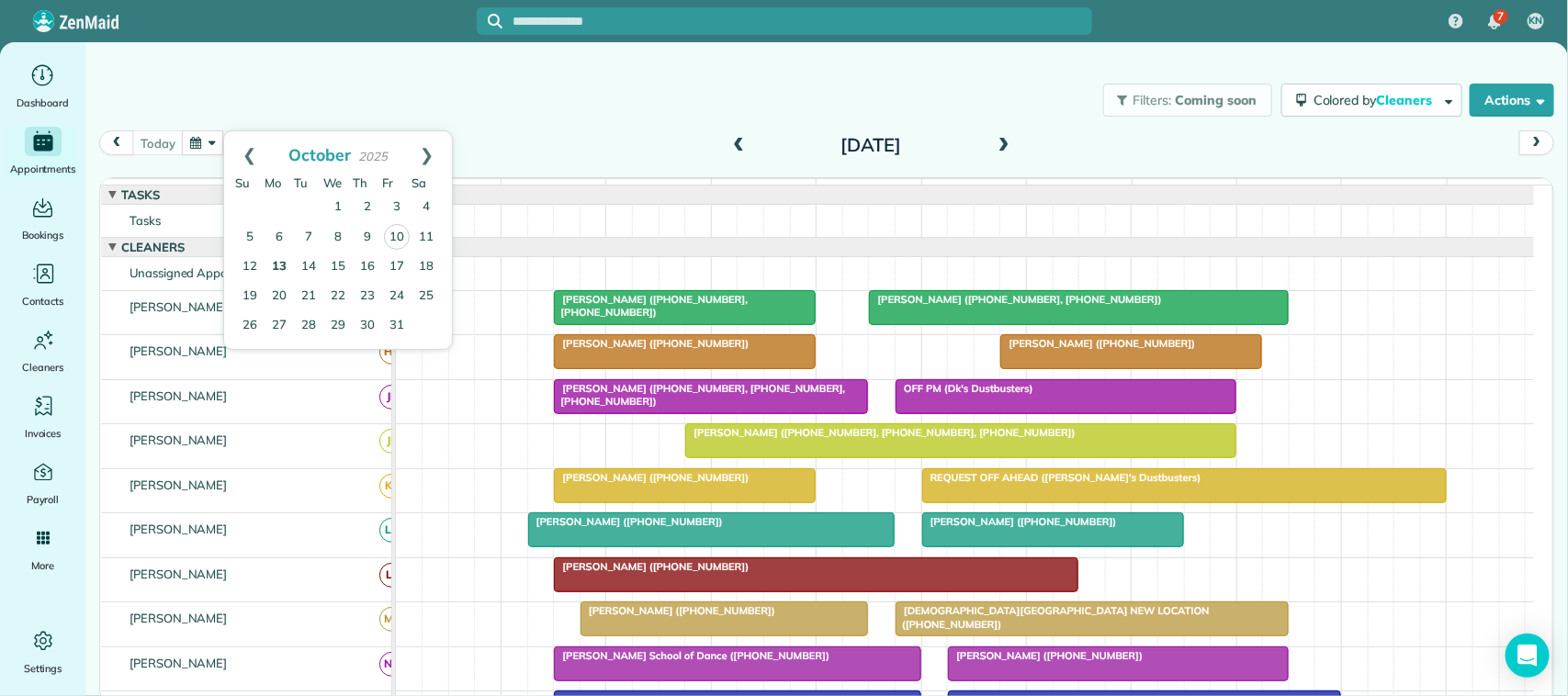
click at [282, 267] on link "13" at bounding box center [279, 267] width 30 height 30
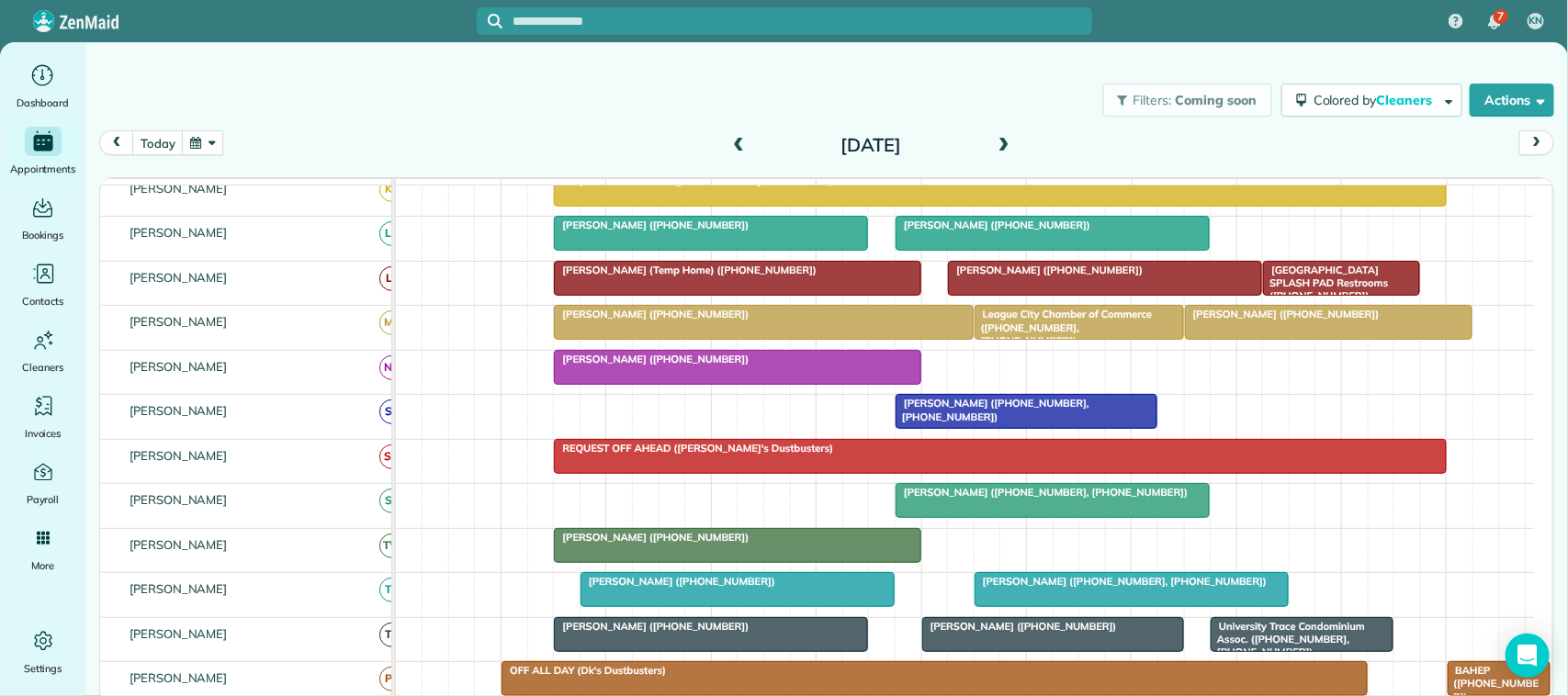
scroll to position [344, 0]
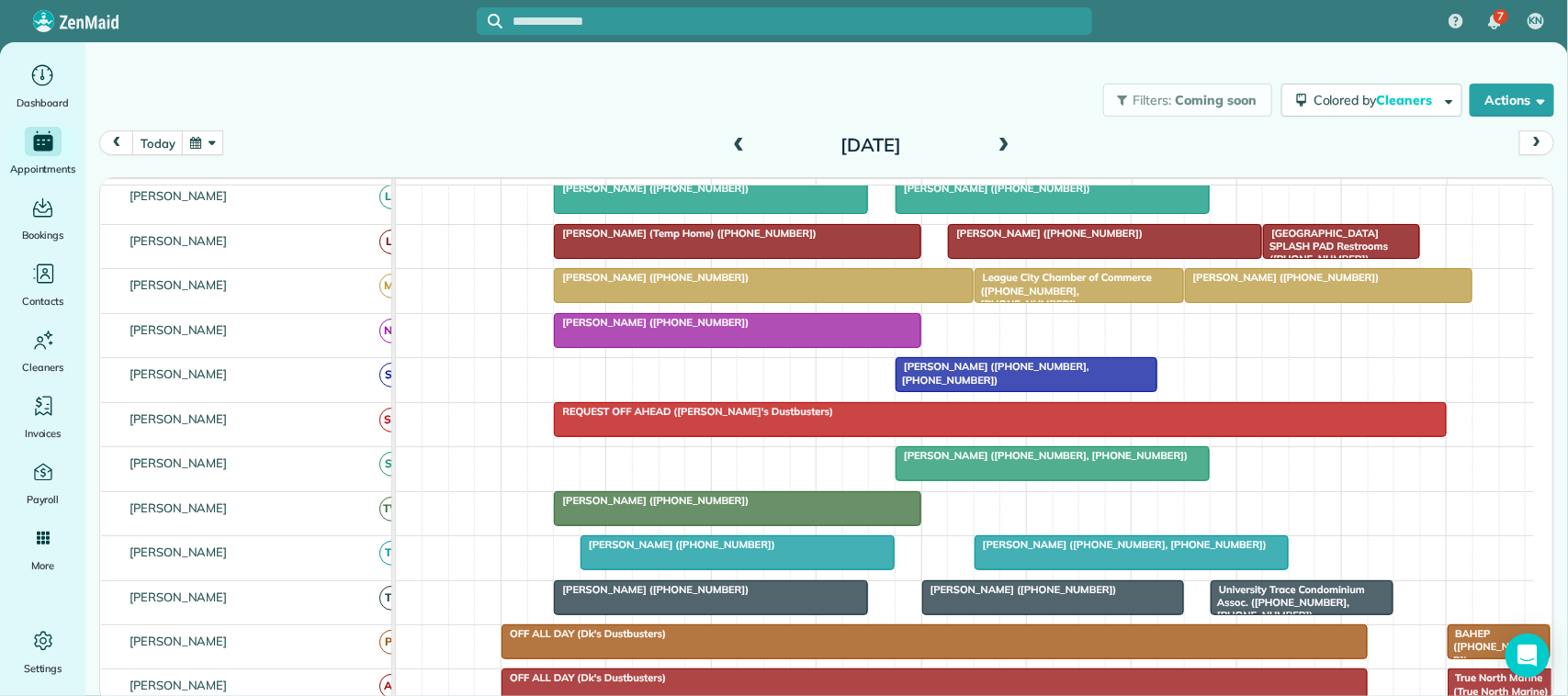
click at [193, 151] on button "button" at bounding box center [203, 142] width 42 height 25
click at [281, 272] on link "13" at bounding box center [279, 267] width 30 height 30
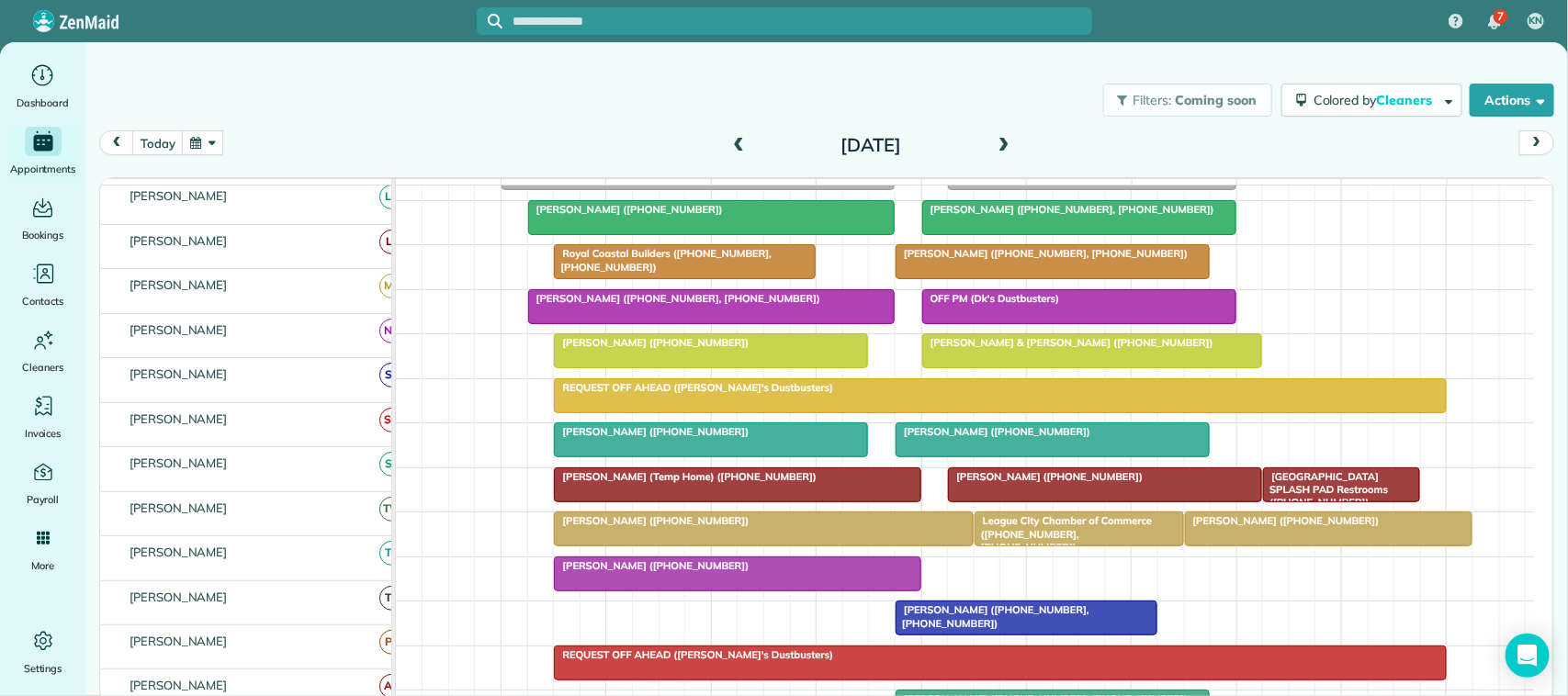
scroll to position [0, 0]
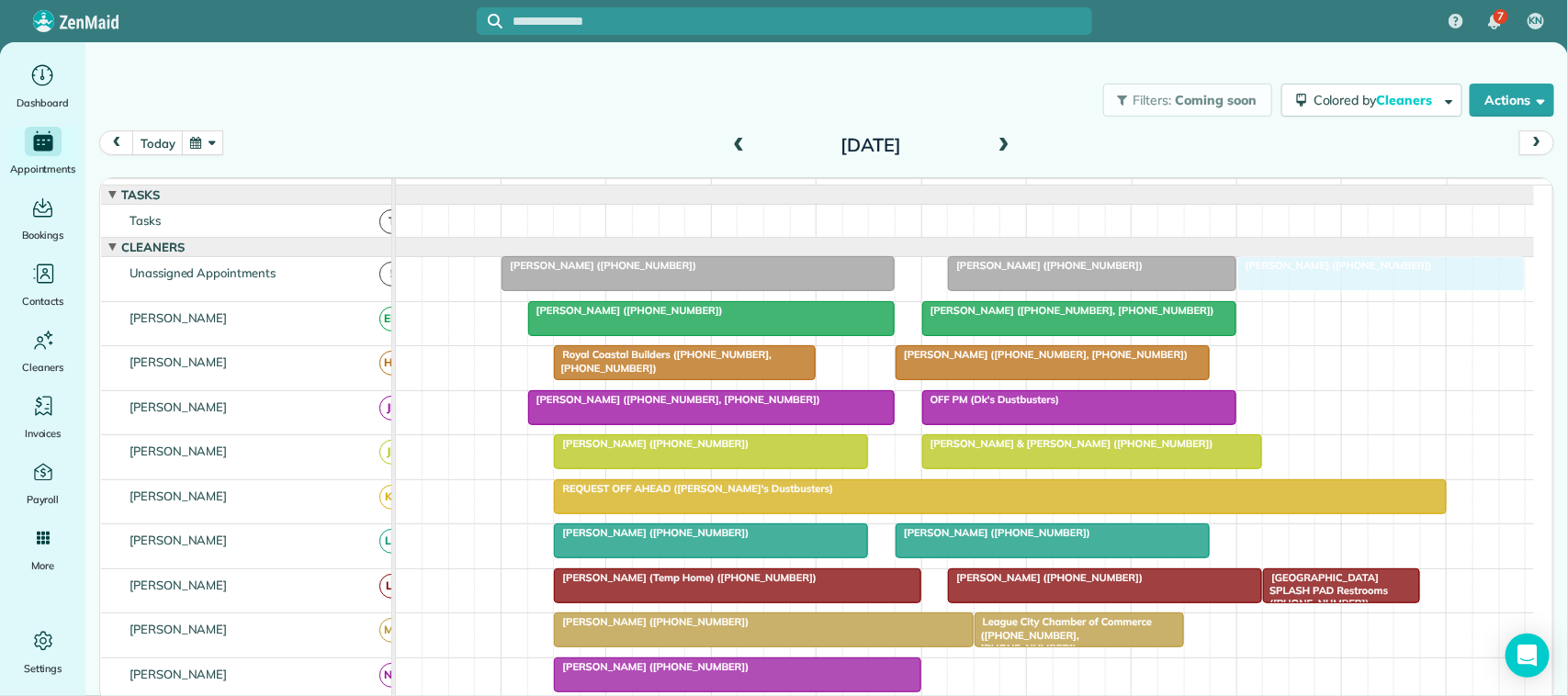
drag, startPoint x: 1309, startPoint y: 655, endPoint x: 1357, endPoint y: 305, distance: 353.3
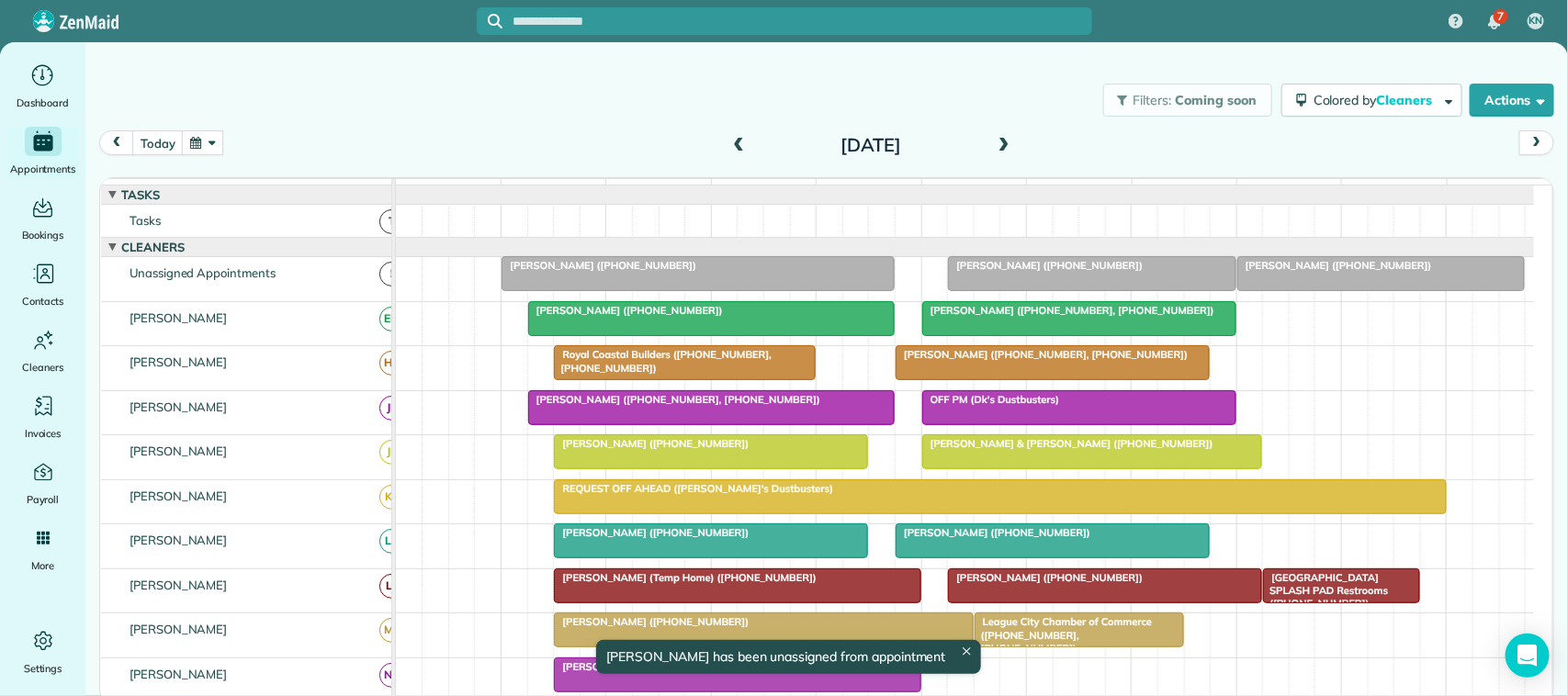
click at [1005, 145] on span at bounding box center [1004, 145] width 20 height 16
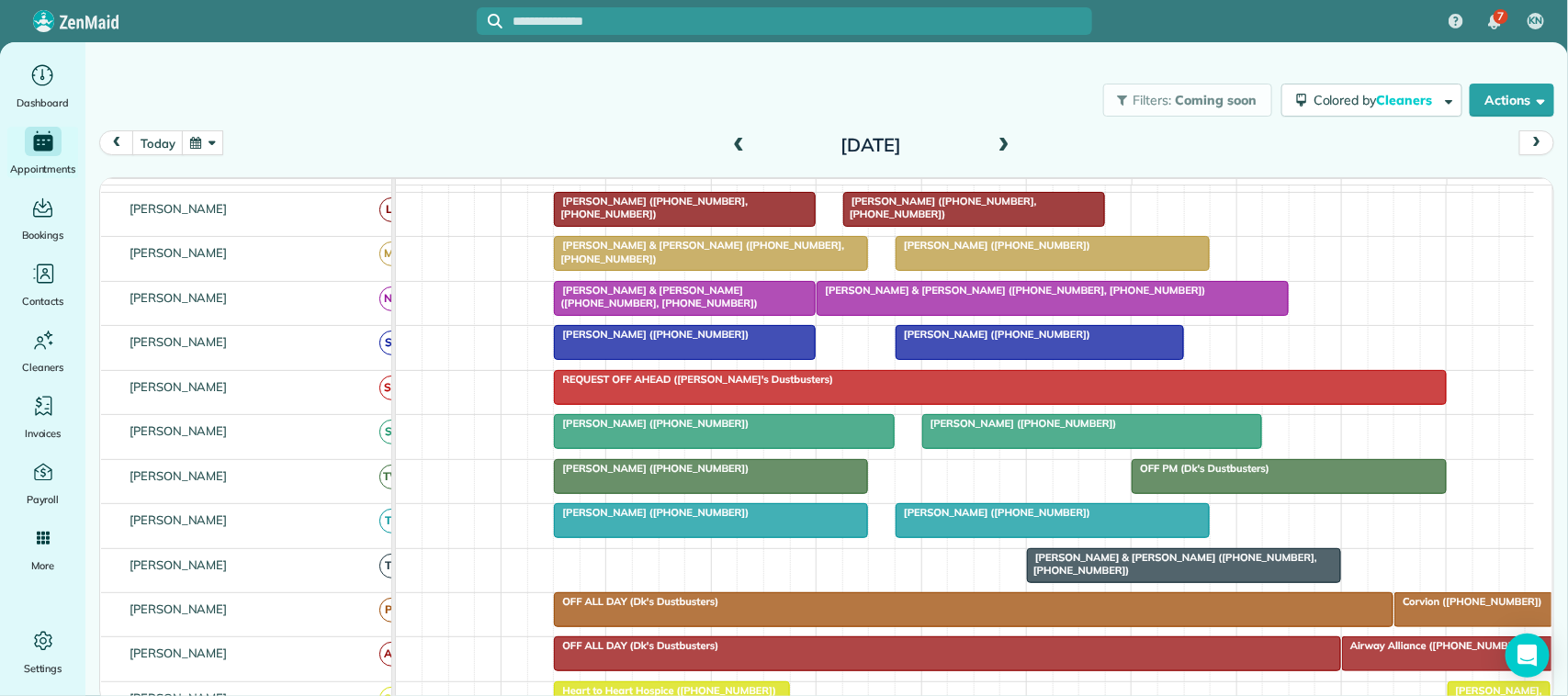
scroll to position [287, 0]
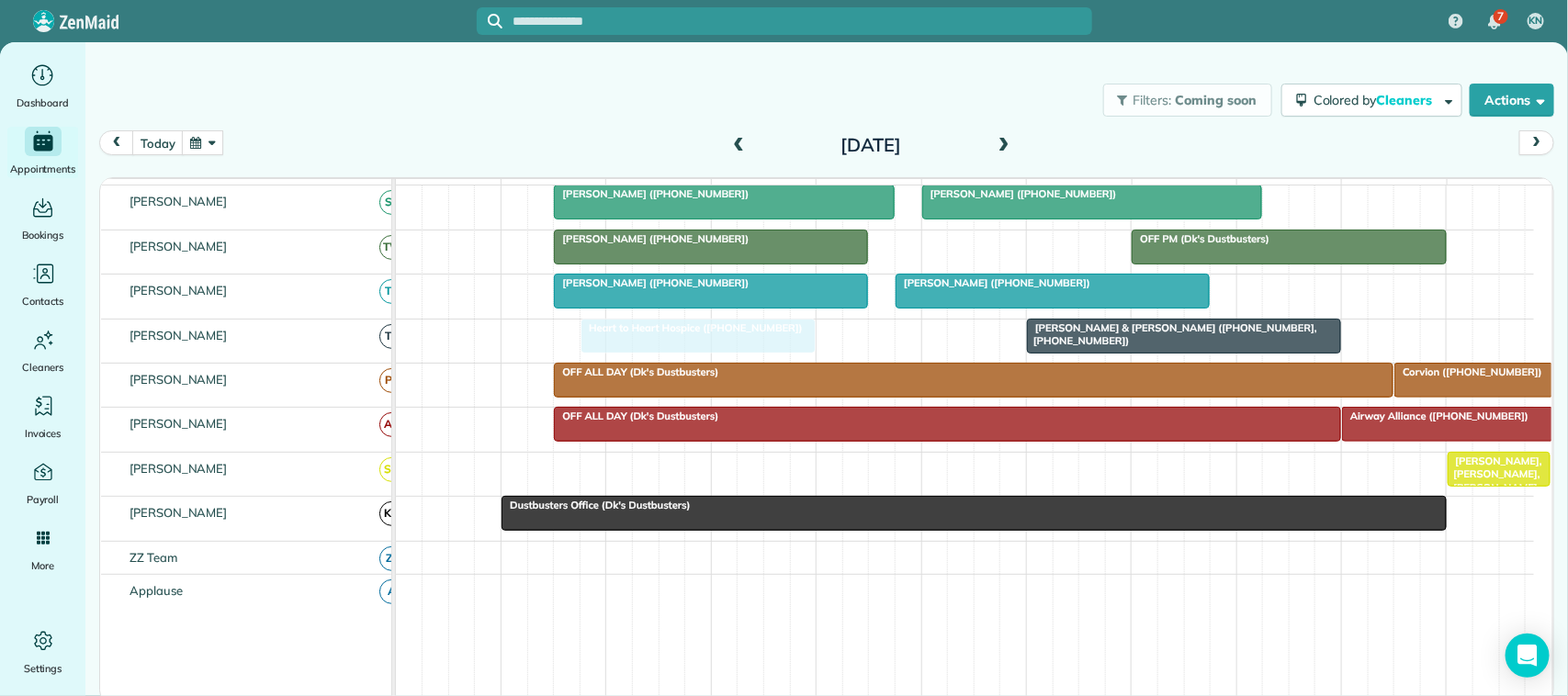
drag, startPoint x: 672, startPoint y: 500, endPoint x: 710, endPoint y: 391, distance: 115.4
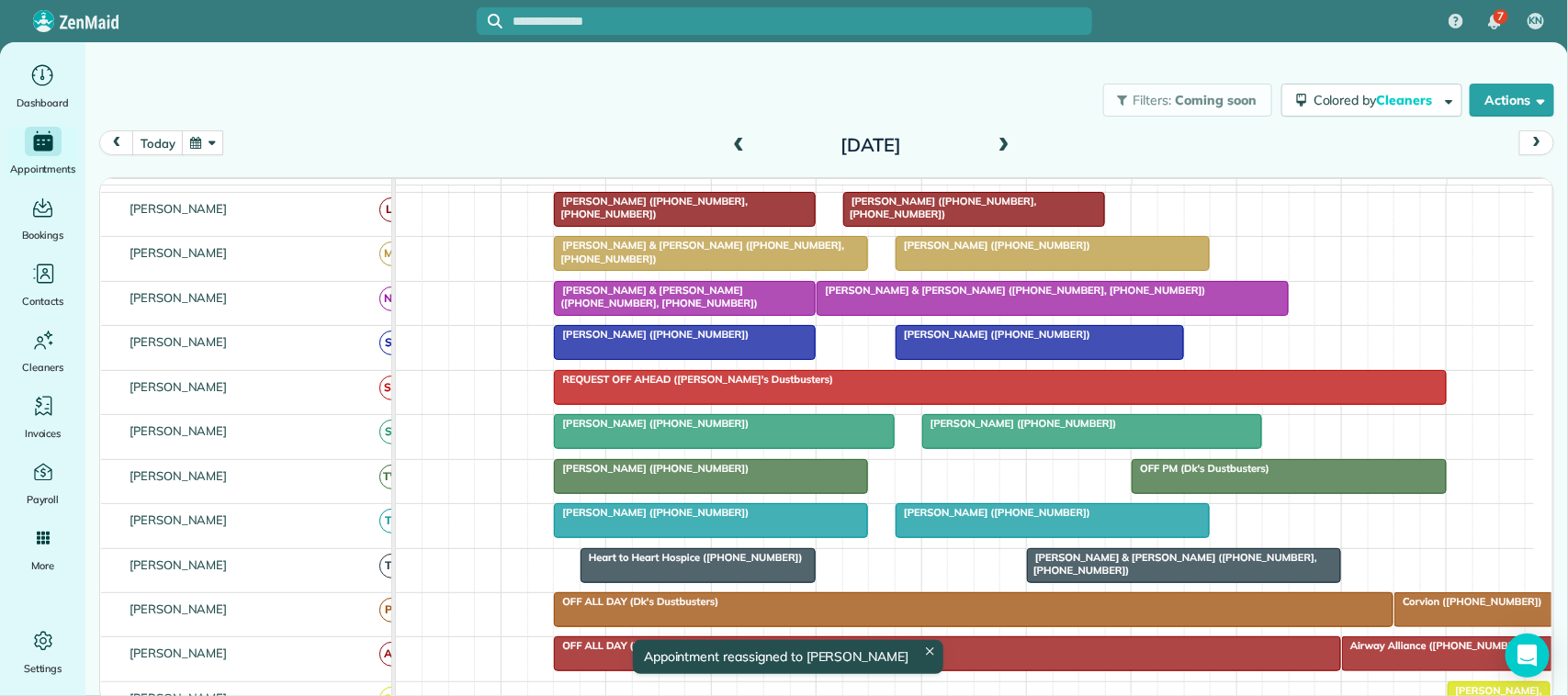
click at [1018, 167] on div "today Tuesday Oct 14, 2025 function(groupId) { return _("Cleaners"); } 7am 8am …" at bounding box center [827, 386] width 1455 height 512
click at [1008, 149] on span at bounding box center [1004, 145] width 20 height 16
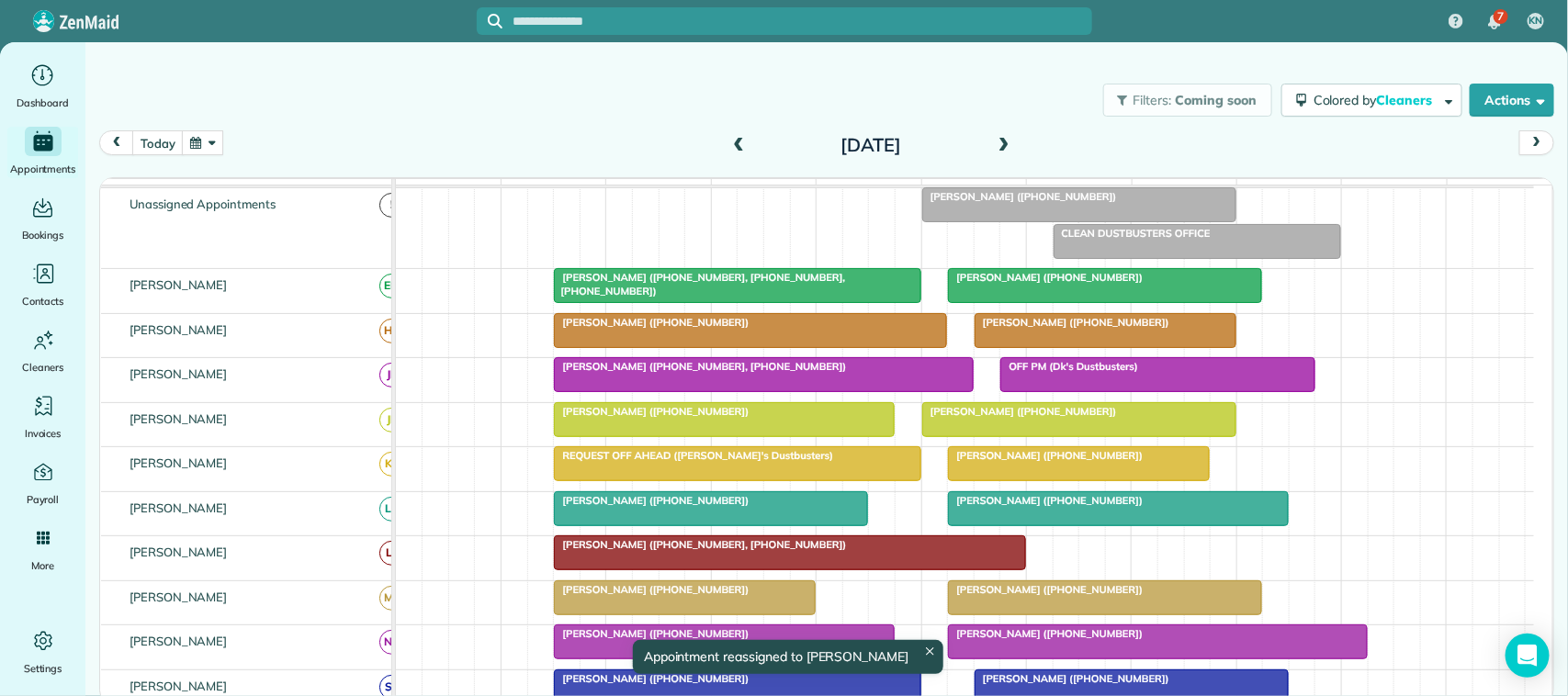
click at [1007, 143] on span at bounding box center [1004, 145] width 20 height 16
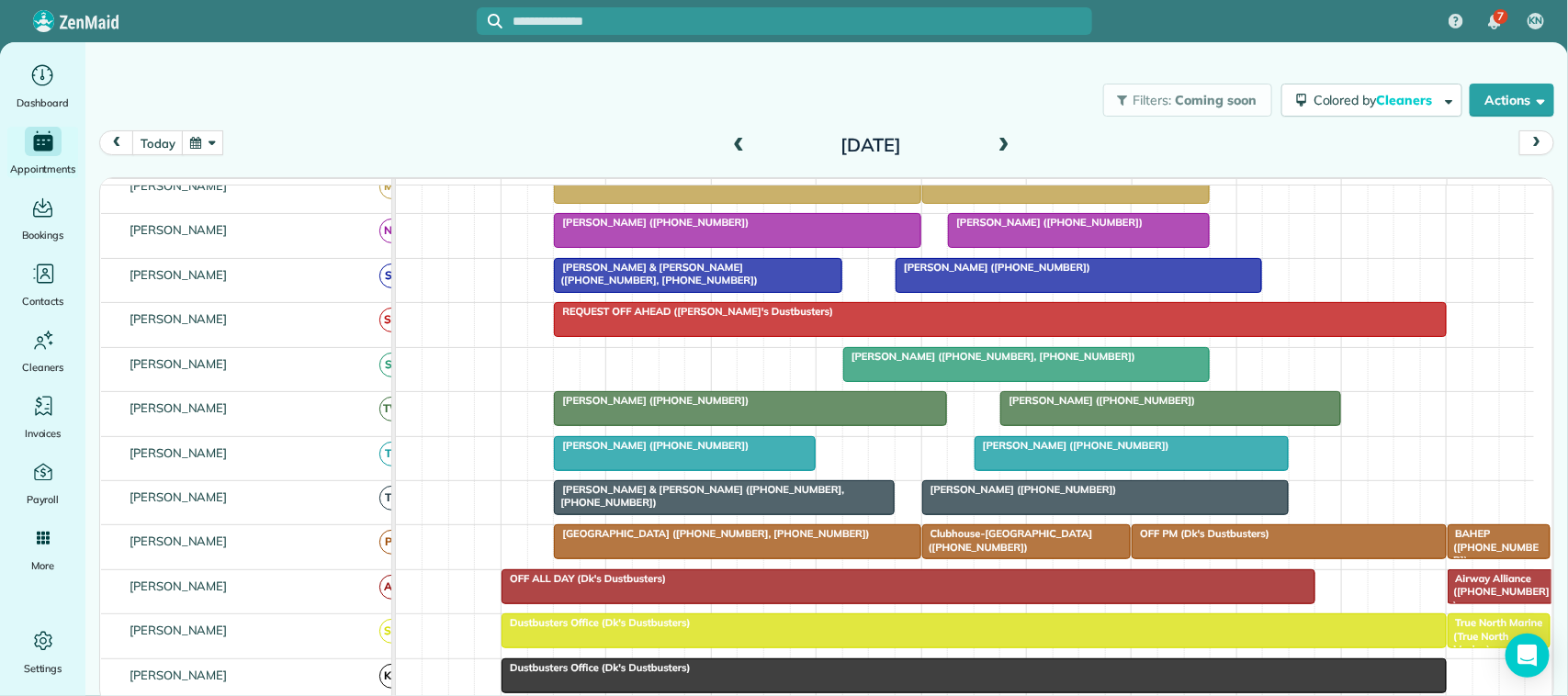
click at [1008, 149] on span at bounding box center [1004, 145] width 20 height 16
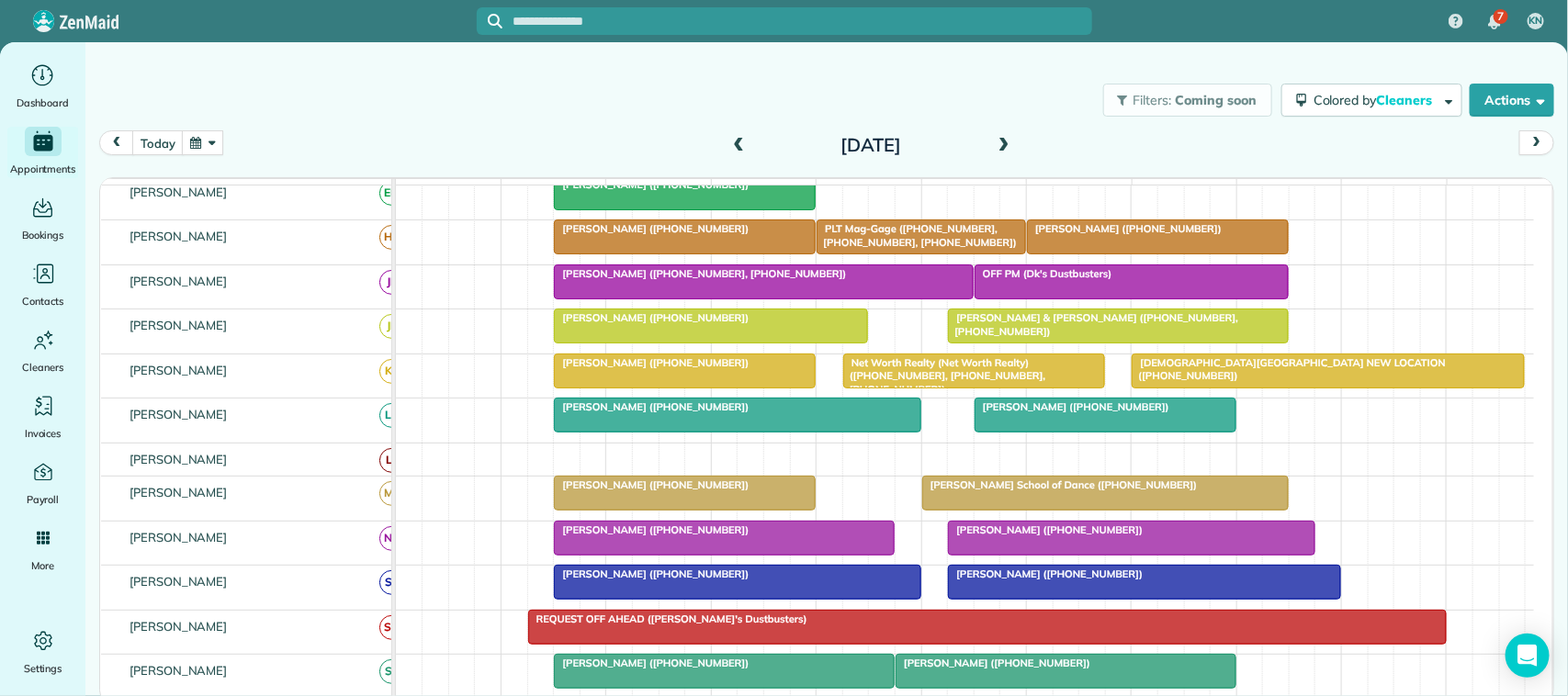
click at [213, 130] on button "button" at bounding box center [203, 142] width 42 height 25
drag, startPoint x: 280, startPoint y: 268, endPoint x: 313, endPoint y: 277, distance: 34.2
click at [282, 268] on link "13" at bounding box center [279, 267] width 30 height 30
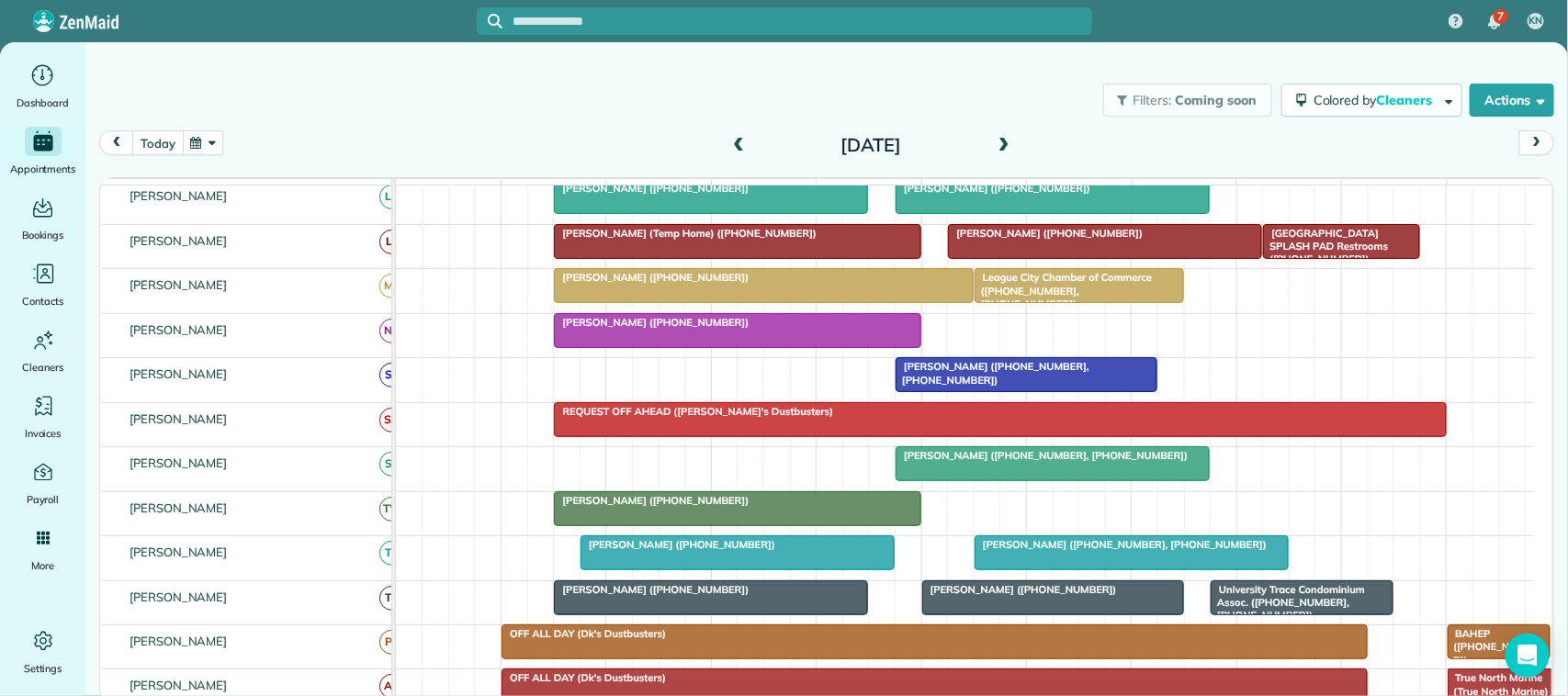
click at [158, 136] on button "today" at bounding box center [157, 142] width 51 height 25
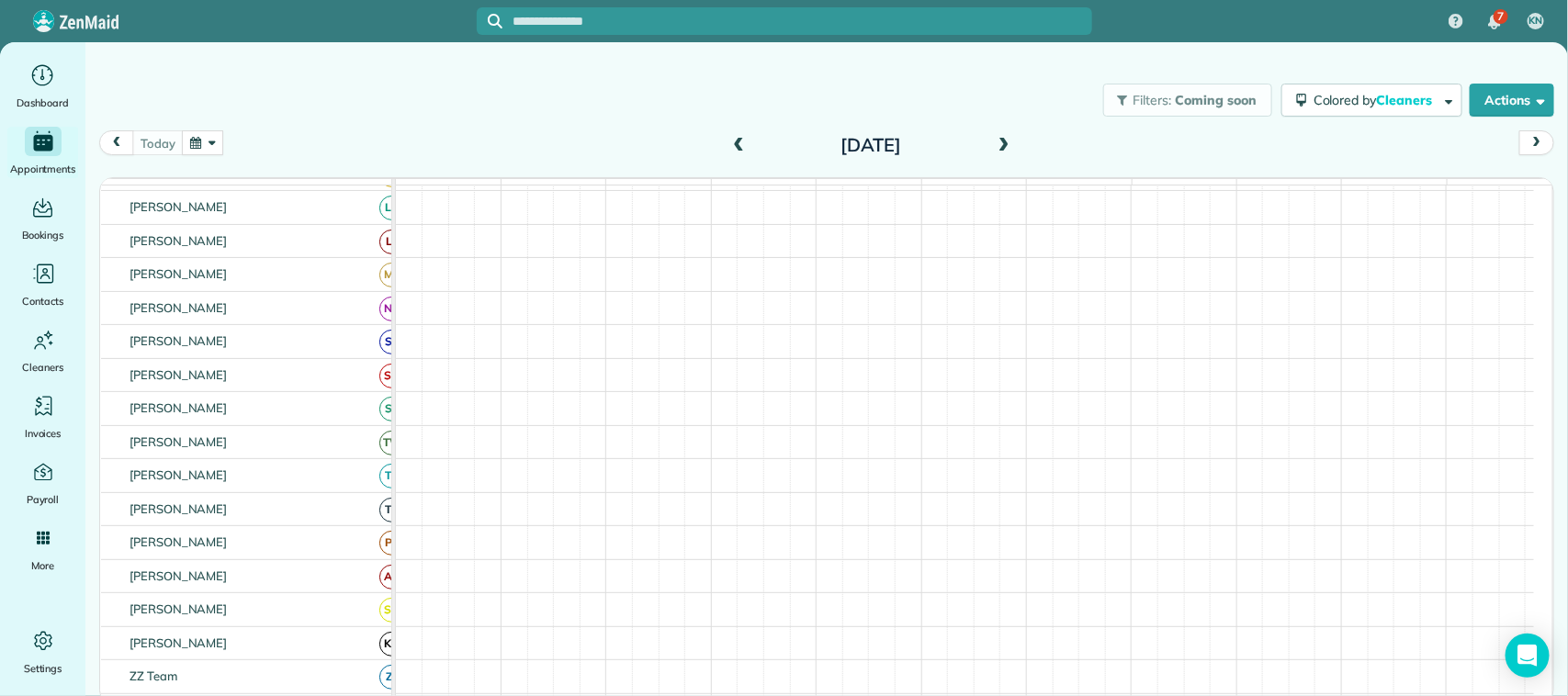
click at [209, 147] on button "button" at bounding box center [203, 142] width 42 height 25
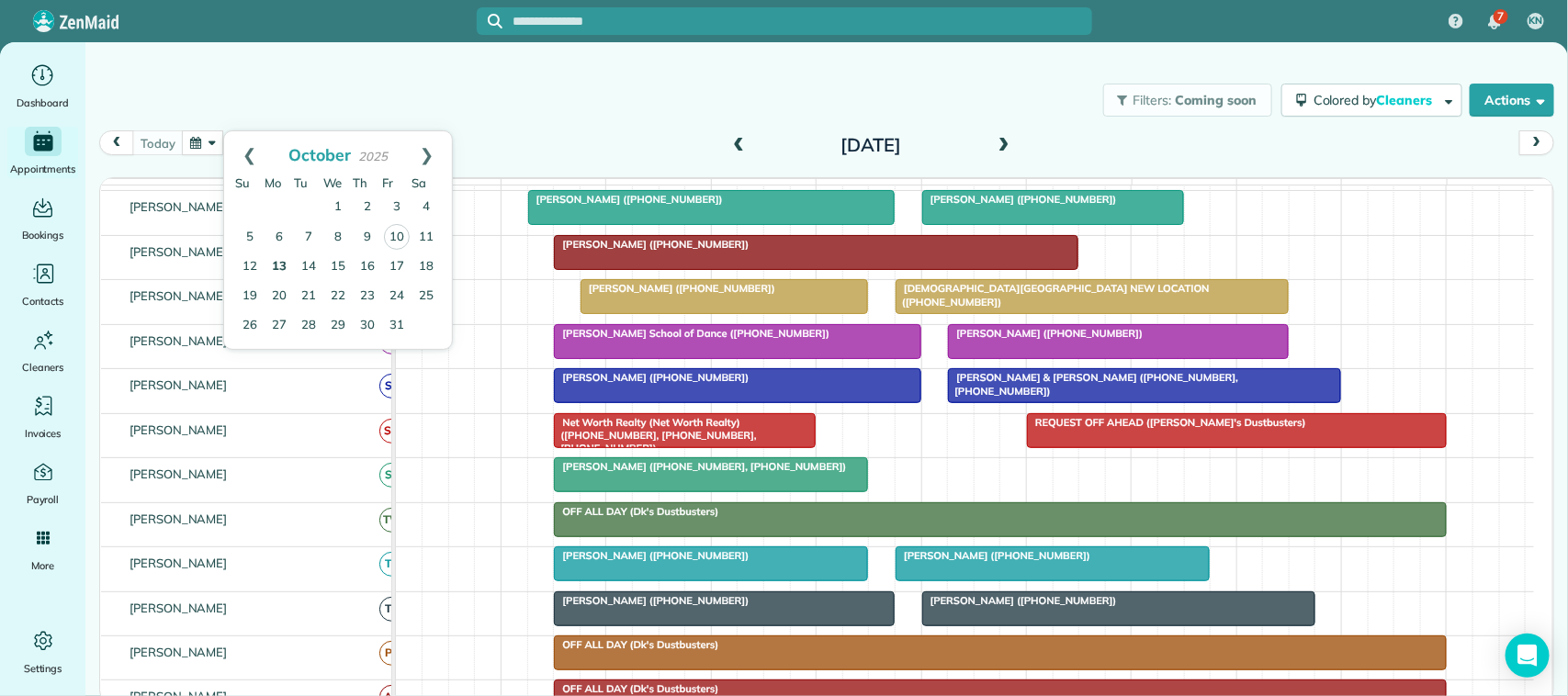
click at [282, 264] on link "13" at bounding box center [279, 267] width 30 height 30
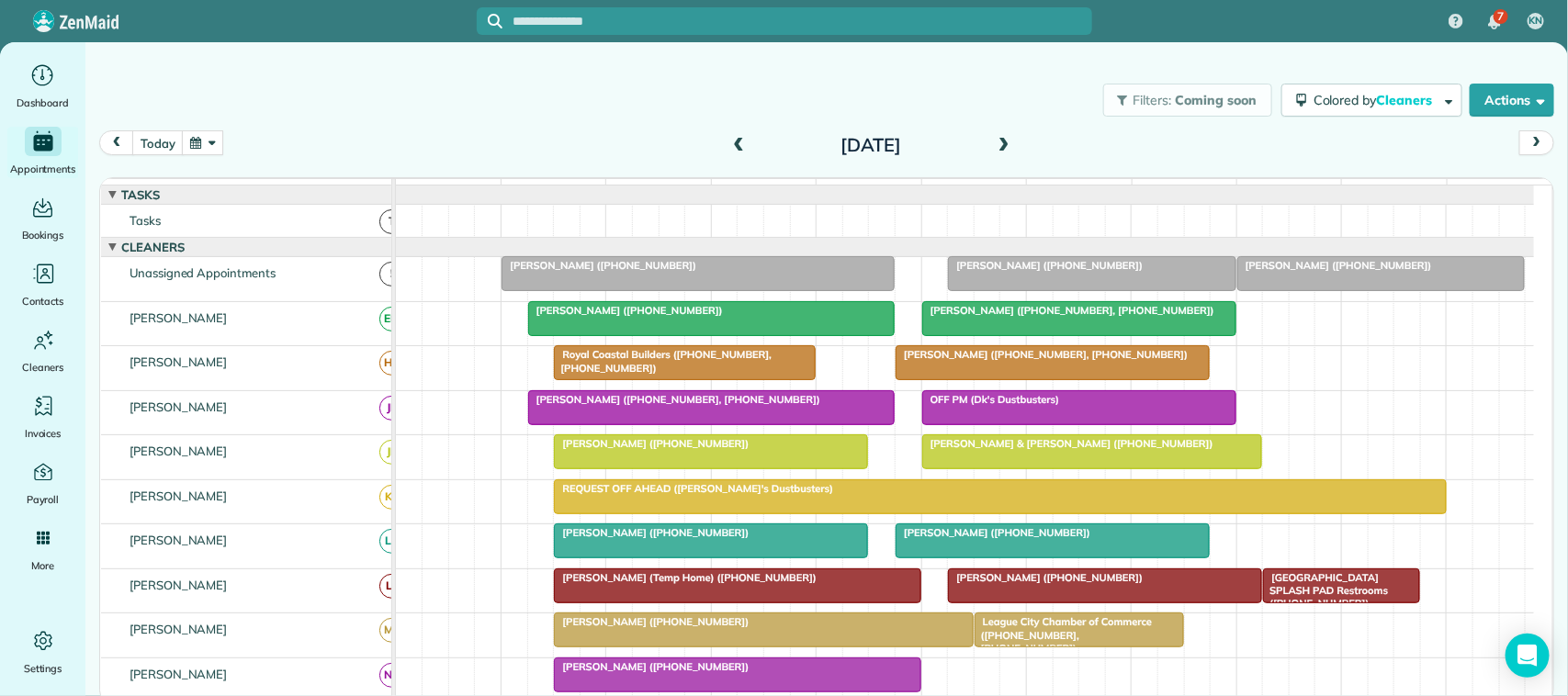
click at [652, 424] on div at bounding box center [711, 407] width 364 height 33
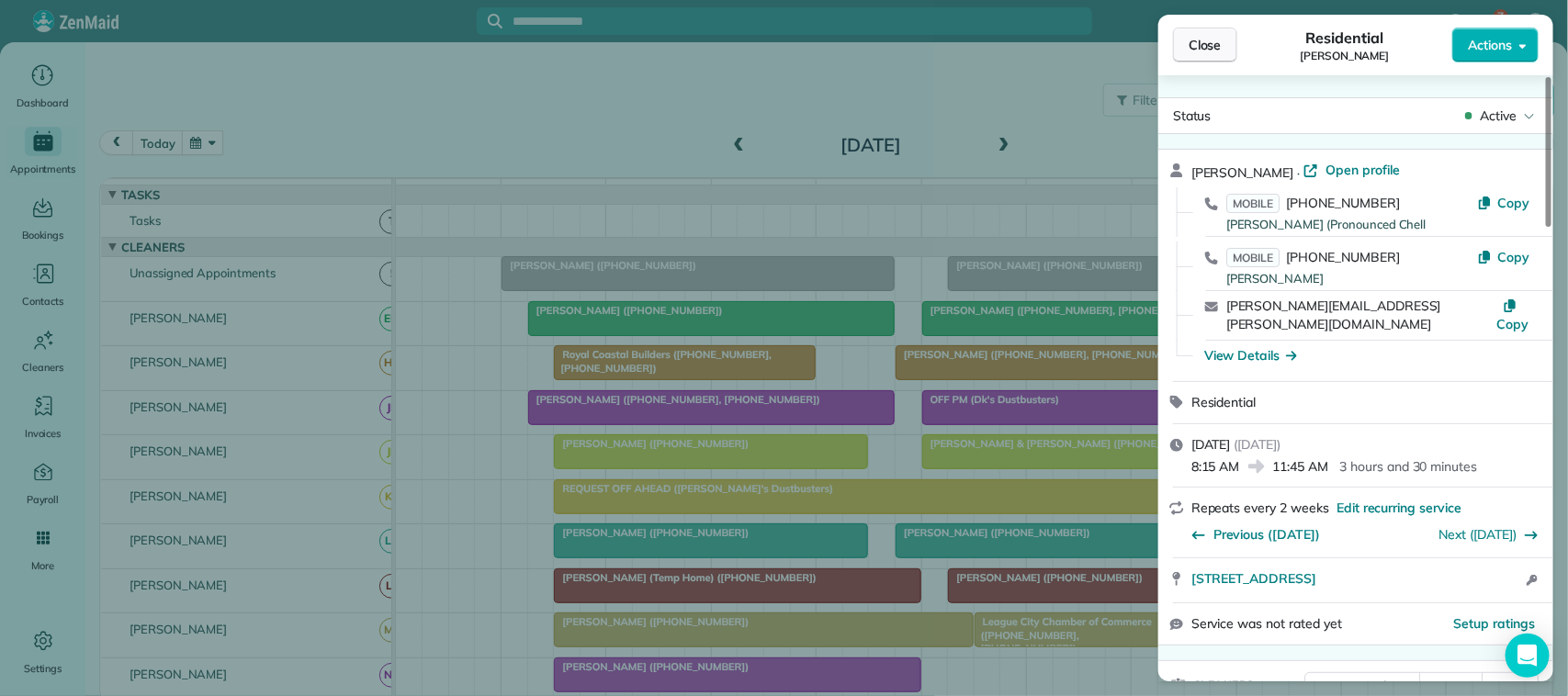
click at [1223, 48] on button "Close" at bounding box center [1204, 45] width 64 height 34
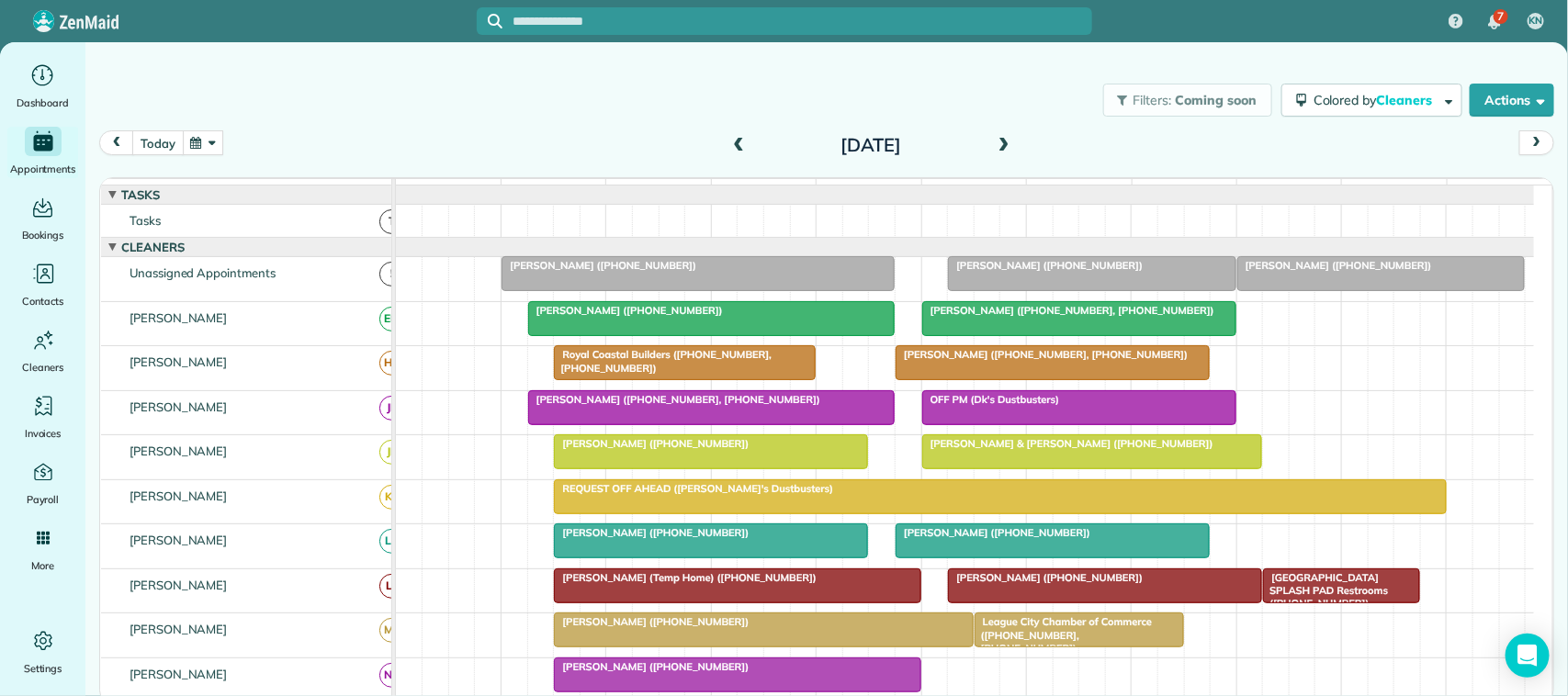
click at [157, 147] on button "today" at bounding box center [157, 142] width 51 height 25
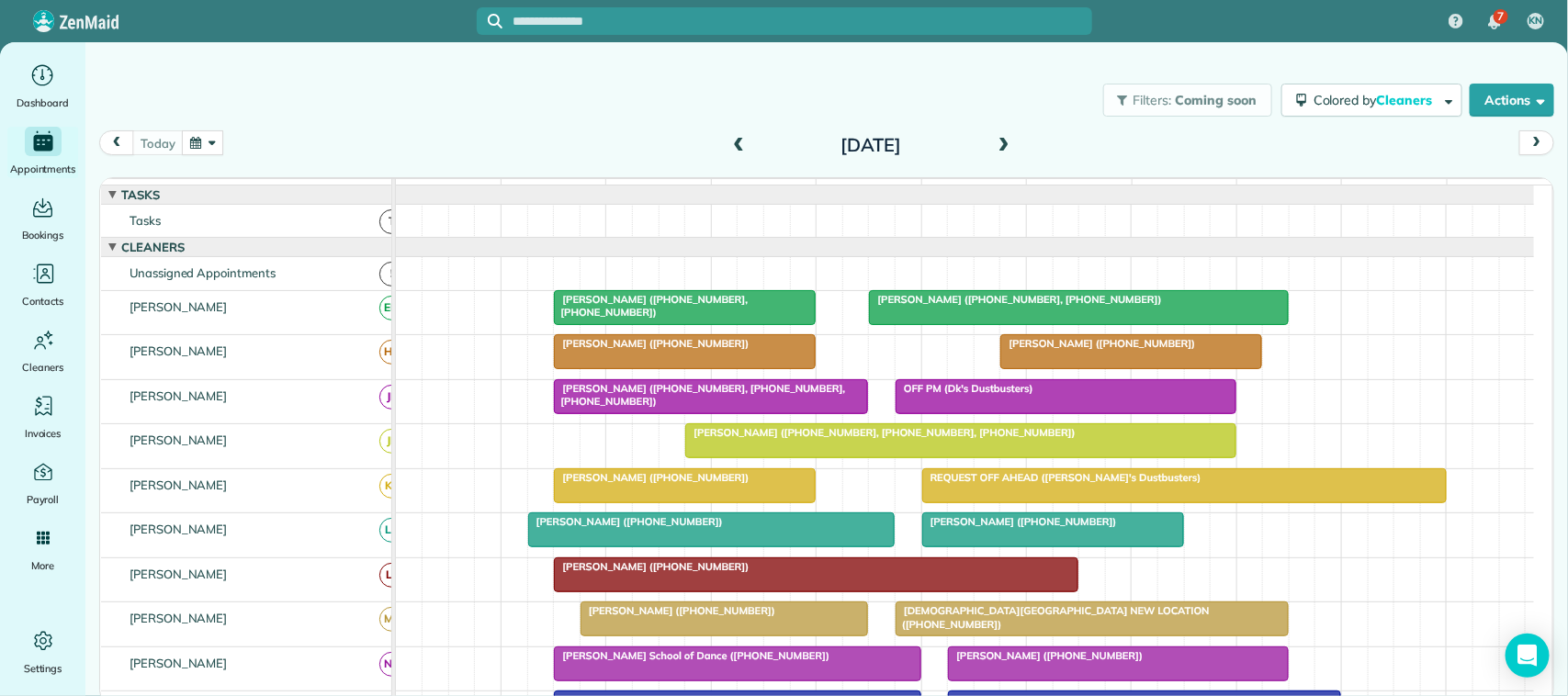
click at [203, 142] on button "button" at bounding box center [203, 142] width 42 height 25
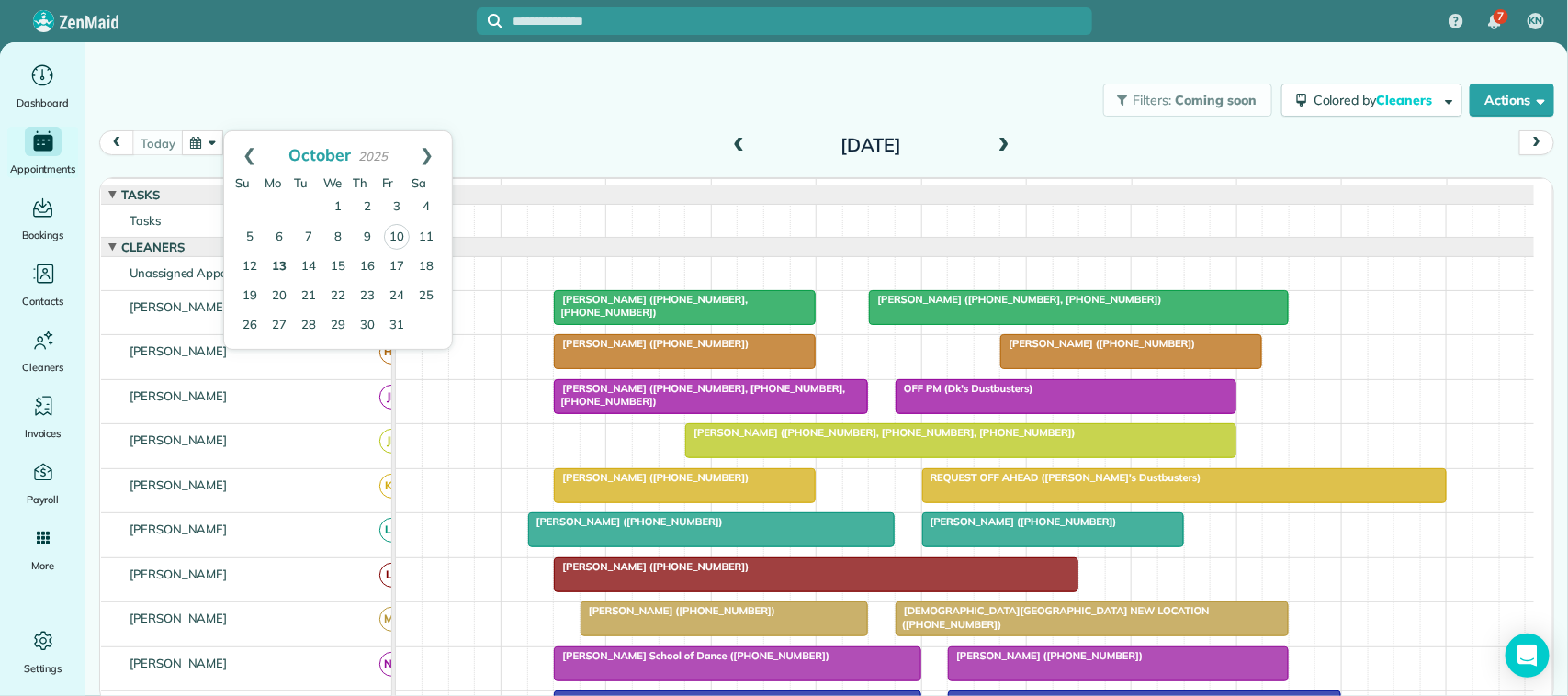
click at [281, 265] on link "13" at bounding box center [279, 267] width 30 height 30
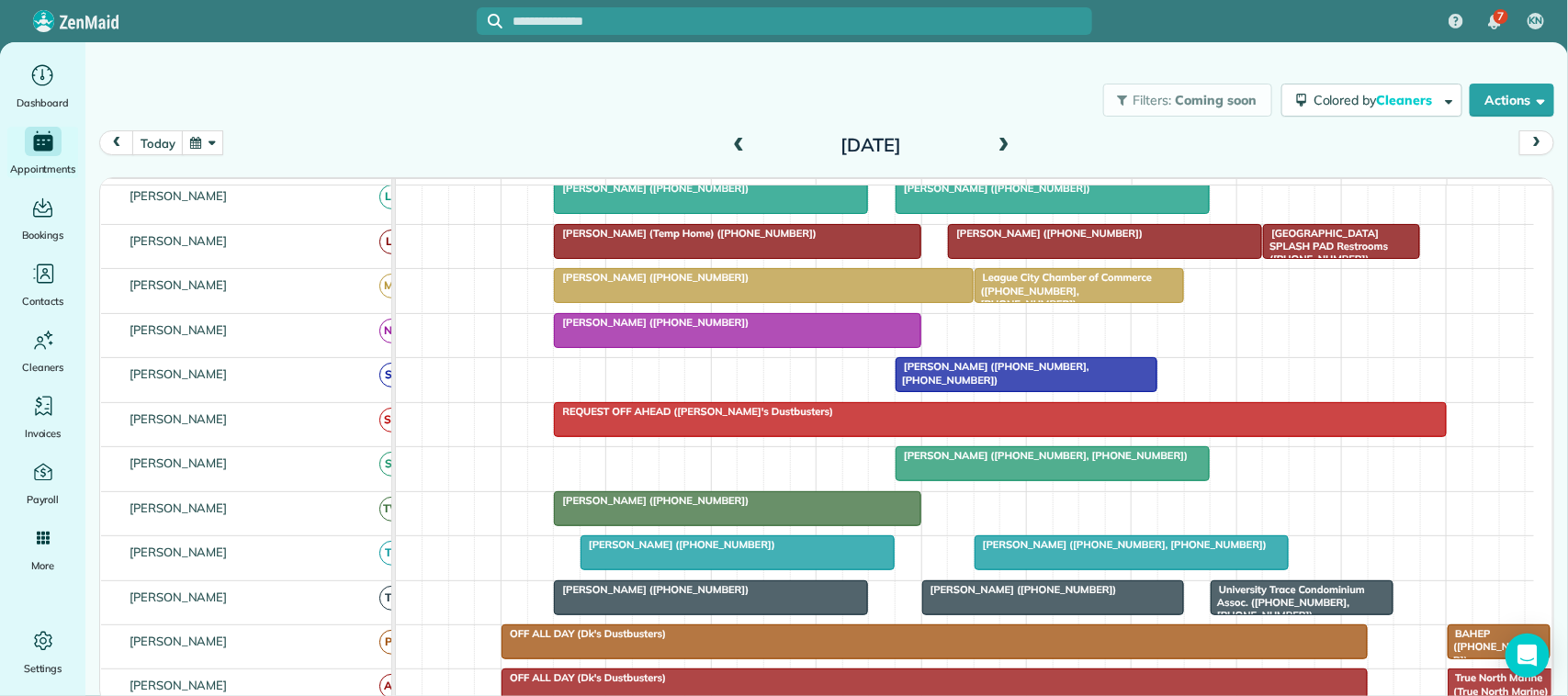
scroll to position [459, 0]
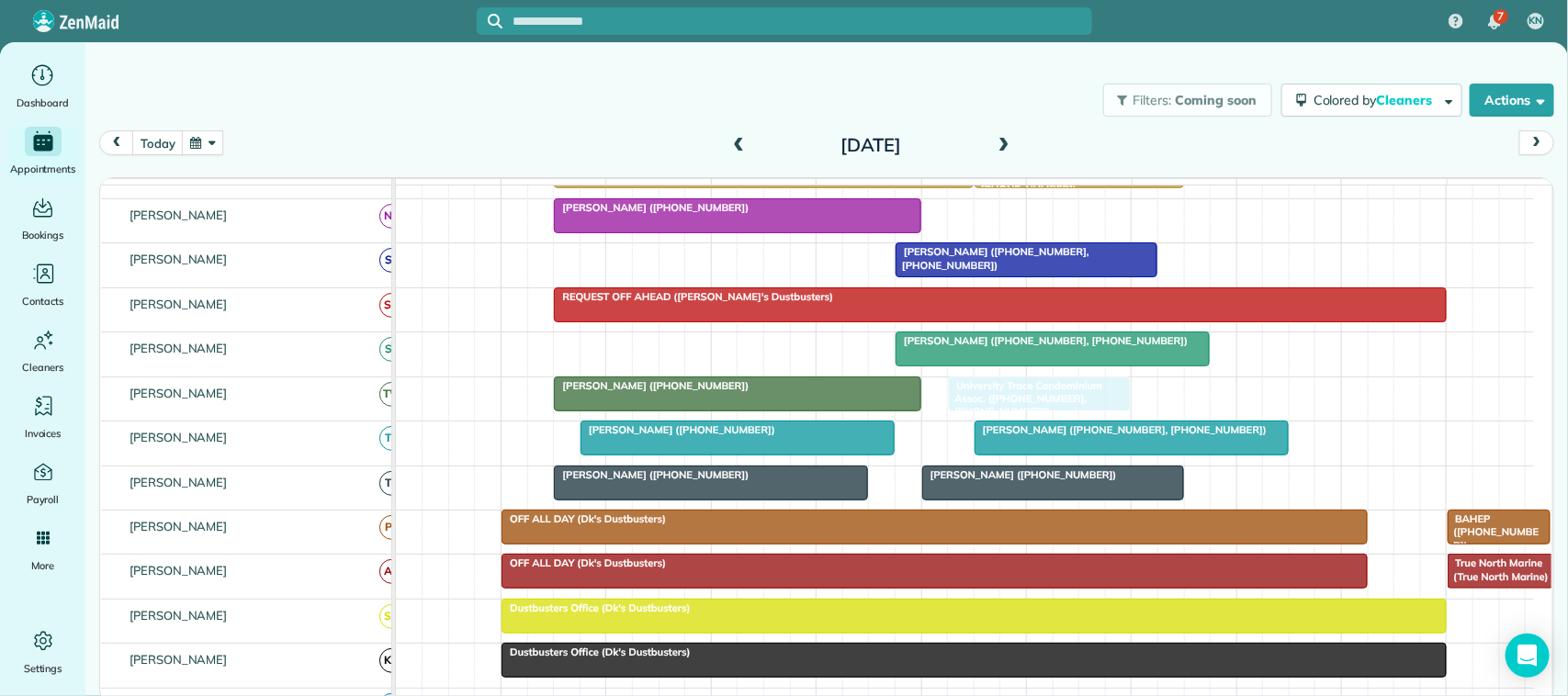
drag, startPoint x: 1254, startPoint y: 511, endPoint x: 1003, endPoint y: 413, distance: 269.5
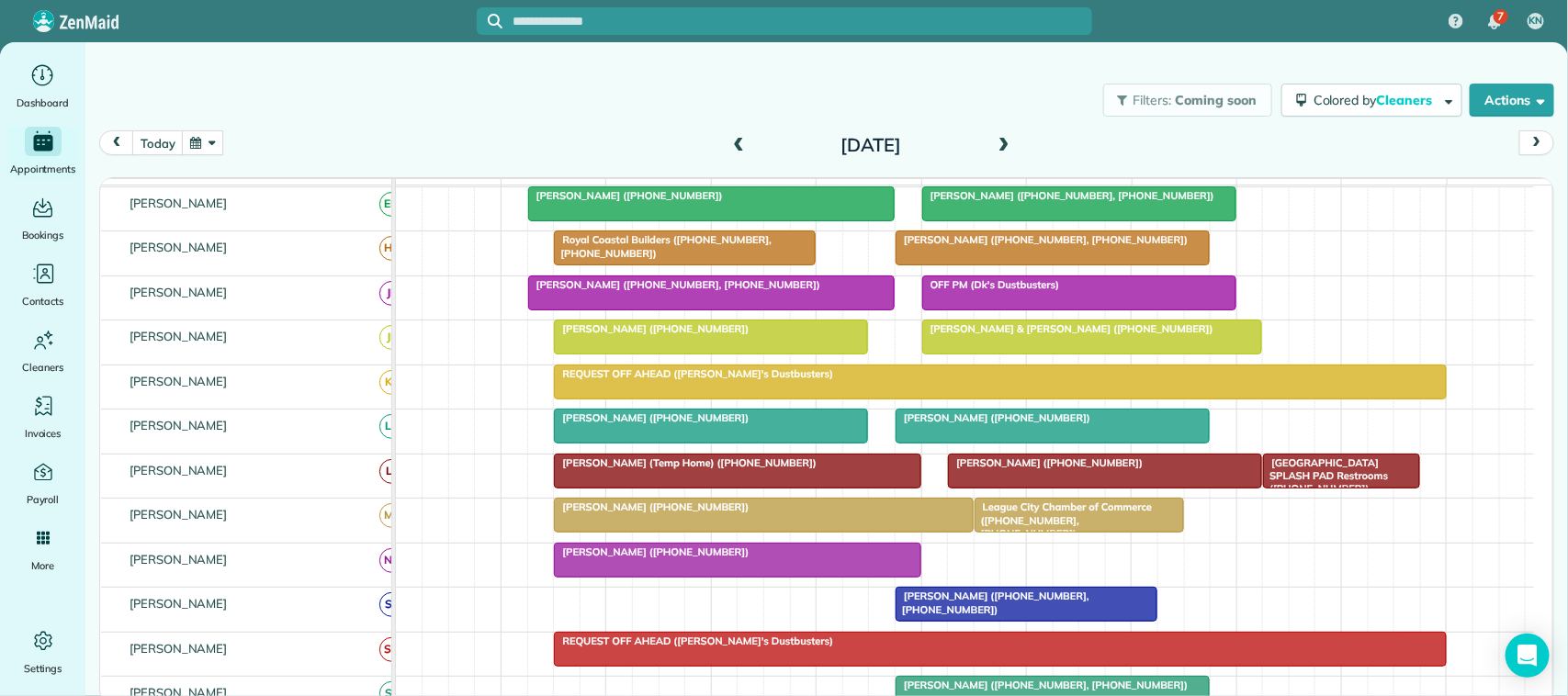
scroll to position [196, 0]
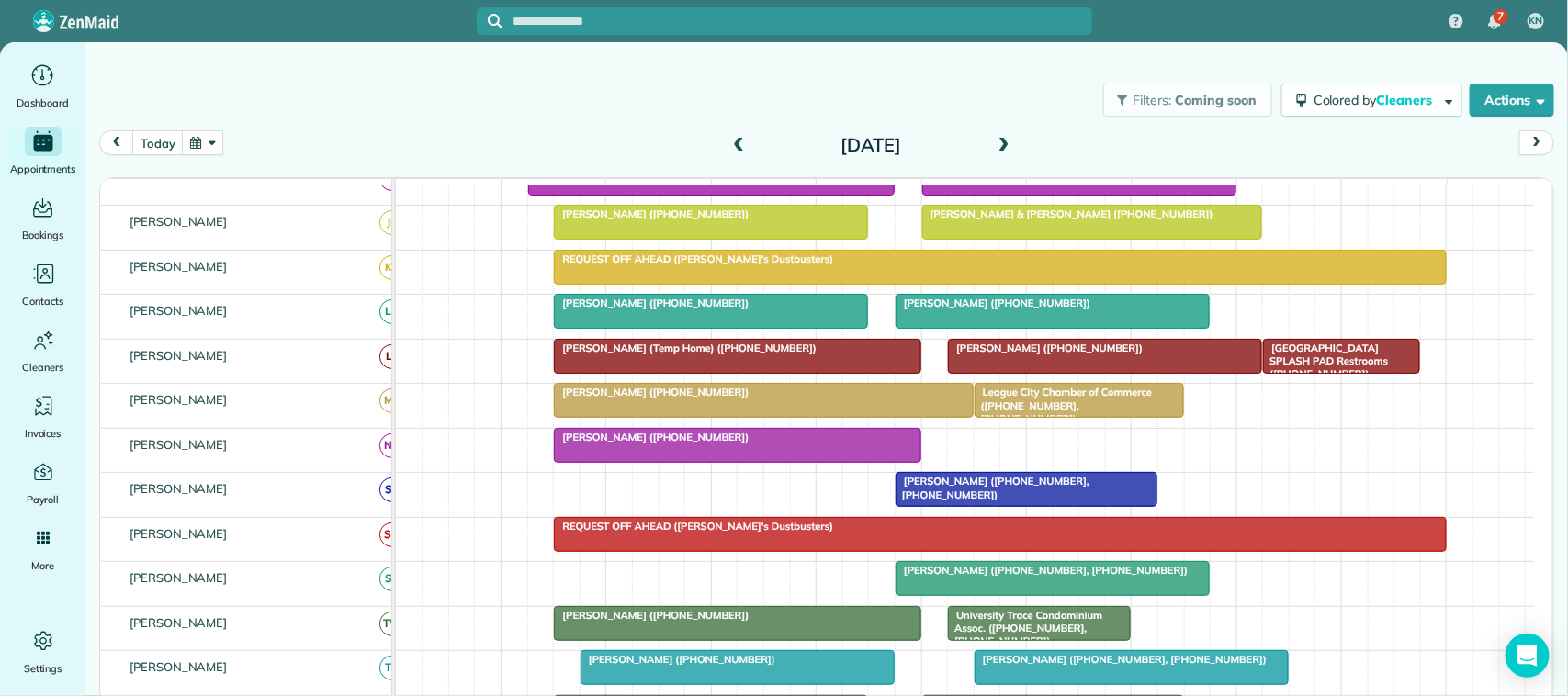
click at [1004, 150] on span at bounding box center [1004, 145] width 20 height 16
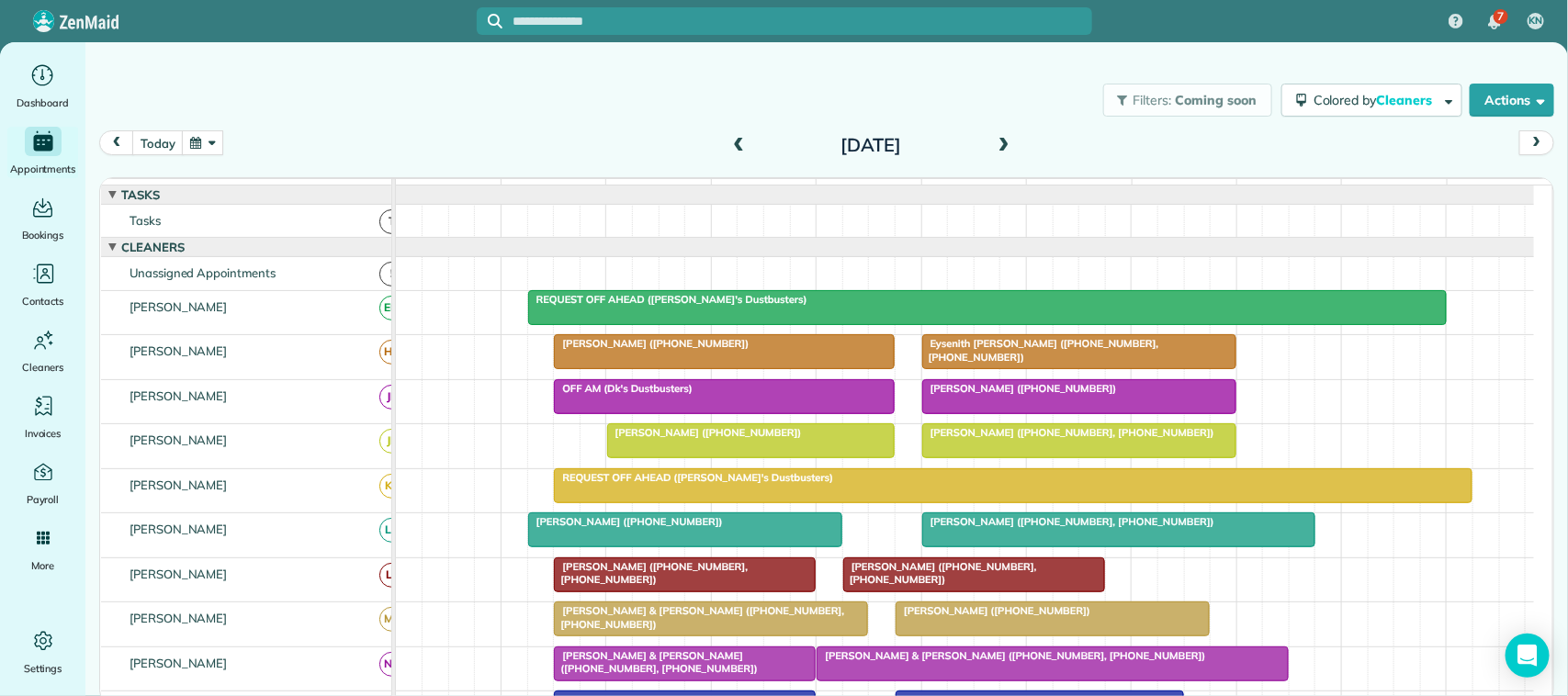
scroll to position [115, 0]
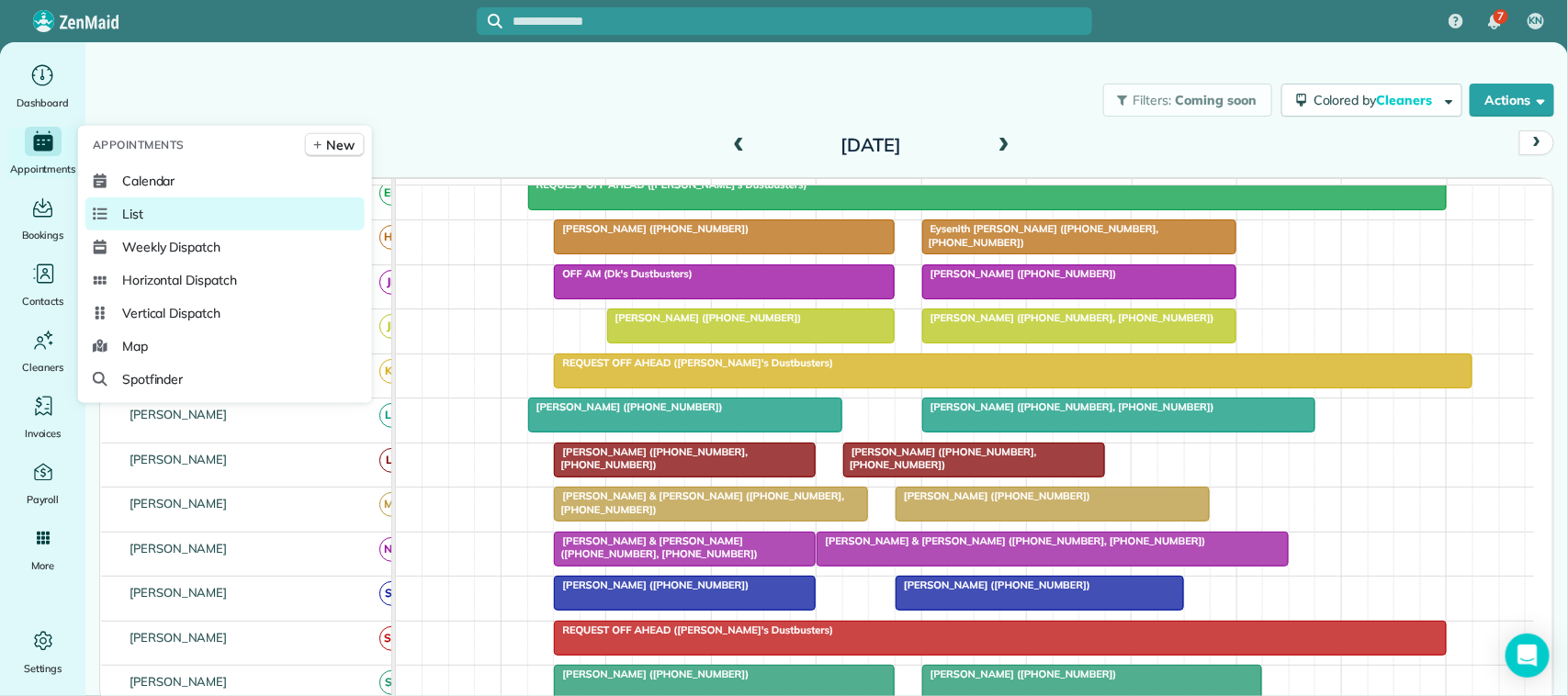
click at [129, 217] on span "List" at bounding box center [133, 213] width 21 height 18
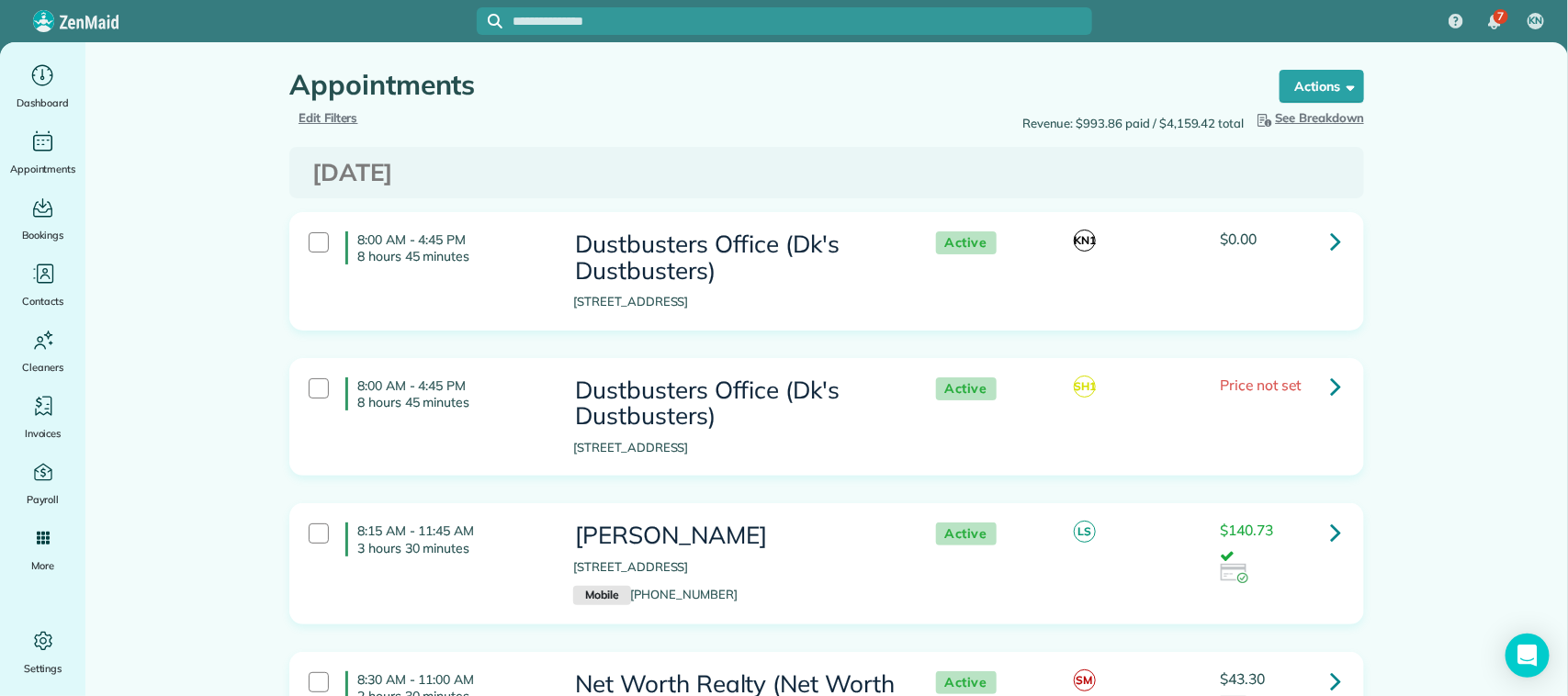
click at [1310, 118] on span "See Breakdown" at bounding box center [1310, 118] width 111 height 18
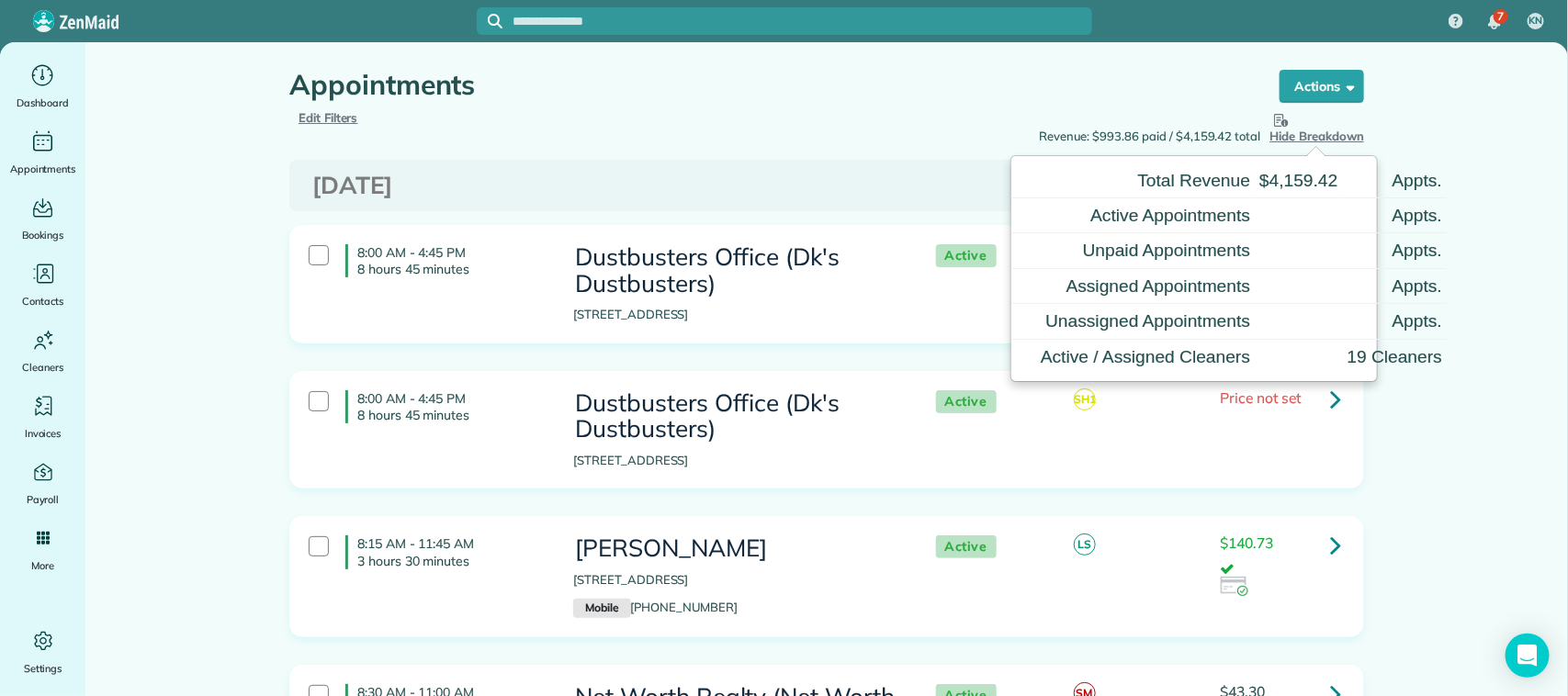
click at [935, 126] on div "Revenue: $993.86 paid / $4,159.42 total Hide Breakdown See Breakdown Total Reve…" at bounding box center [1102, 127] width 551 height 36
click at [315, 107] on div "Appointments" at bounding box center [767, 89] width 956 height 39
click at [319, 115] on span "Edit Filters" at bounding box center [328, 117] width 59 height 14
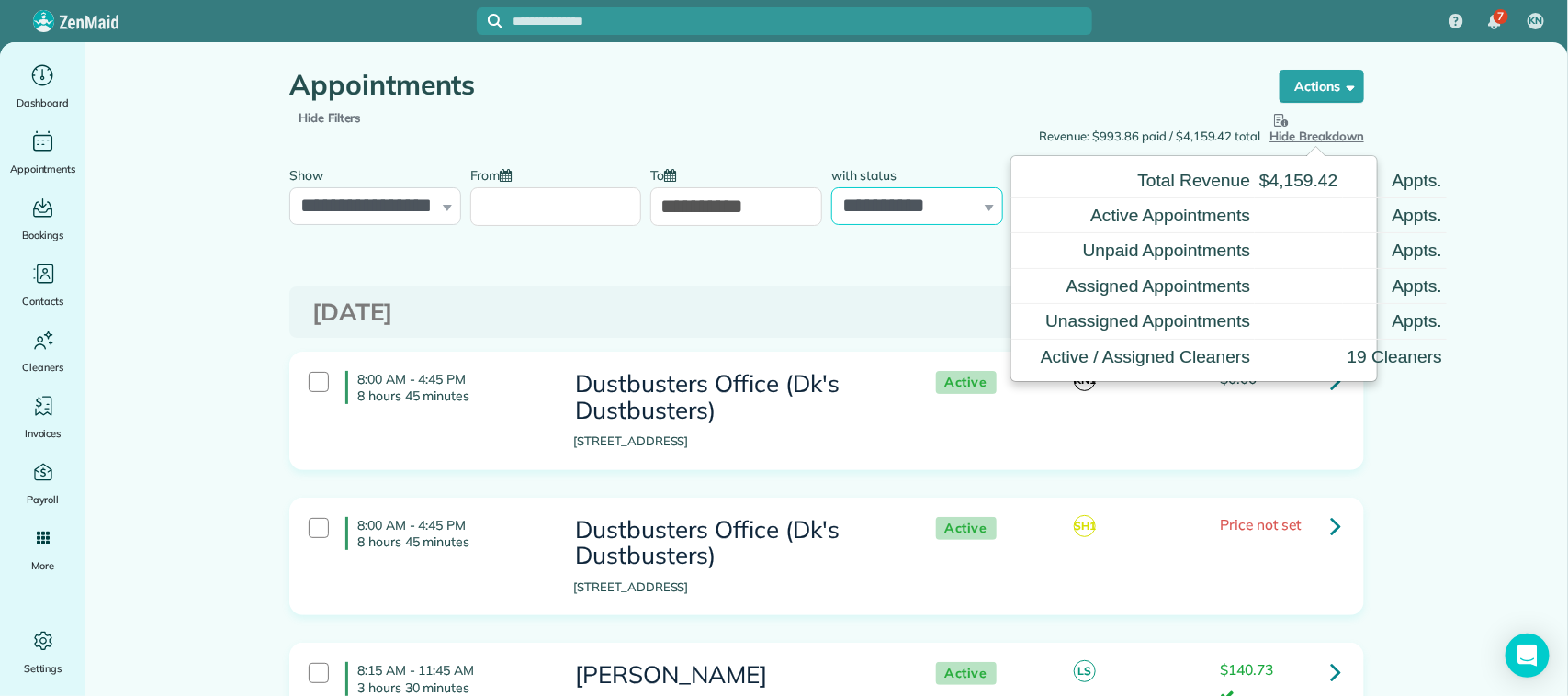
click at [861, 212] on select "**********" at bounding box center [917, 207] width 172 height 38
select select "****"
click at [831, 187] on select "**********" at bounding box center [917, 207] width 172 height 38
click at [559, 213] on input "From" at bounding box center [557, 207] width 172 height 38
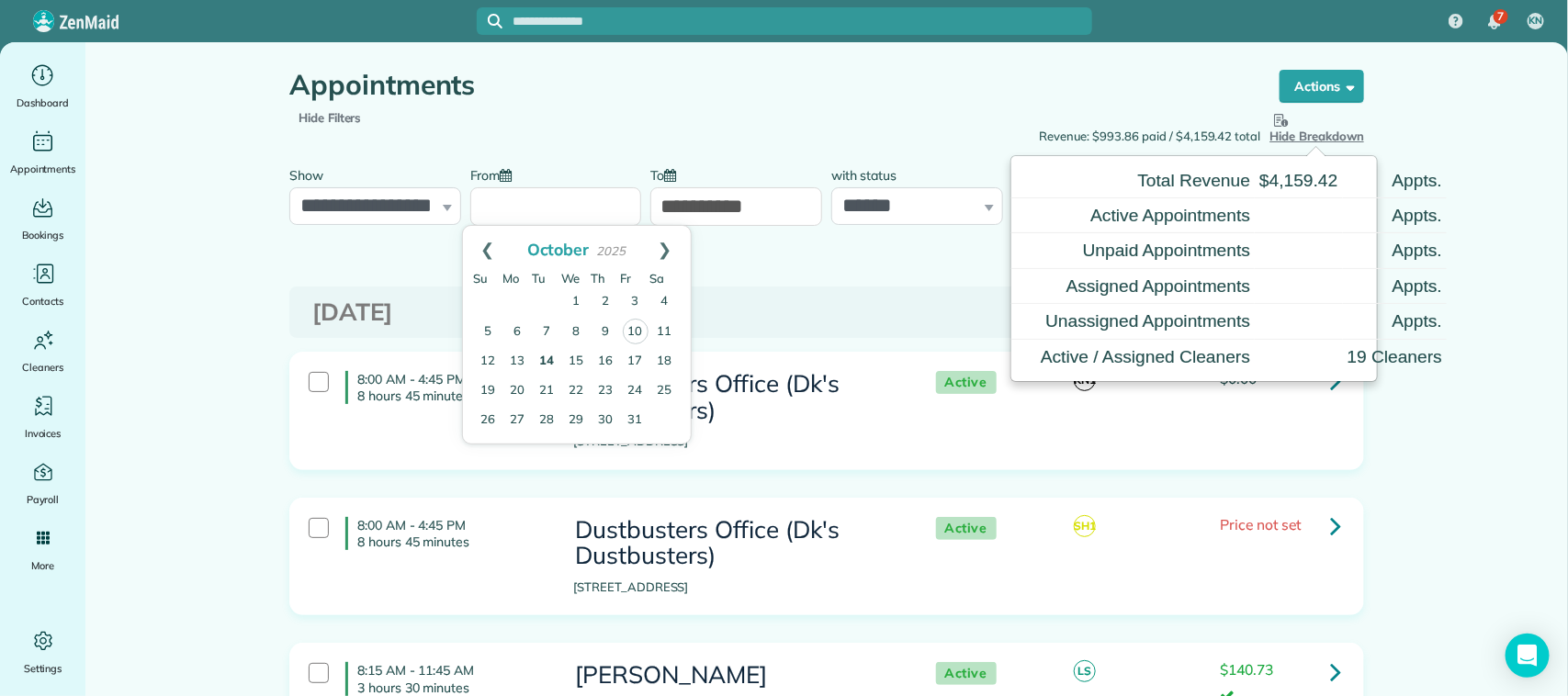
click at [547, 363] on link "14" at bounding box center [547, 361] width 30 height 30
type input "**********"
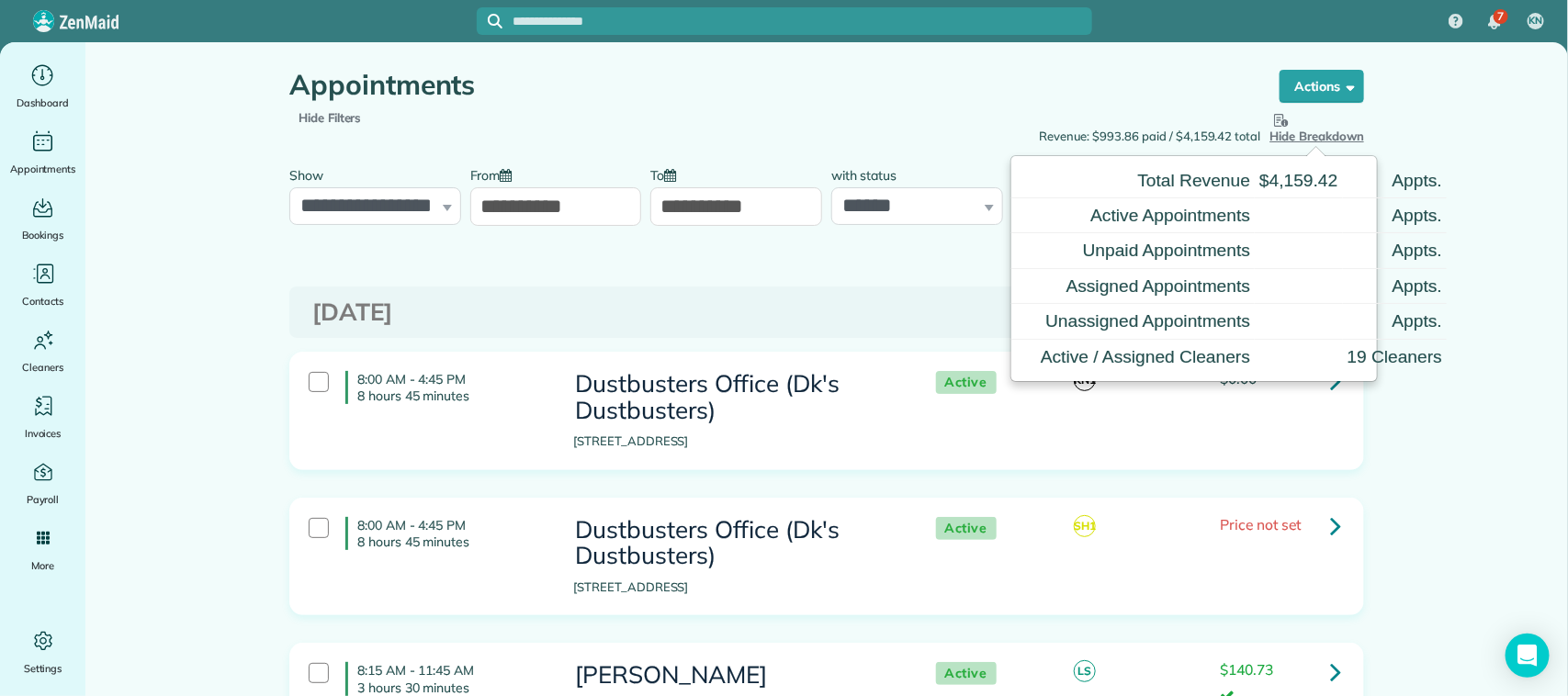
click at [758, 204] on input "**********" at bounding box center [737, 207] width 172 height 38
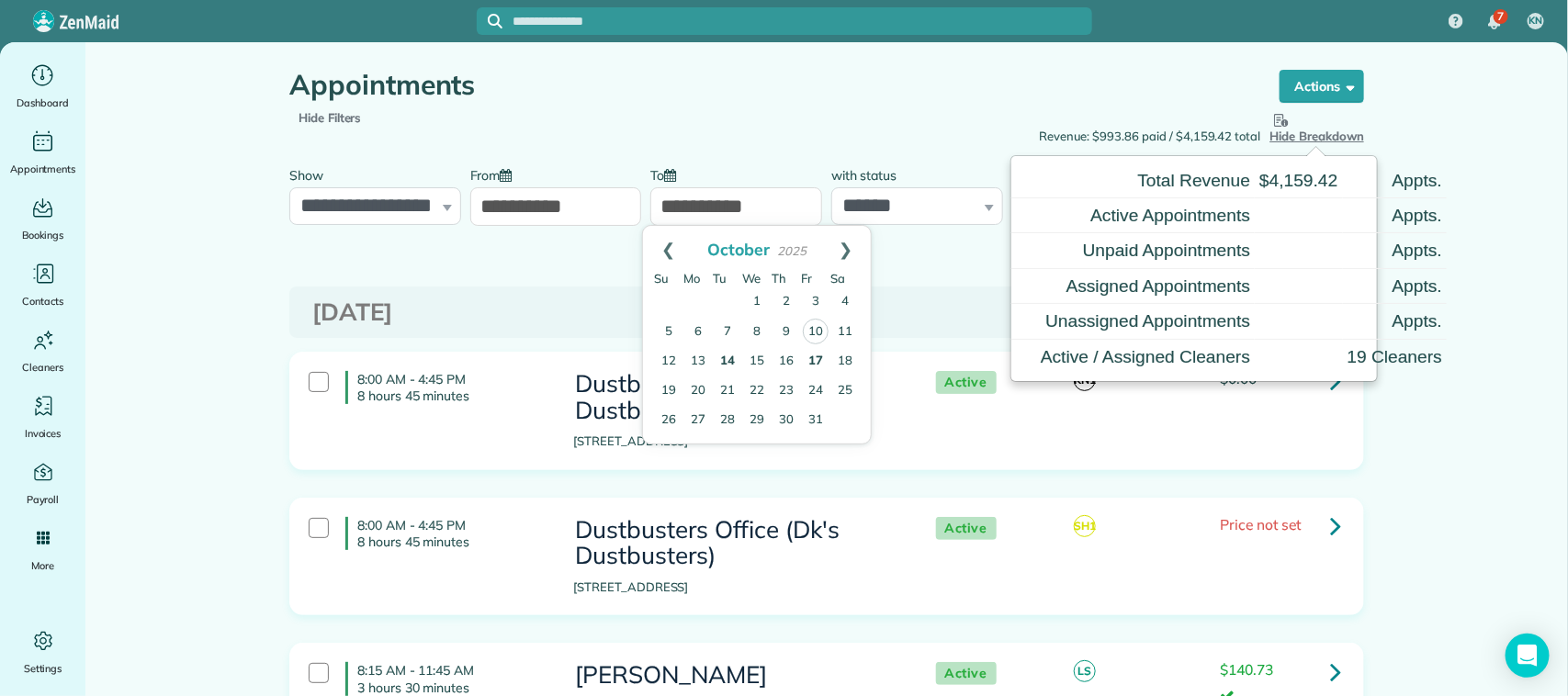
click at [729, 362] on link "14" at bounding box center [727, 361] width 30 height 30
type input "**********"
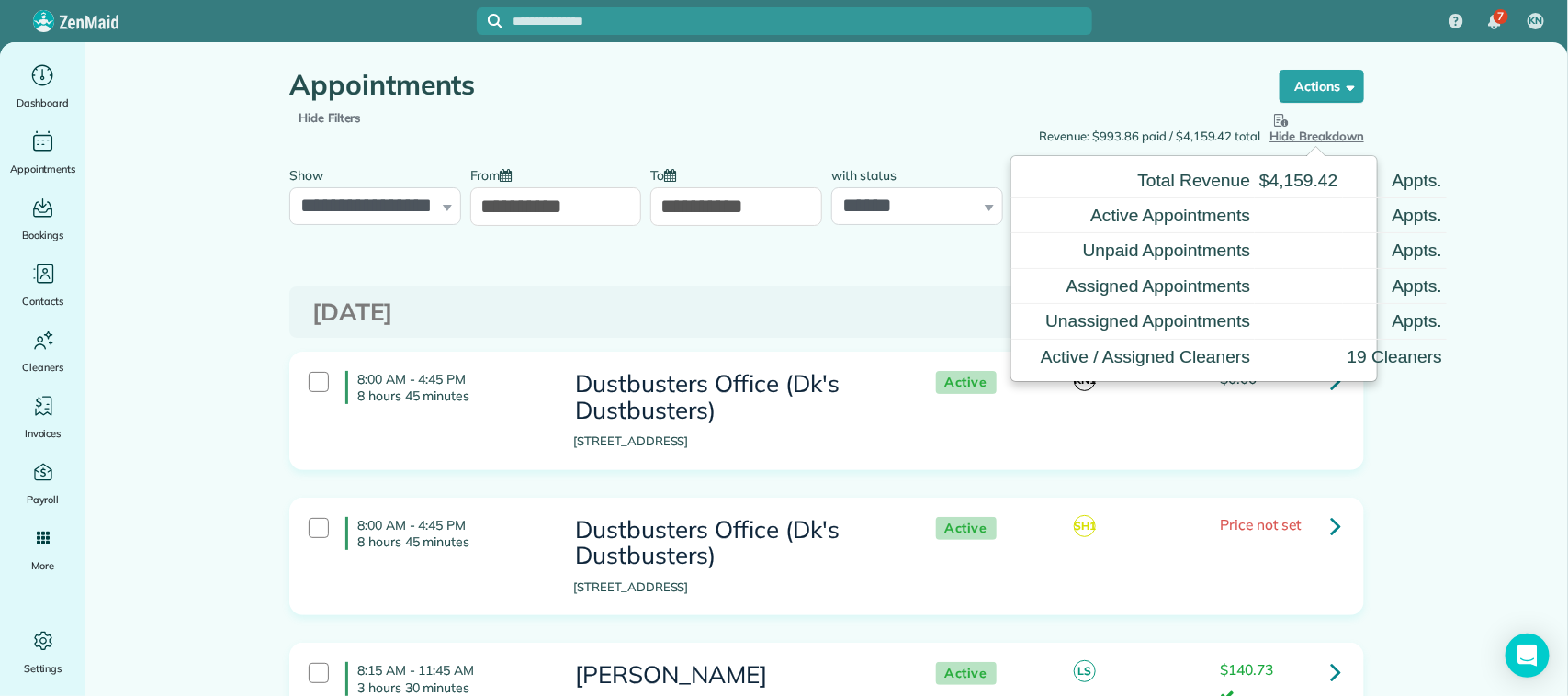
click at [1091, 97] on h1 "Appointments" at bounding box center [767, 85] width 956 height 31
click at [1277, 139] on span "Hide Breakdown" at bounding box center [1317, 126] width 94 height 34
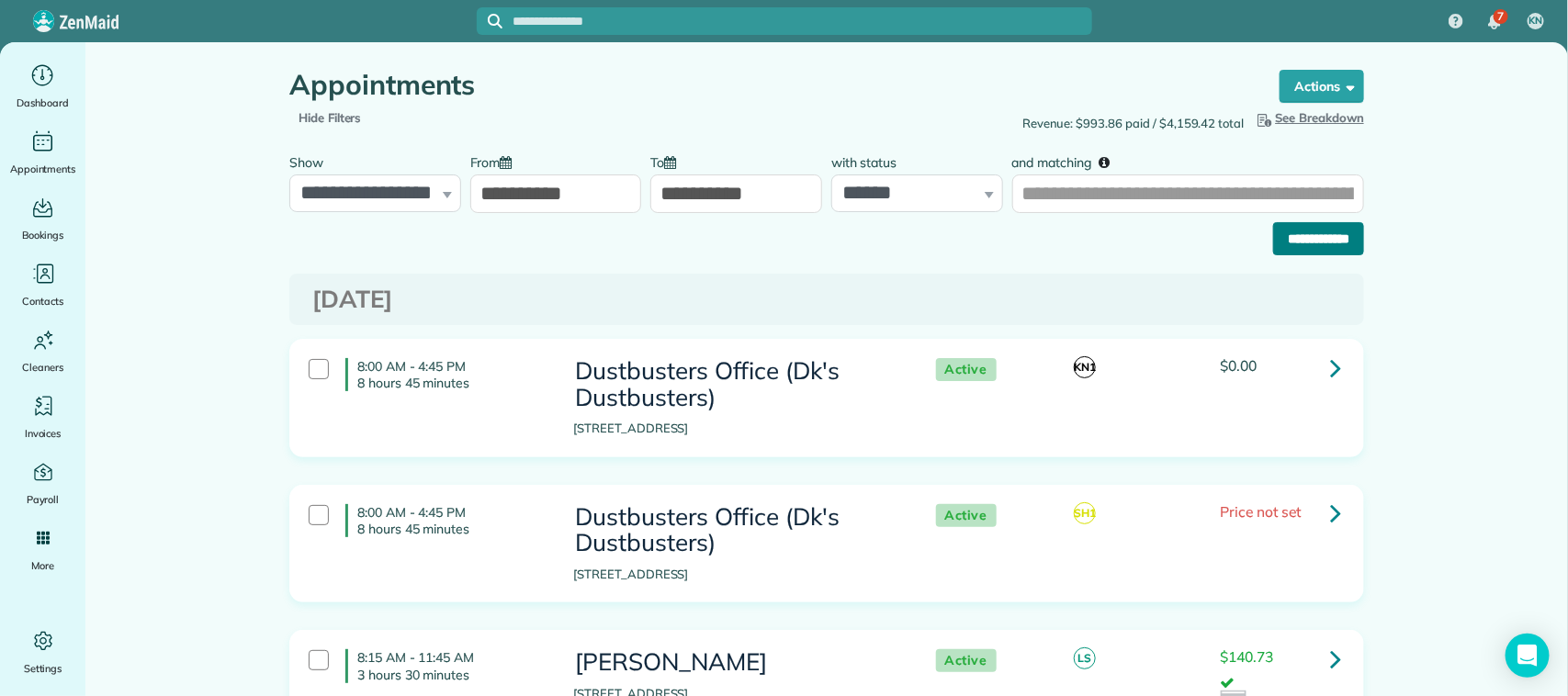
drag, startPoint x: 1307, startPoint y: 231, endPoint x: 1095, endPoint y: 227, distance: 212.0
click at [1306, 231] on input "**********" at bounding box center [1318, 238] width 91 height 33
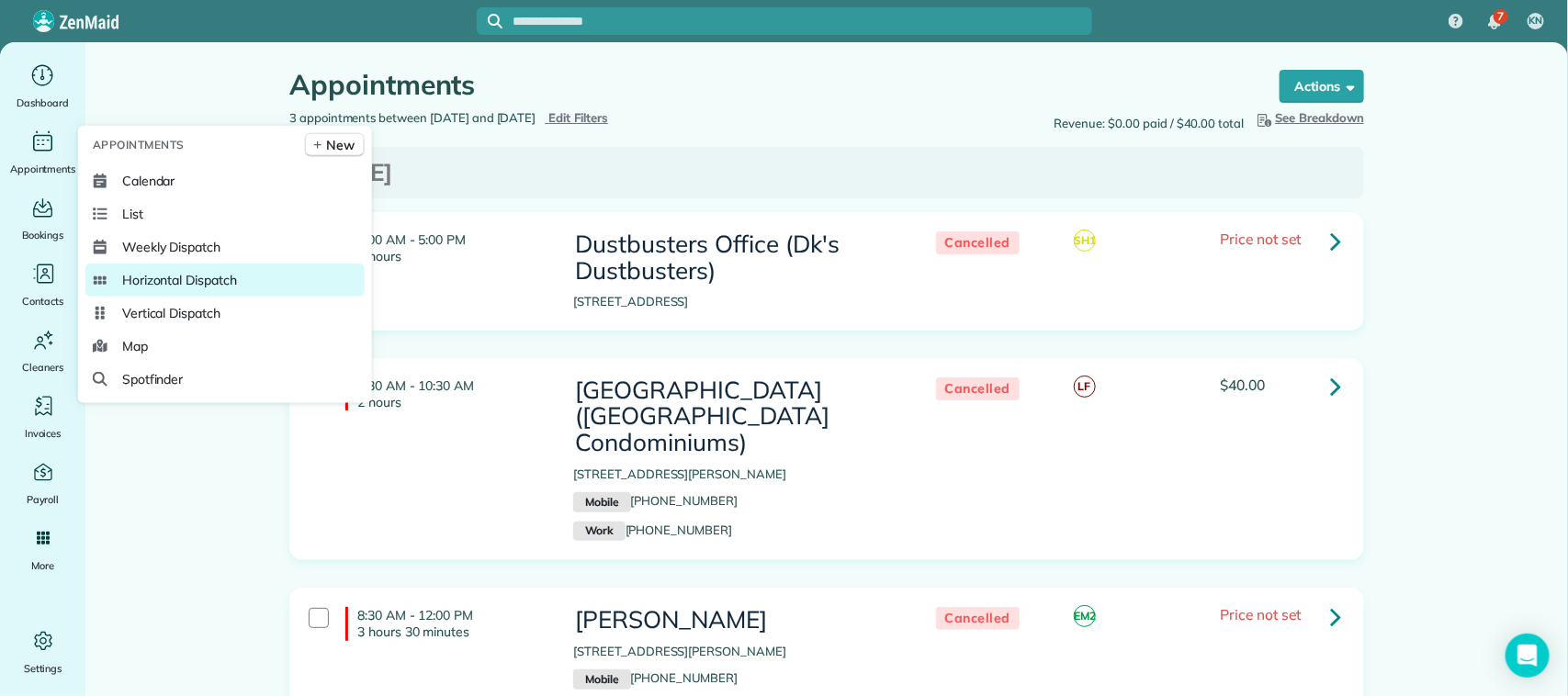
click at [218, 277] on span "Horizontal Dispatch" at bounding box center [180, 279] width 115 height 18
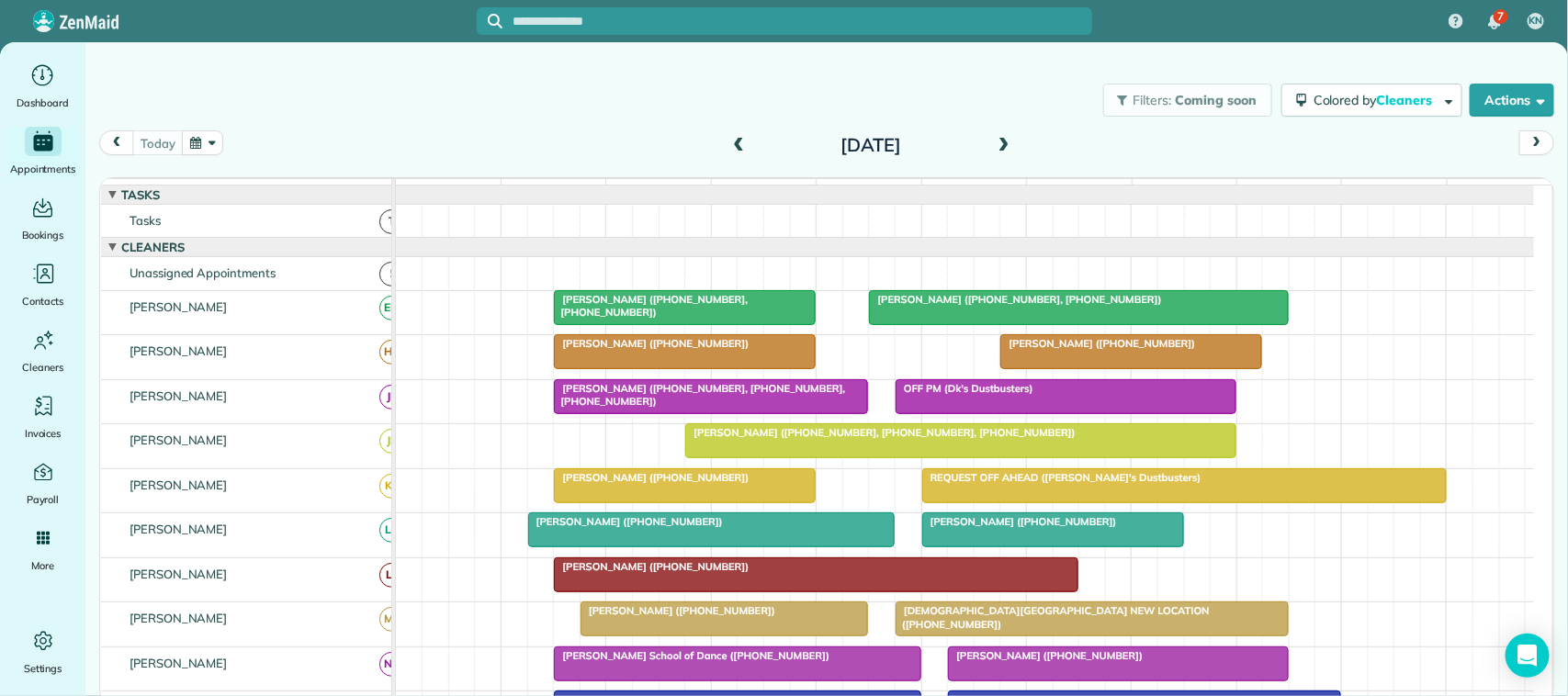
click at [212, 142] on button "button" at bounding box center [203, 142] width 42 height 25
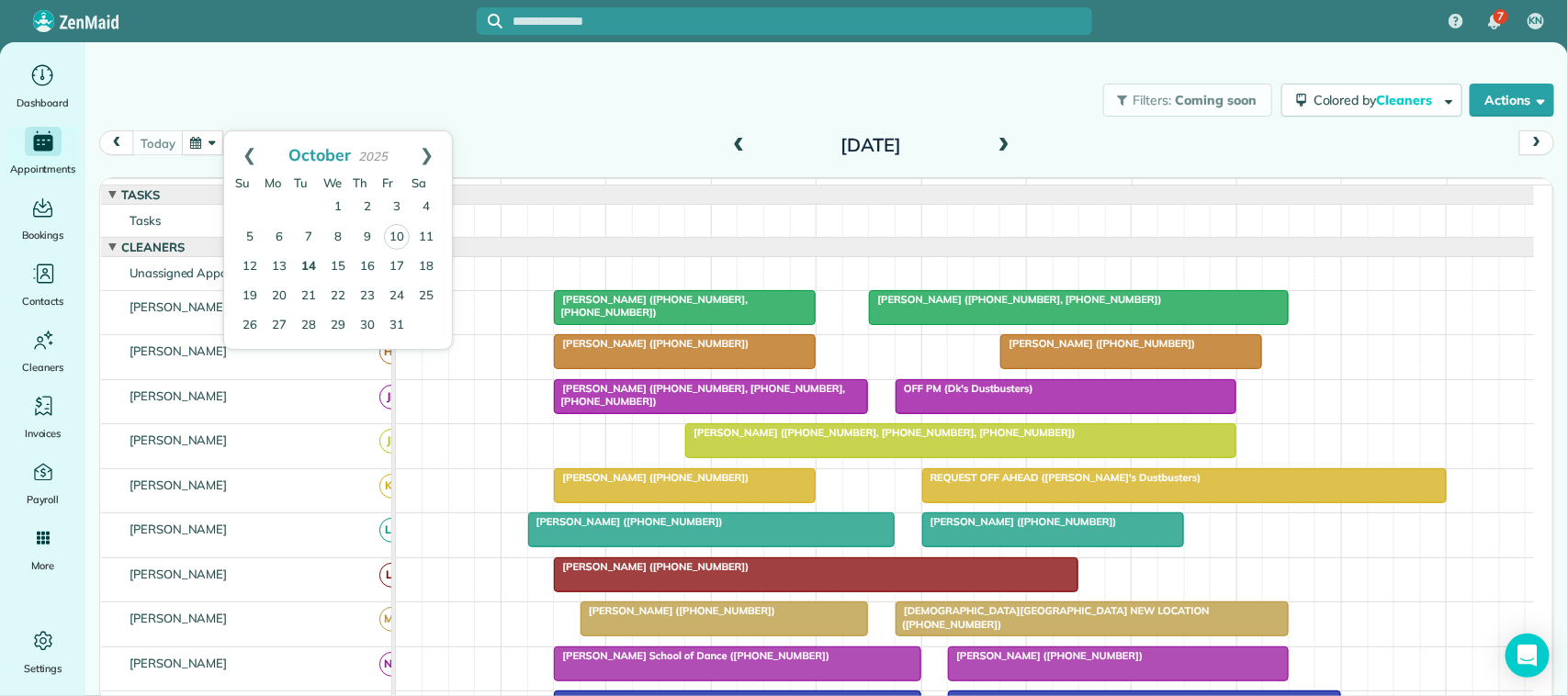
click at [313, 260] on link "14" at bounding box center [308, 267] width 30 height 30
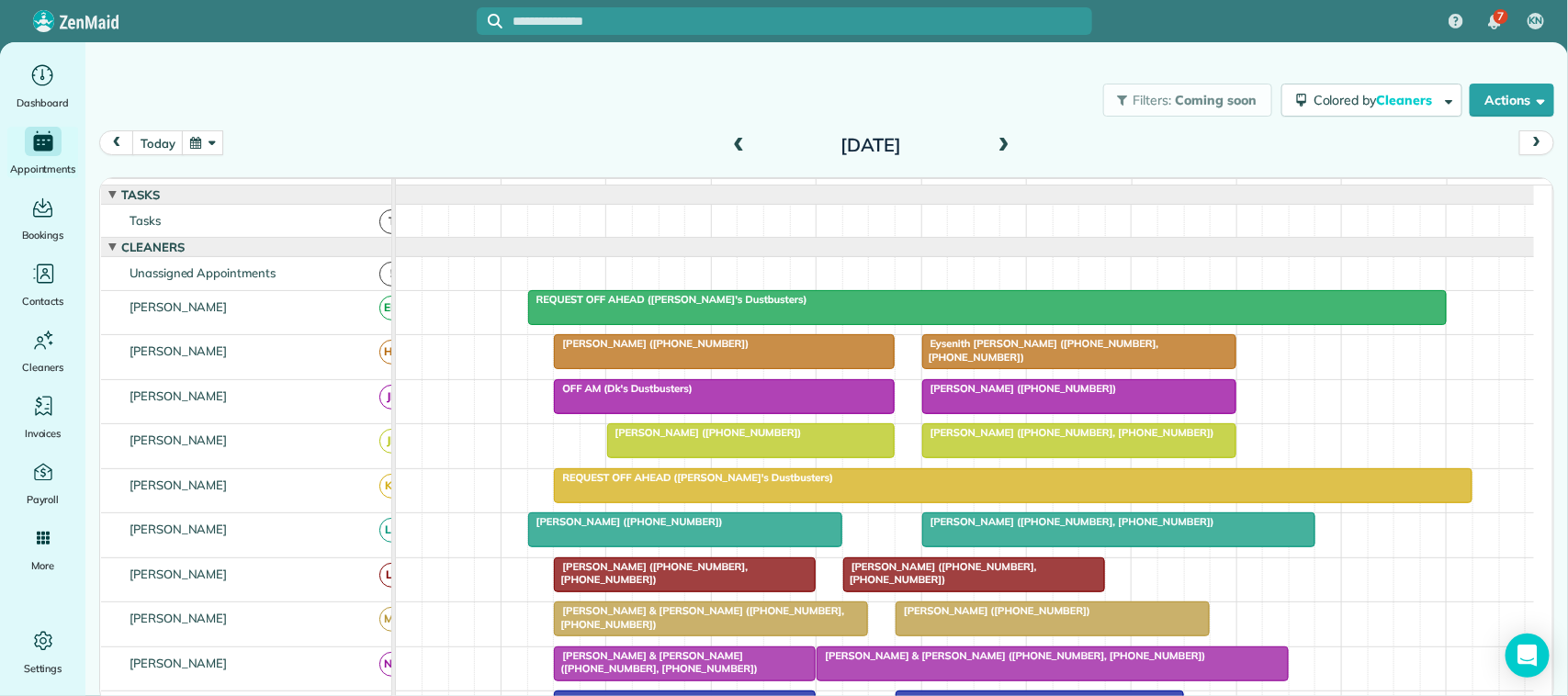
click at [1006, 138] on span at bounding box center [1004, 145] width 20 height 16
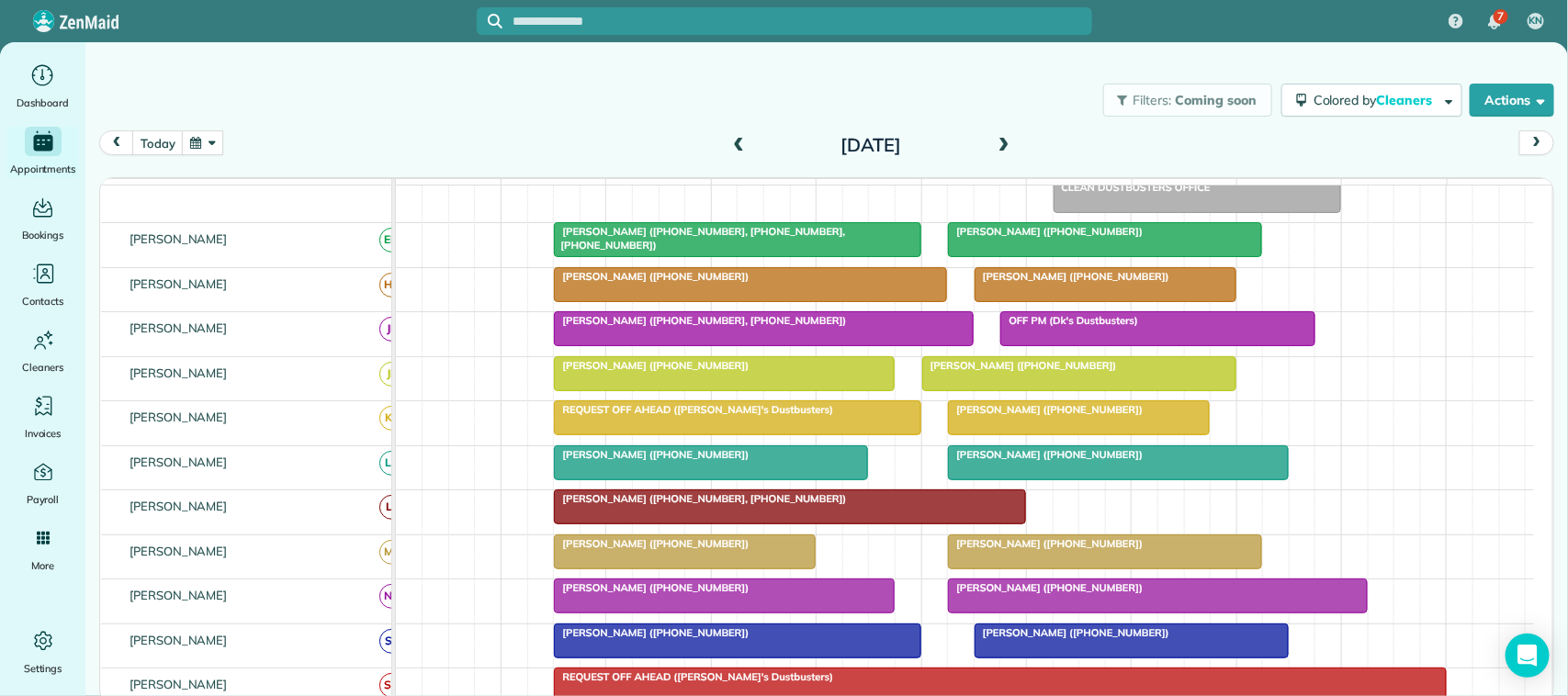
click at [1008, 141] on span at bounding box center [1004, 145] width 20 height 16
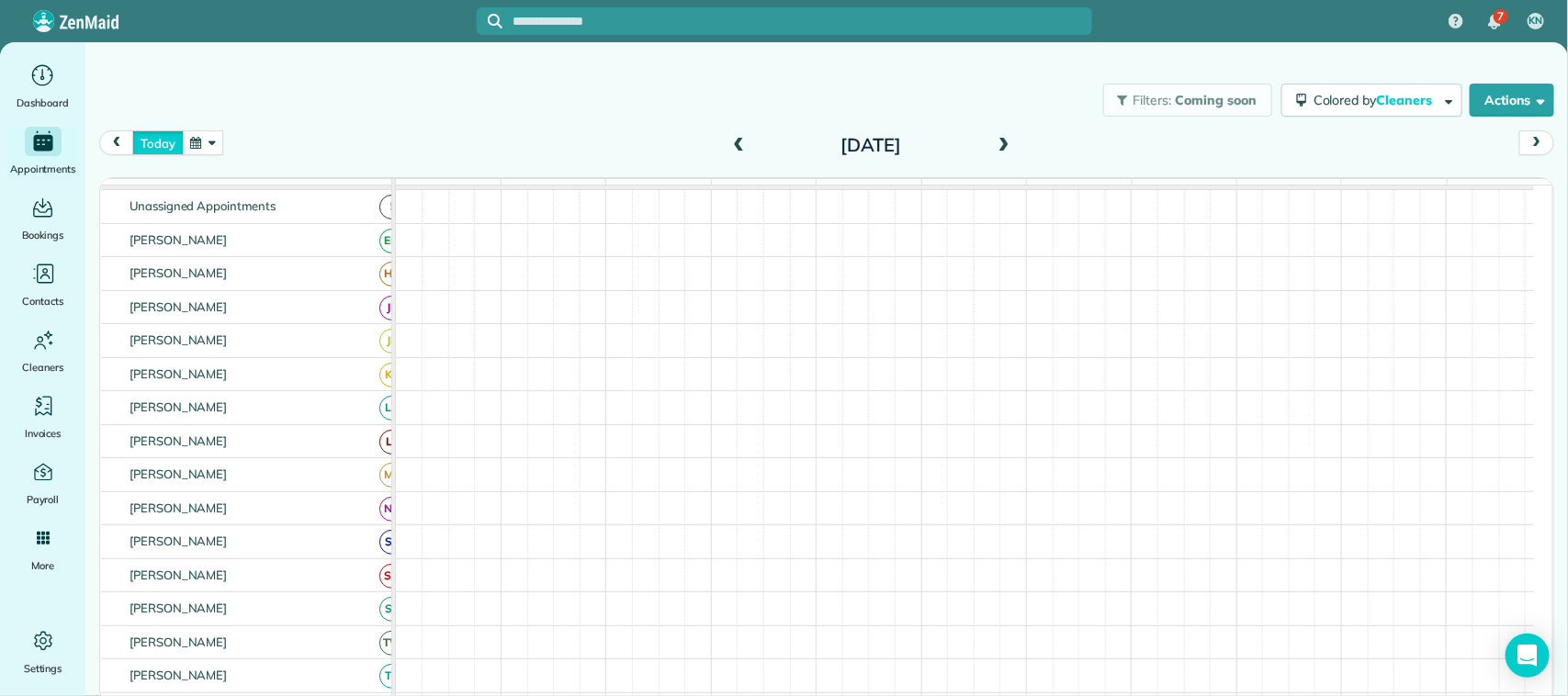
click at [144, 140] on button "today" at bounding box center [157, 142] width 51 height 25
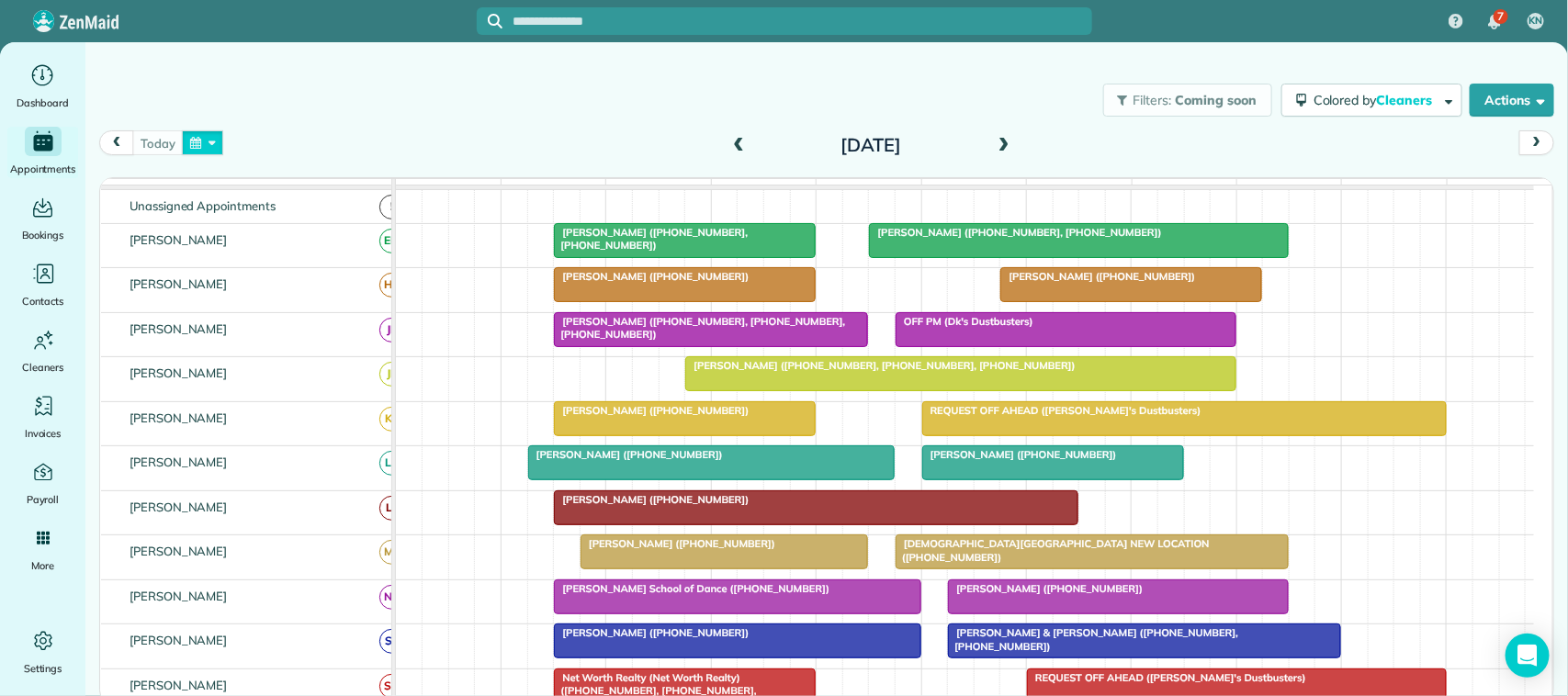
click at [222, 142] on button "button" at bounding box center [203, 142] width 42 height 25
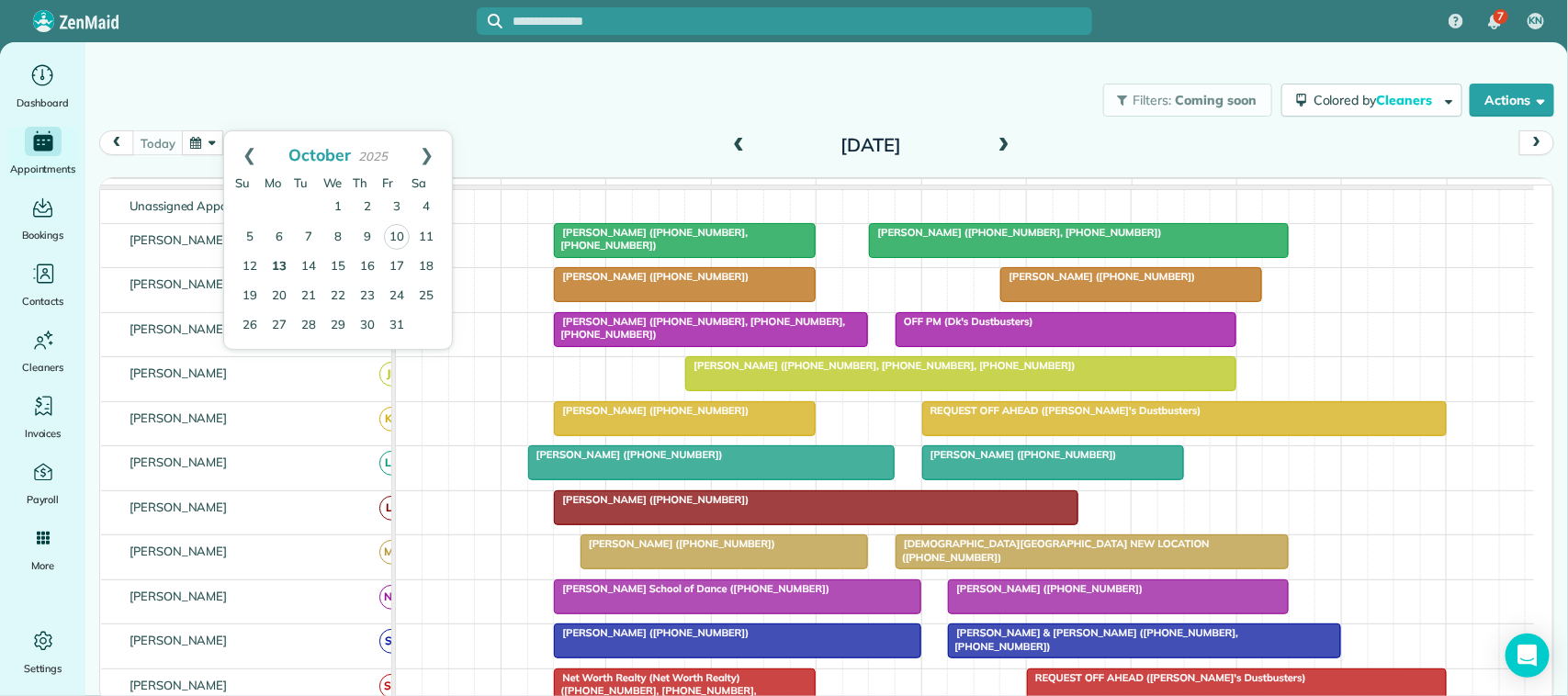
click at [285, 265] on link "13" at bounding box center [279, 267] width 30 height 30
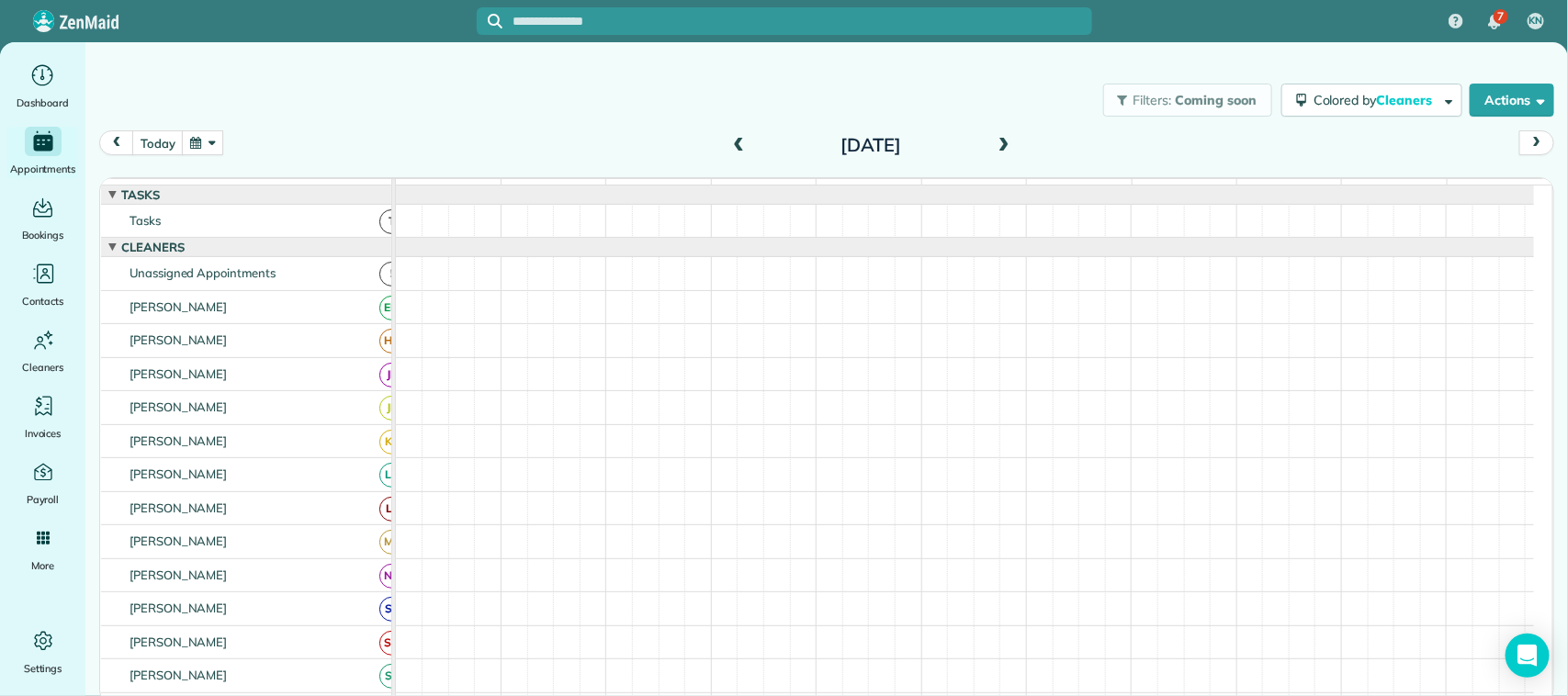
click at [1006, 149] on span at bounding box center [1004, 145] width 20 height 16
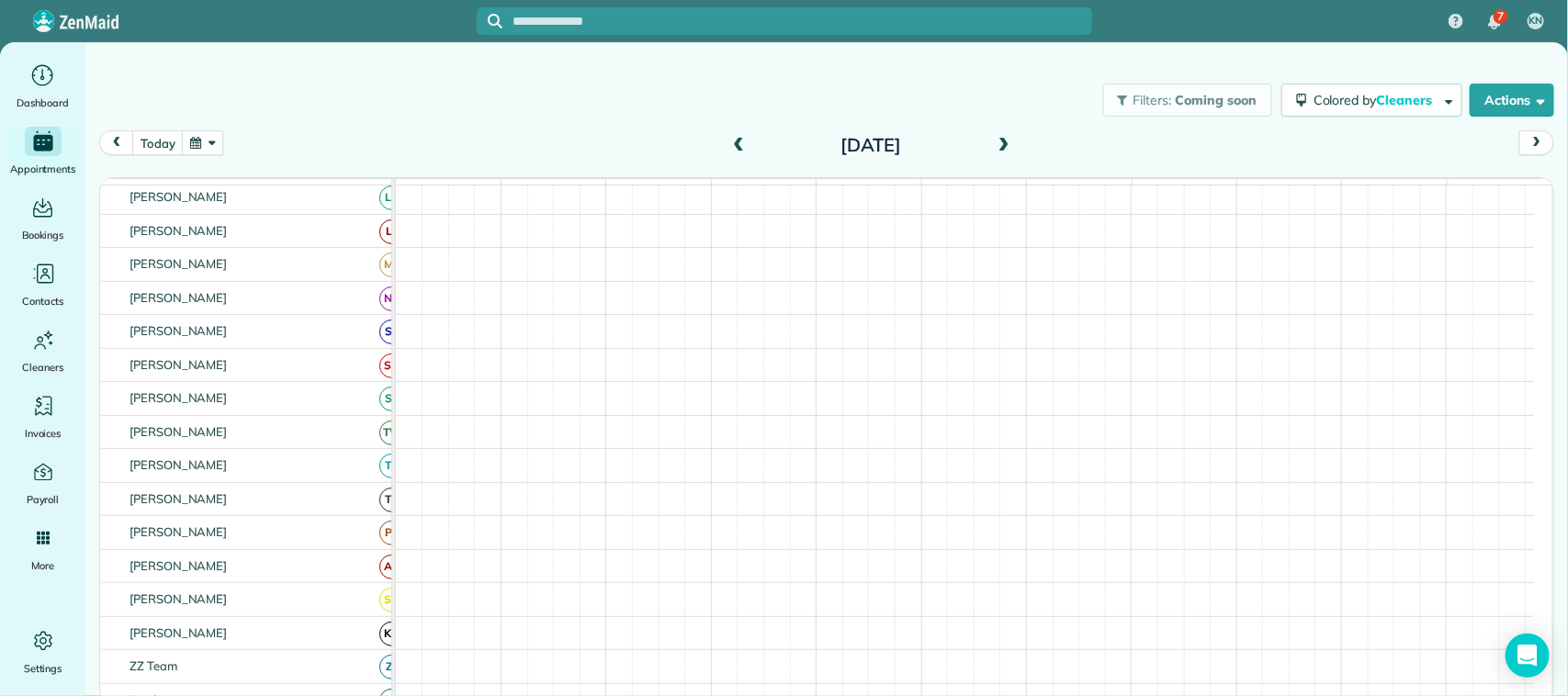
click at [1008, 139] on span at bounding box center [1004, 145] width 20 height 16
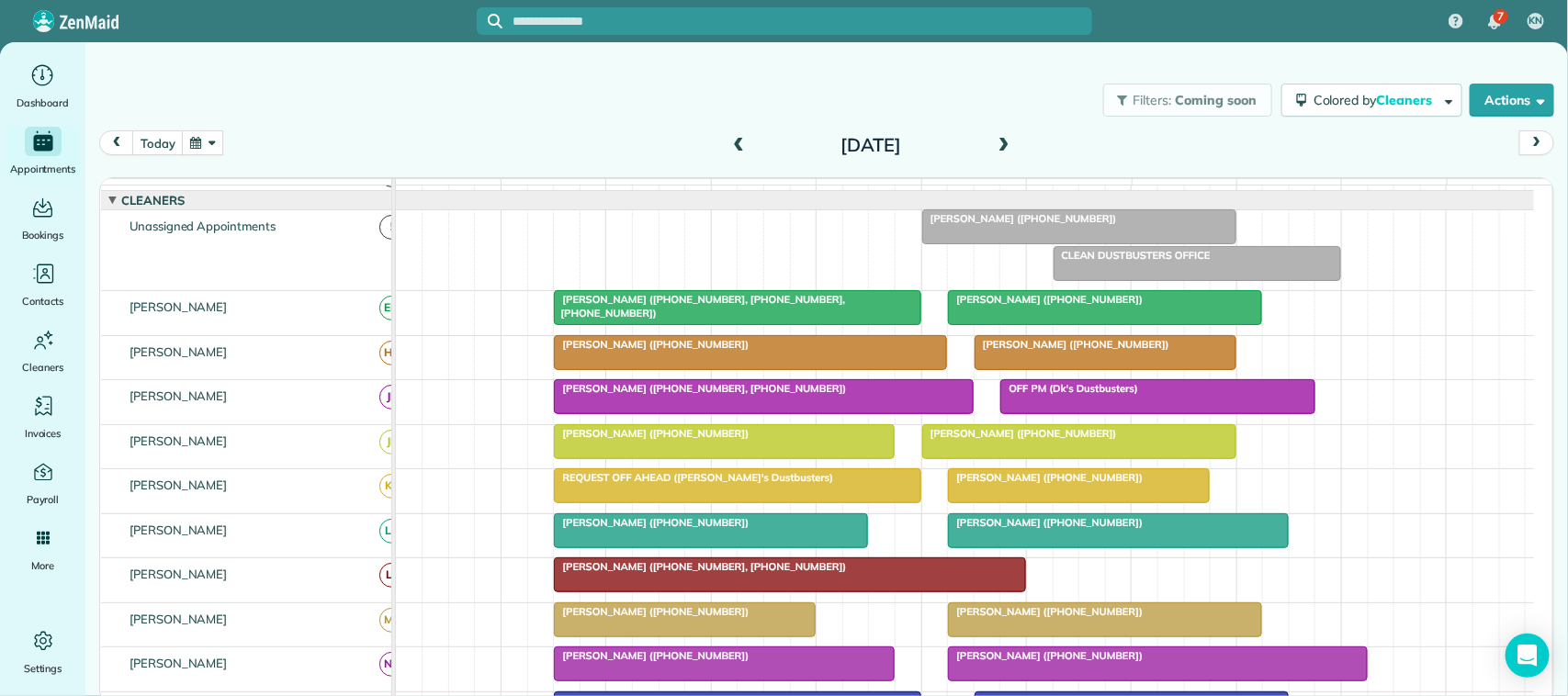
click at [1007, 144] on span at bounding box center [1004, 145] width 20 height 16
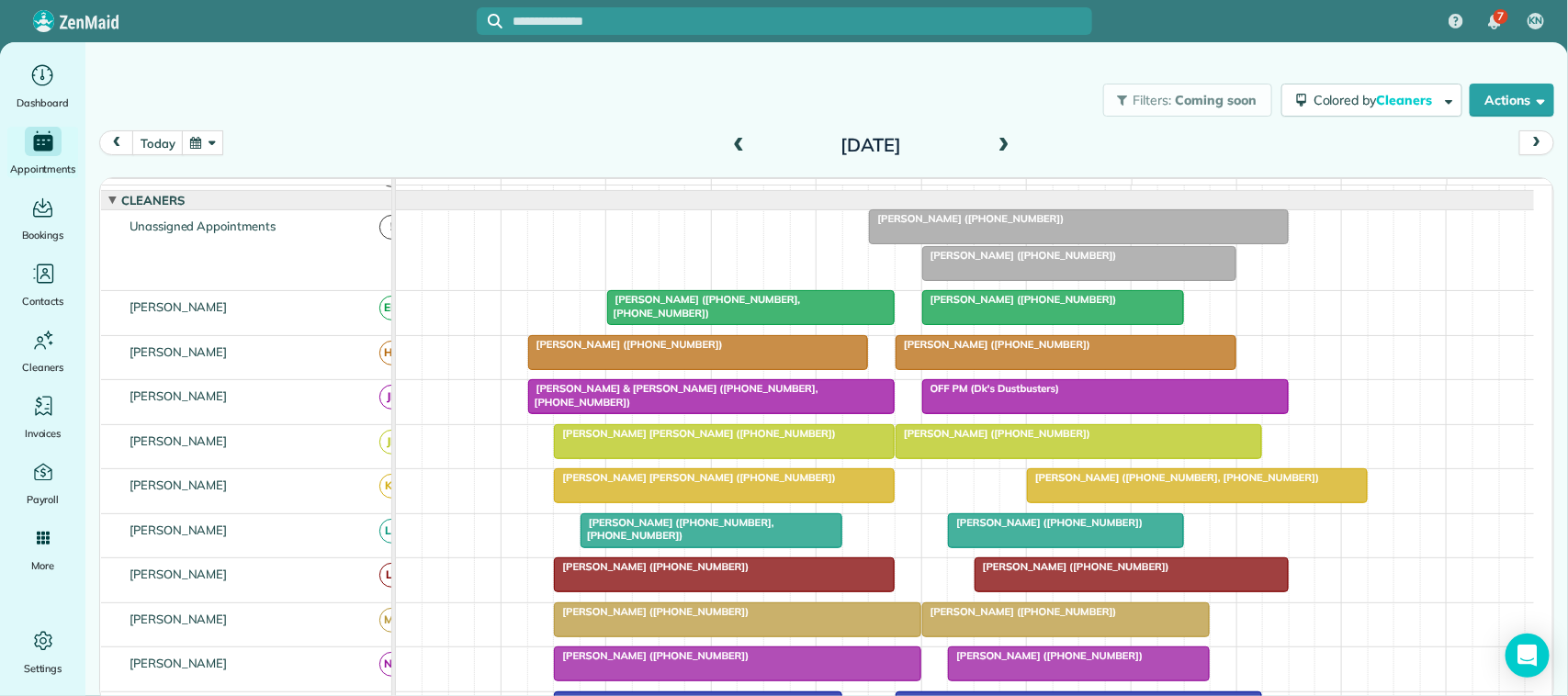
click at [1004, 145] on span at bounding box center [1004, 145] width 20 height 16
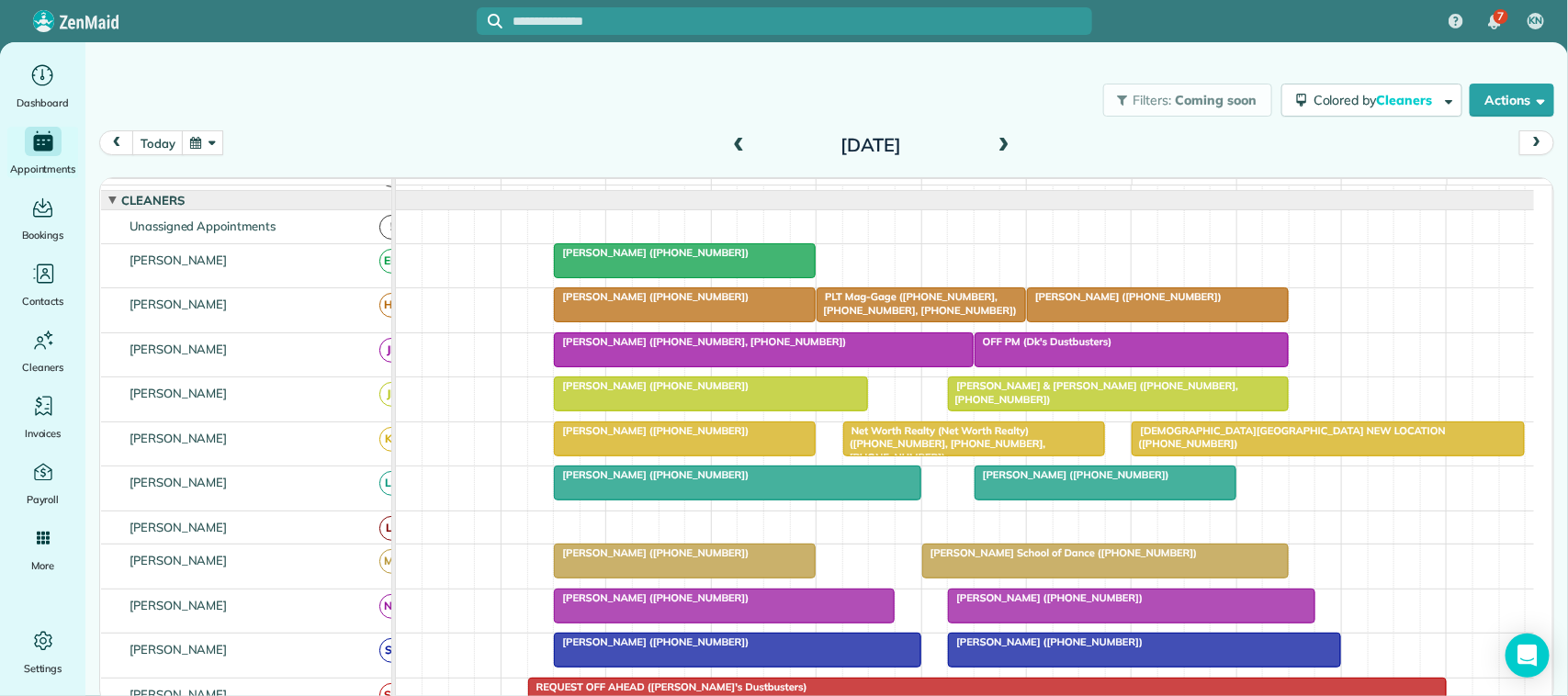
click at [735, 139] on span at bounding box center [739, 145] width 20 height 16
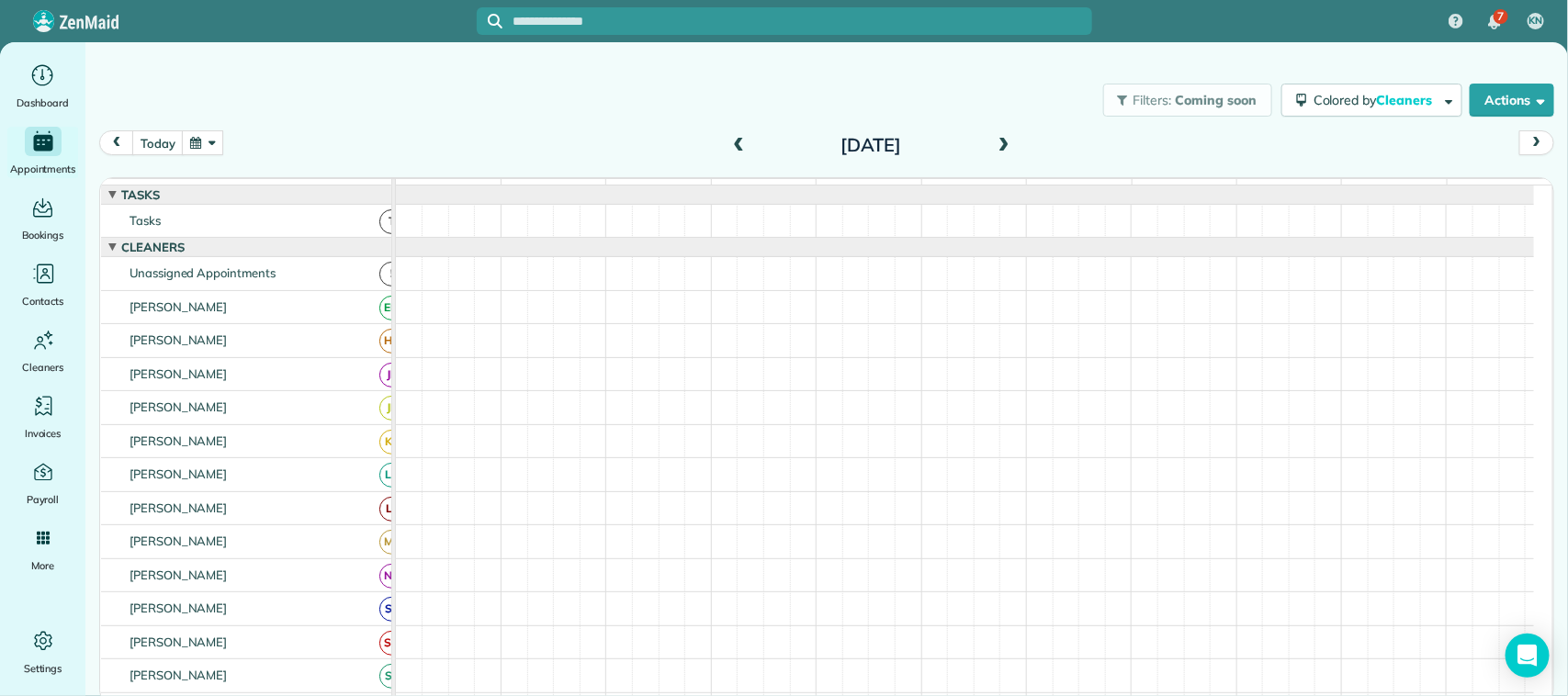
click at [546, 120] on div "Filters: Coming soon Colored by Cleaners Color by Cleaner Color by Team Color b…" at bounding box center [827, 99] width 1483 height 60
click at [166, 140] on button "today" at bounding box center [157, 142] width 51 height 25
click at [221, 141] on button "button" at bounding box center [203, 142] width 42 height 25
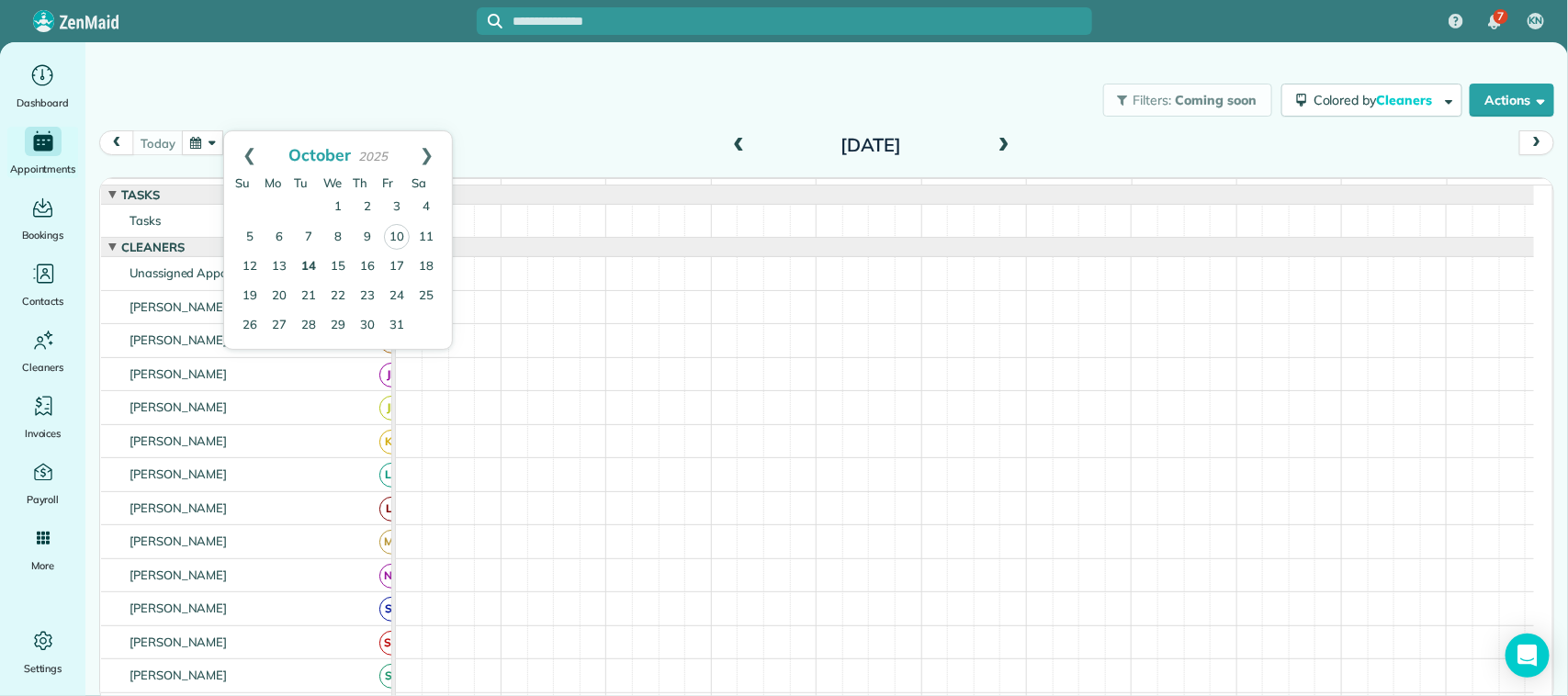
click at [305, 263] on link "14" at bounding box center [308, 267] width 30 height 30
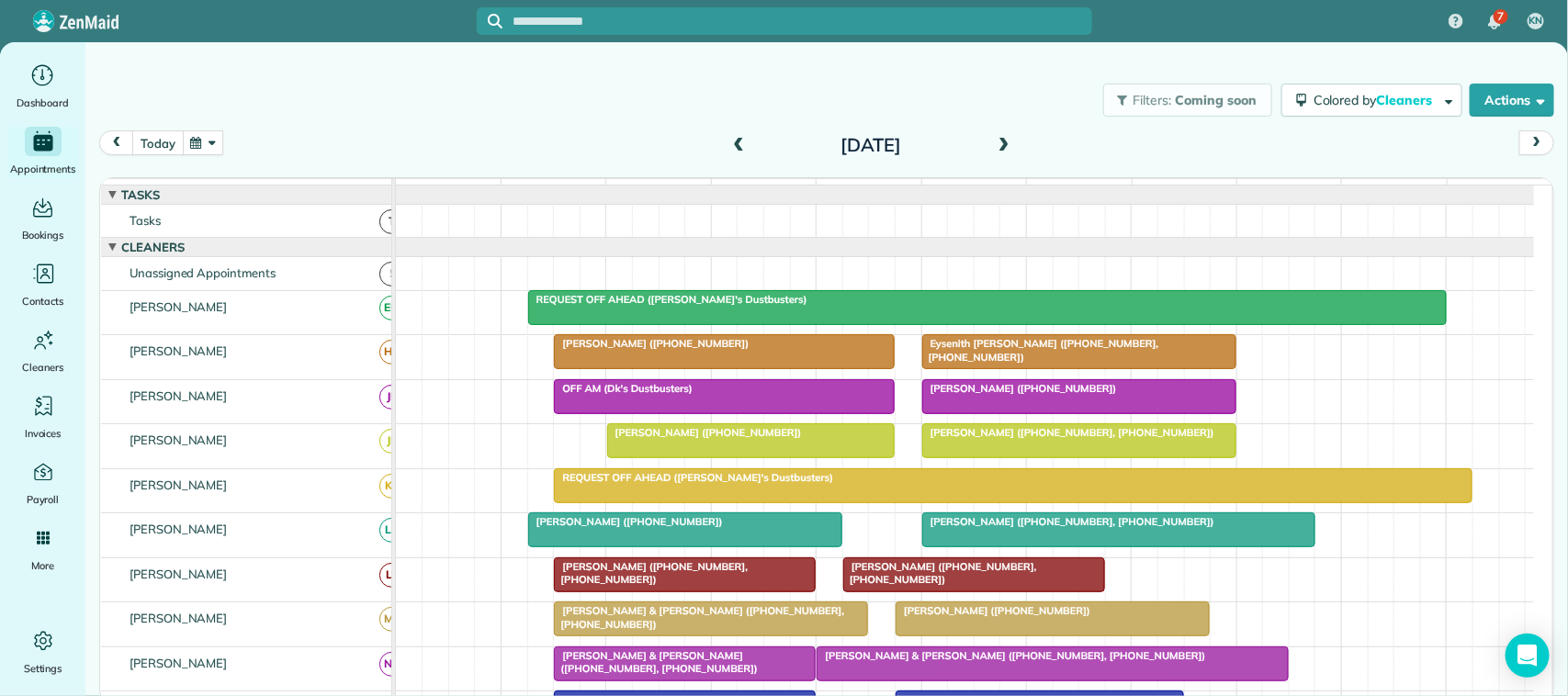
click at [161, 134] on button "today" at bounding box center [157, 142] width 51 height 25
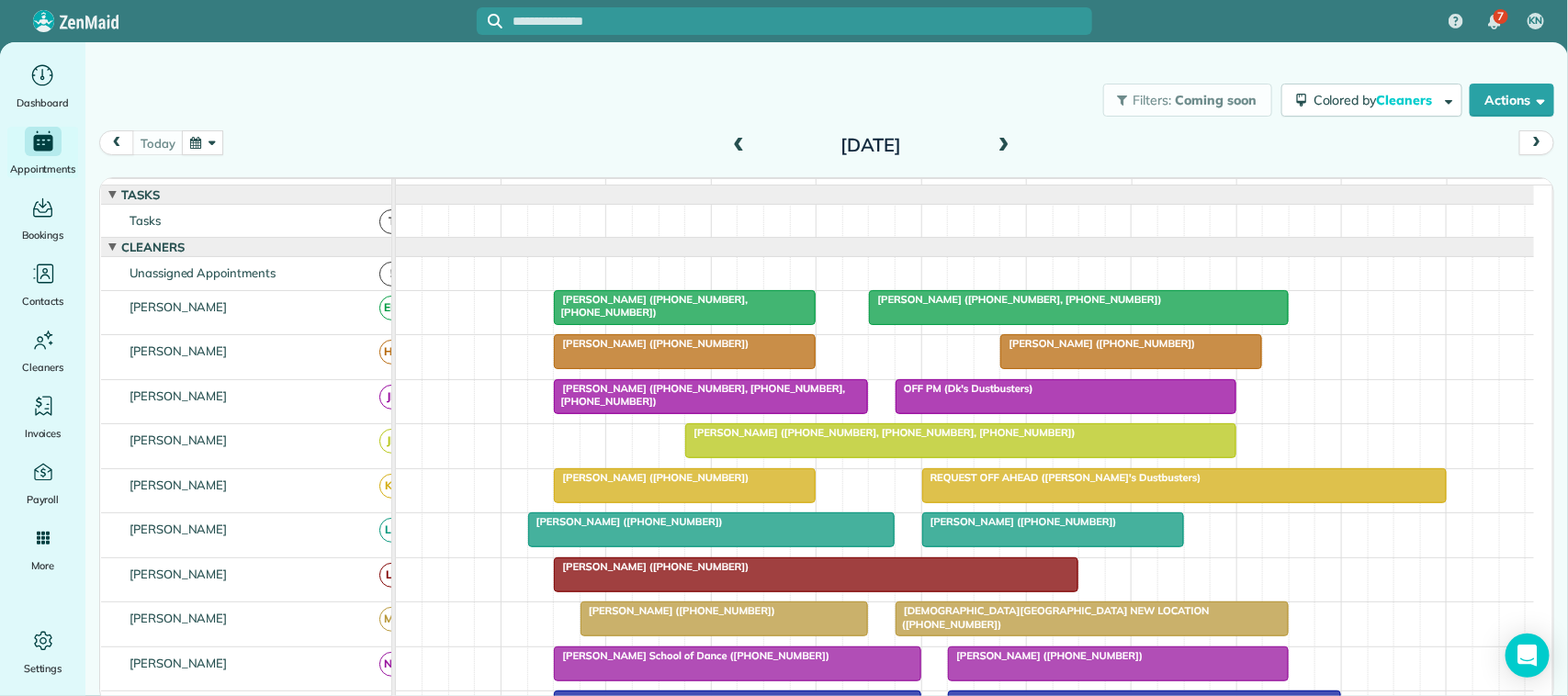
click at [745, 144] on span at bounding box center [739, 145] width 20 height 16
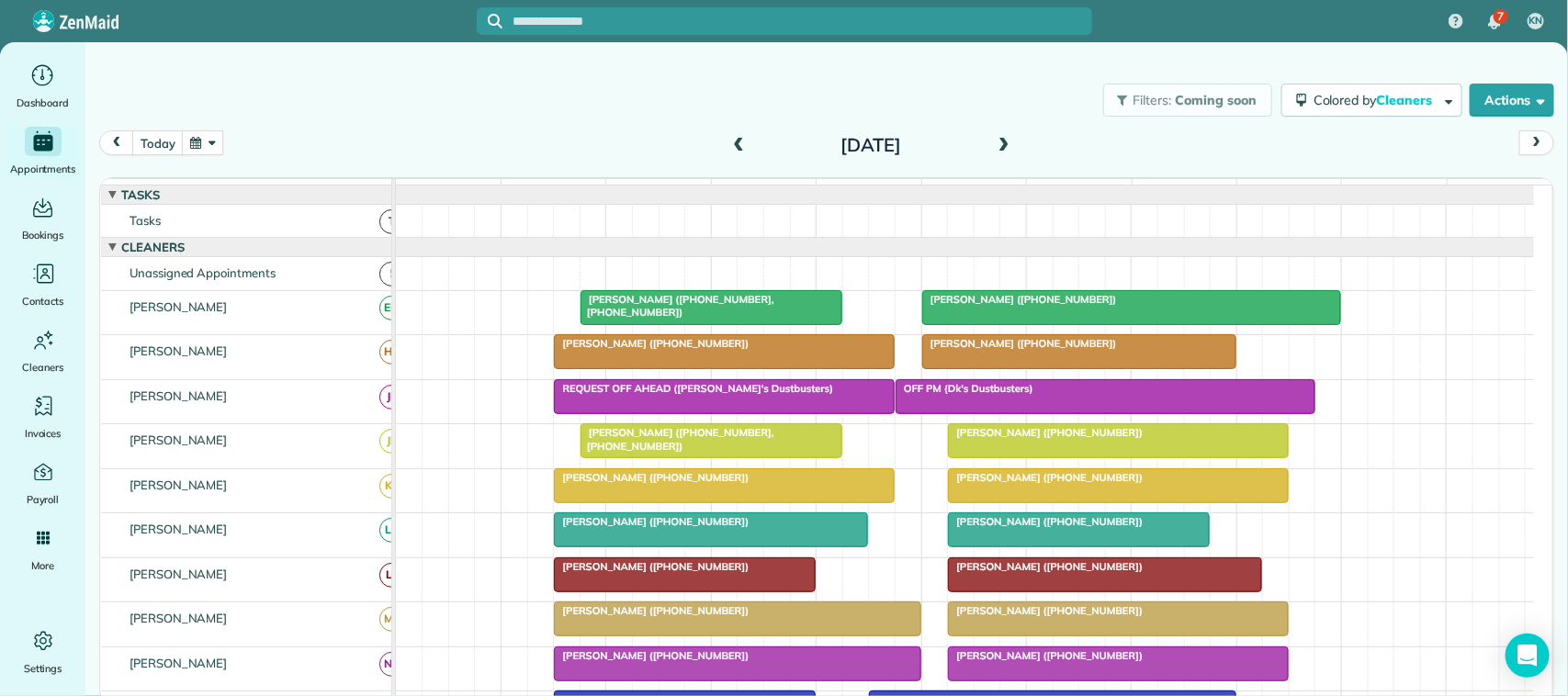
click at [733, 149] on span at bounding box center [739, 145] width 20 height 16
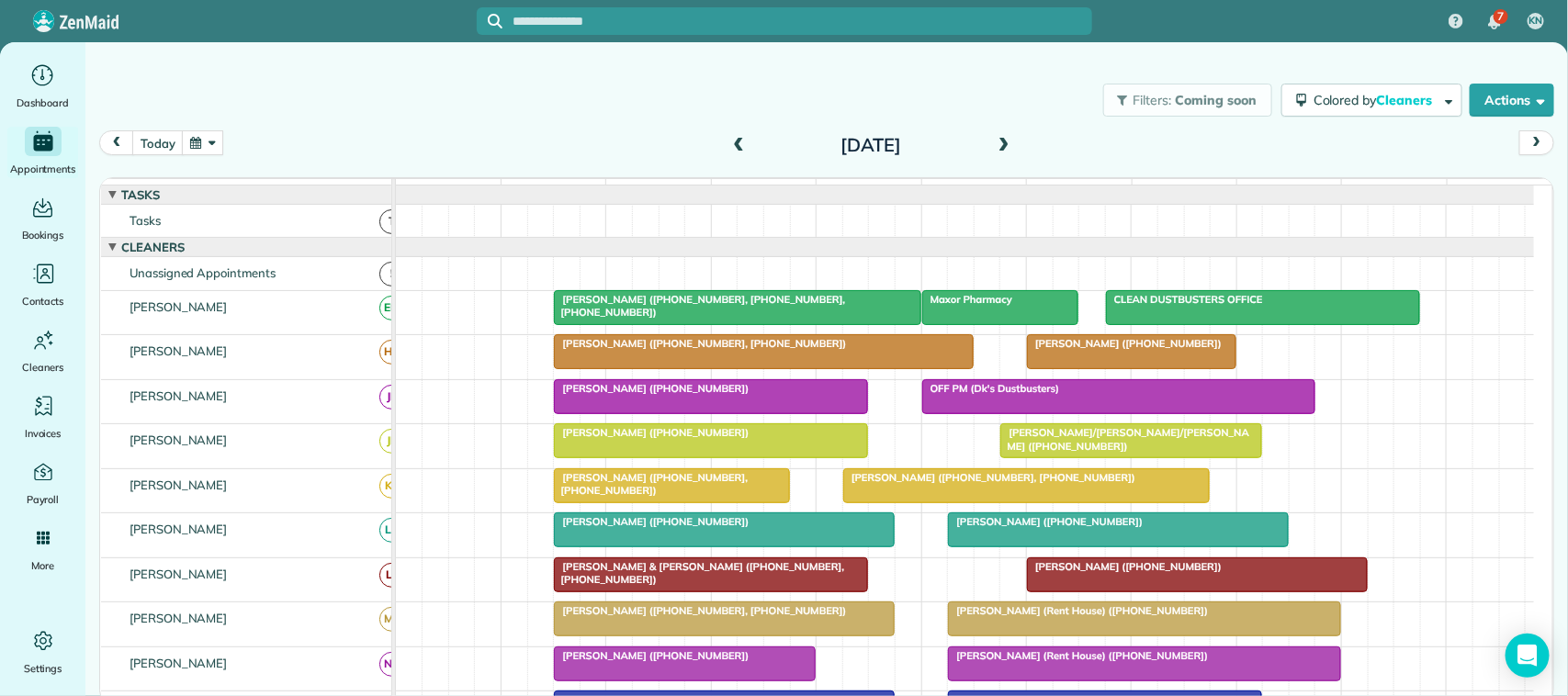
click at [198, 143] on button "button" at bounding box center [203, 142] width 42 height 25
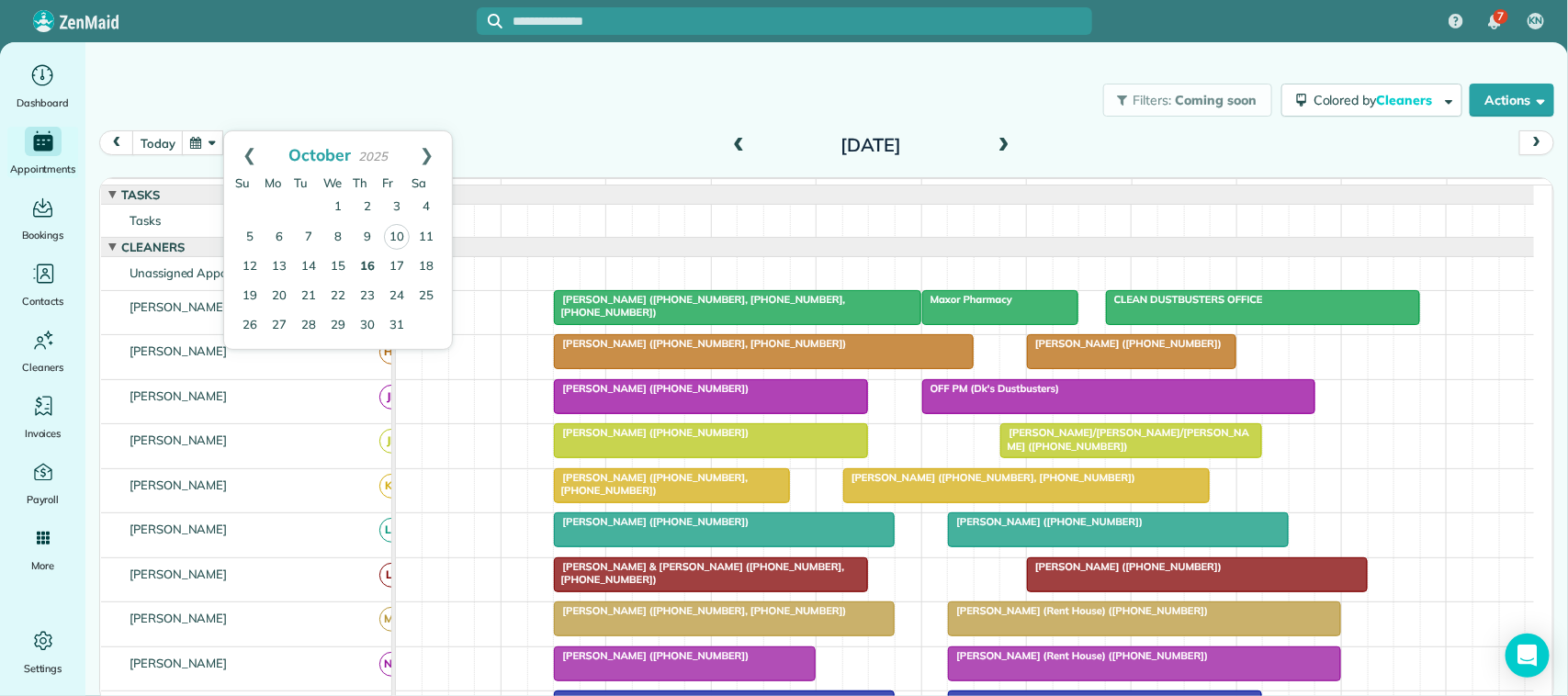
click at [360, 268] on link "16" at bounding box center [367, 267] width 30 height 30
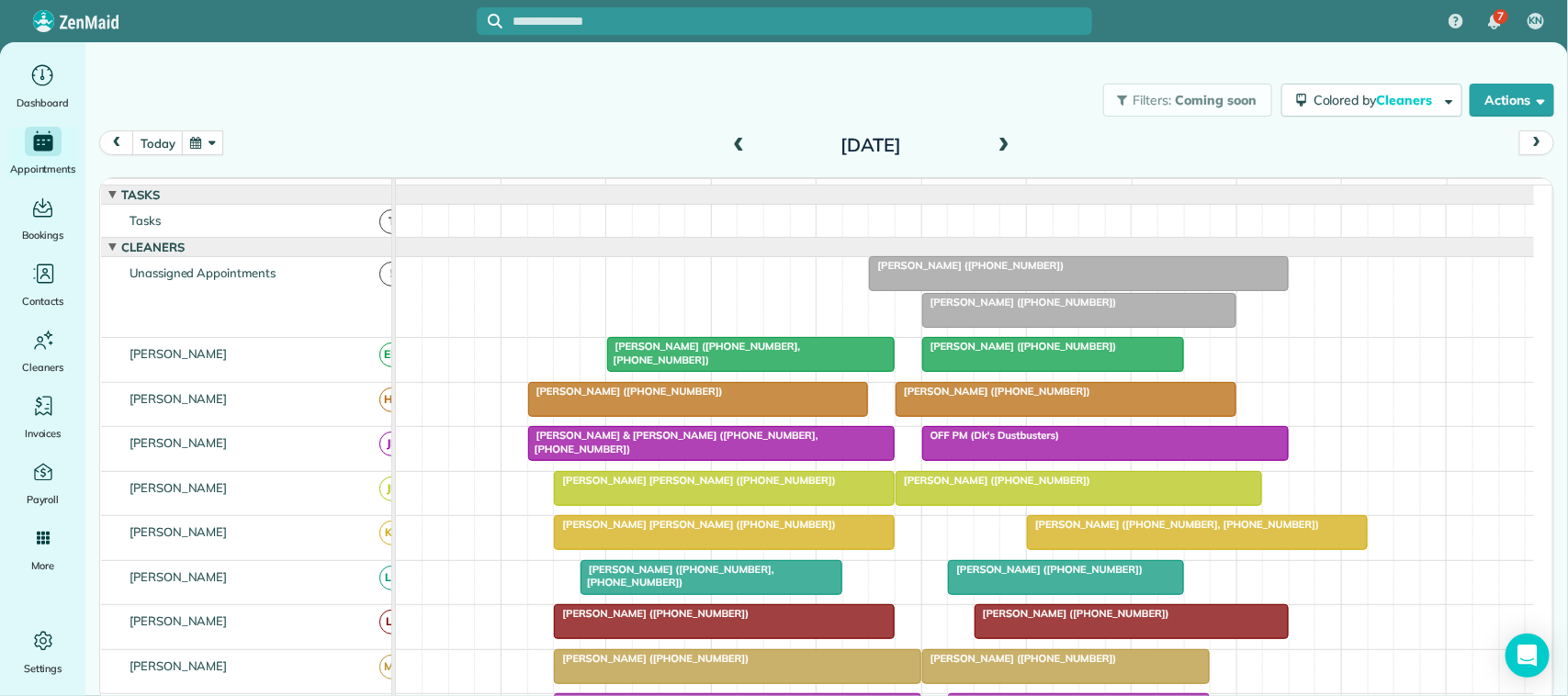
click at [984, 272] on span "[PERSON_NAME] ([PHONE_NUMBER])" at bounding box center [967, 265] width 197 height 12
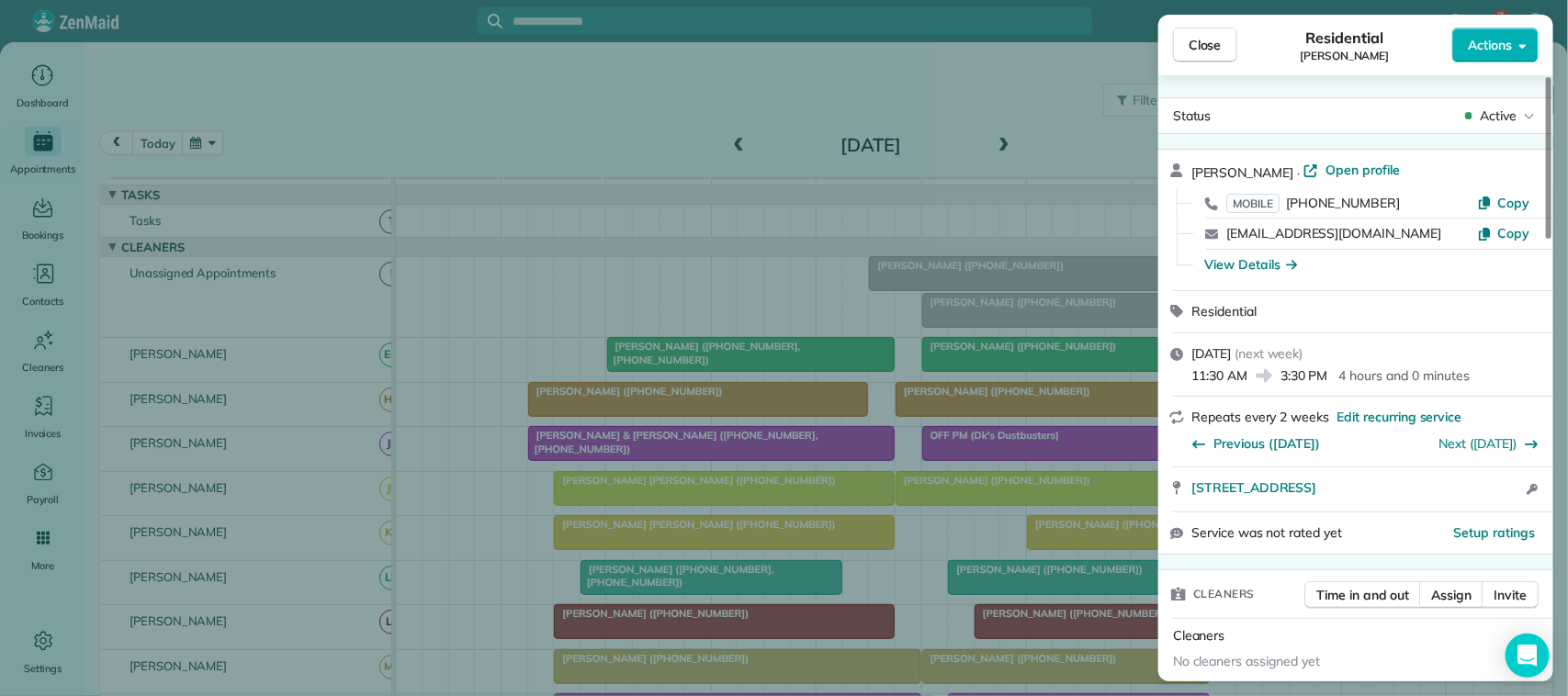
click at [1217, 56] on button "Close" at bounding box center [1204, 45] width 64 height 34
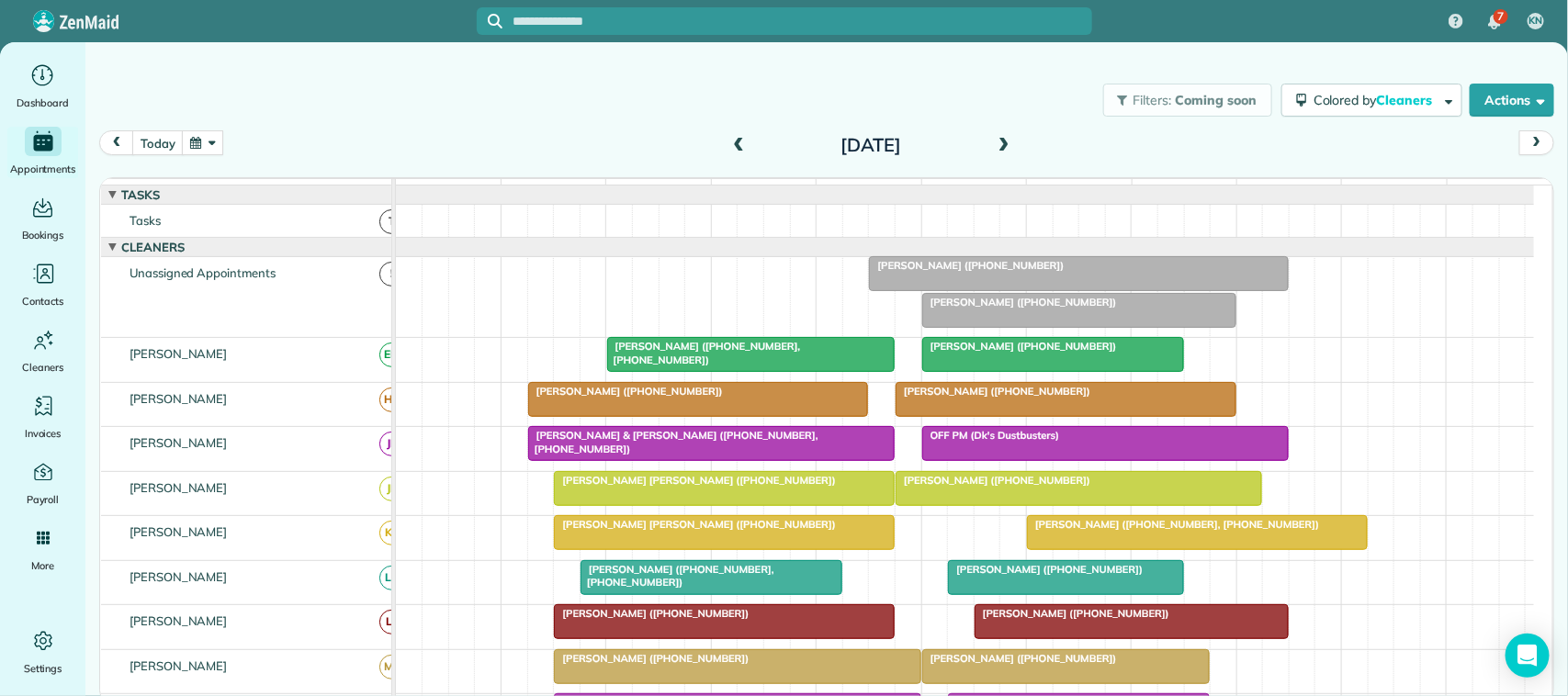
click at [228, 136] on div "[DATE] [DATE]" at bounding box center [827, 147] width 1455 height 34
click at [221, 140] on button "button" at bounding box center [203, 142] width 42 height 25
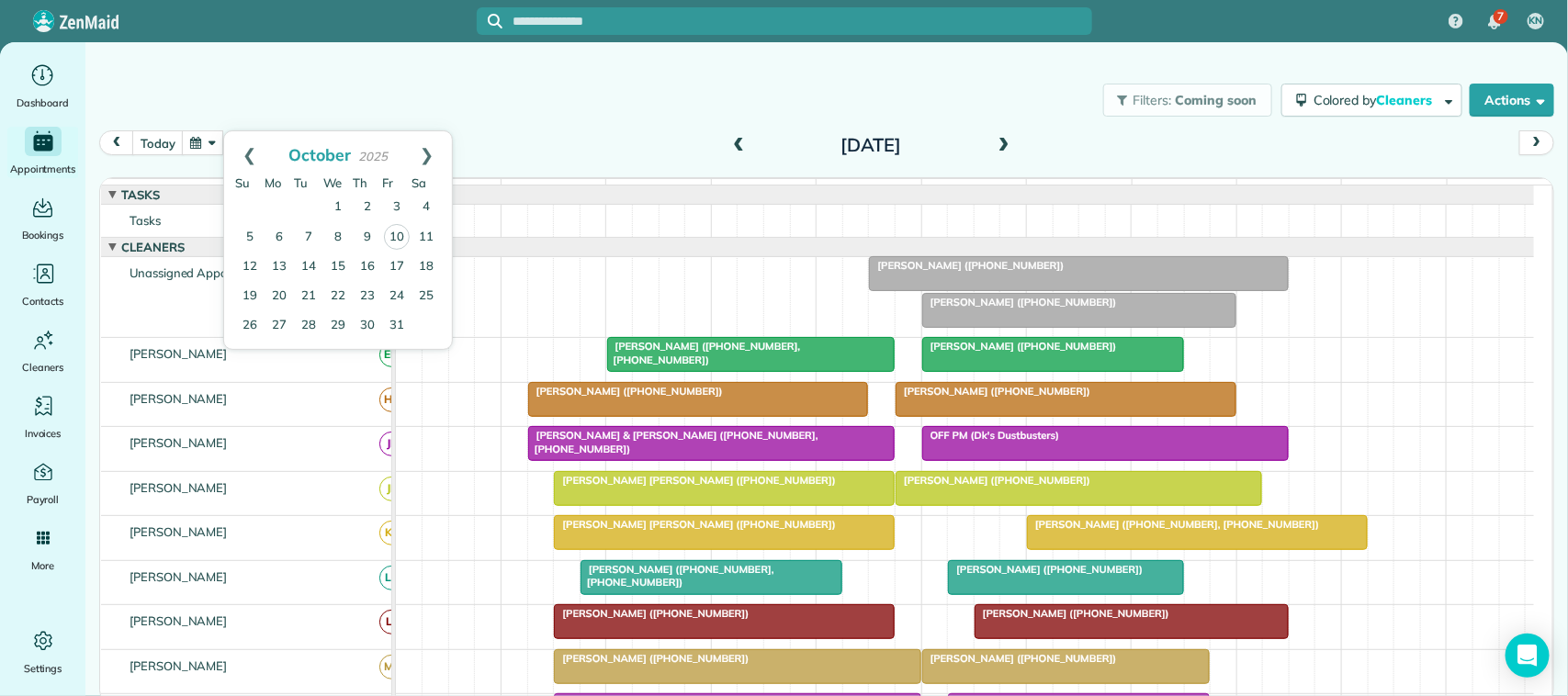
click at [501, 115] on div "Filters: Coming soon Colored by Cleaners Color by Cleaner Color by Team Color b…" at bounding box center [827, 99] width 1483 height 60
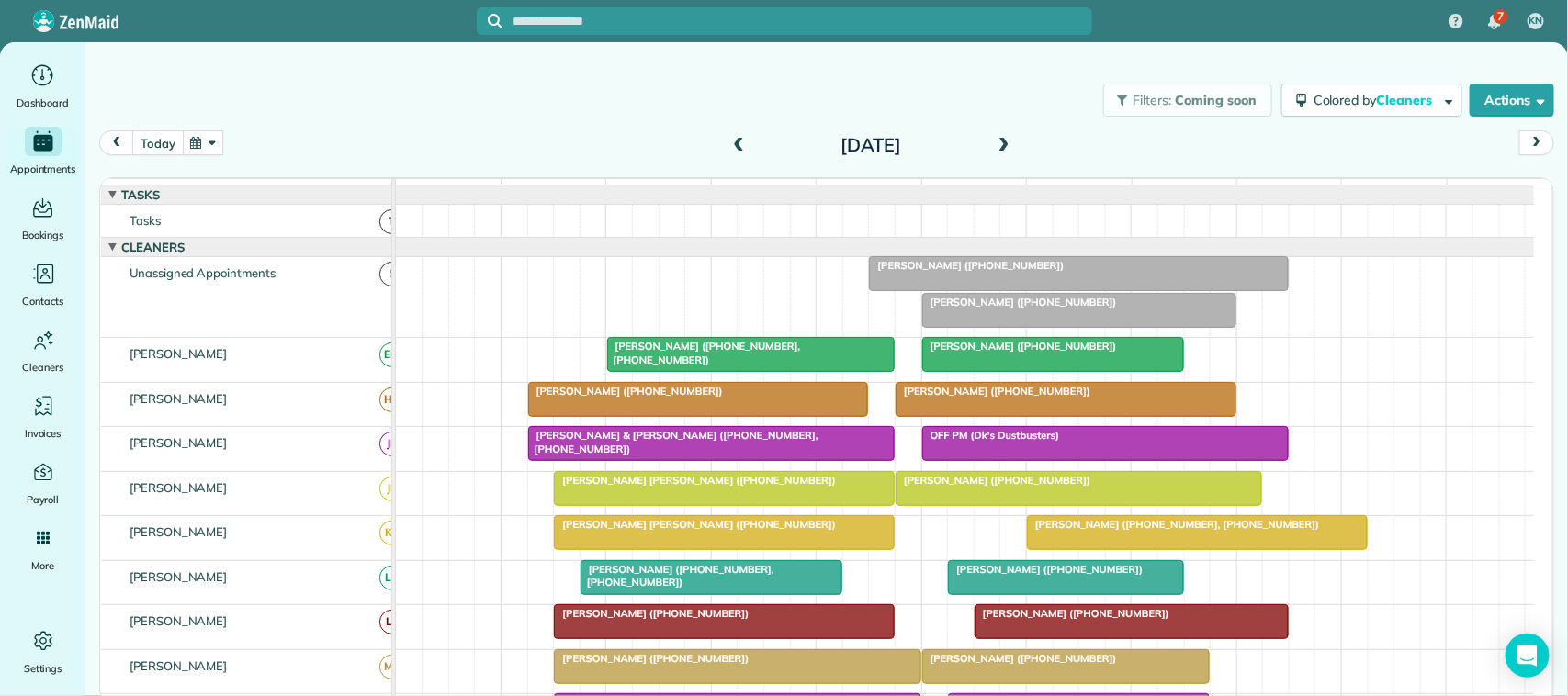
click at [167, 152] on button "today" at bounding box center [157, 142] width 51 height 25
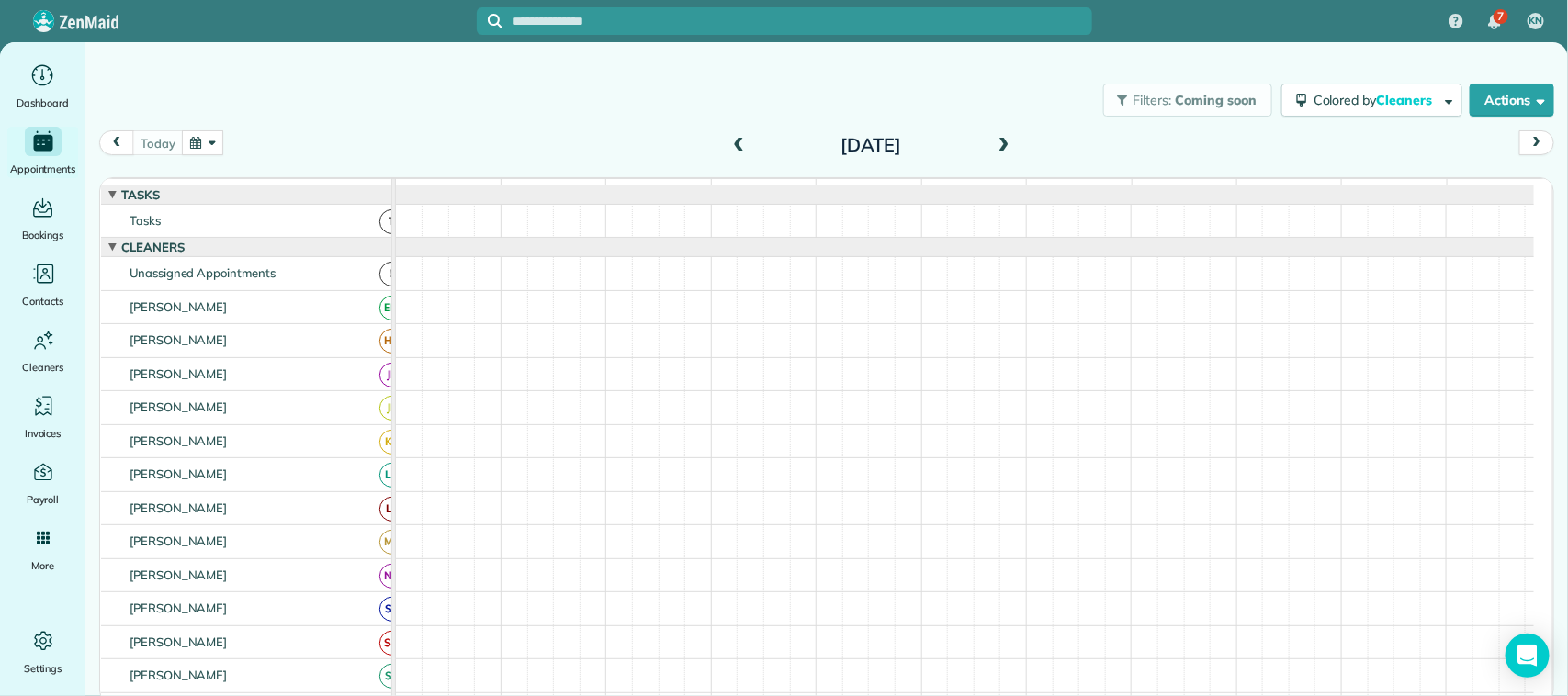
click at [187, 143] on button "button" at bounding box center [203, 142] width 42 height 25
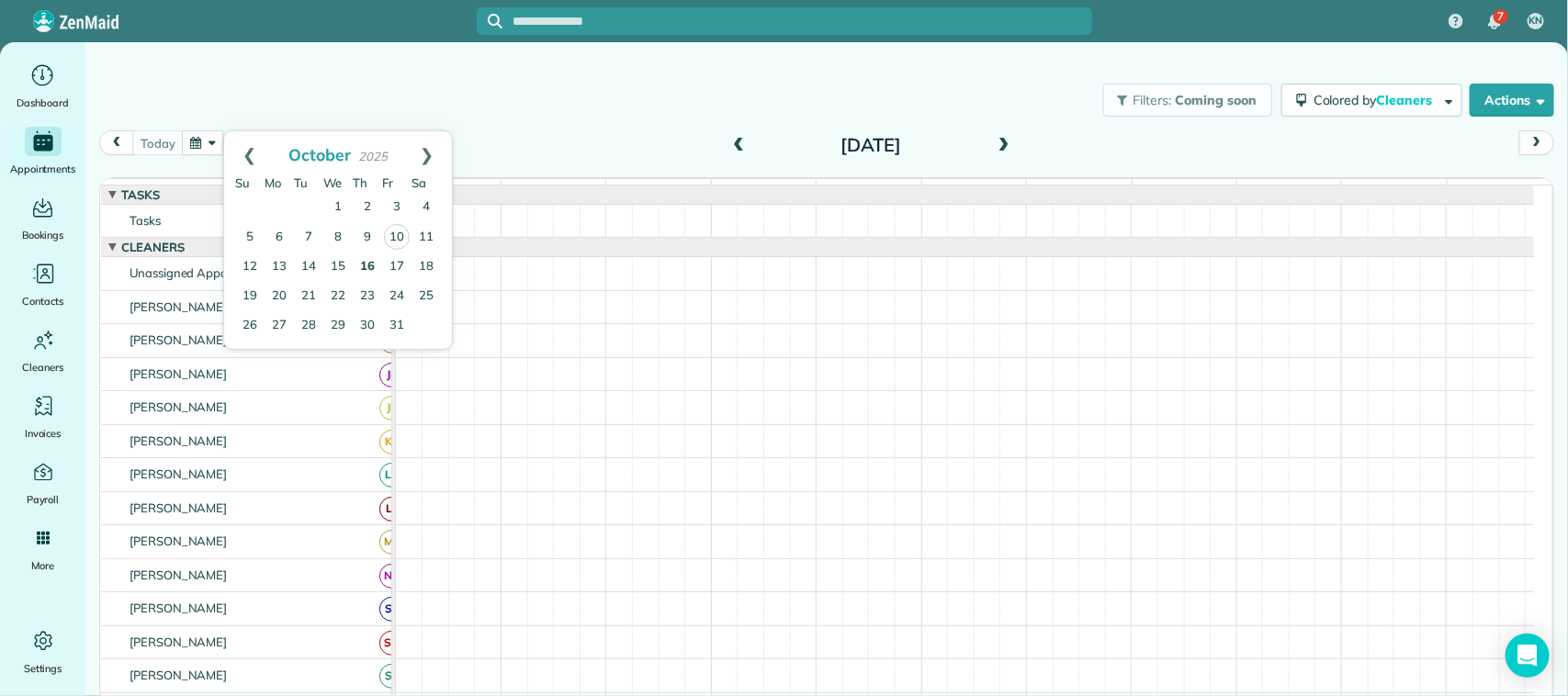
click at [364, 265] on link "16" at bounding box center [367, 267] width 30 height 30
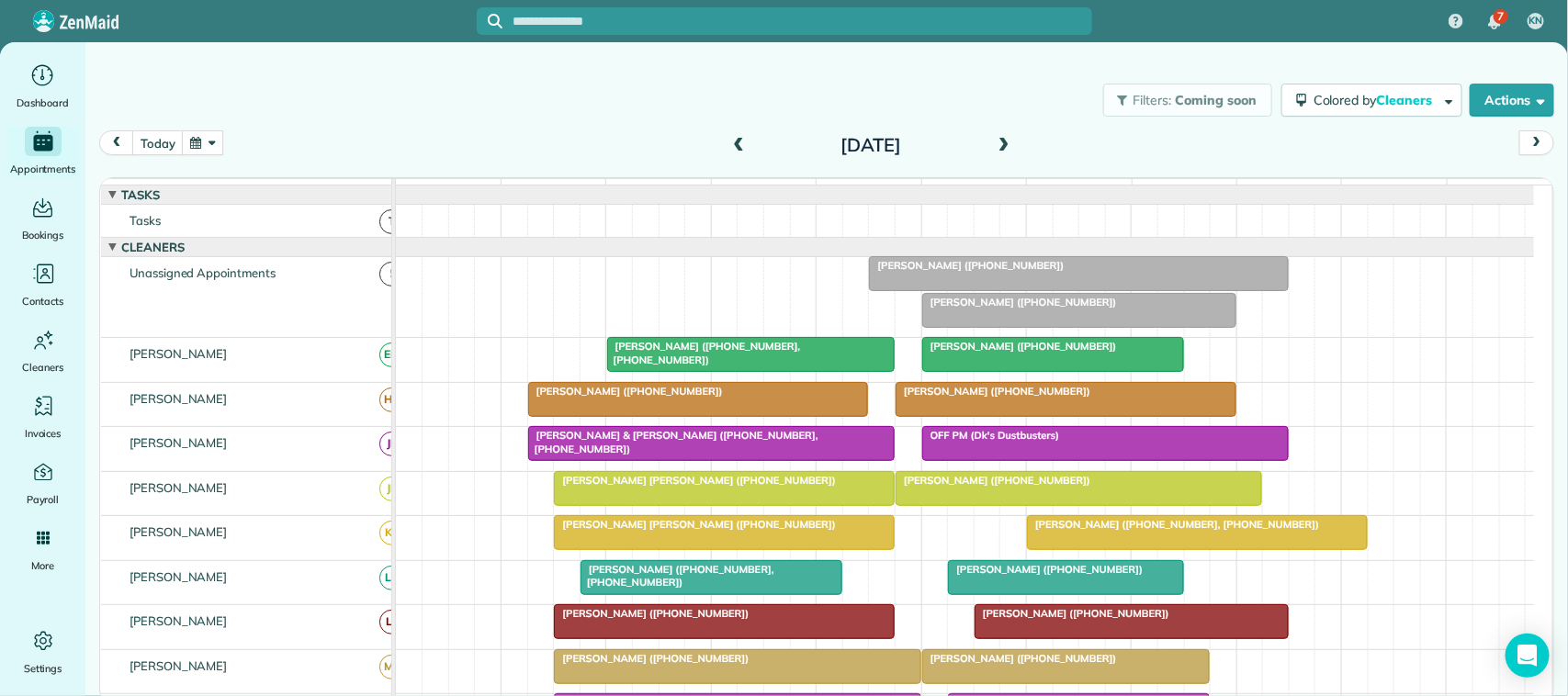
click at [994, 272] on span "[PERSON_NAME] ([PHONE_NUMBER])" at bounding box center [967, 265] width 197 height 12
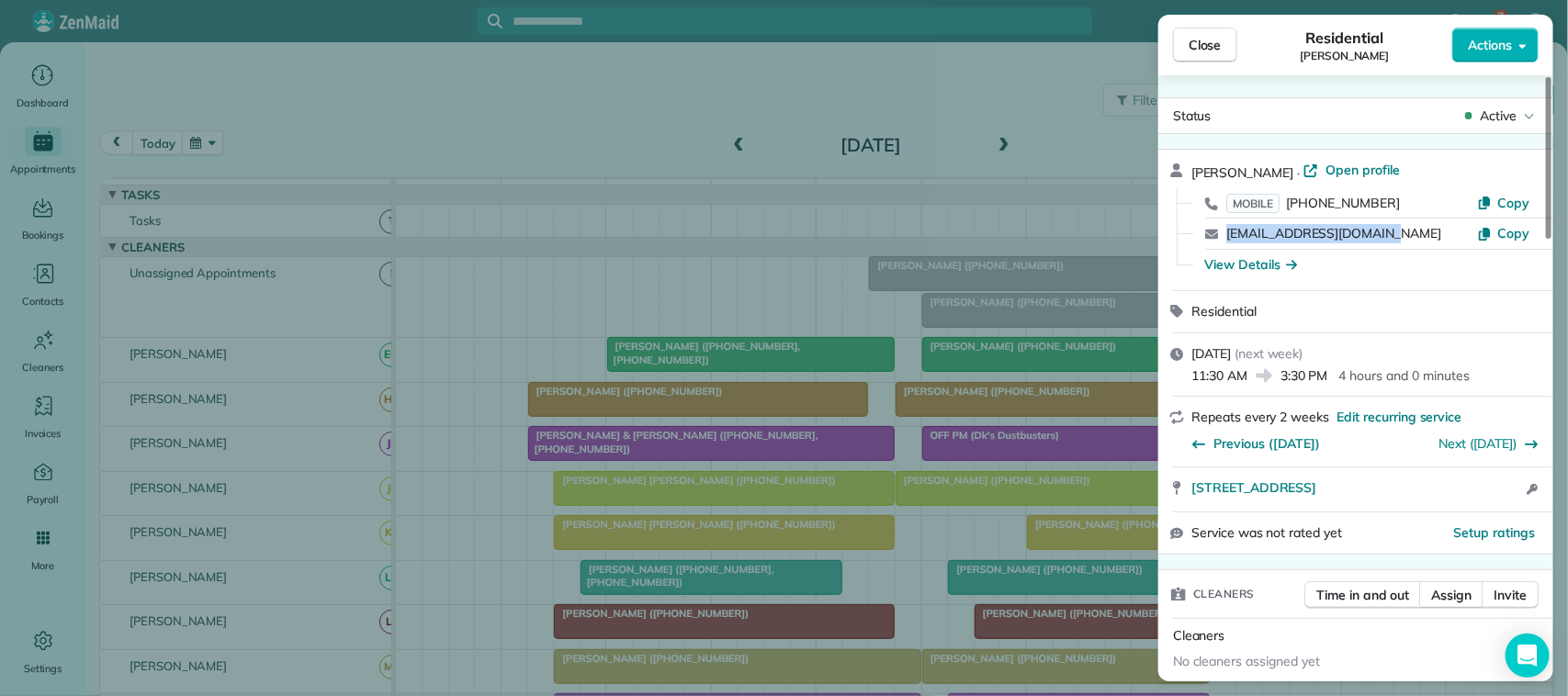
drag, startPoint x: 1407, startPoint y: 229, endPoint x: 1225, endPoint y: 235, distance: 182.1
click at [1225, 235] on div "[EMAIL_ADDRESS][DOMAIN_NAME] Copy" at bounding box center [1367, 234] width 351 height 31
copy link "[EMAIL_ADDRESS][DOMAIN_NAME]"
click at [1192, 47] on span "Close" at bounding box center [1205, 44] width 33 height 18
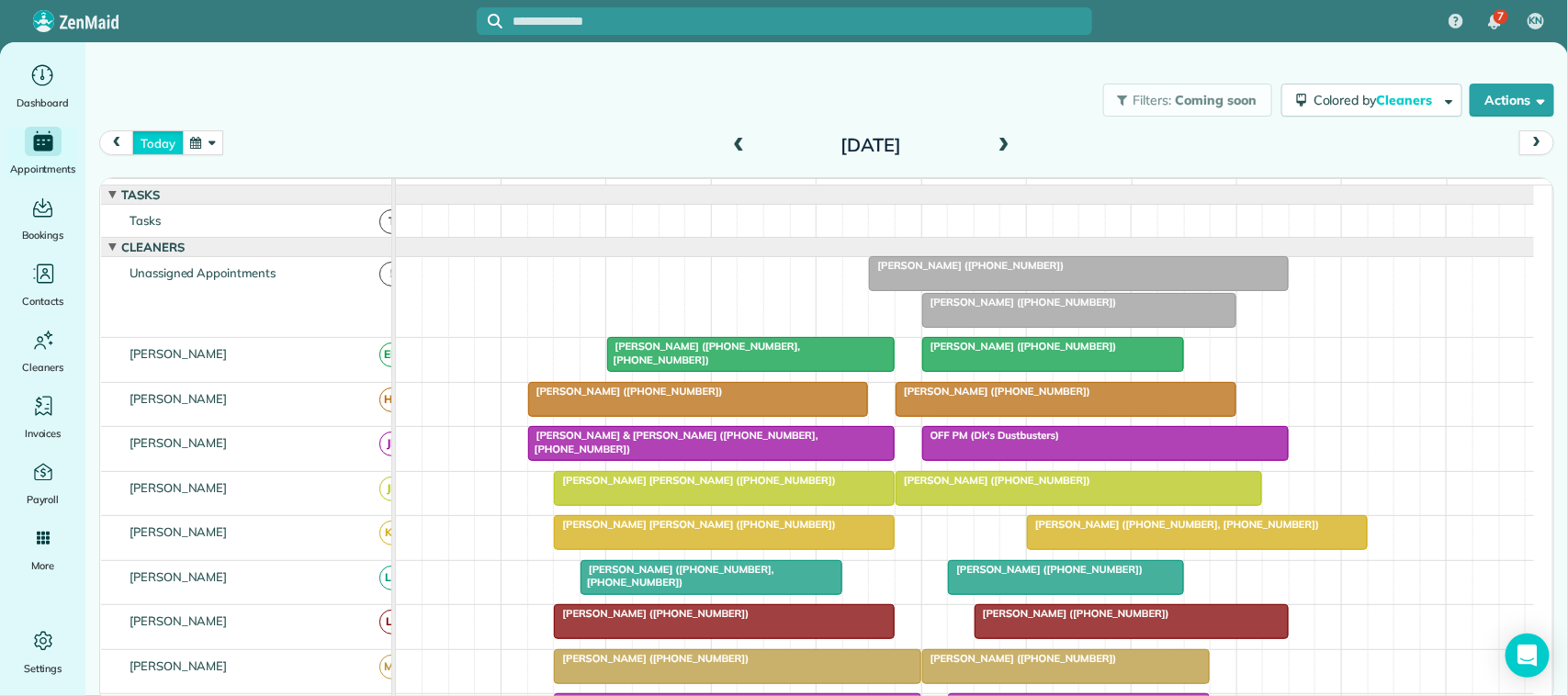
click at [159, 150] on button "today" at bounding box center [157, 142] width 51 height 25
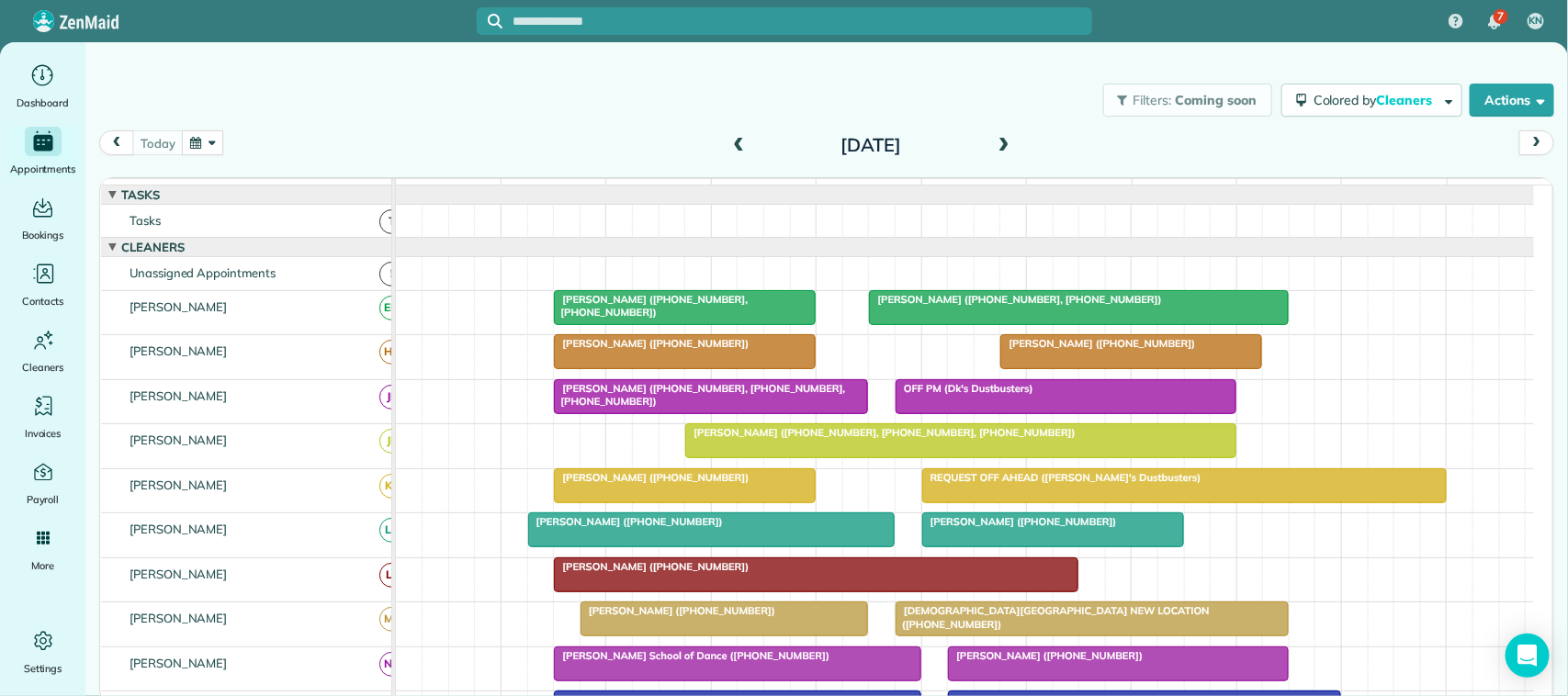
click at [501, 149] on div "[DATE] [DATE]" at bounding box center [827, 147] width 1455 height 34
click at [200, 141] on button "button" at bounding box center [203, 142] width 42 height 25
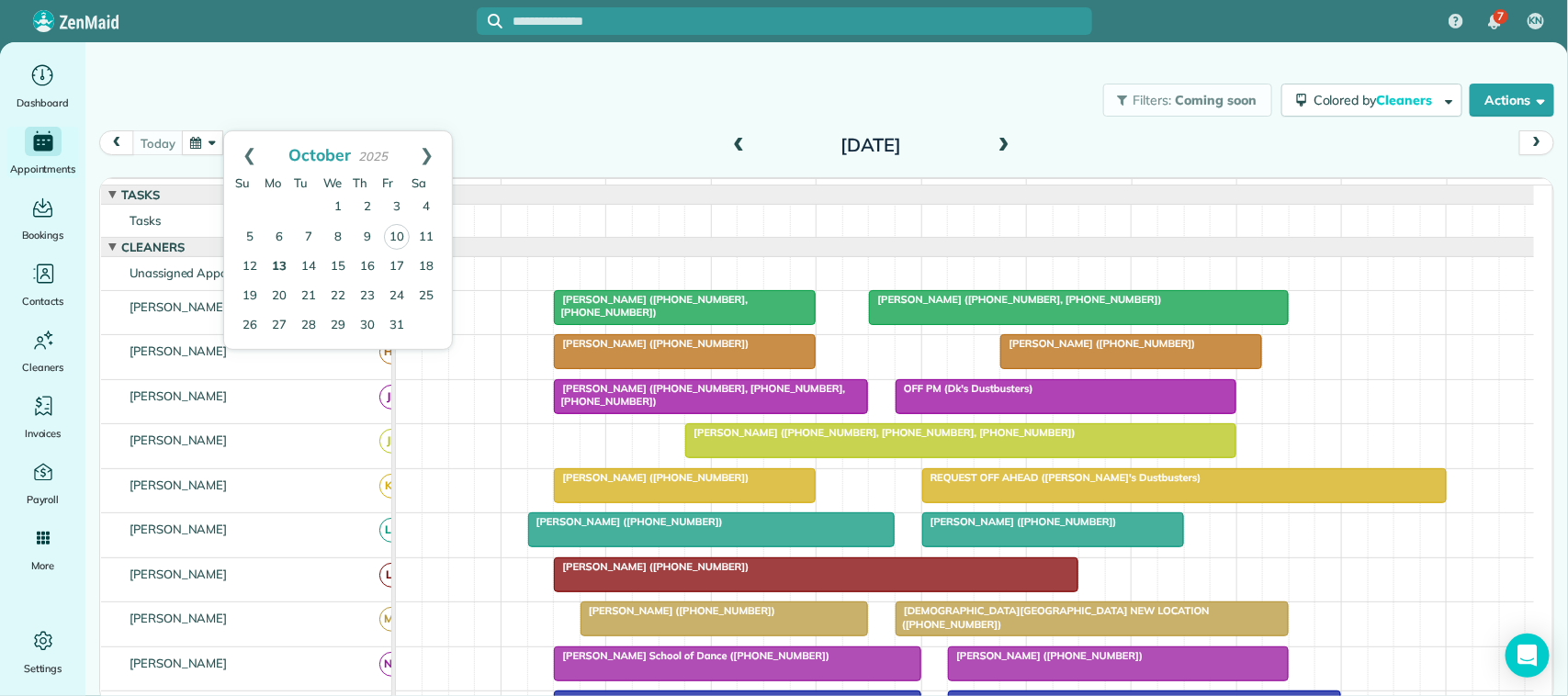
click at [281, 269] on link "13" at bounding box center [279, 267] width 30 height 30
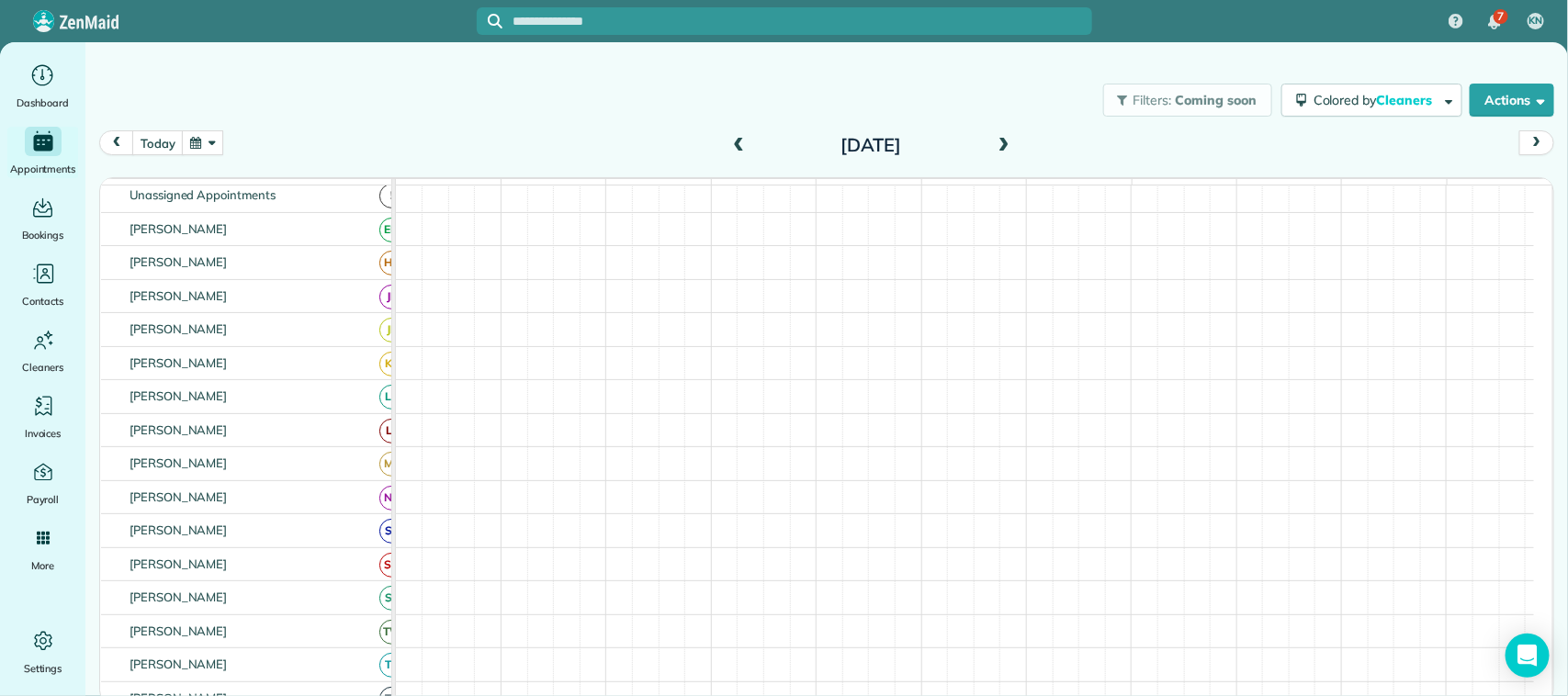
scroll to position [136, 0]
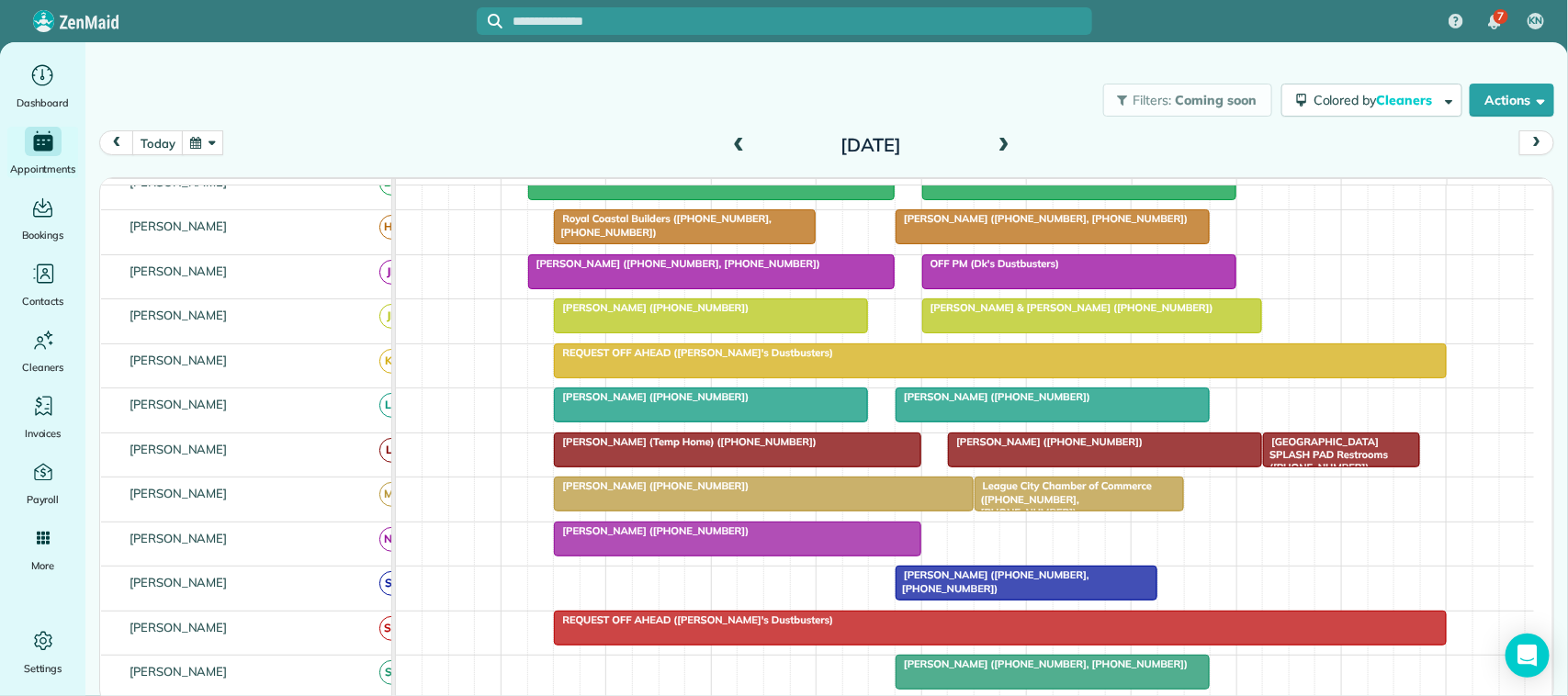
click at [1002, 148] on span at bounding box center [1004, 145] width 20 height 16
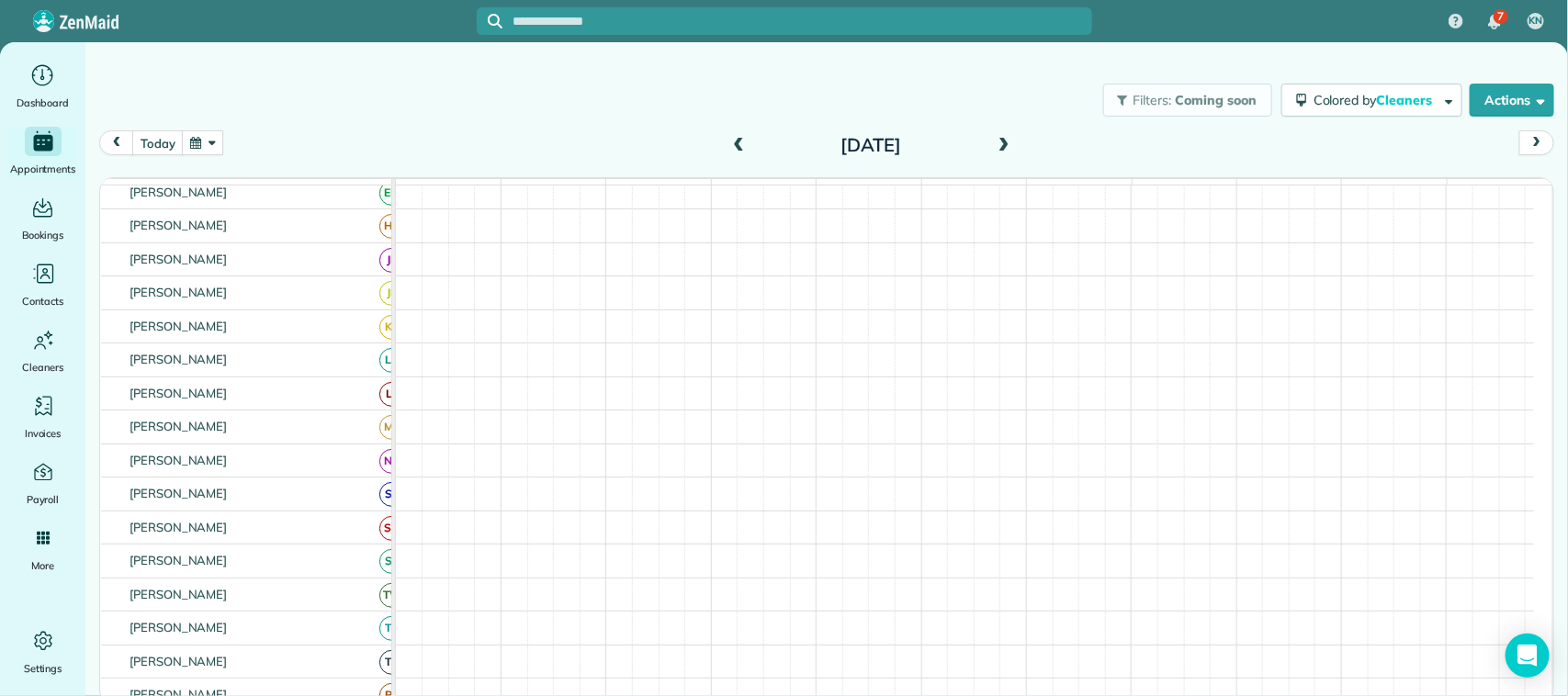
click at [742, 151] on span at bounding box center [739, 145] width 20 height 16
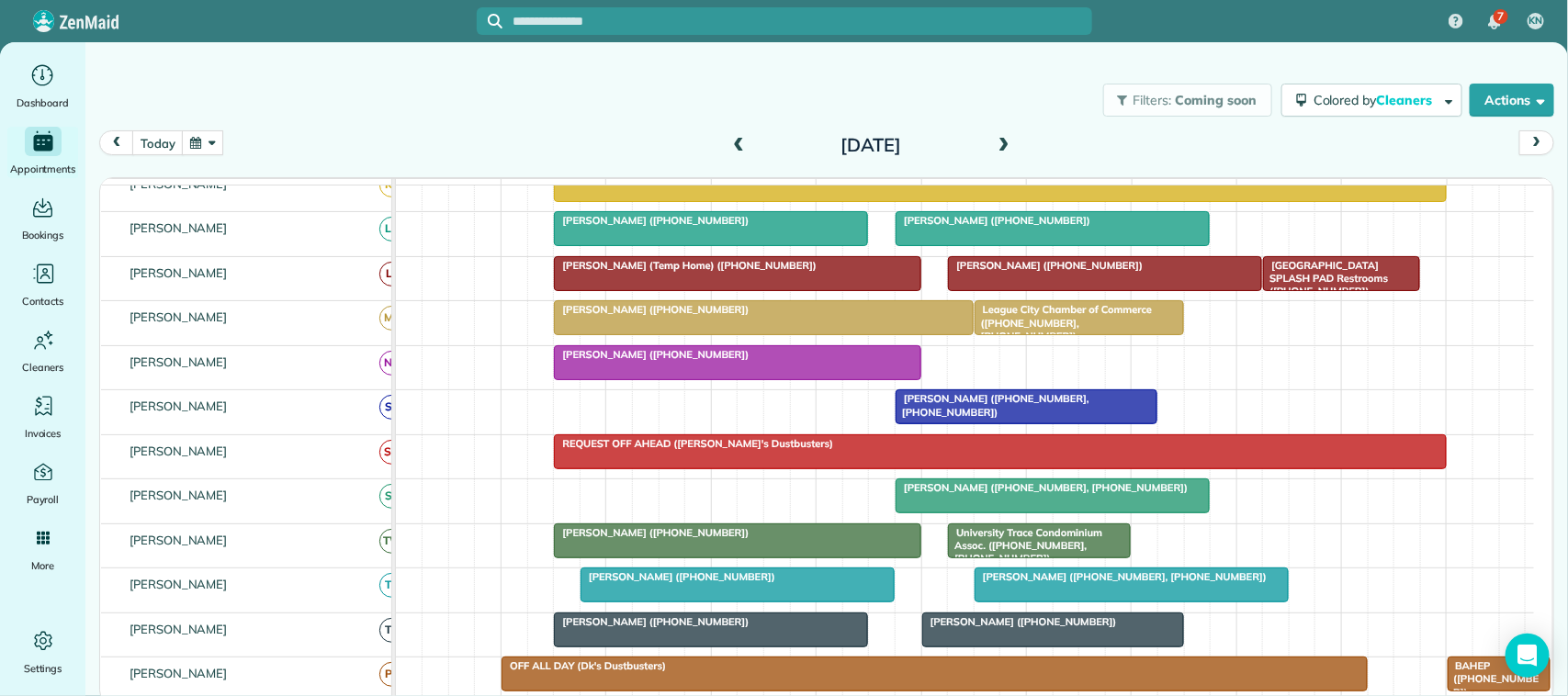
scroll to position [344, 0]
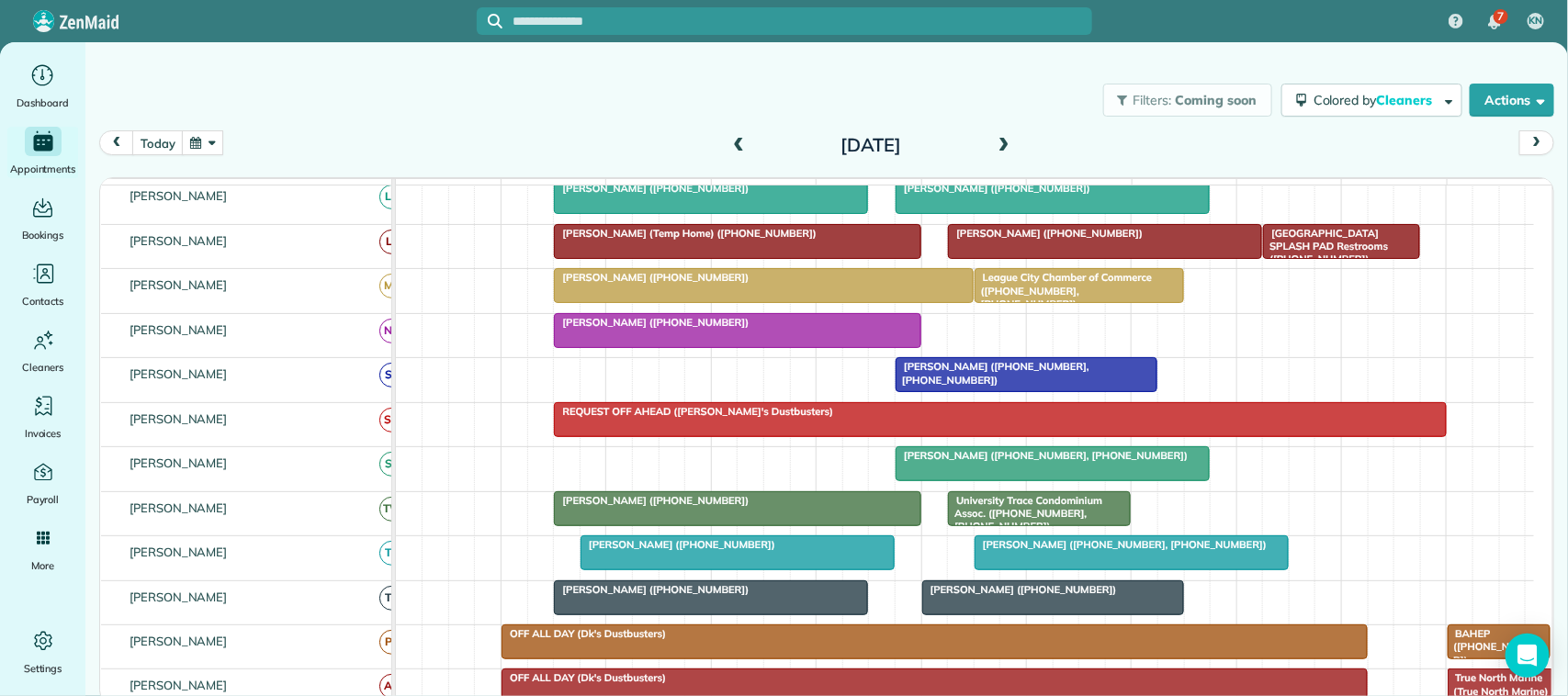
click at [995, 149] on span at bounding box center [1004, 145] width 20 height 16
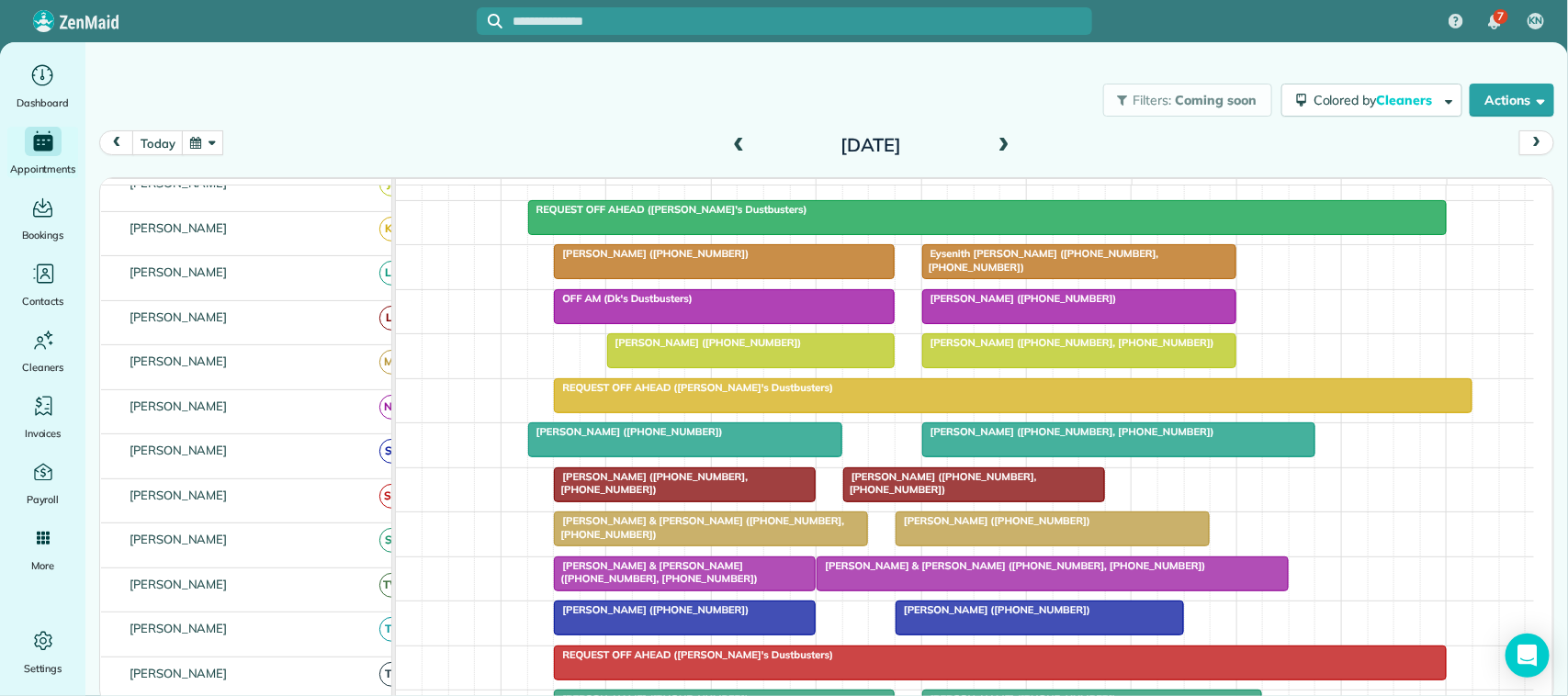
scroll to position [16, 0]
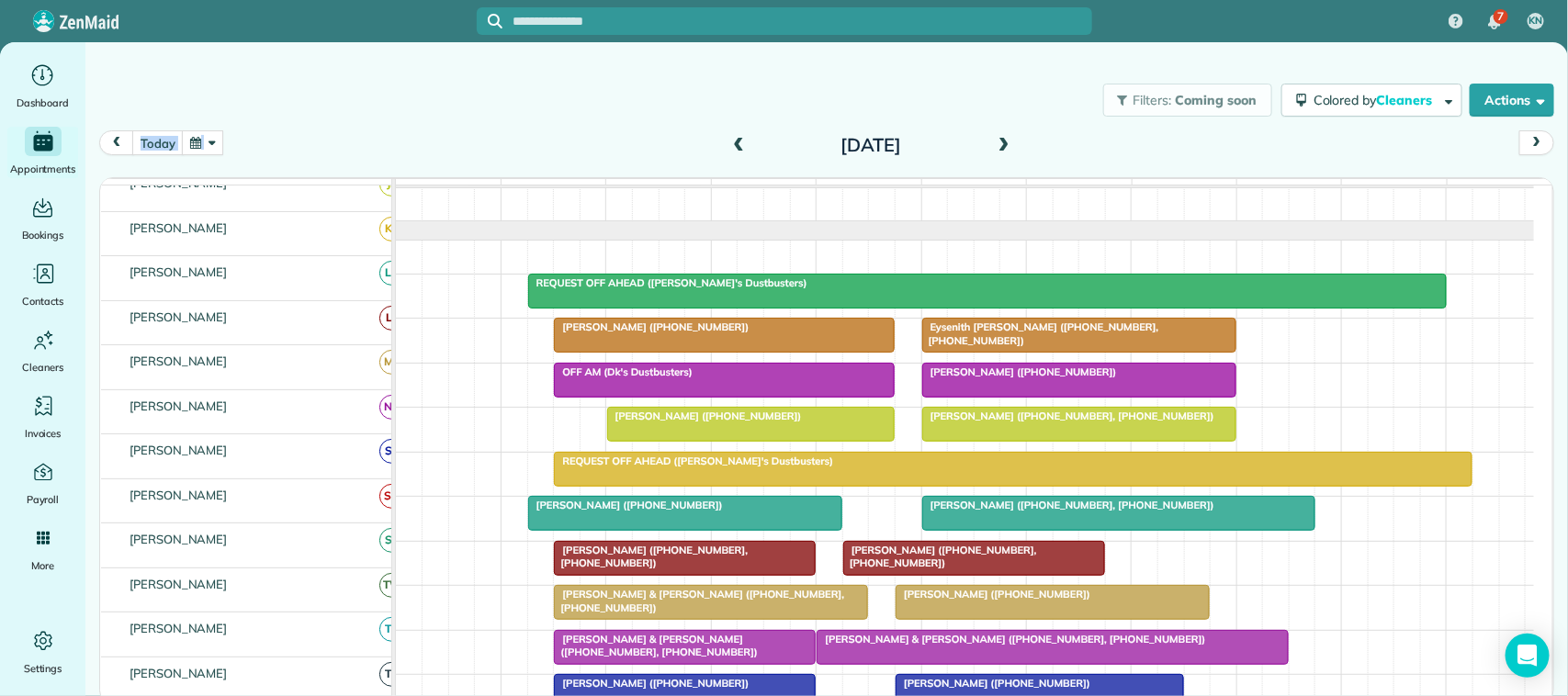
click at [208, 154] on div "[DATE] [DATE]" at bounding box center [827, 147] width 1455 height 34
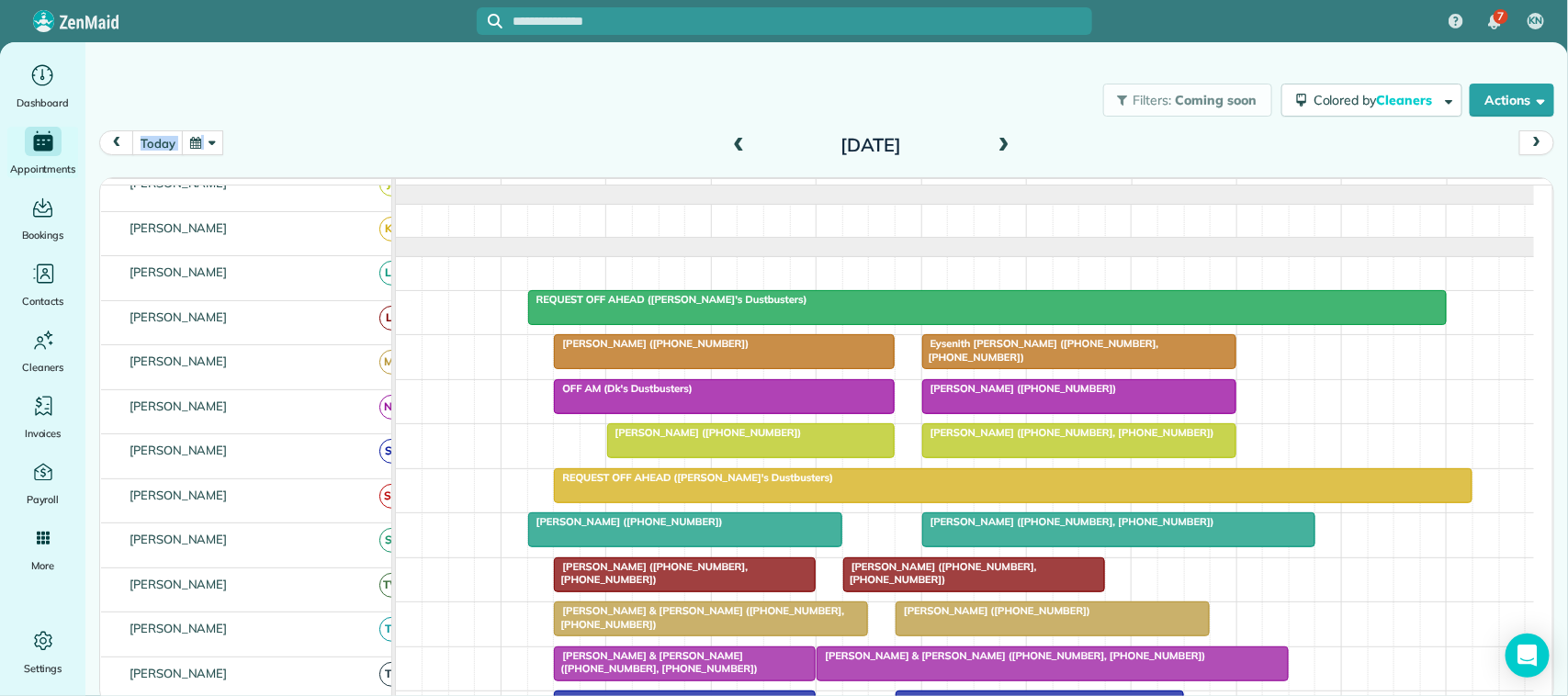
click at [207, 143] on button "button" at bounding box center [203, 142] width 42 height 25
click at [311, 298] on link "21" at bounding box center [308, 296] width 30 height 30
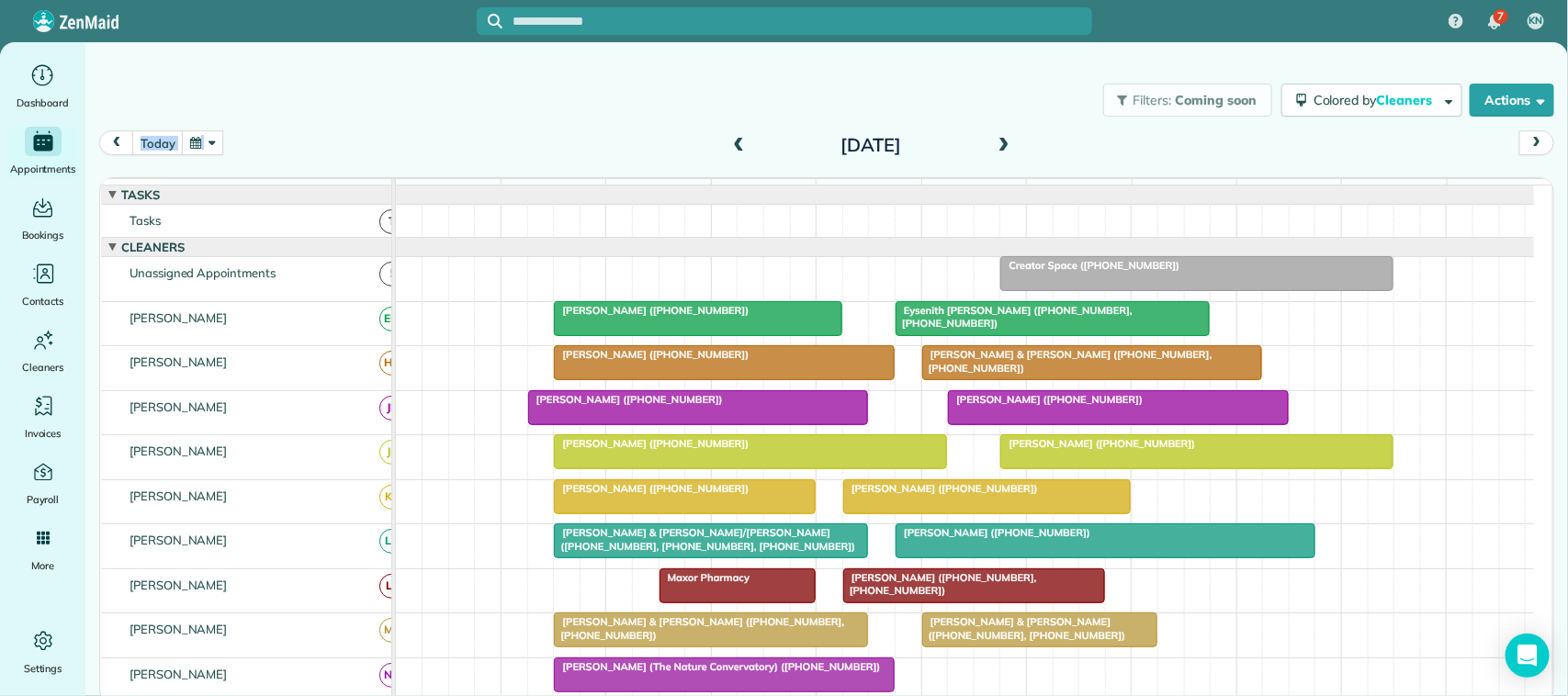
scroll to position [80, 0]
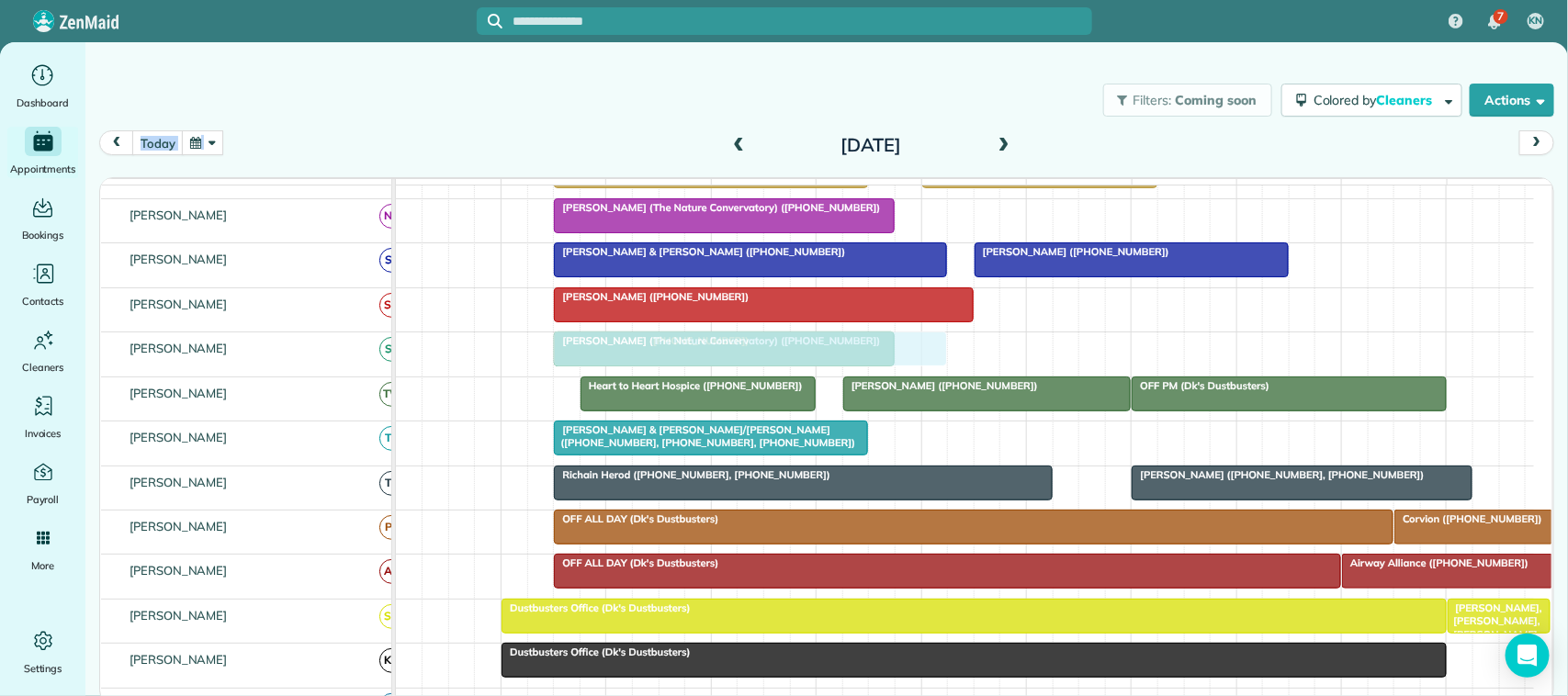
drag, startPoint x: 637, startPoint y: 470, endPoint x: 638, endPoint y: 388, distance: 82.0
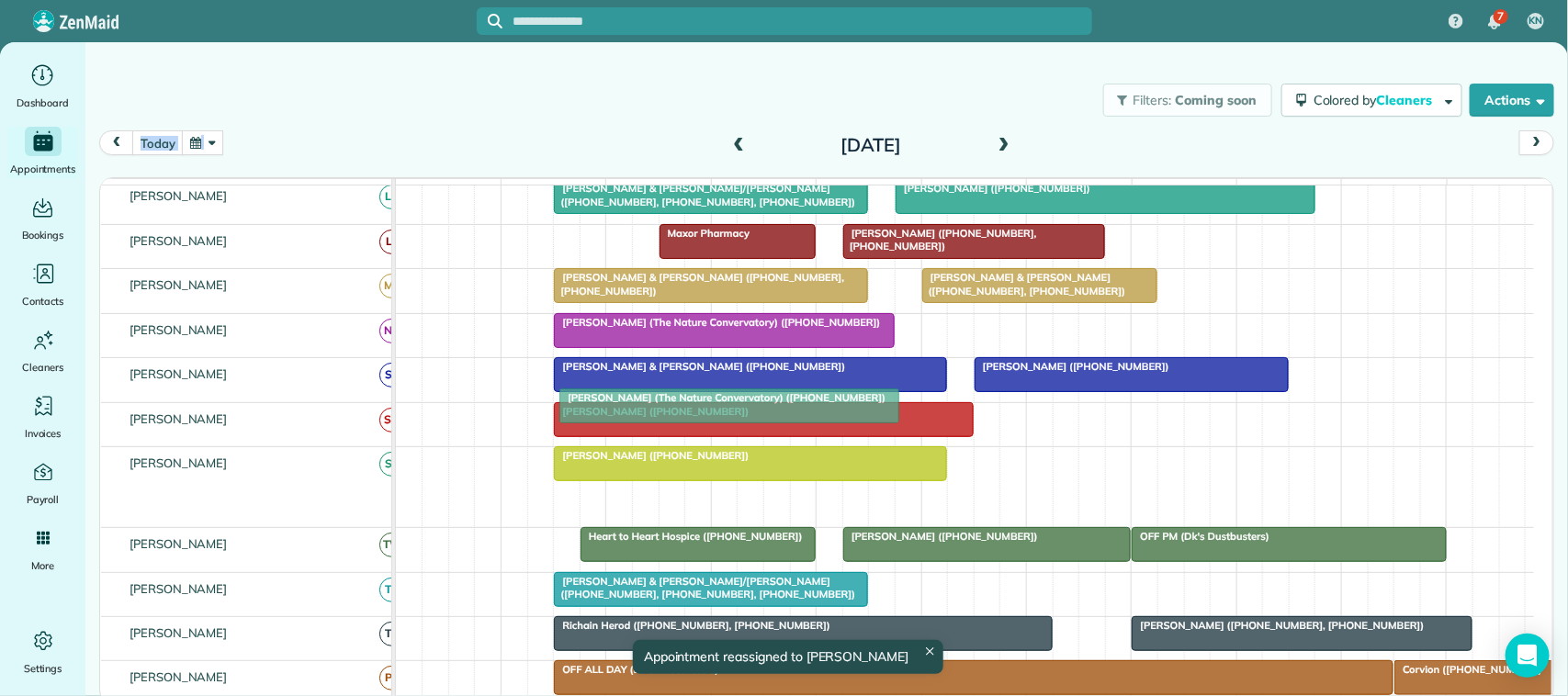
drag, startPoint x: 651, startPoint y: 520, endPoint x: 654, endPoint y: 404, distance: 116.0
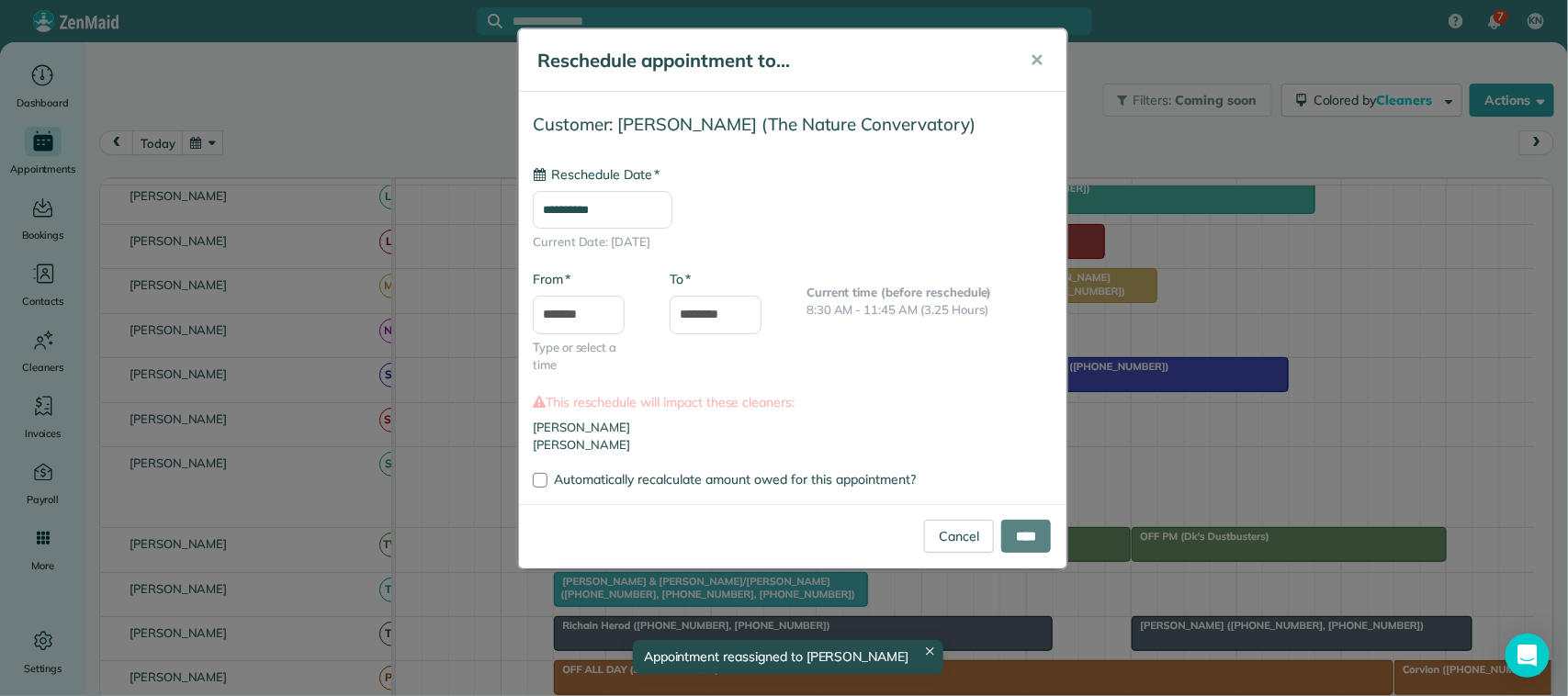
click at [1068, 145] on div "**********" at bounding box center [793, 299] width 551 height 543
type input "**********"
click at [1034, 60] on span "✕" at bounding box center [1037, 60] width 13 height 21
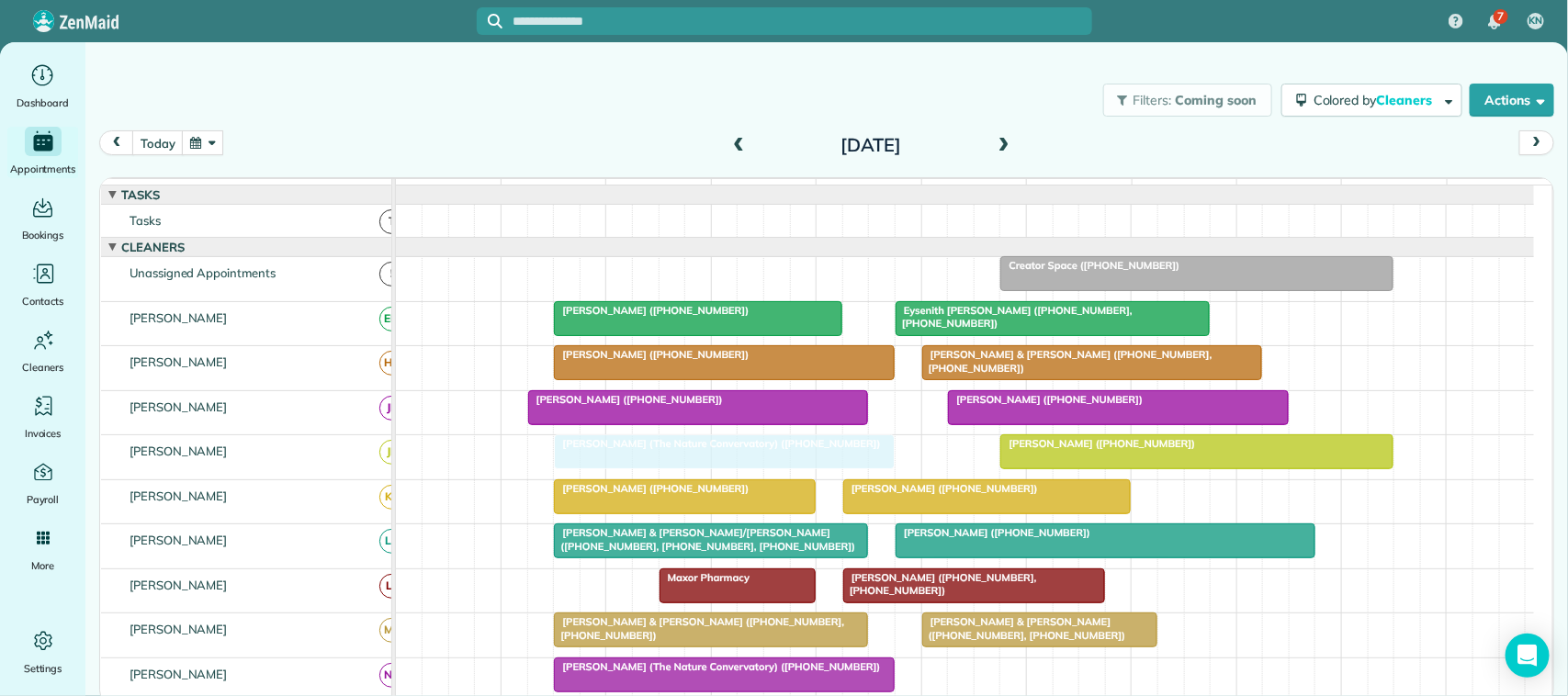
drag, startPoint x: 678, startPoint y: 523, endPoint x: 681, endPoint y: 457, distance: 66.1
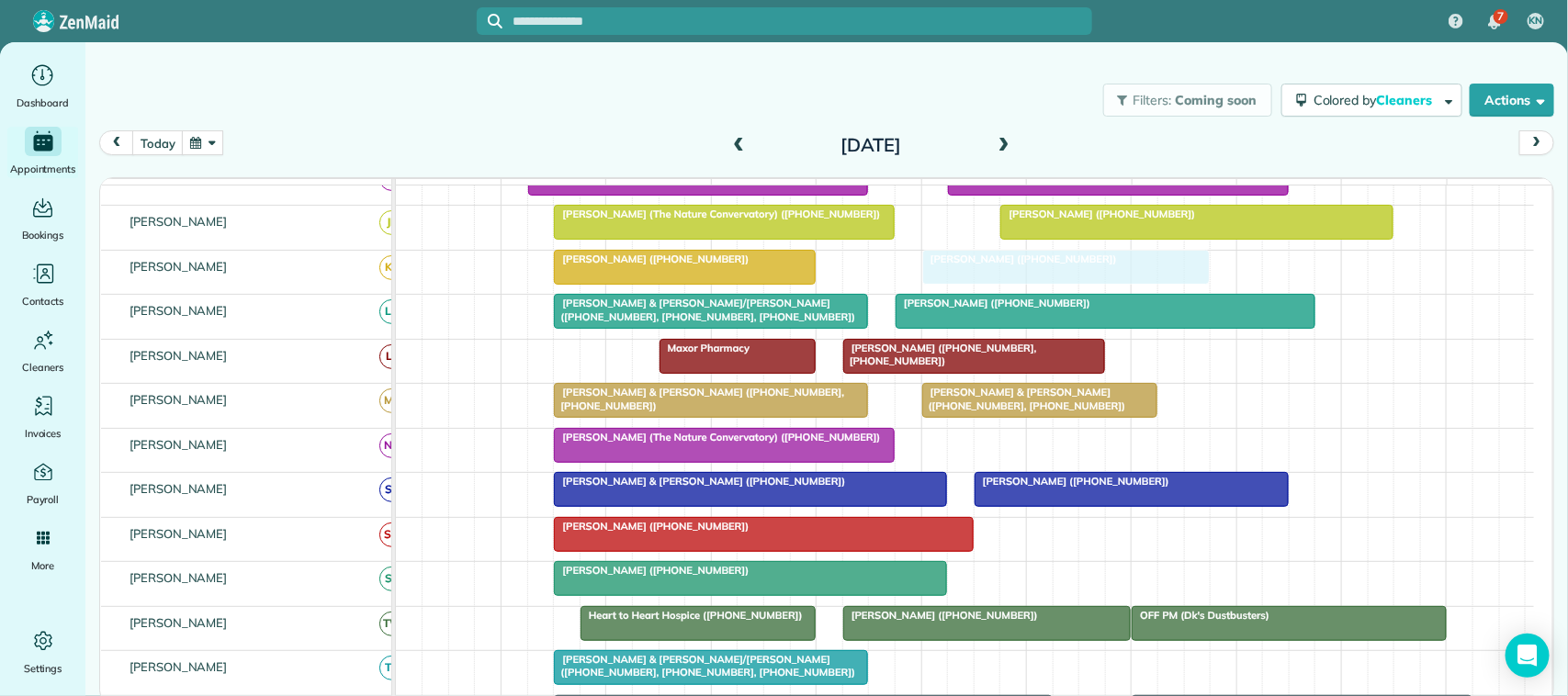
drag, startPoint x: 921, startPoint y: 285, endPoint x: 987, endPoint y: 290, distance: 66.2
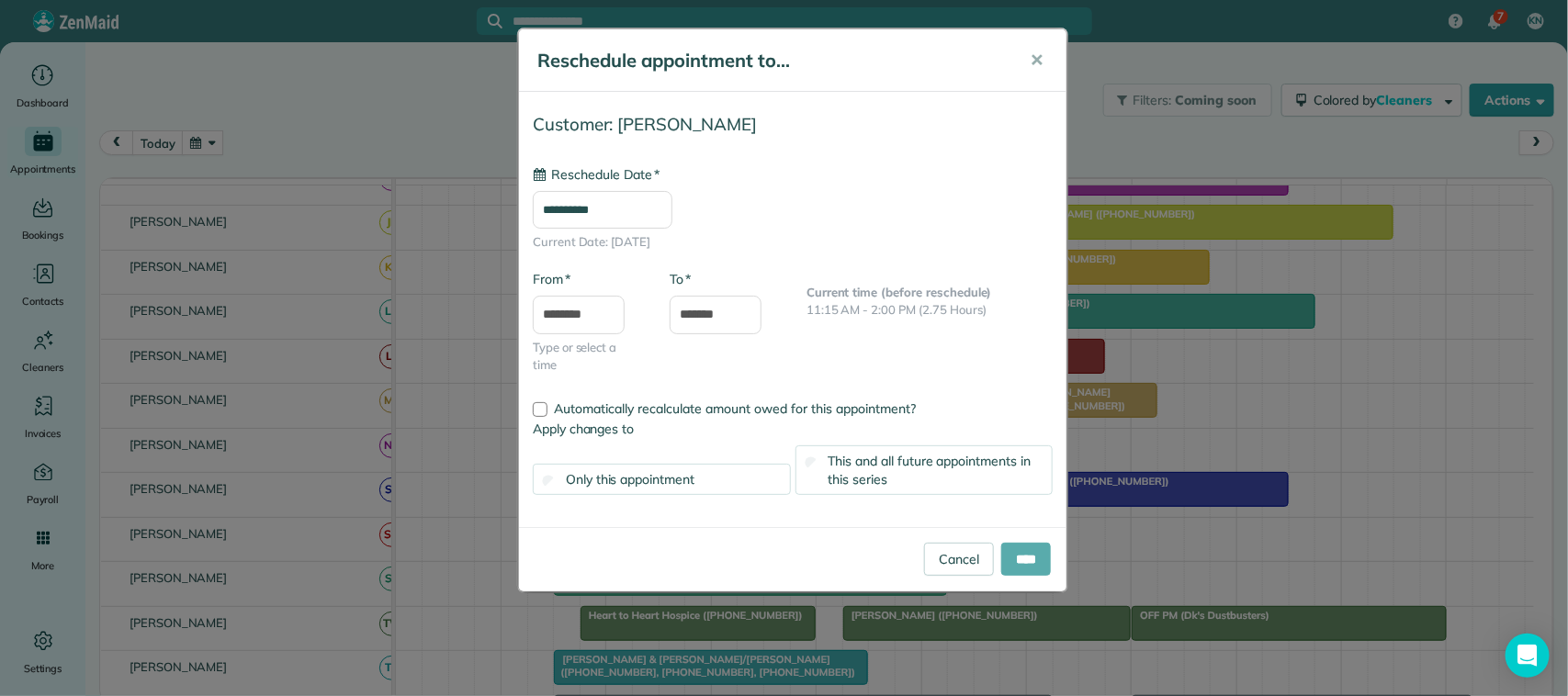
type input "**********"
click at [1015, 571] on input "****" at bounding box center [1027, 559] width 50 height 33
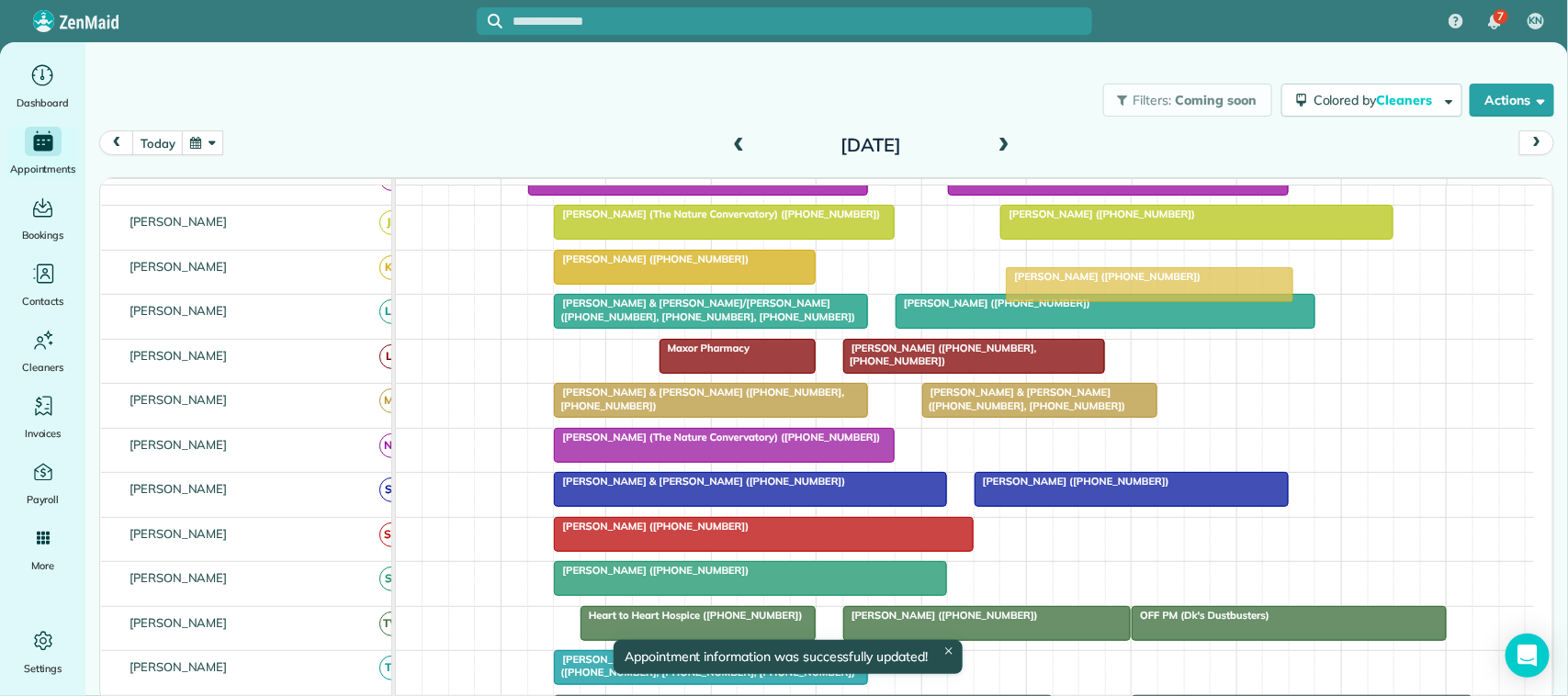
drag, startPoint x: 983, startPoint y: 287, endPoint x: 1067, endPoint y: 285, distance: 84.0
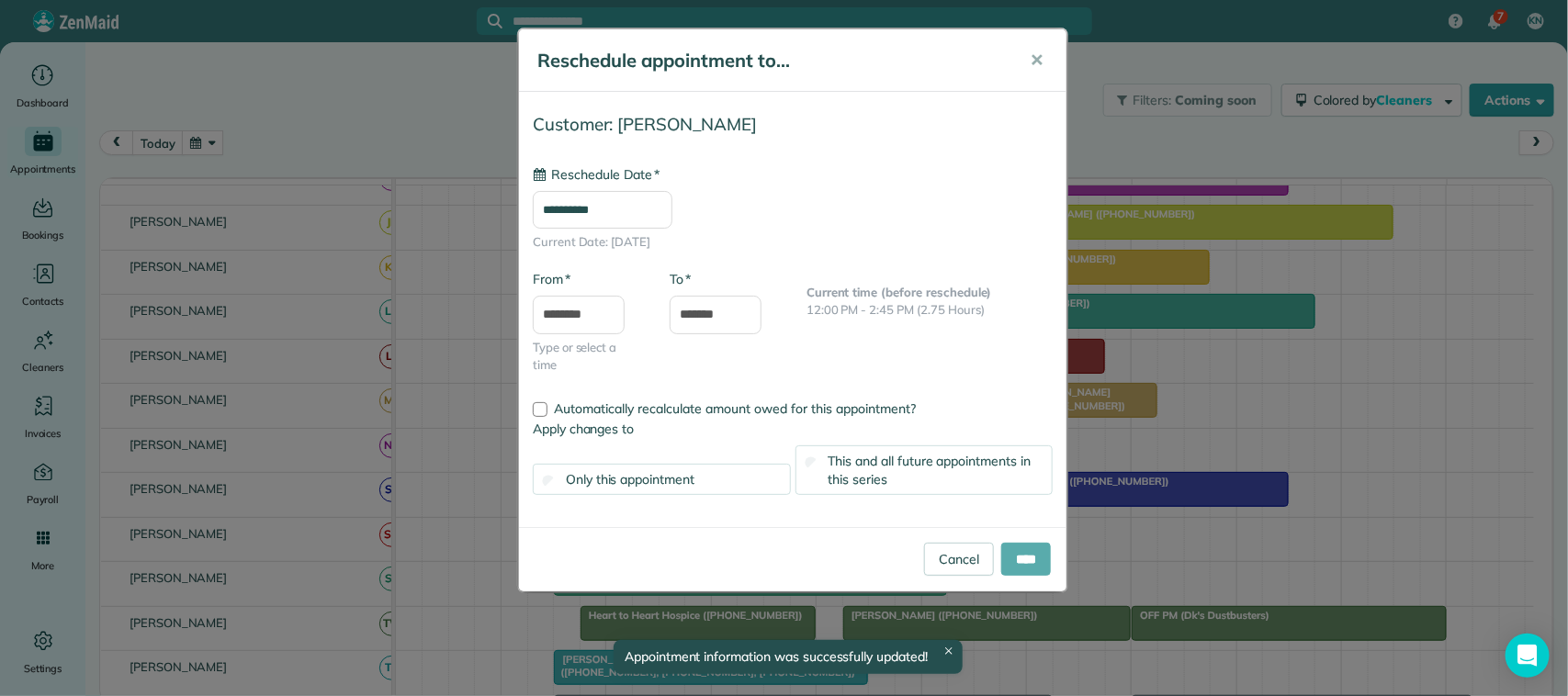
type input "**********"
click at [1025, 561] on input "****" at bounding box center [1027, 559] width 50 height 33
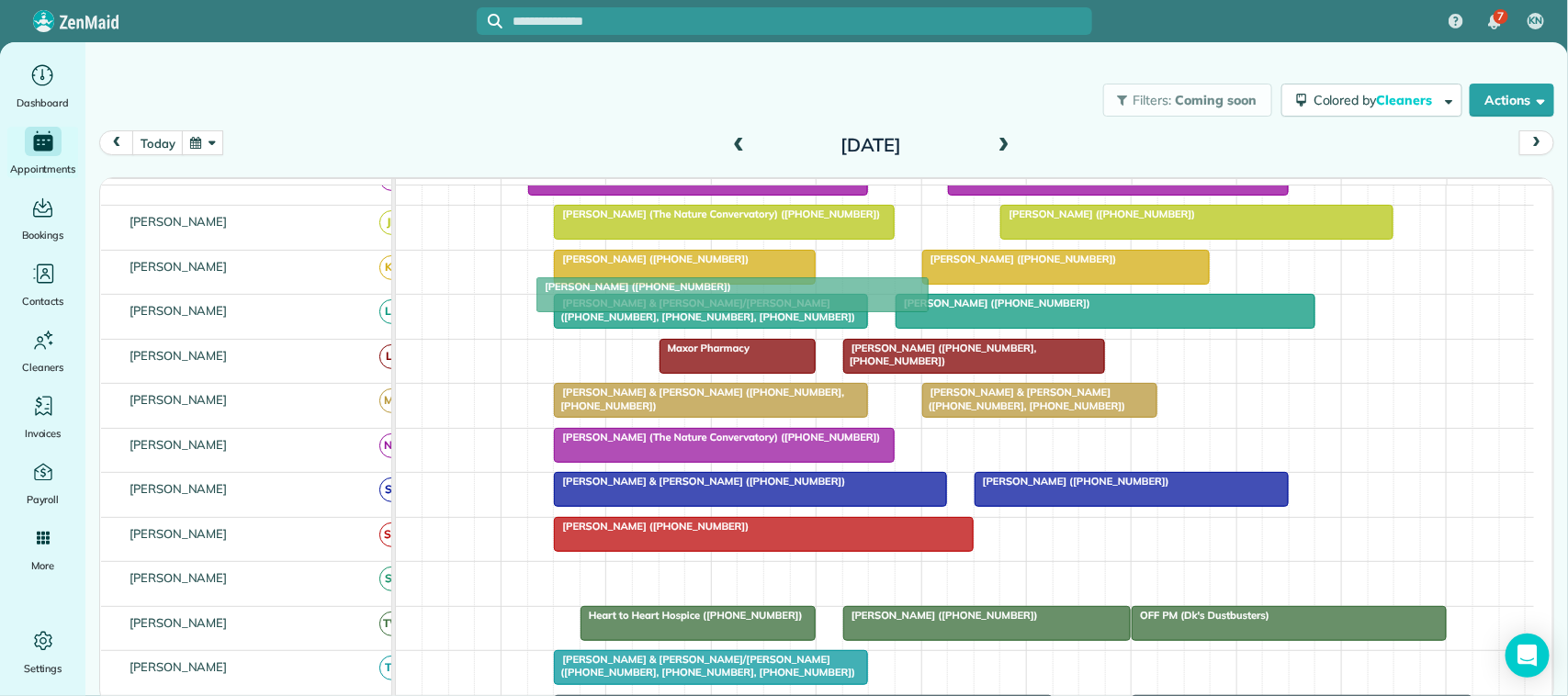
drag, startPoint x: 652, startPoint y: 595, endPoint x: 634, endPoint y: 290, distance: 305.5
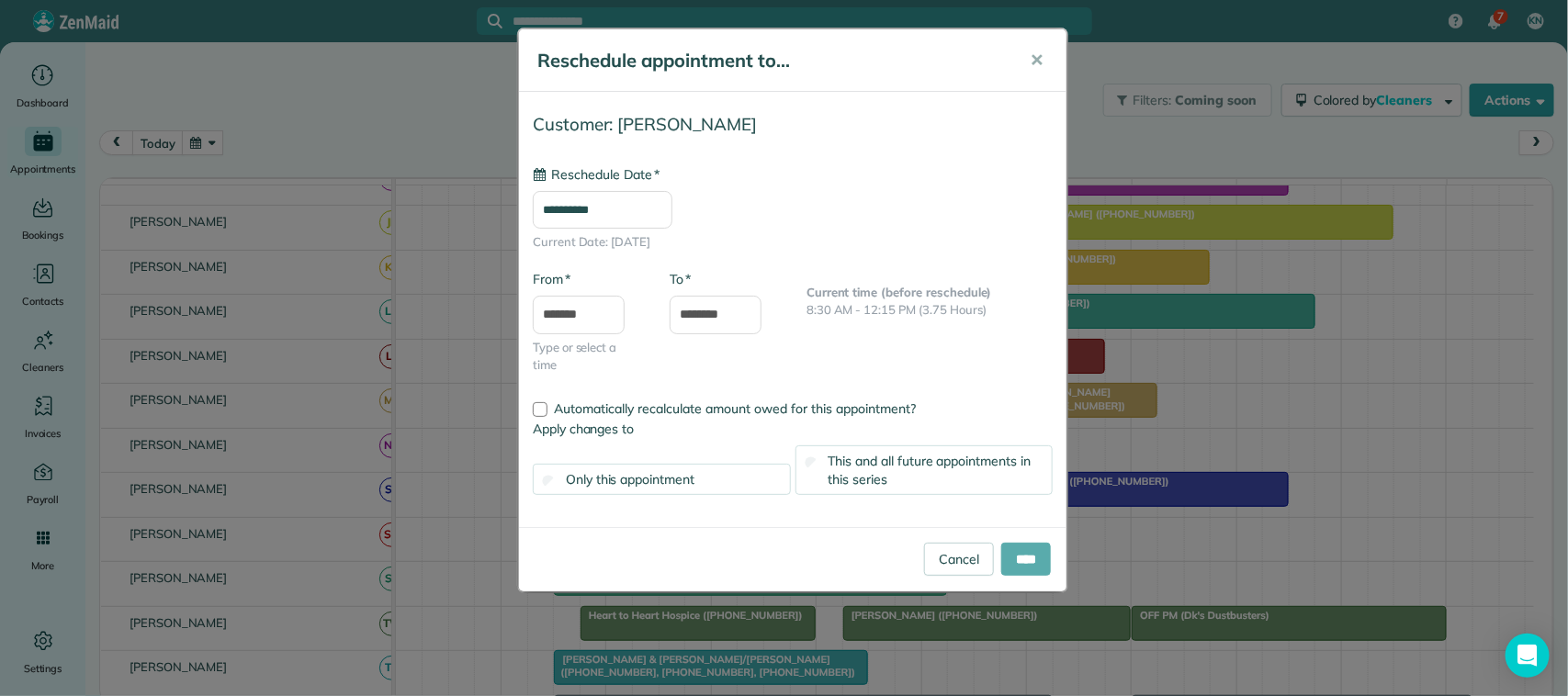
type input "**********"
click at [1025, 563] on input "****" at bounding box center [1027, 559] width 50 height 33
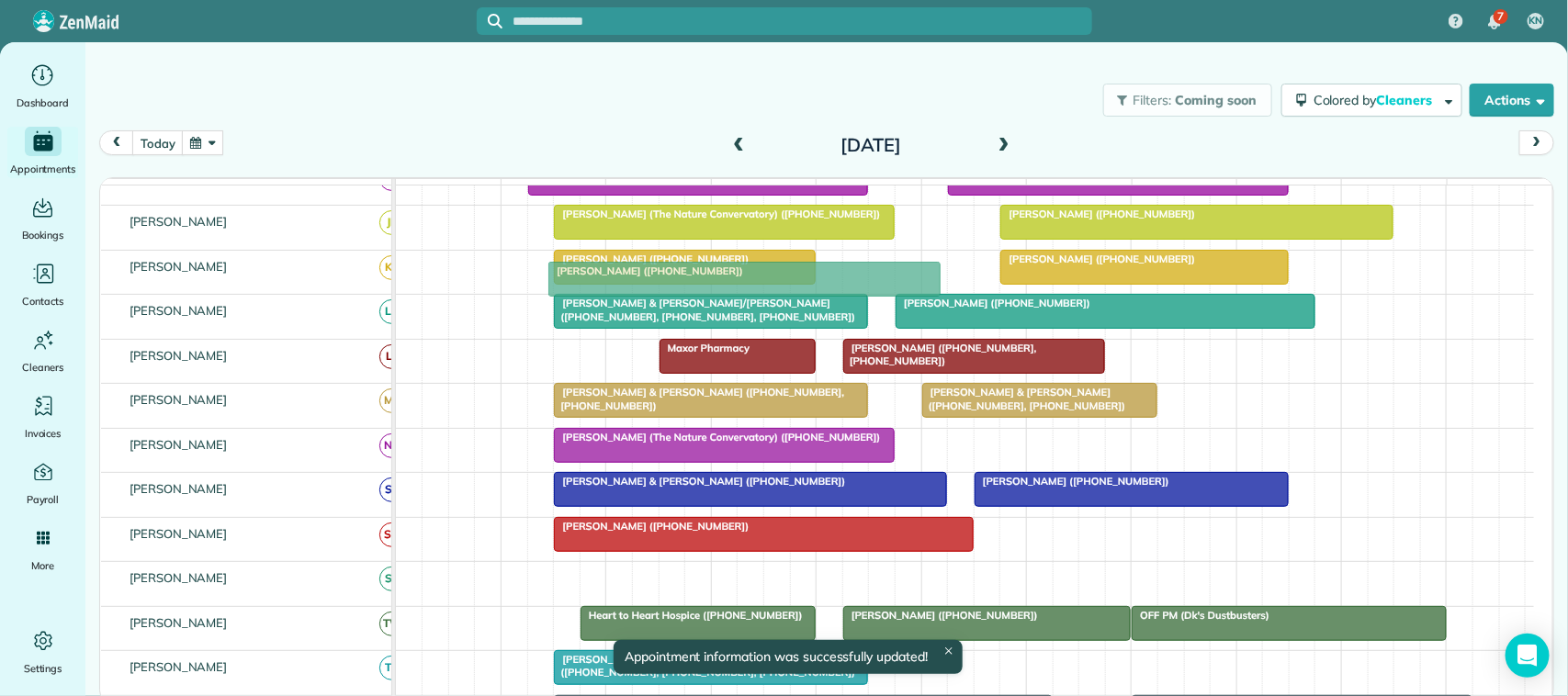
drag, startPoint x: 682, startPoint y: 598, endPoint x: 675, endPoint y: 278, distance: 320.1
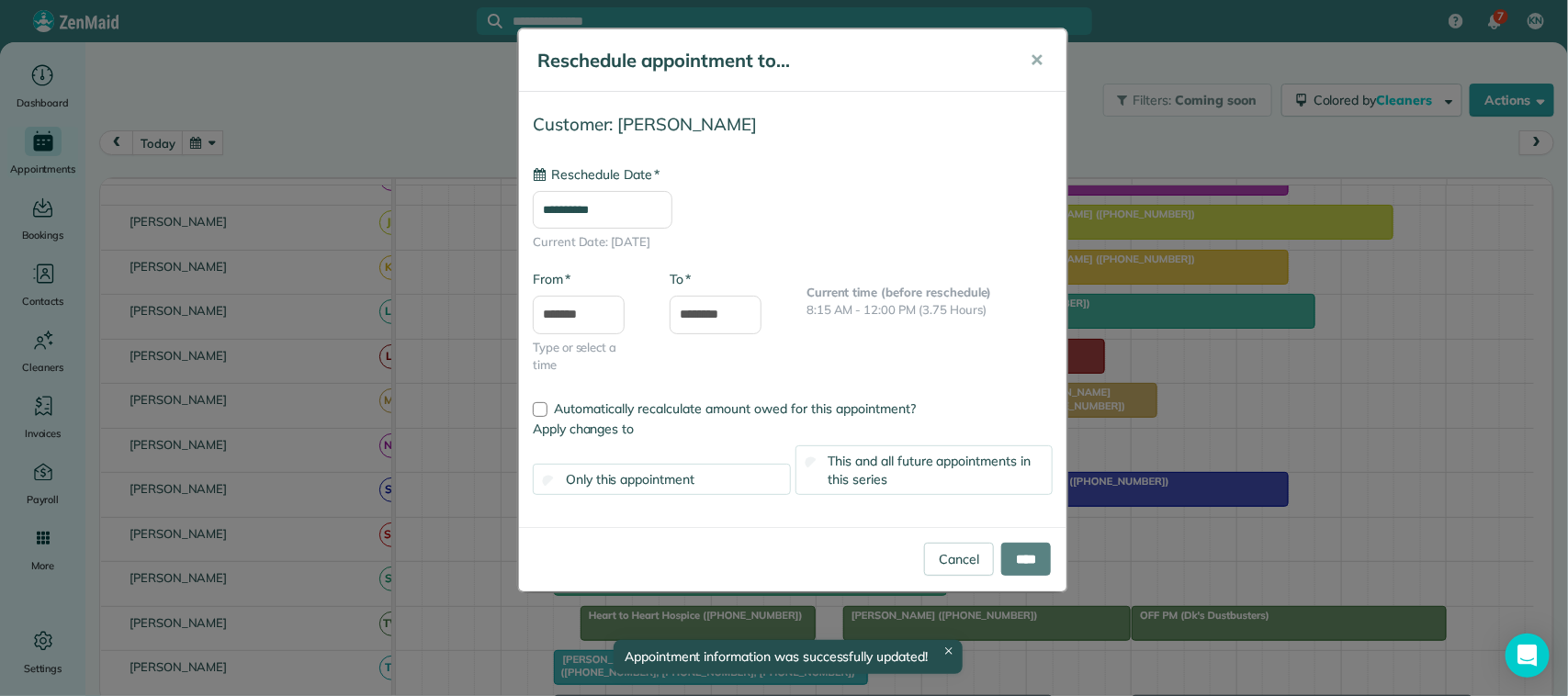
type input "**********"
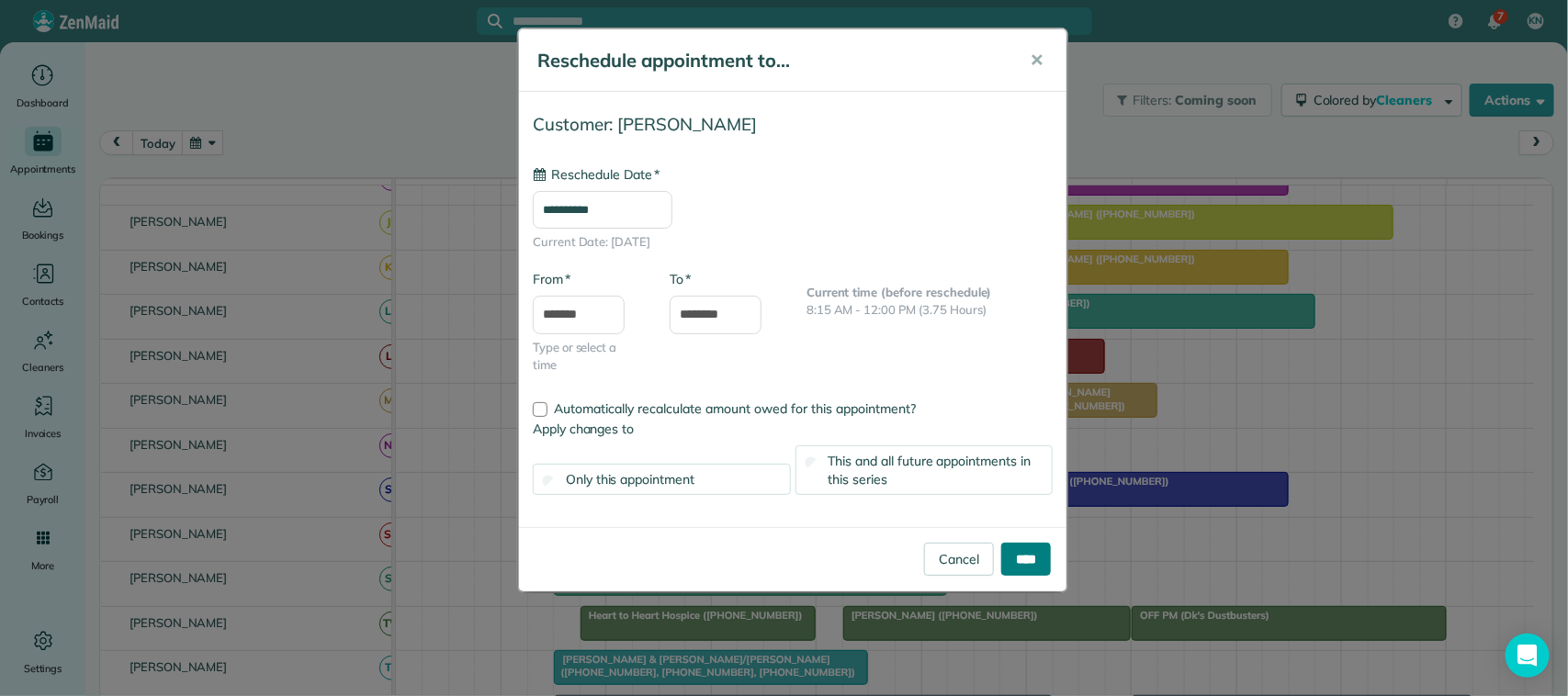
click at [1021, 572] on input "****" at bounding box center [1027, 559] width 50 height 33
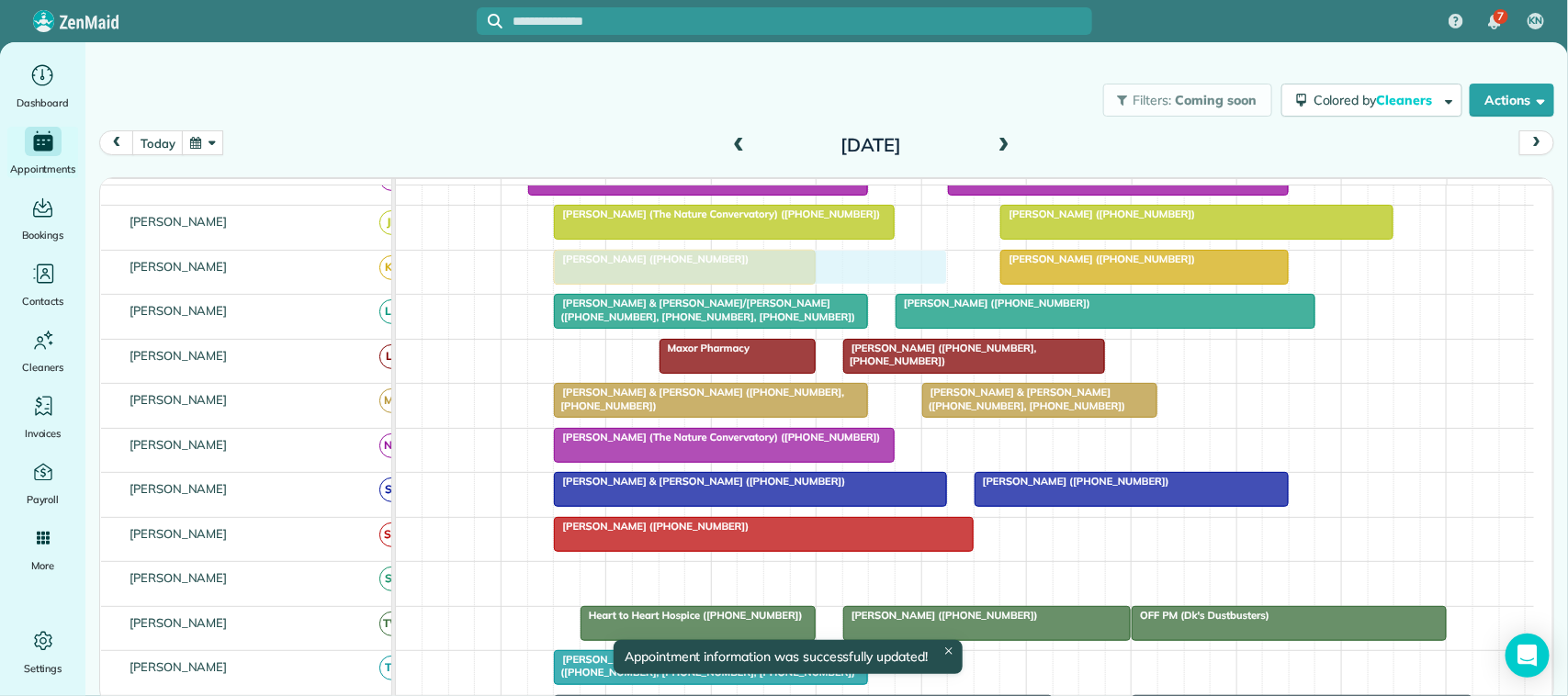
drag, startPoint x: 650, startPoint y: 595, endPoint x: 638, endPoint y: 285, distance: 310.2
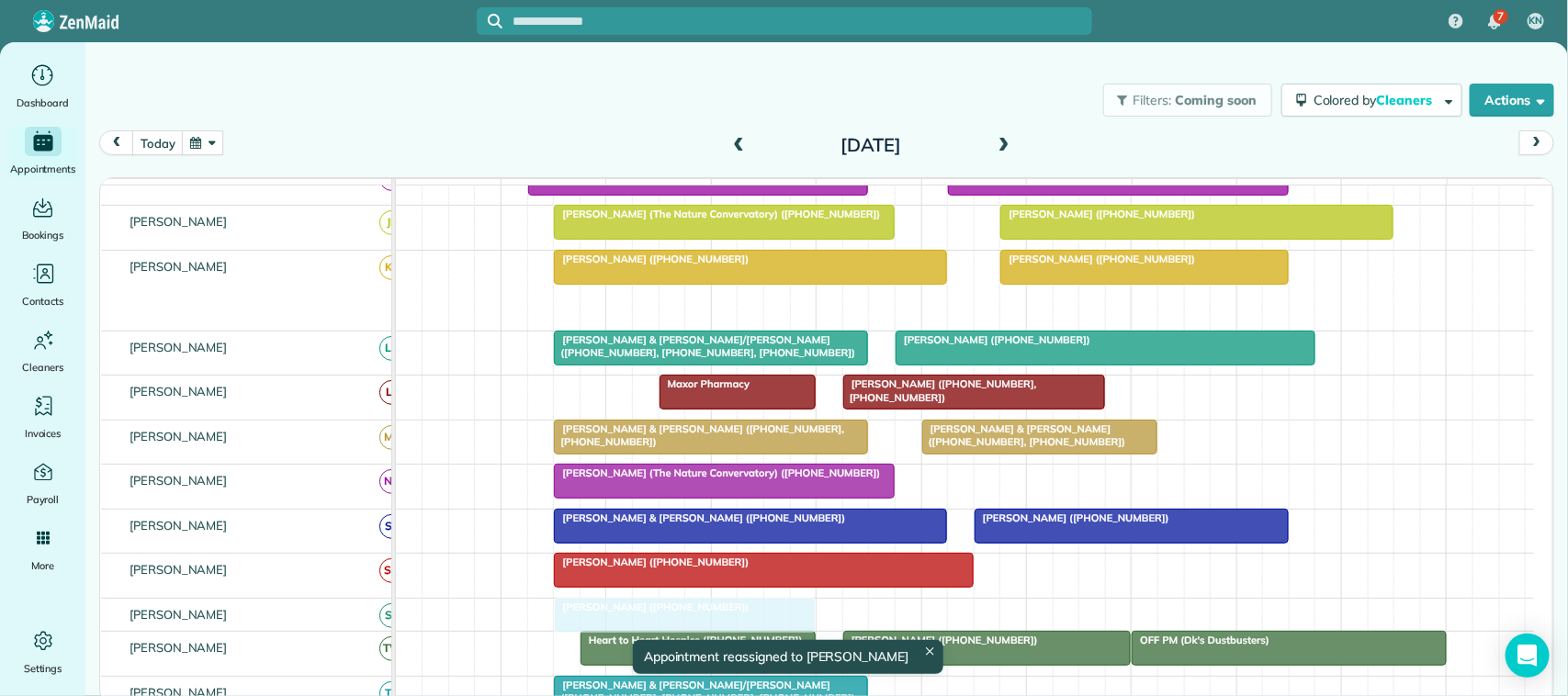
drag, startPoint x: 678, startPoint y: 318, endPoint x: 684, endPoint y: 625, distance: 307.1
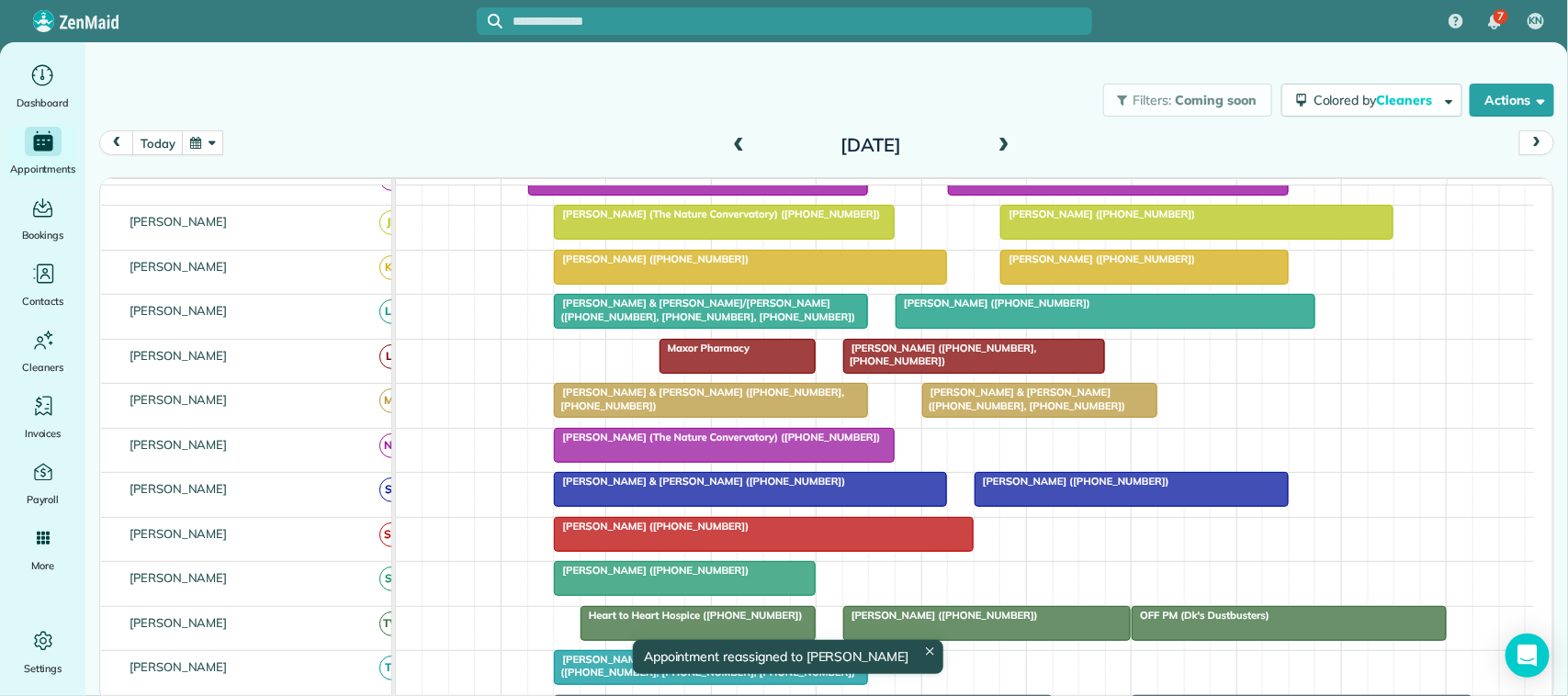
click at [678, 266] on span "[PERSON_NAME] ([PHONE_NUMBER])" at bounding box center [651, 258] width 197 height 12
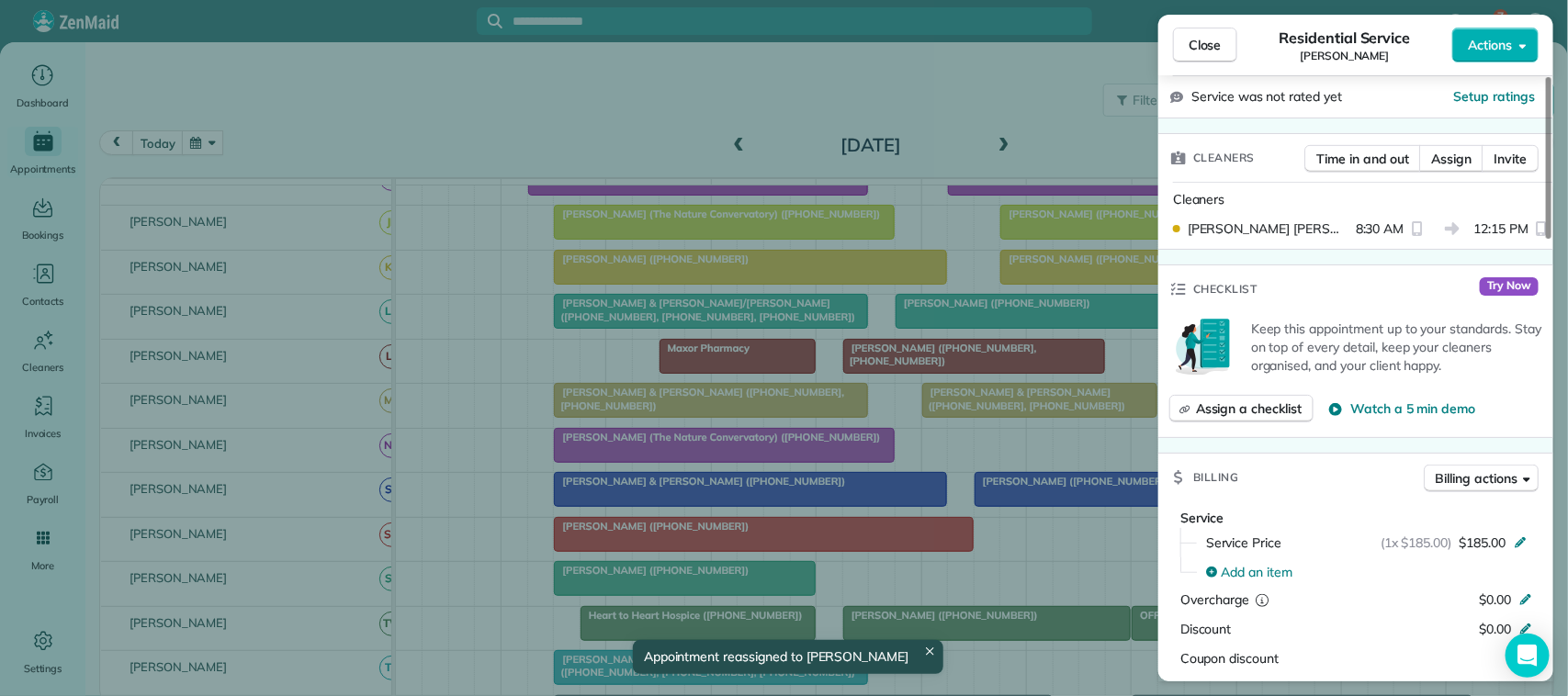
scroll to position [459, 0]
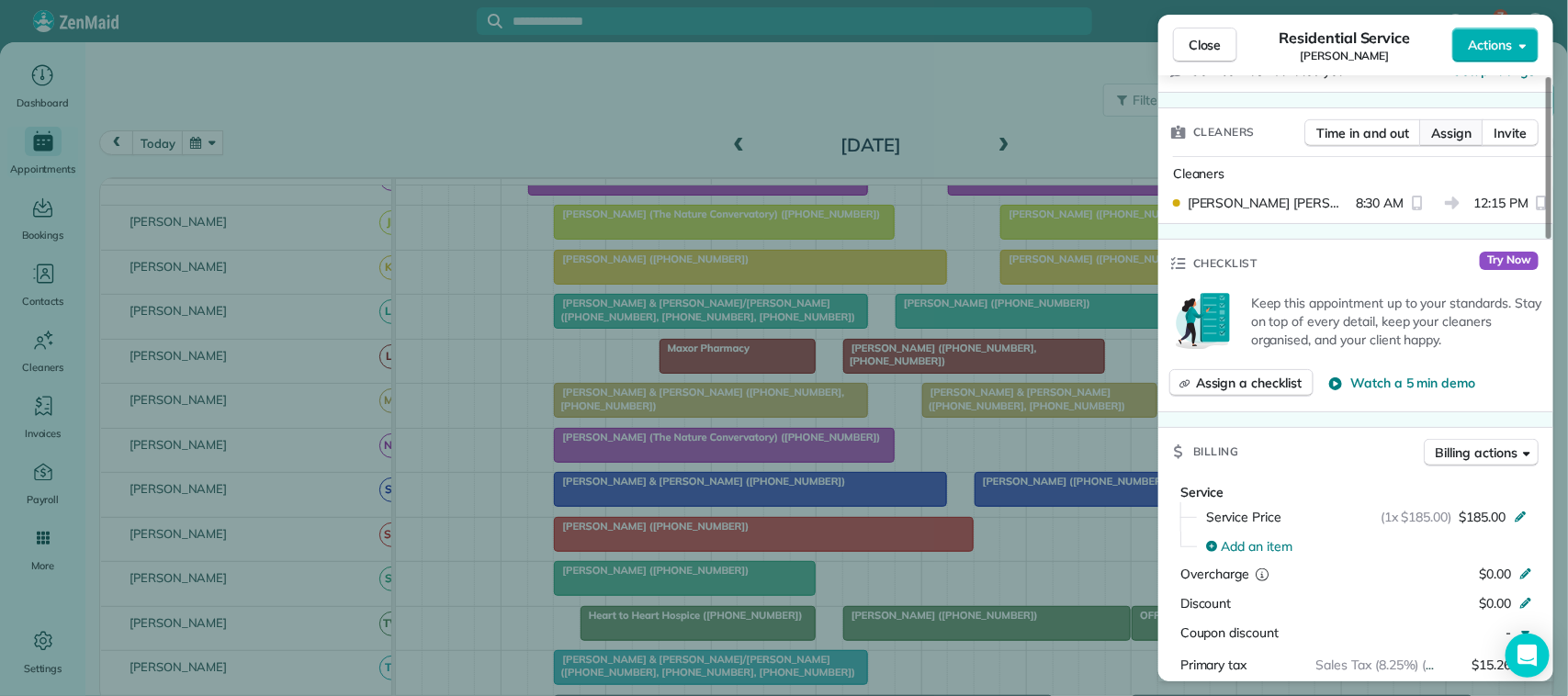
click at [1445, 135] on span "Assign" at bounding box center [1451, 133] width 40 height 18
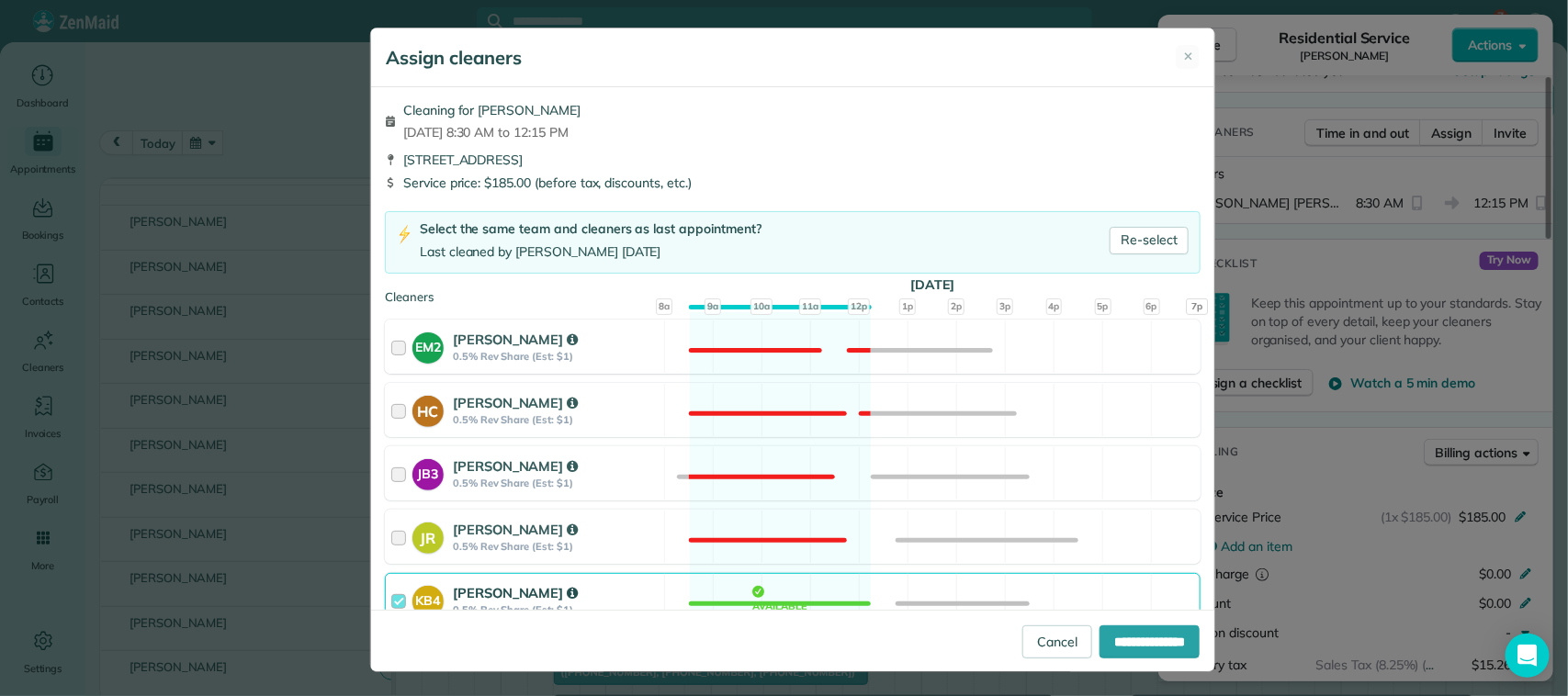
click at [1121, 121] on div "Cleaning for [PERSON_NAME][DATE] 8:30 AM to 12:15 PM" at bounding box center [792, 121] width 816 height 40
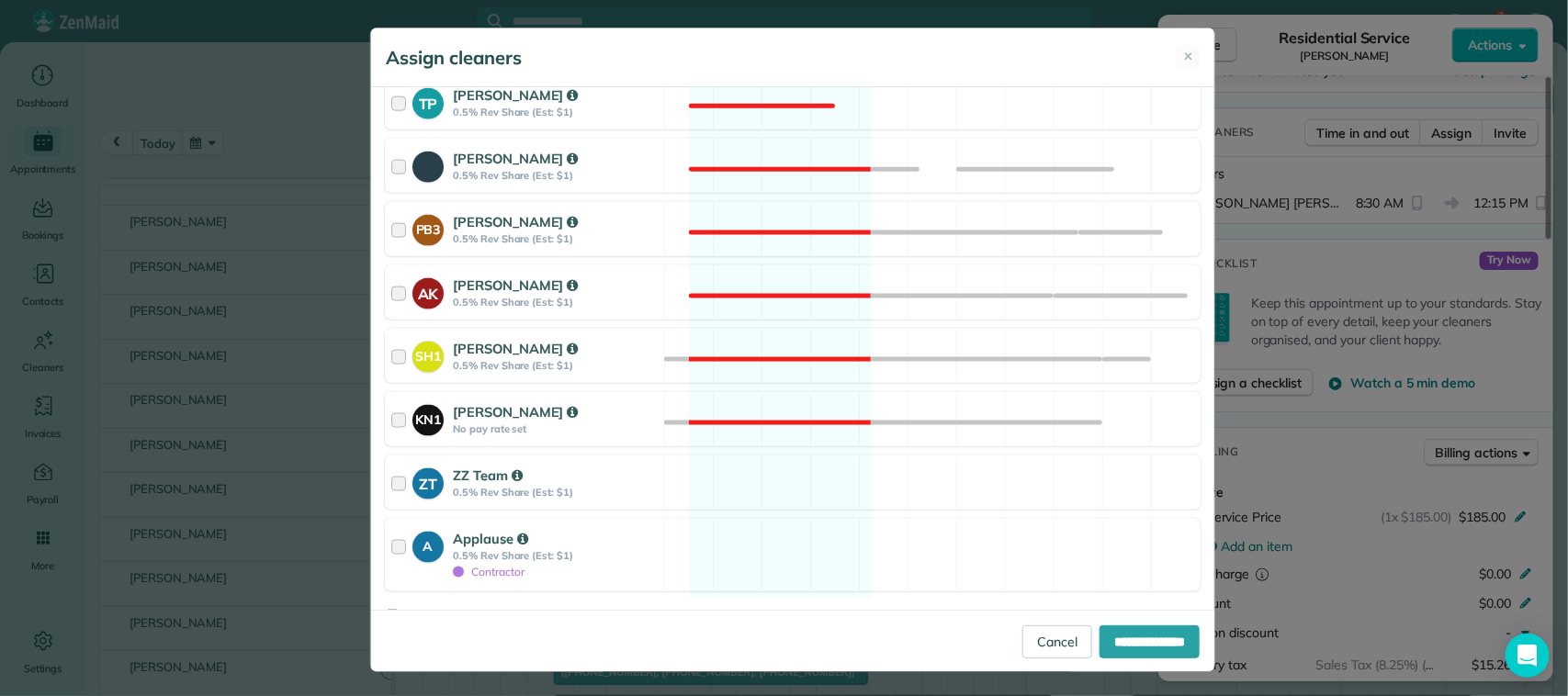
scroll to position [1125, 0]
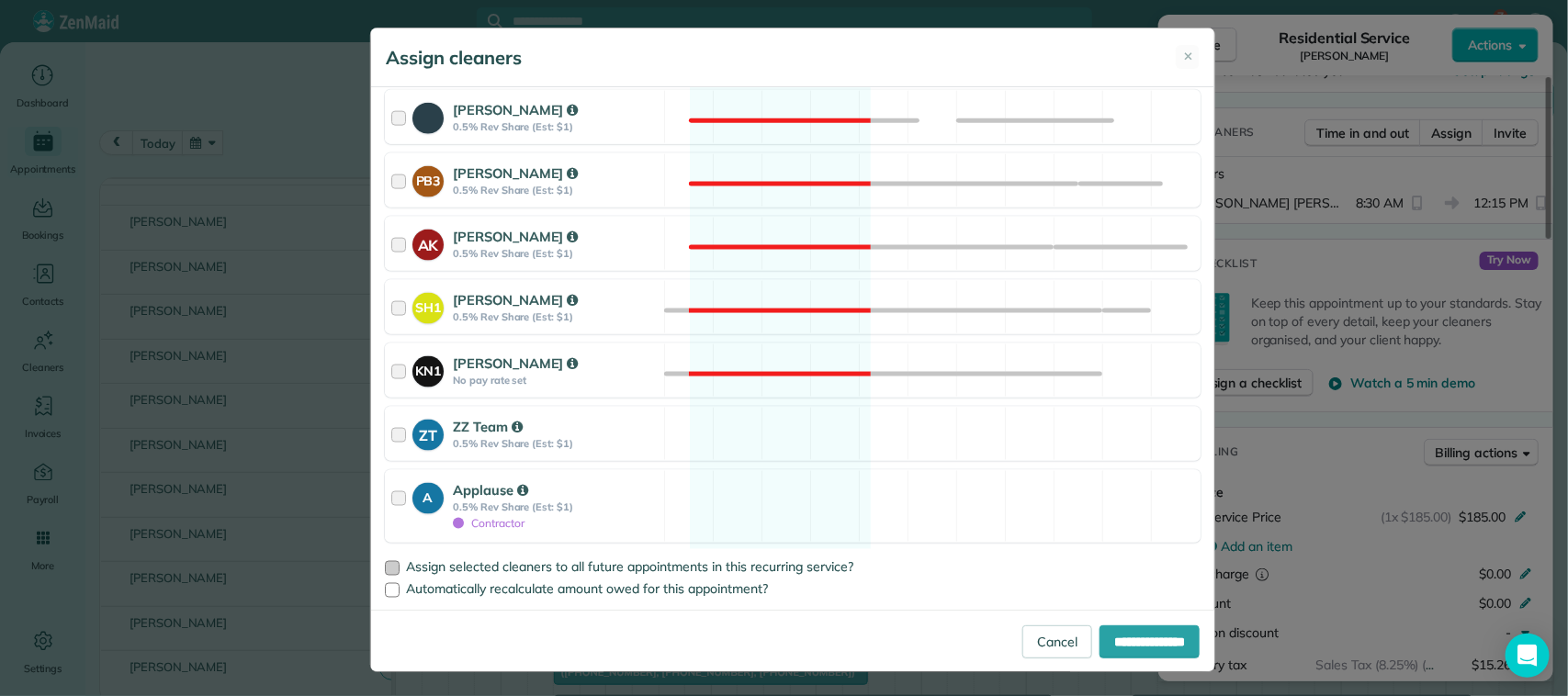
click at [682, 565] on span "Assign selected cleaners to all future appointments in this recurring service?" at bounding box center [629, 567] width 448 height 16
click at [1100, 634] on input "**********" at bounding box center [1150, 642] width 100 height 33
type input "**********"
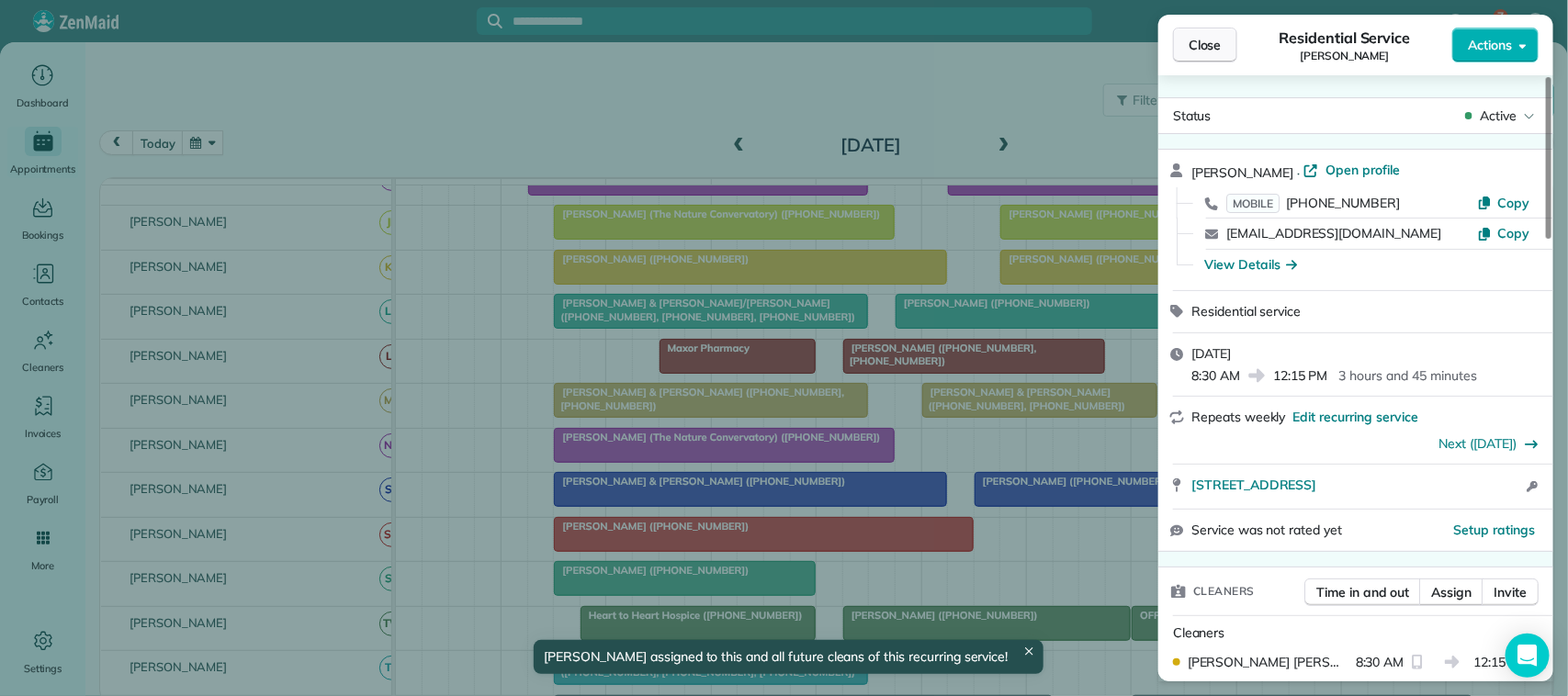
click at [1182, 56] on button "Close" at bounding box center [1204, 45] width 64 height 34
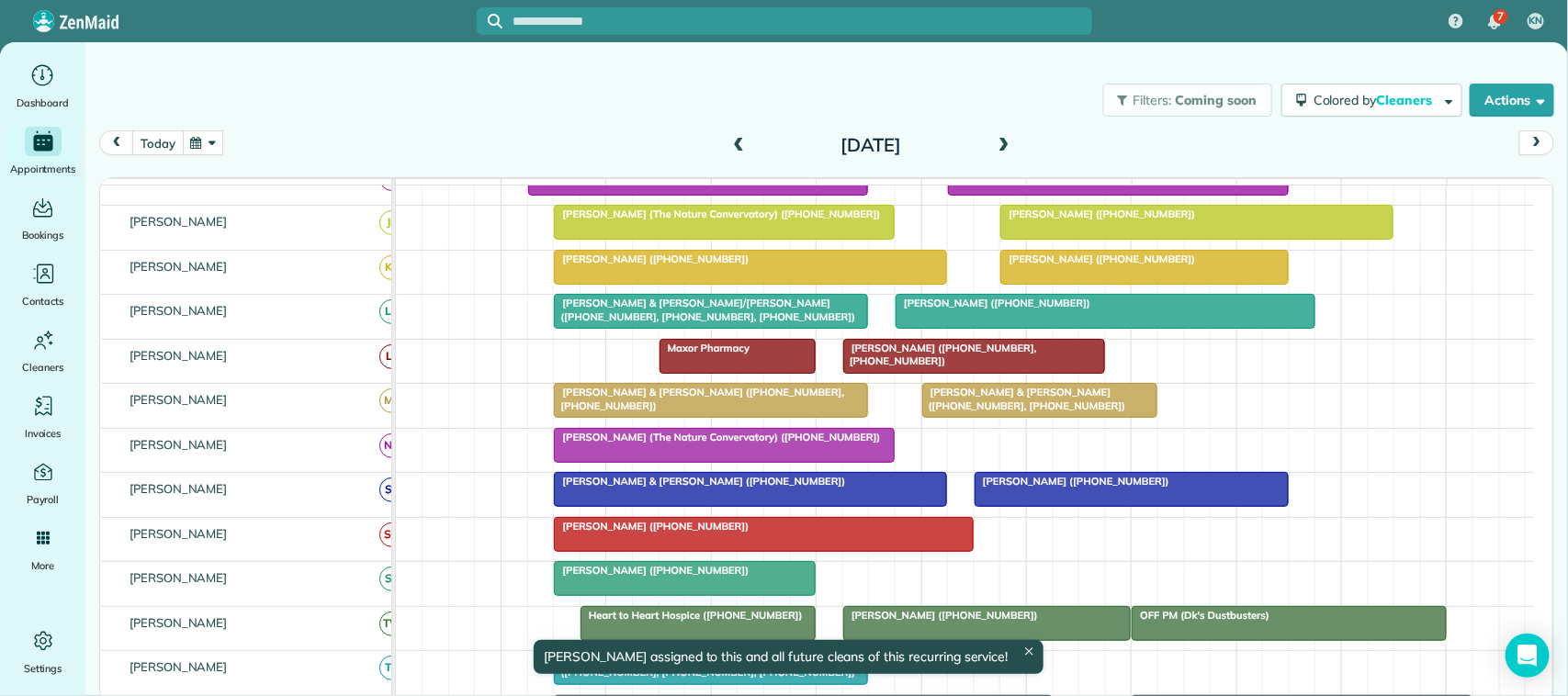
click at [166, 138] on button "today" at bounding box center [157, 142] width 51 height 25
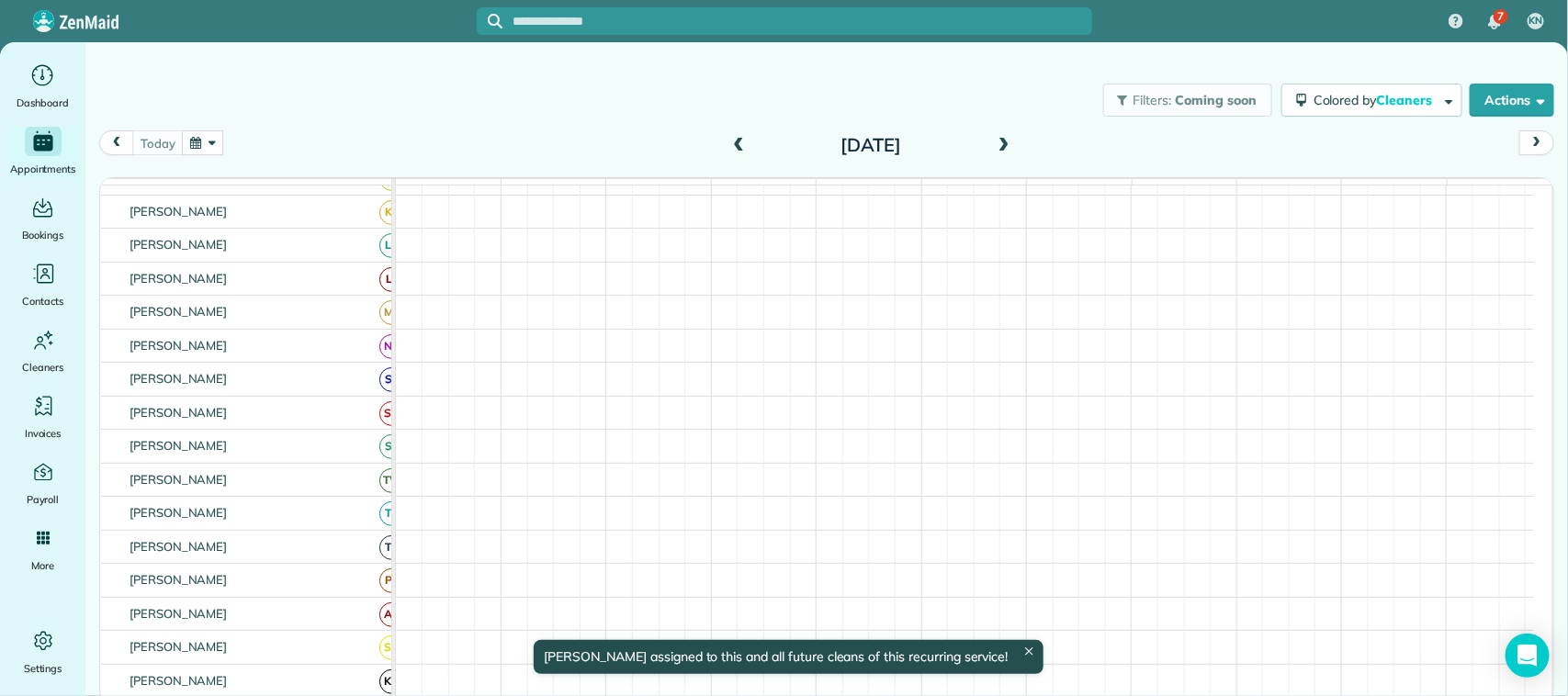
scroll to position [185, 0]
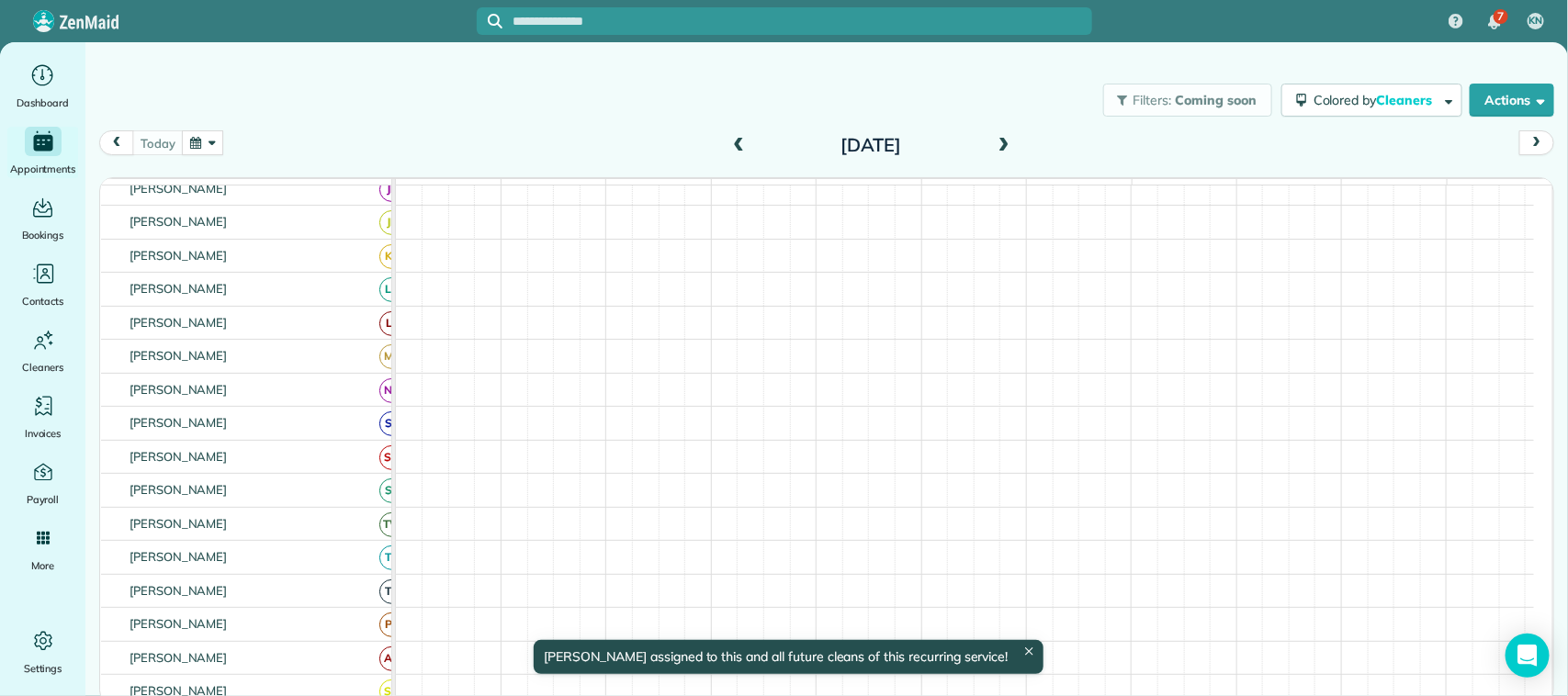
click at [204, 145] on button "button" at bounding box center [203, 142] width 42 height 25
click at [286, 260] on link "13" at bounding box center [279, 267] width 30 height 30
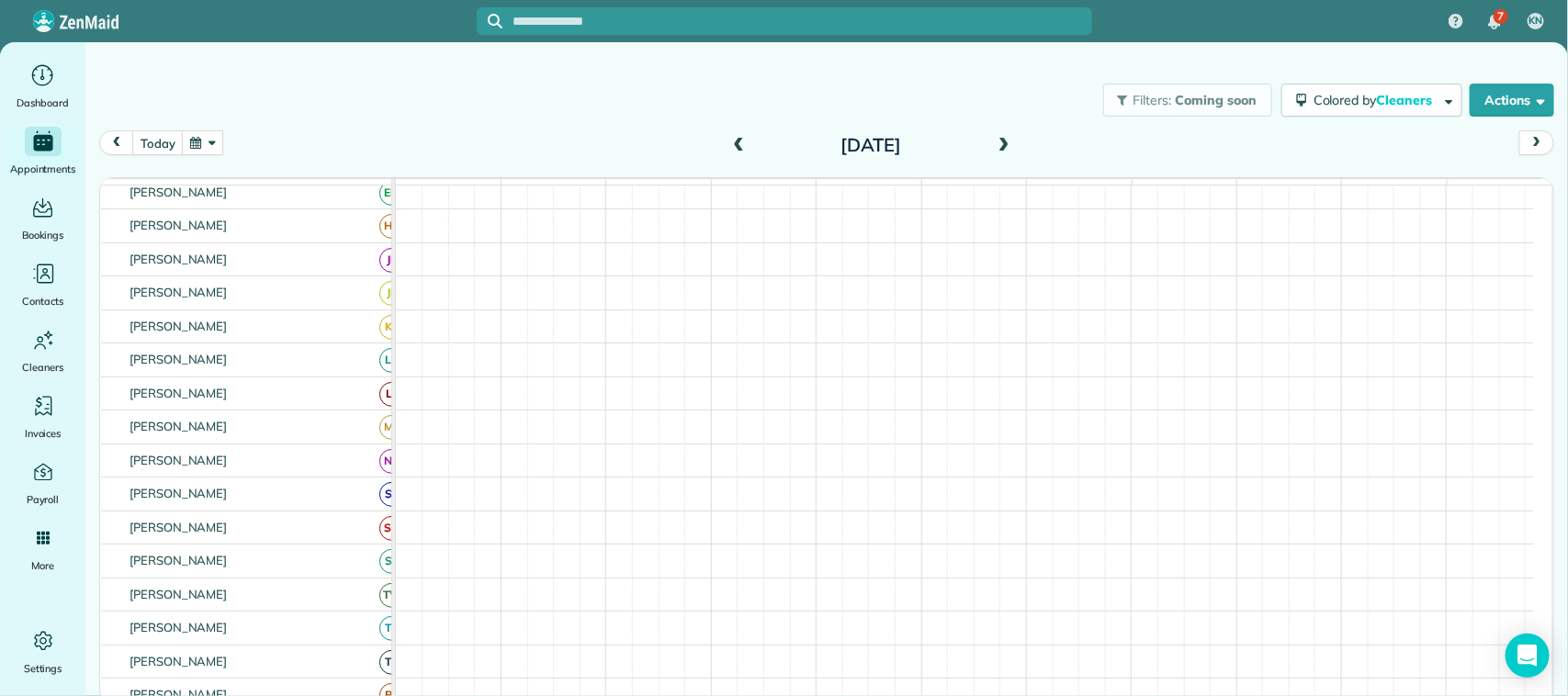
scroll to position [103, 0]
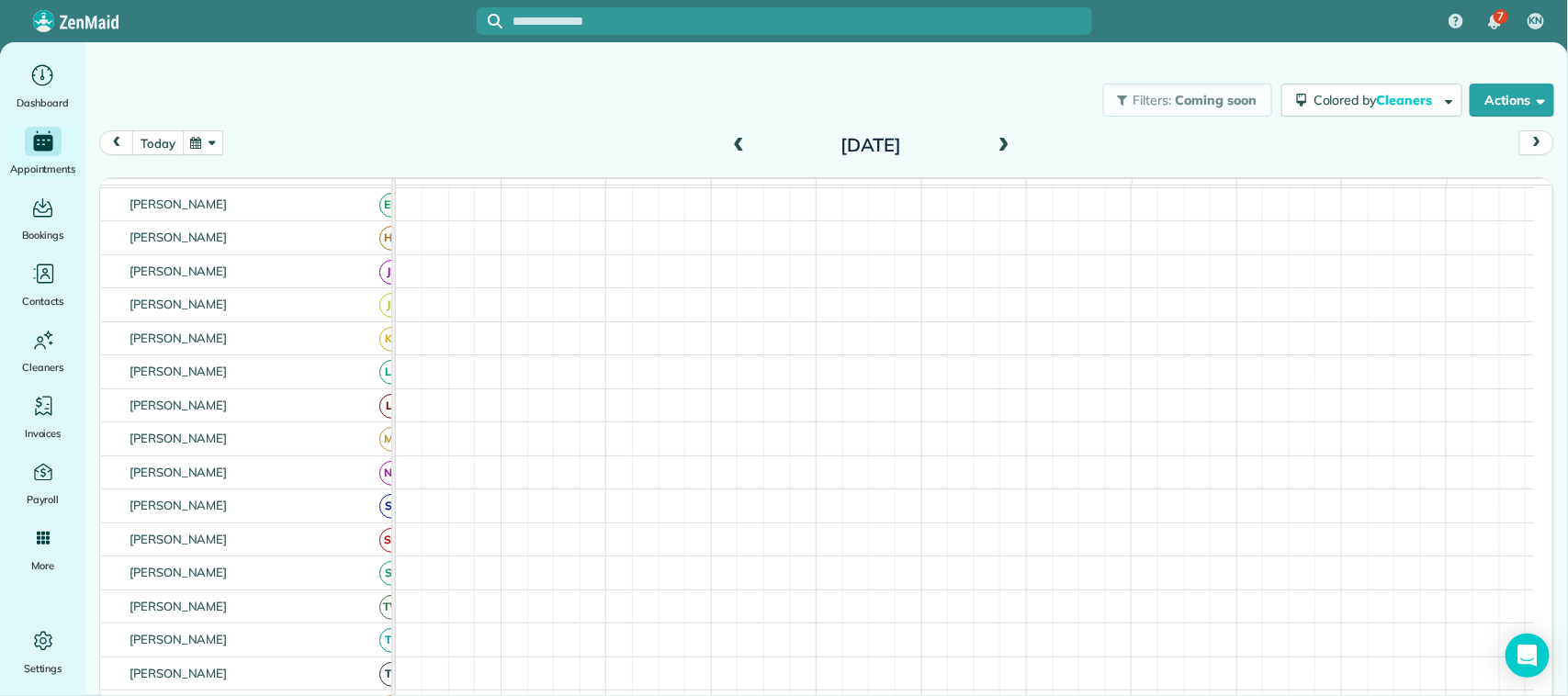
click at [144, 133] on button "today" at bounding box center [157, 142] width 51 height 25
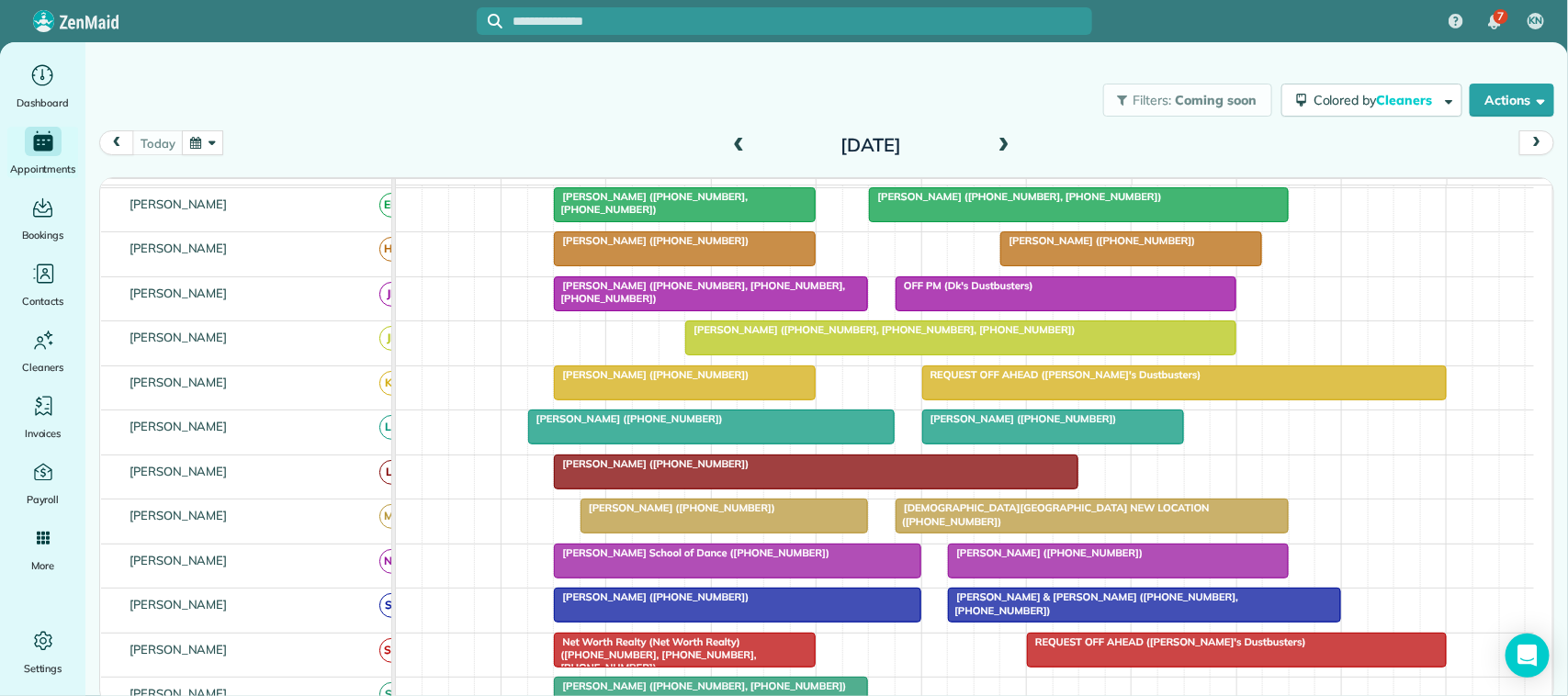
scroll to position [0, 0]
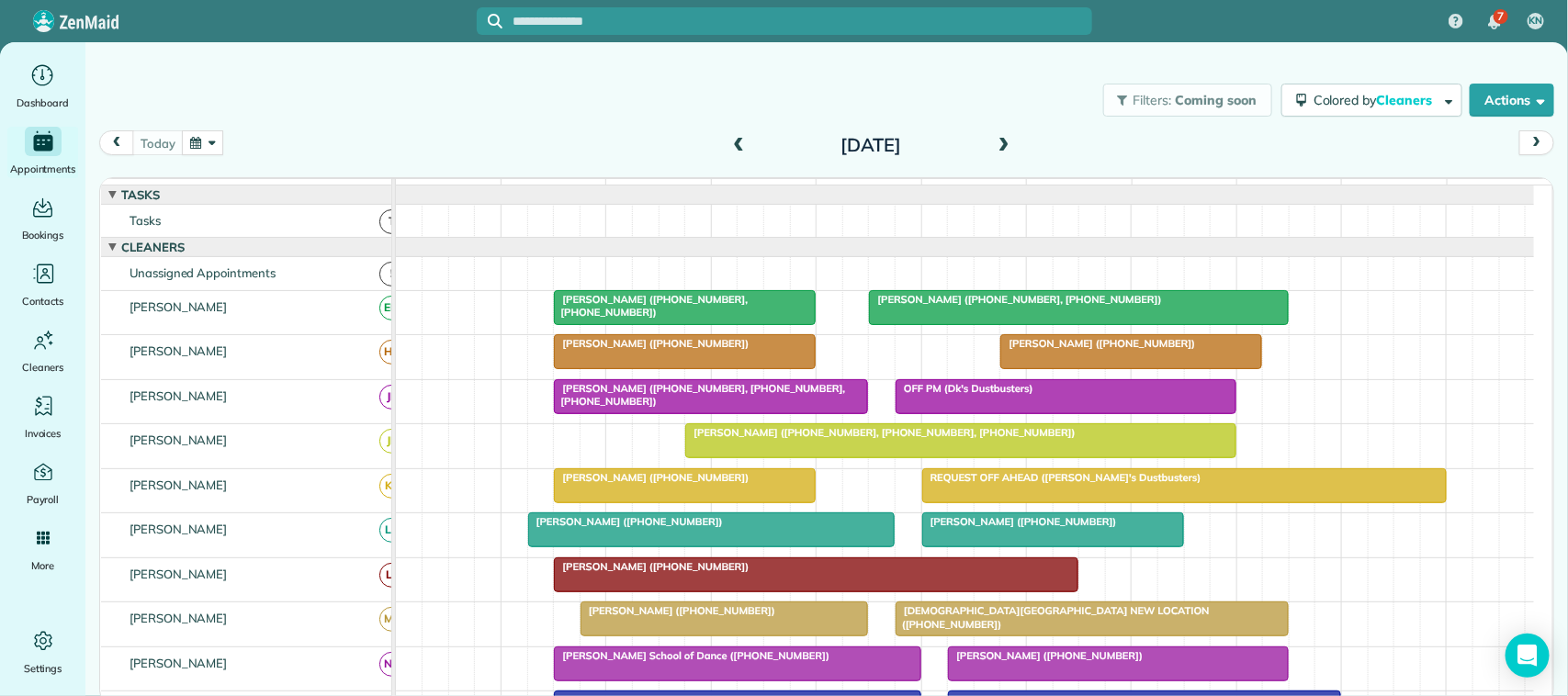
click at [205, 140] on button "button" at bounding box center [203, 142] width 42 height 25
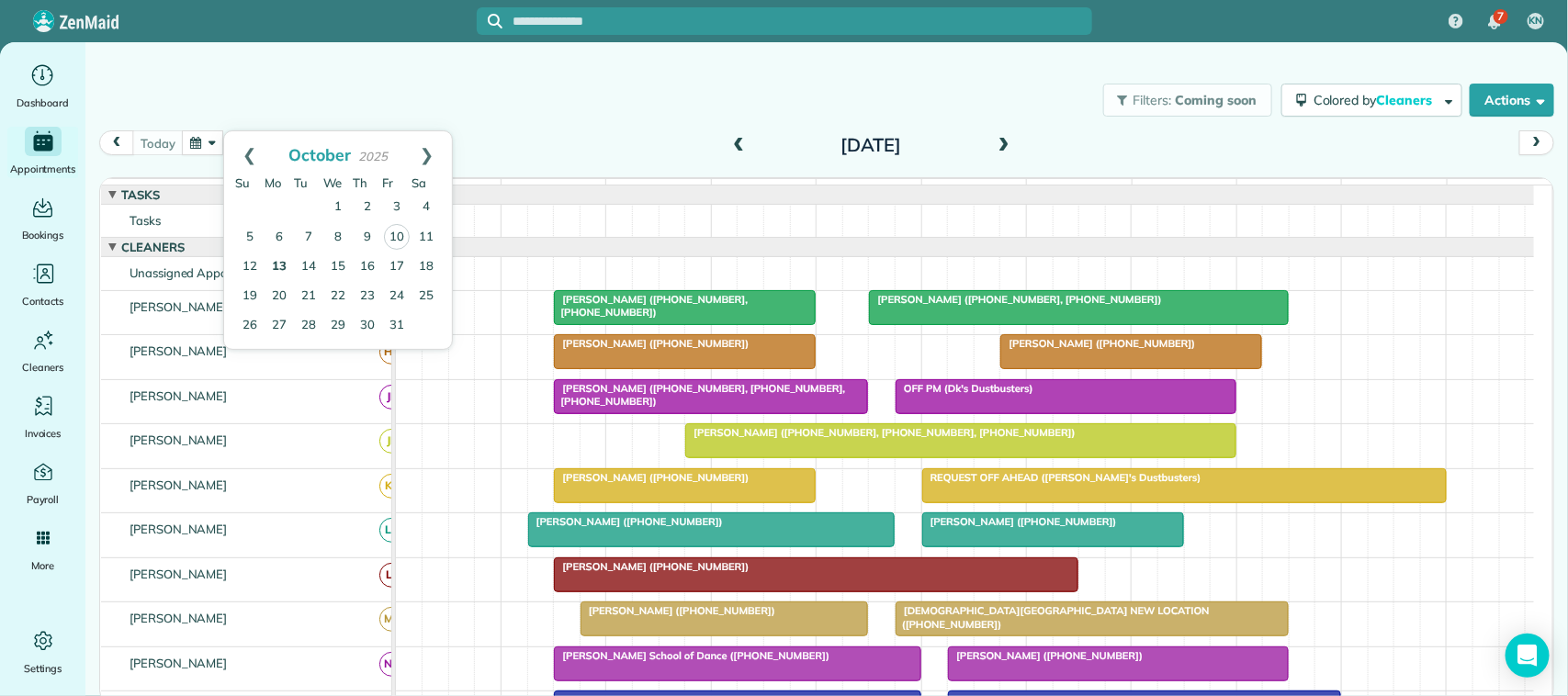
click at [277, 267] on link "13" at bounding box center [279, 267] width 30 height 30
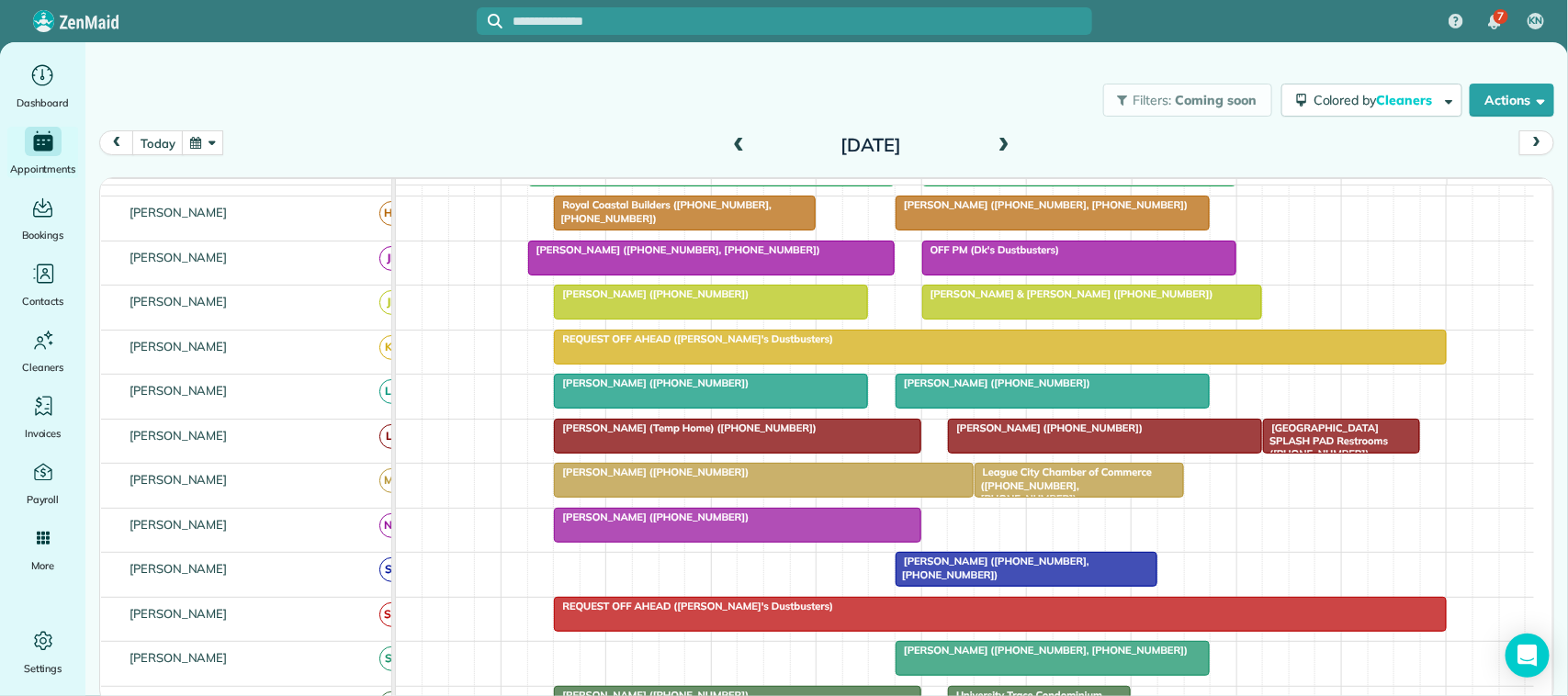
scroll to position [115, 0]
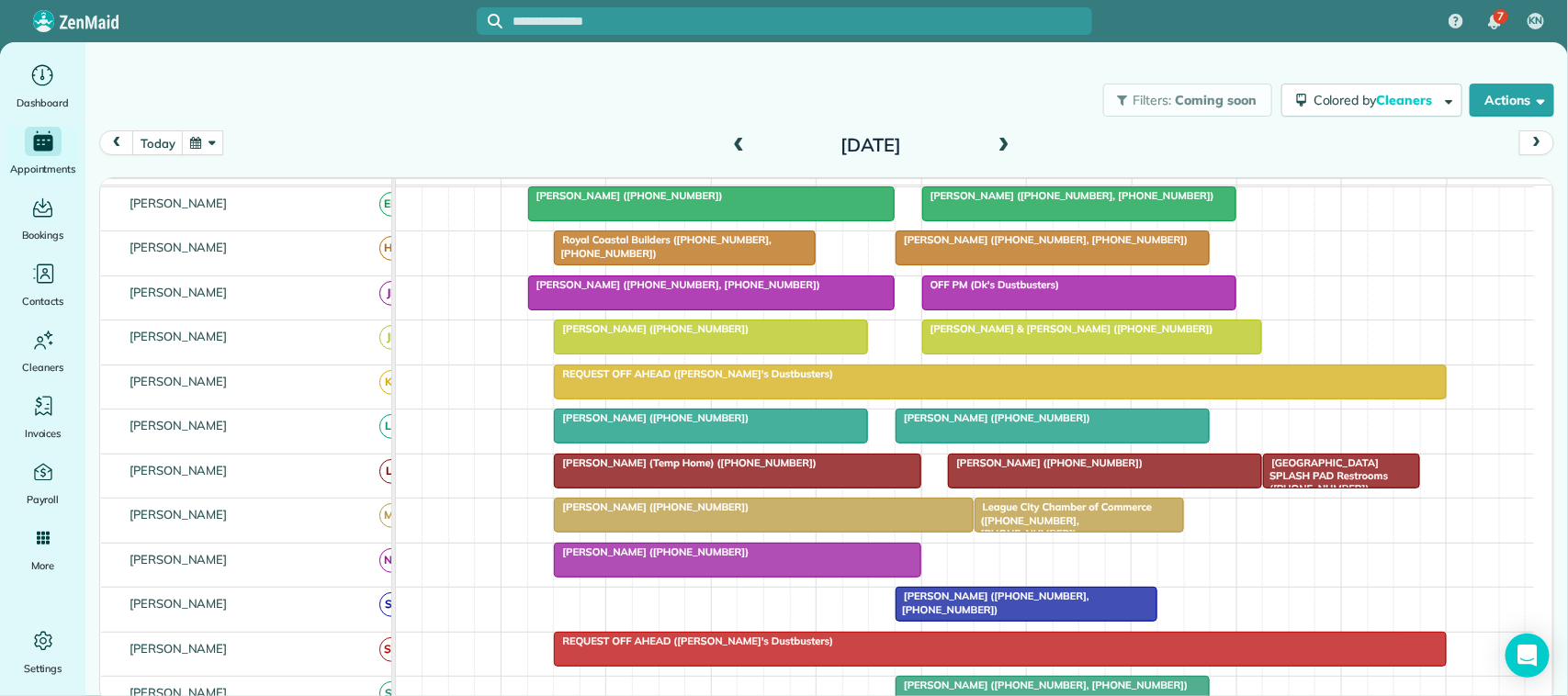
click at [205, 140] on button "button" at bounding box center [203, 142] width 42 height 25
click at [310, 294] on link "21" at bounding box center [308, 296] width 30 height 30
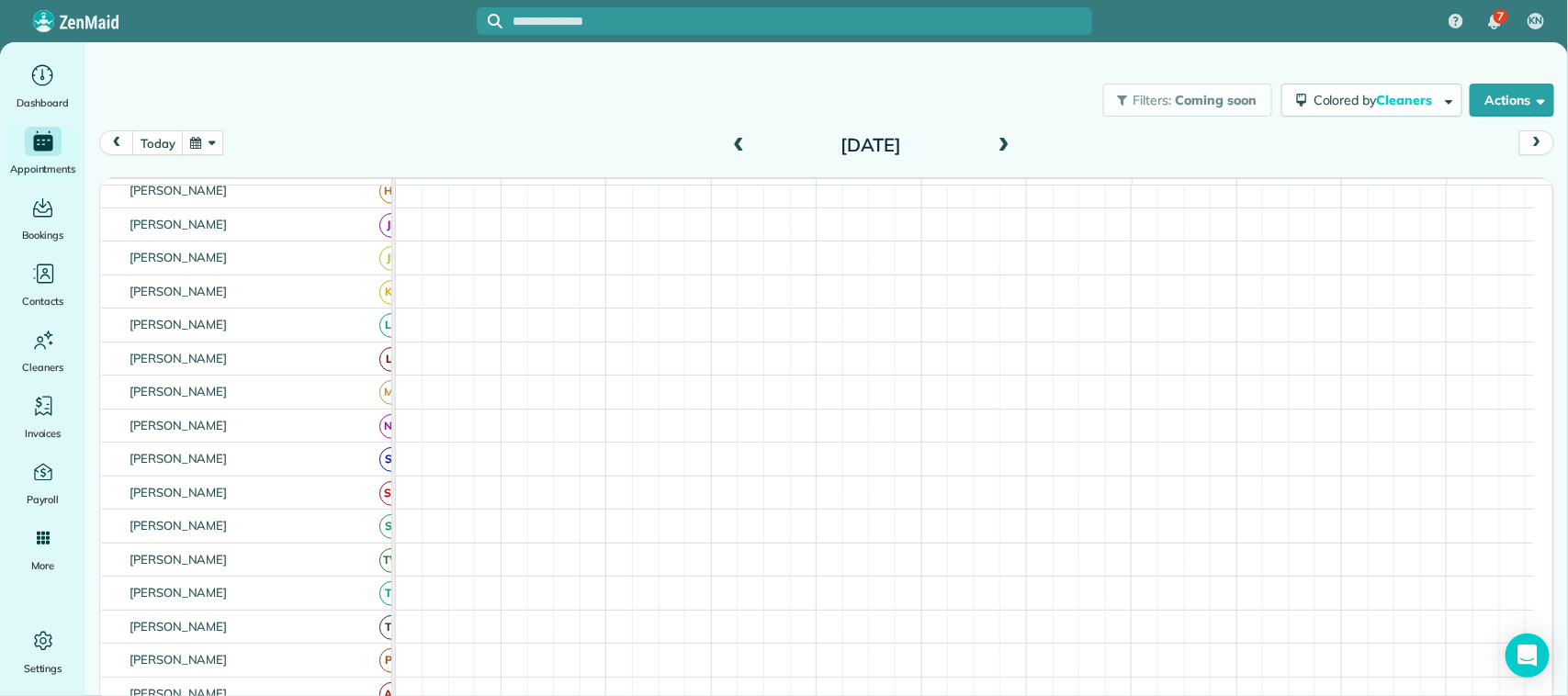
scroll to position [0, 0]
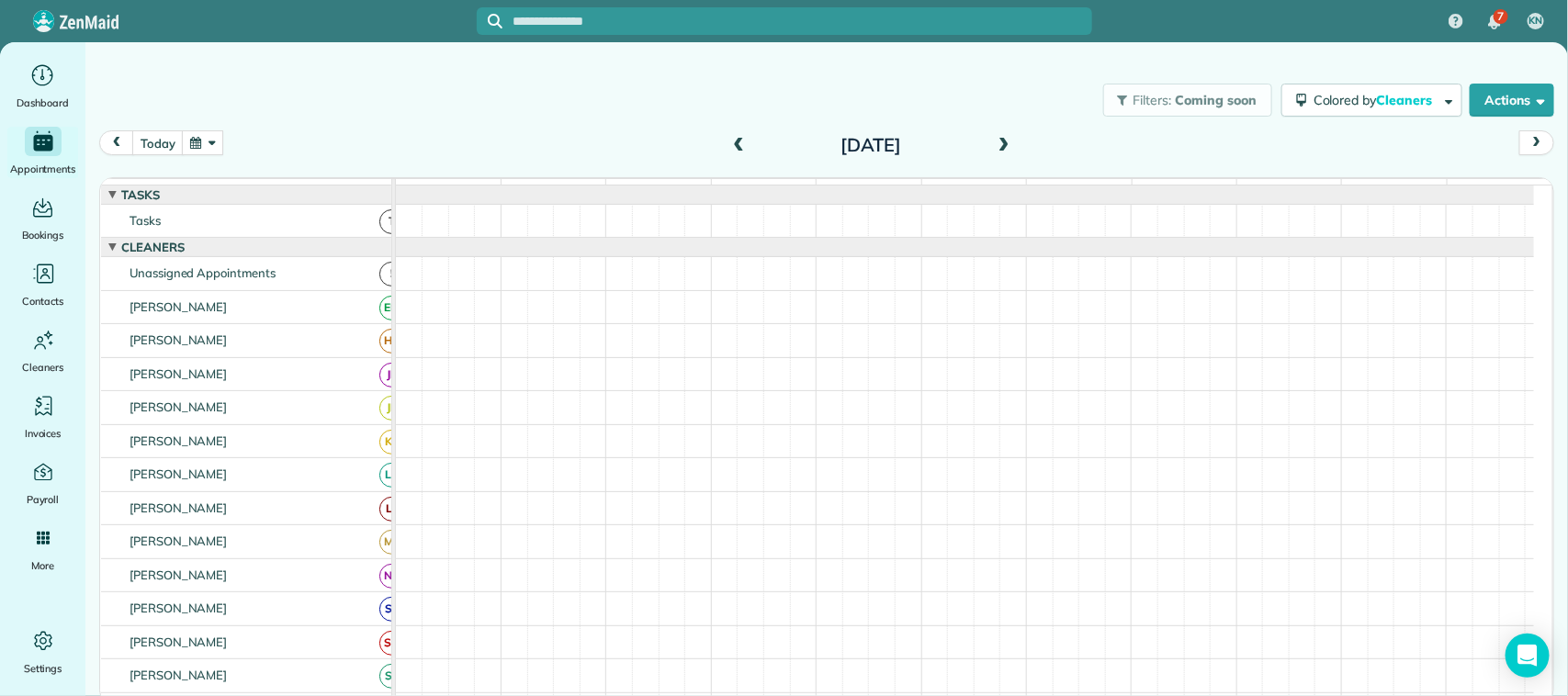
click at [205, 153] on button "button" at bounding box center [203, 142] width 42 height 25
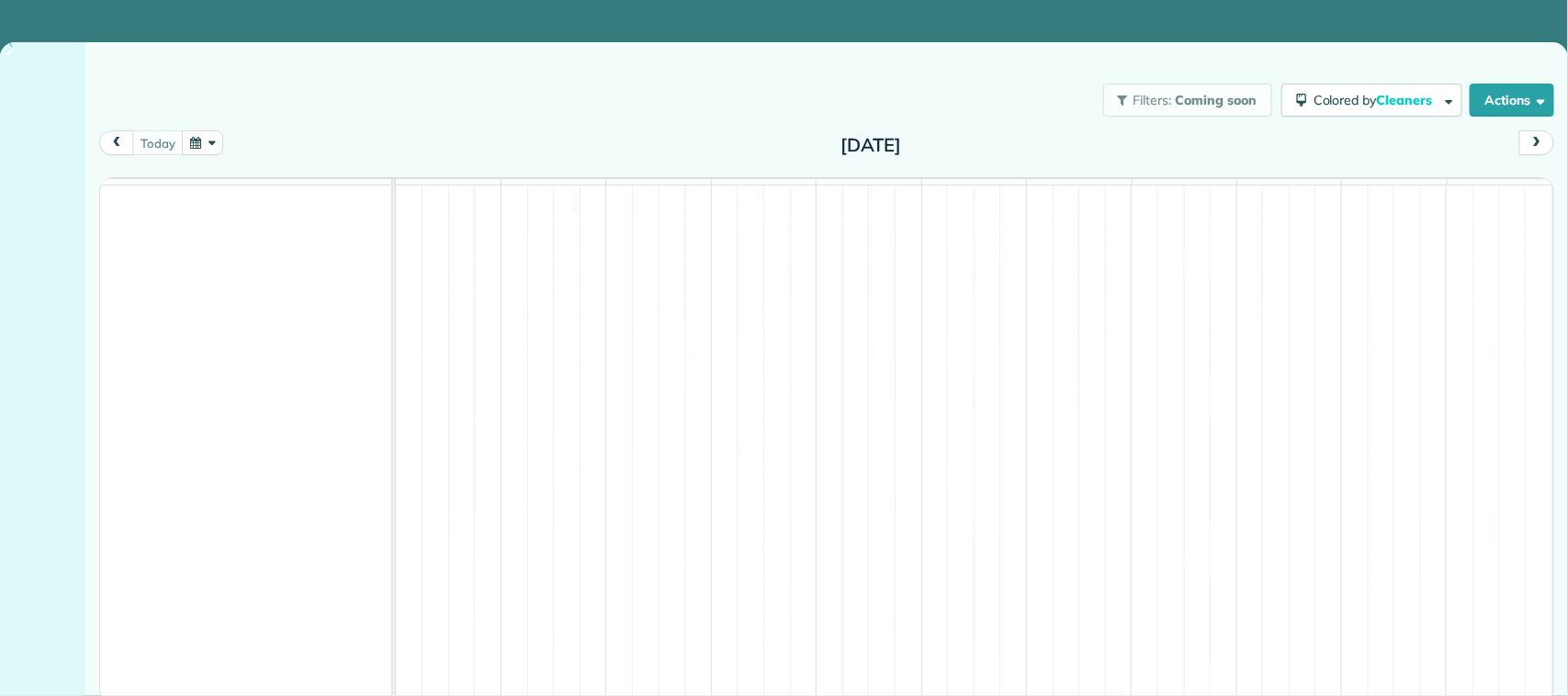
click at [377, 120] on div "Filters: Coming soon Colored by Cleaners Color by Cleaner Color by Team Color b…" at bounding box center [827, 99] width 1483 height 60
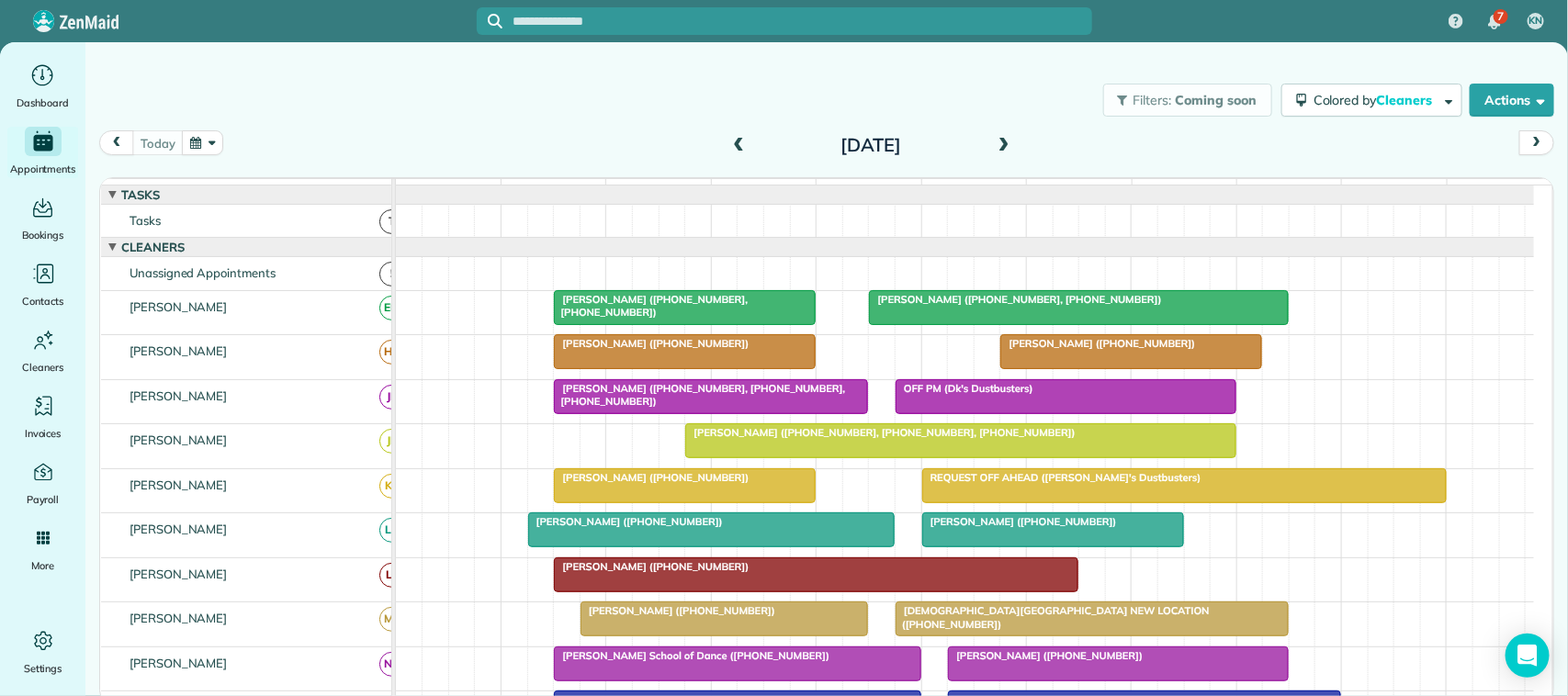
click at [196, 138] on button "button" at bounding box center [203, 142] width 42 height 25
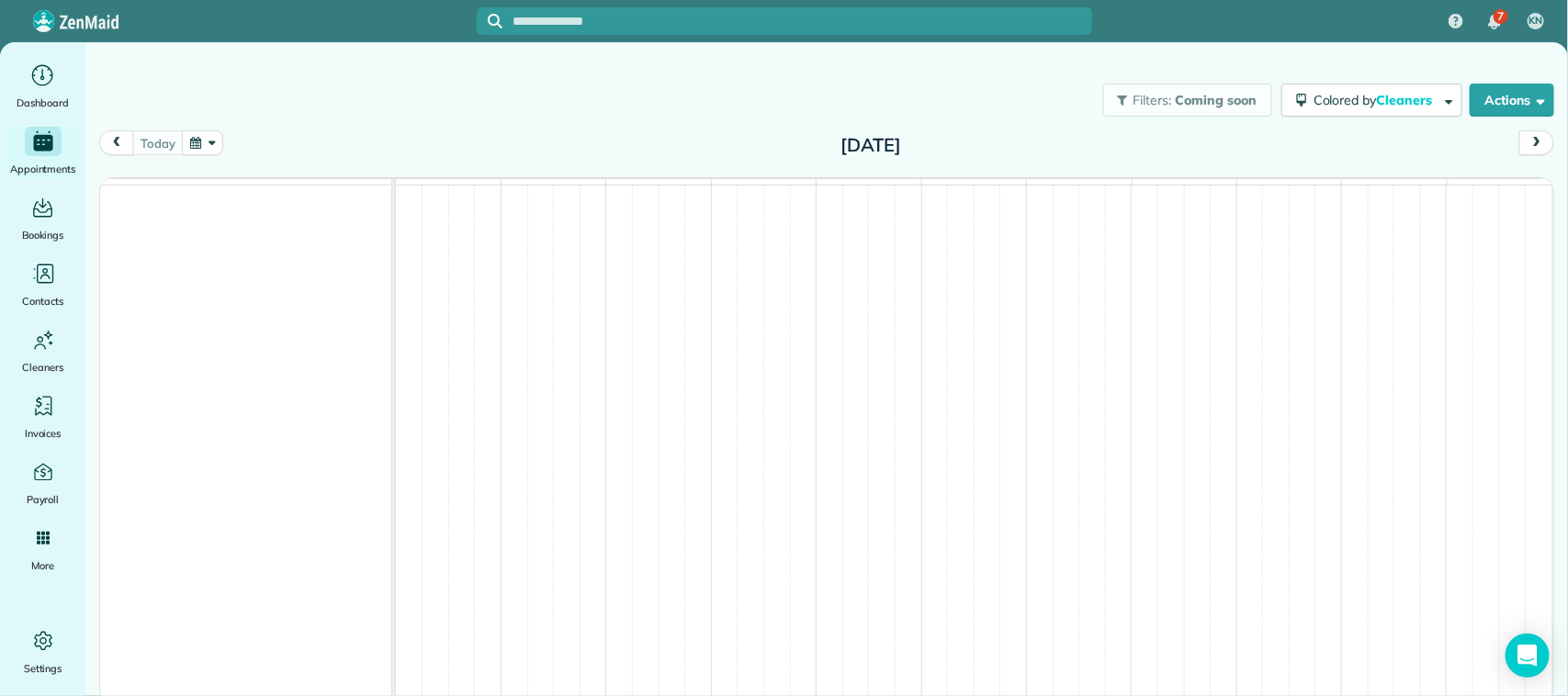
click at [199, 157] on div "[DATE] [DATE]" at bounding box center [827, 147] width 1455 height 34
click at [207, 148] on button "button" at bounding box center [203, 142] width 42 height 25
click at [370, 107] on div "Filters: Coming soon Colored by Cleaners Color by Cleaner Color by Team Color b…" at bounding box center [827, 99] width 1483 height 60
click at [214, 138] on button "button" at bounding box center [203, 142] width 42 height 25
click at [310, 295] on link "21" at bounding box center [308, 296] width 30 height 30
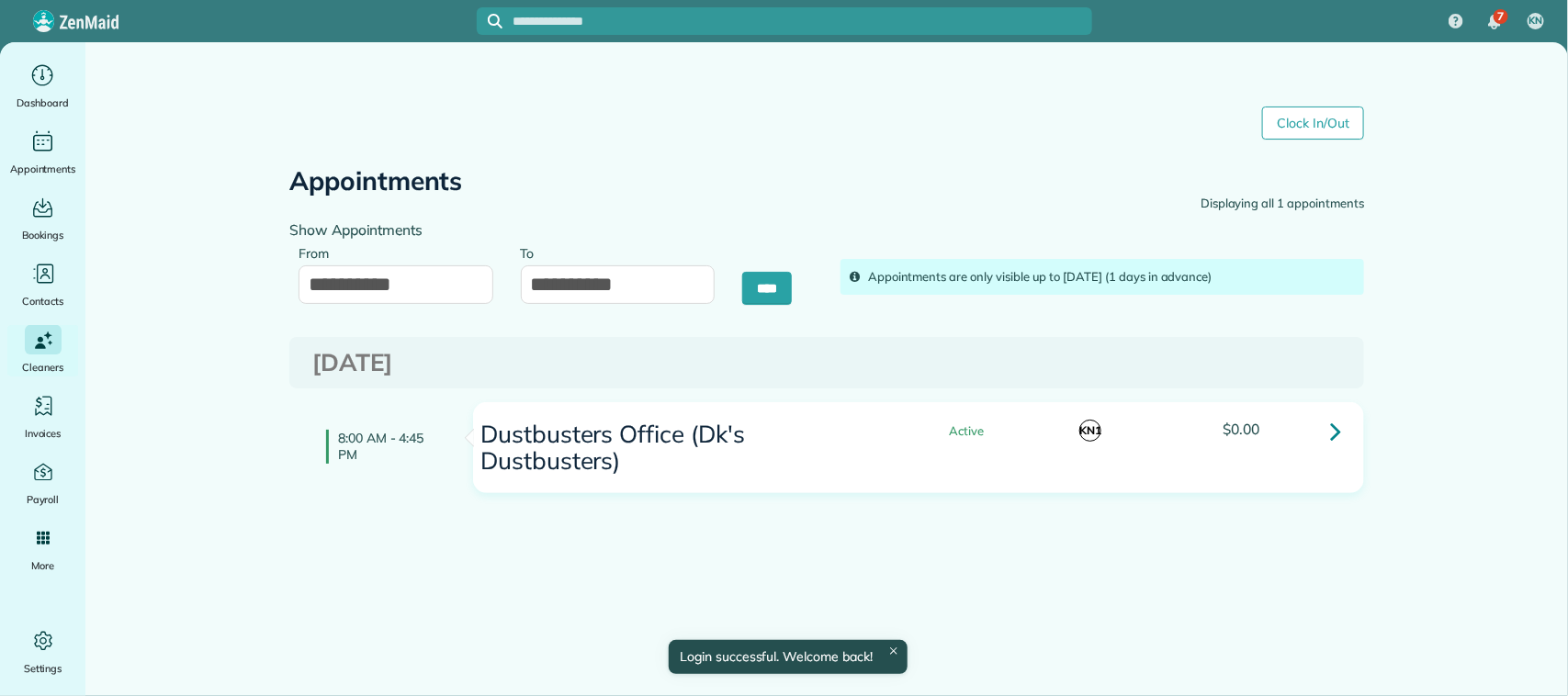
type input "**********"
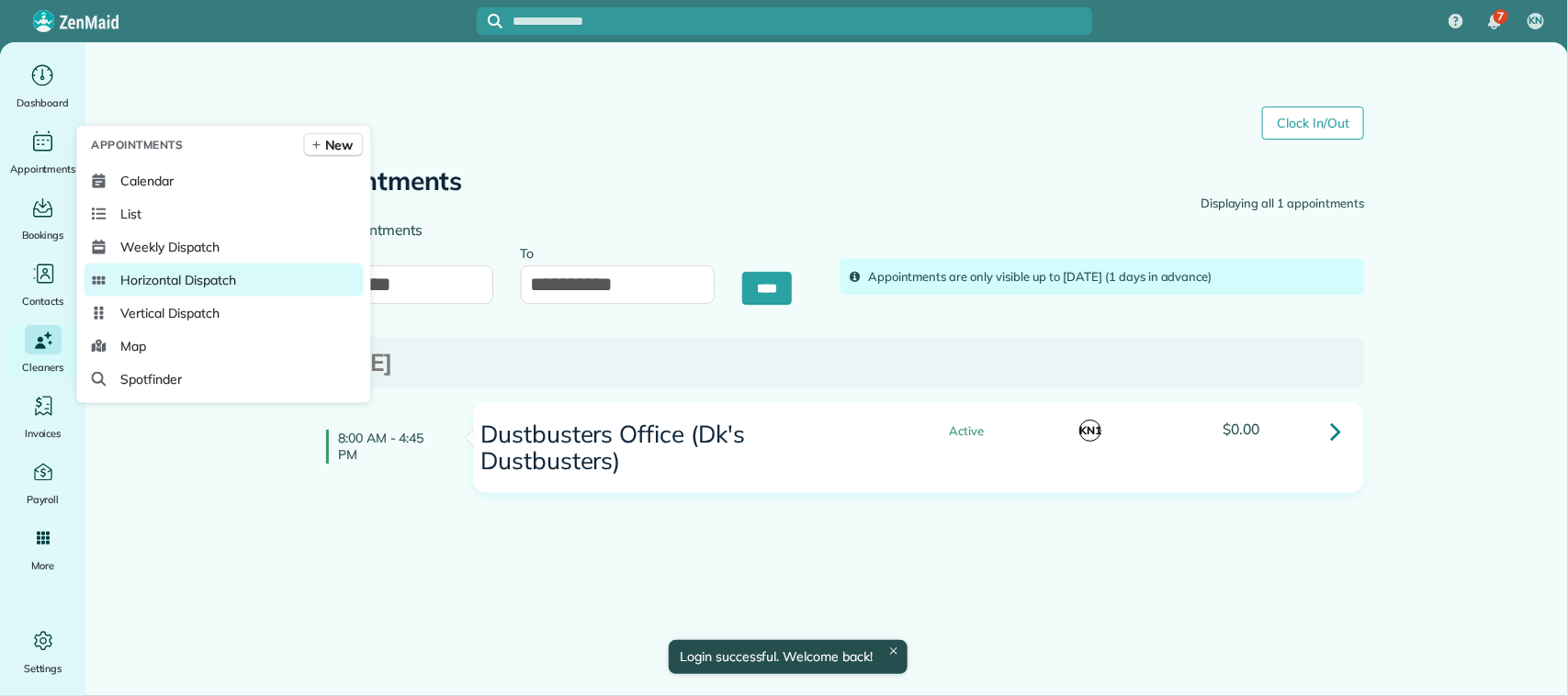
click at [198, 276] on span "Horizontal Dispatch" at bounding box center [179, 279] width 115 height 18
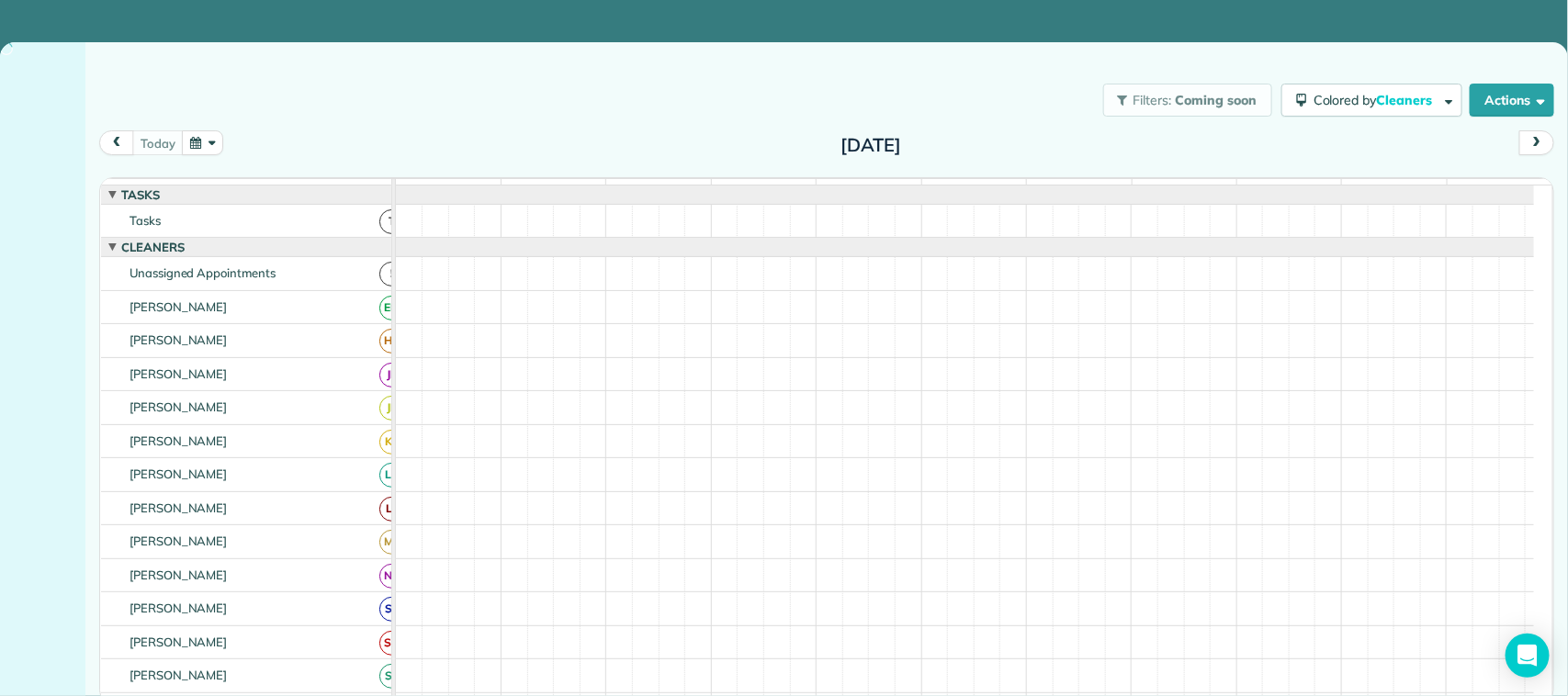
click at [195, 142] on button "button" at bounding box center [203, 142] width 42 height 25
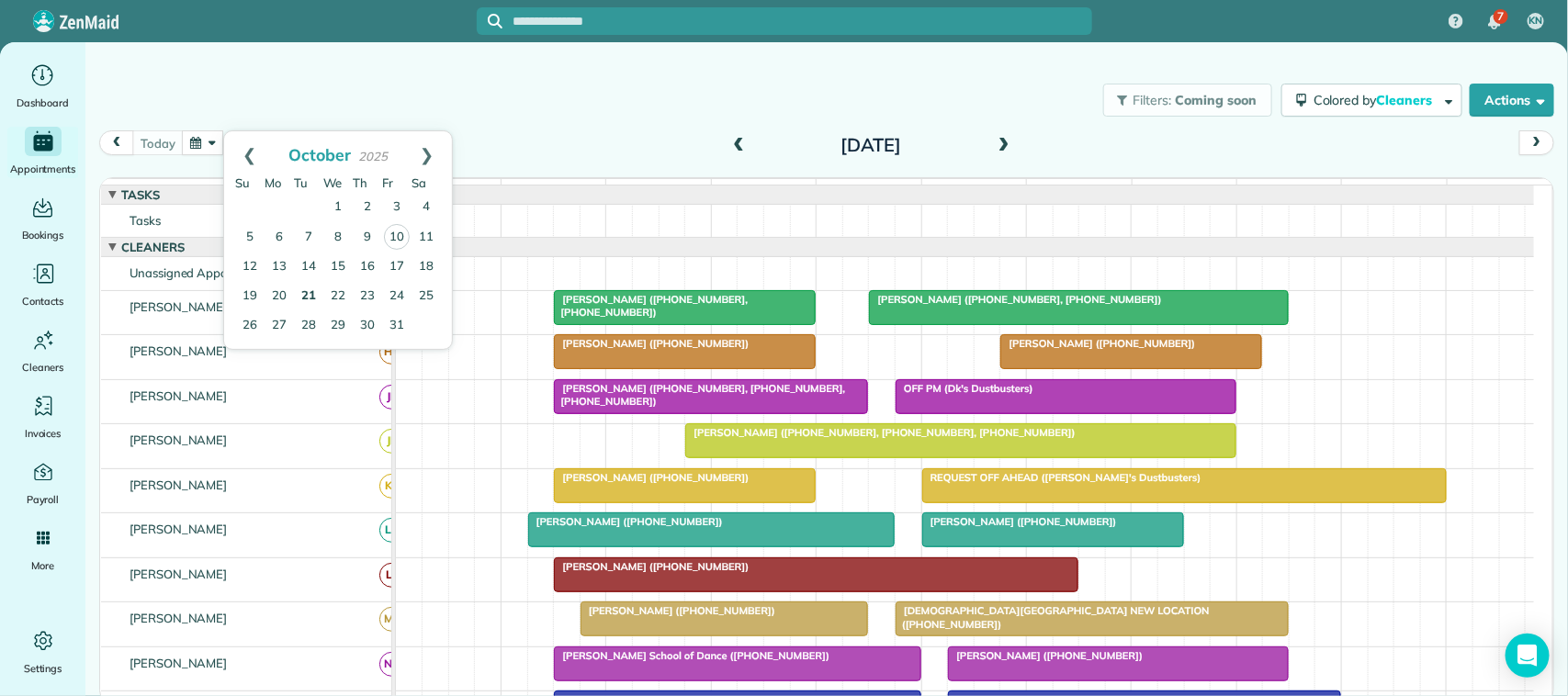
click at [313, 294] on link "21" at bounding box center [308, 296] width 30 height 30
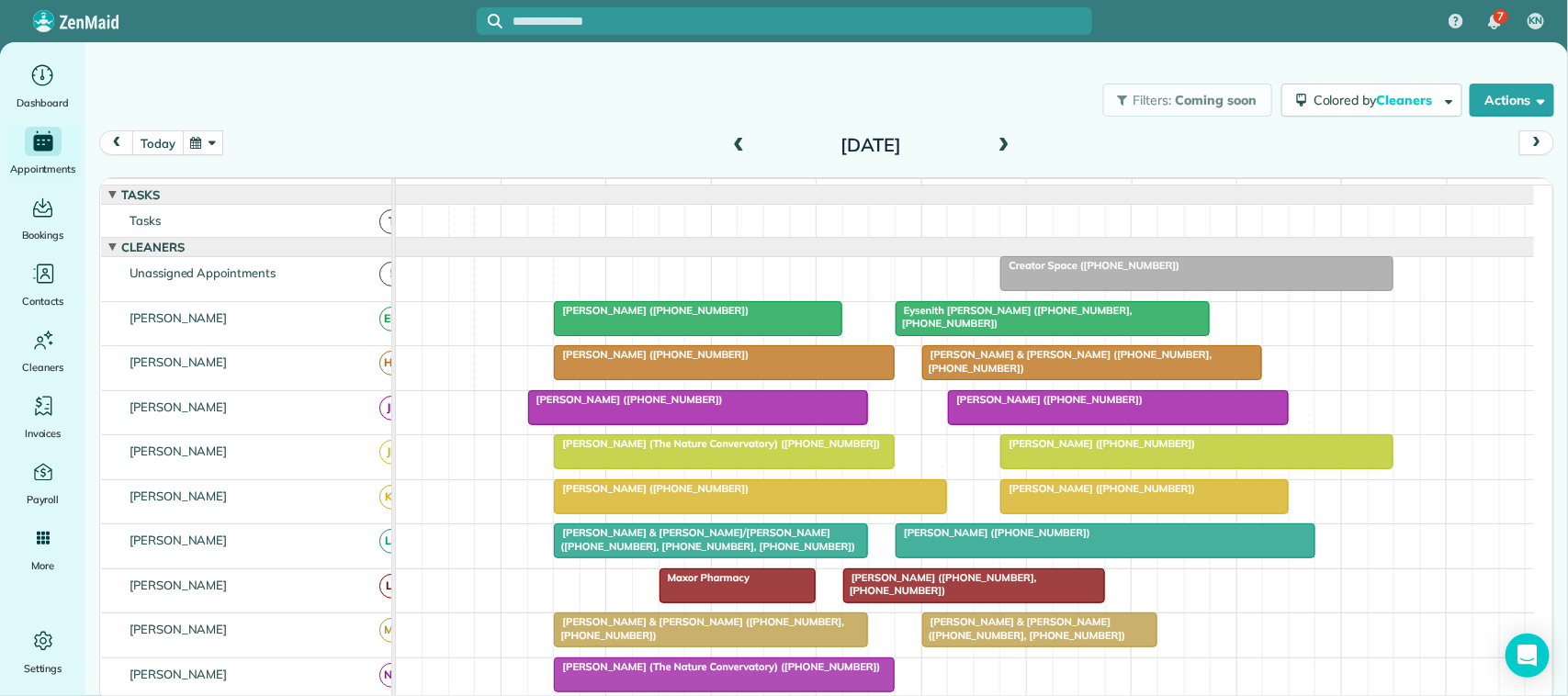
click at [153, 145] on button "today" at bounding box center [157, 142] width 51 height 25
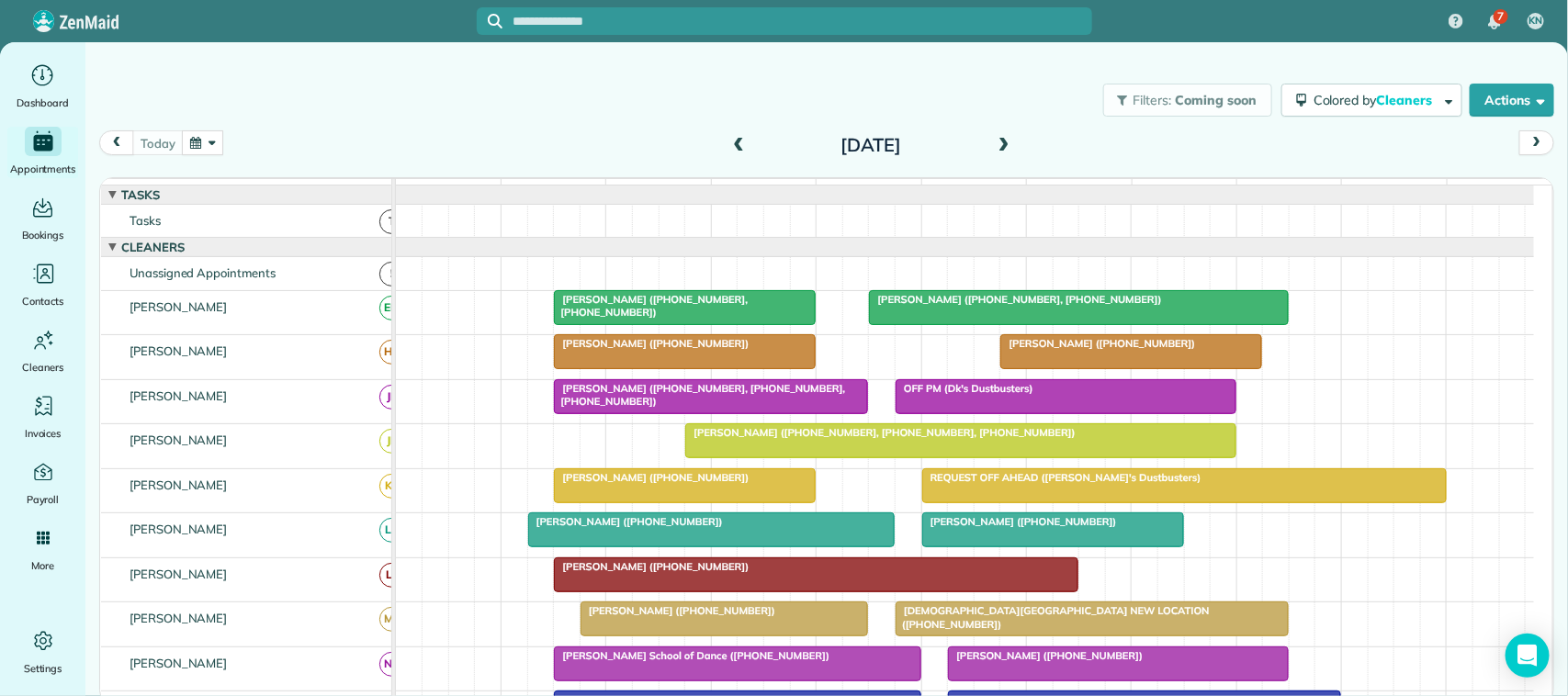
click at [198, 147] on button "button" at bounding box center [203, 142] width 42 height 25
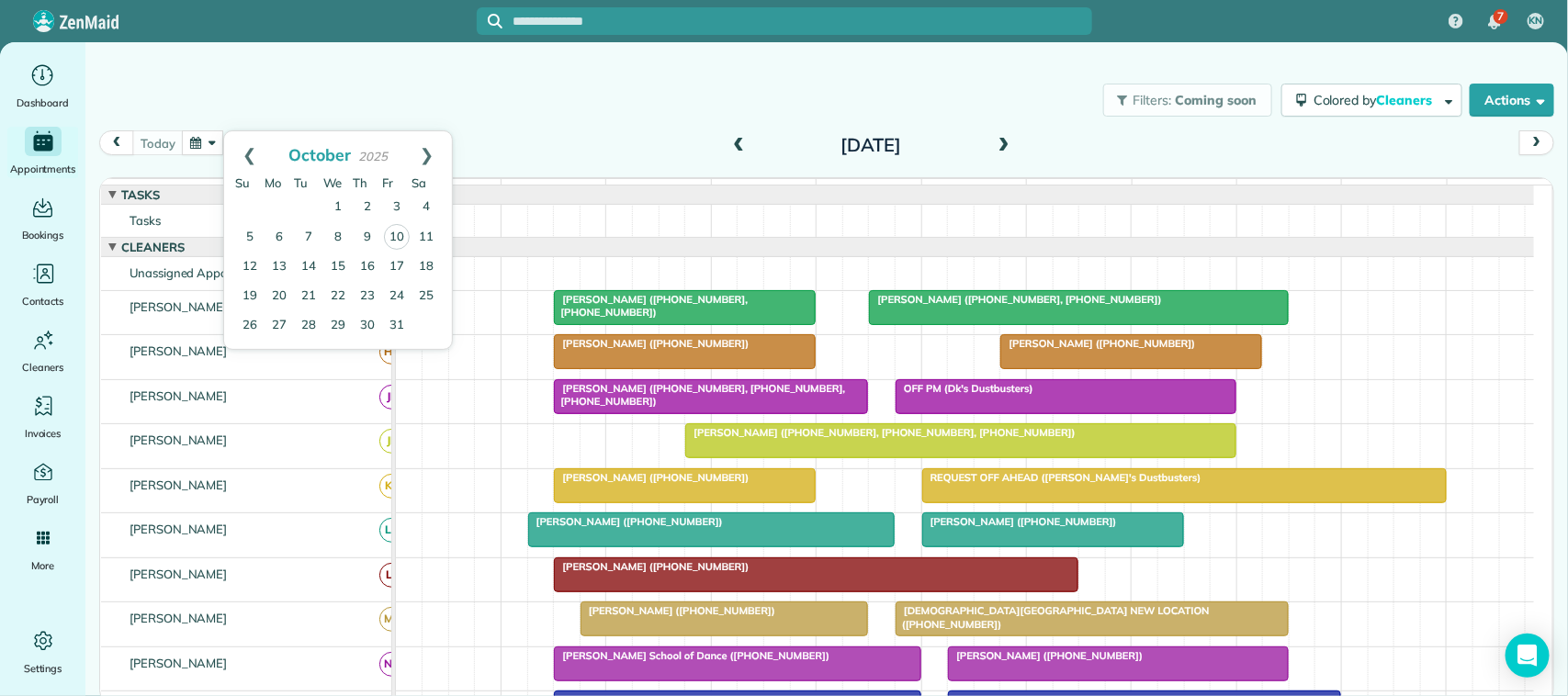
click at [707, 61] on div "Filters: Coming soon Colored by Cleaners Color by Cleaner Color by Team Color b…" at bounding box center [827, 342] width 1483 height 600
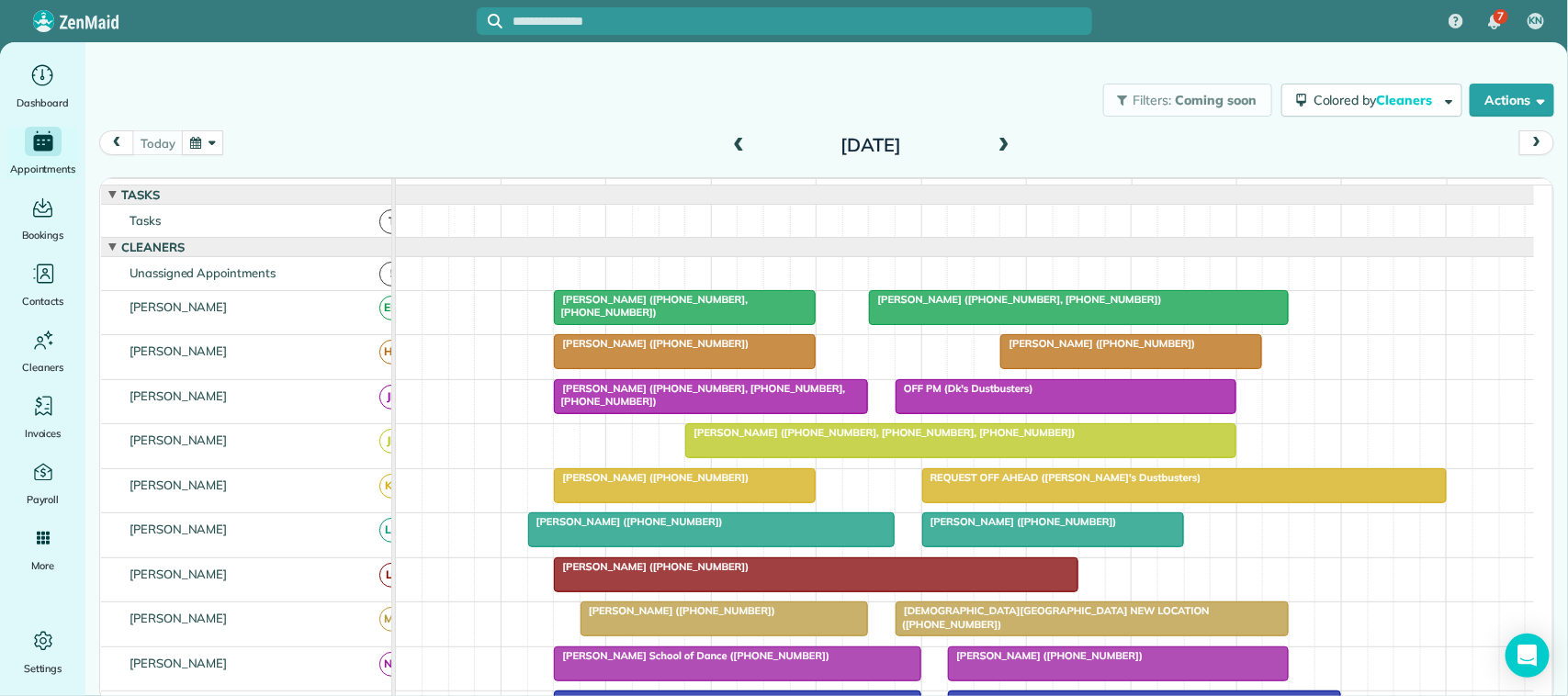
click at [212, 151] on button "button" at bounding box center [203, 142] width 42 height 25
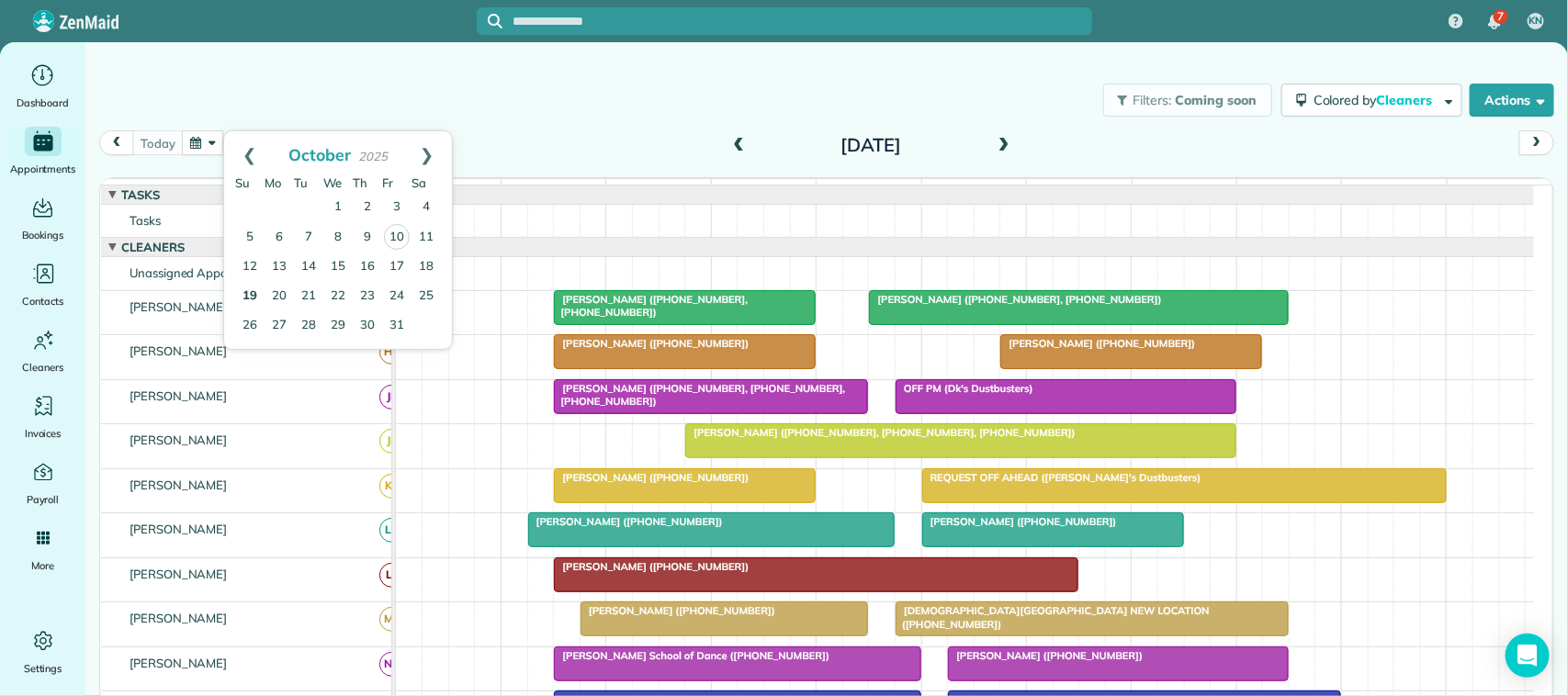
click at [259, 292] on link "19" at bounding box center [250, 296] width 30 height 30
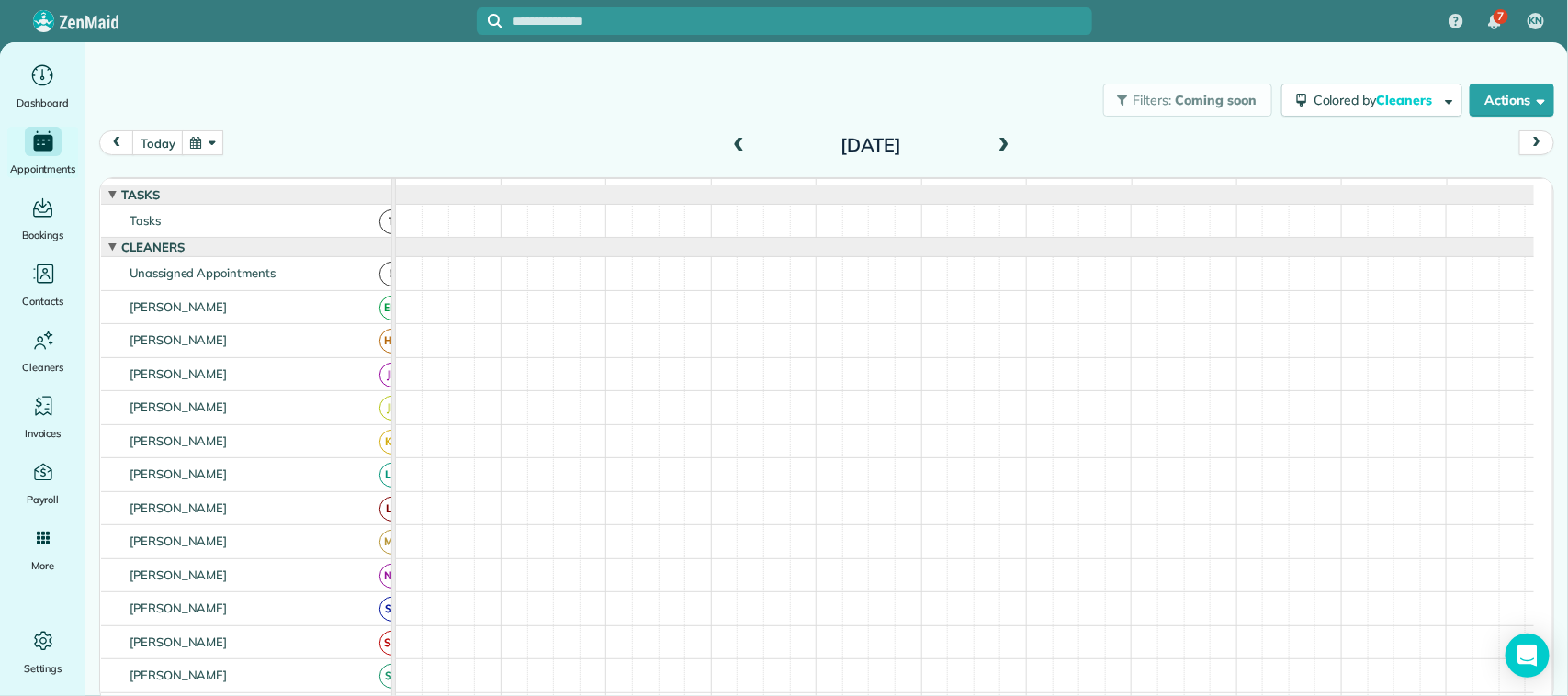
click at [526, 154] on div "[DATE] [DATE]" at bounding box center [827, 147] width 1455 height 34
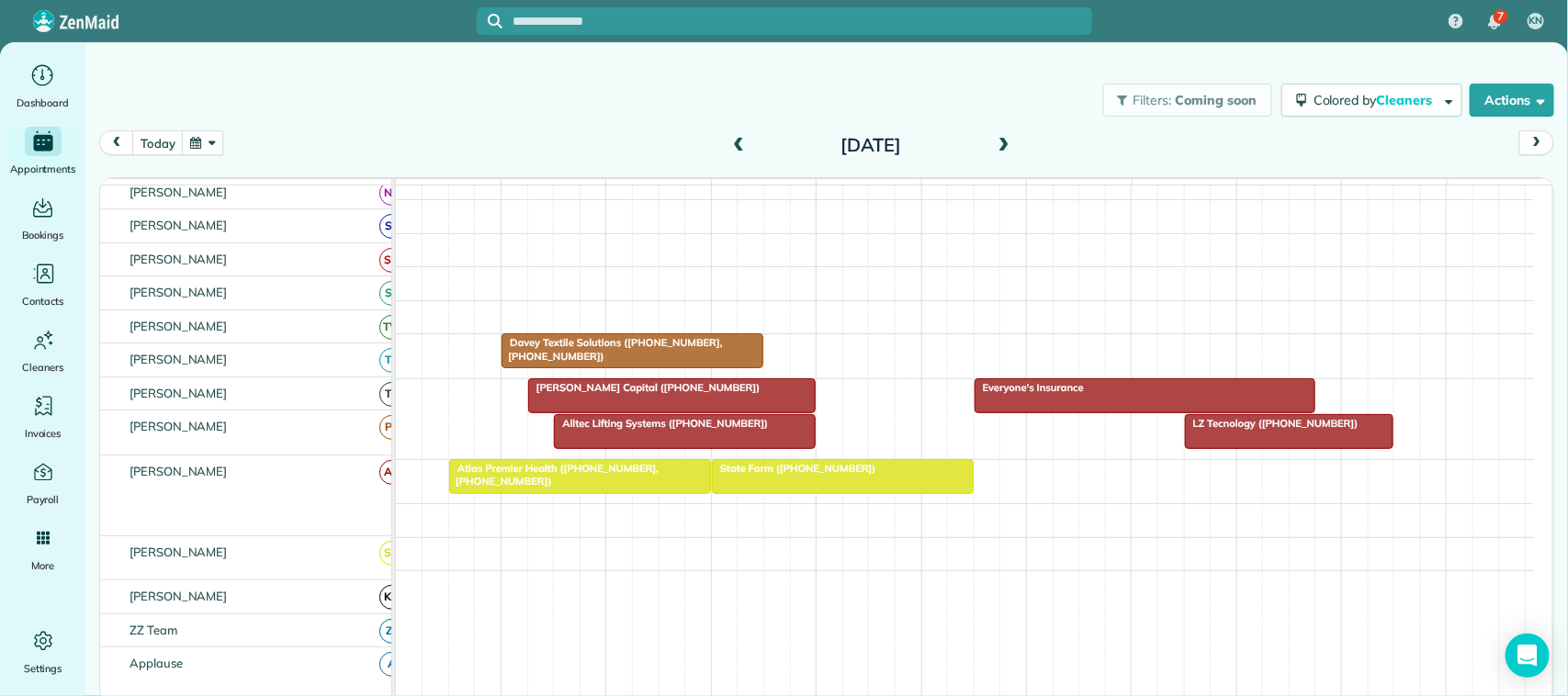
scroll to position [459, 0]
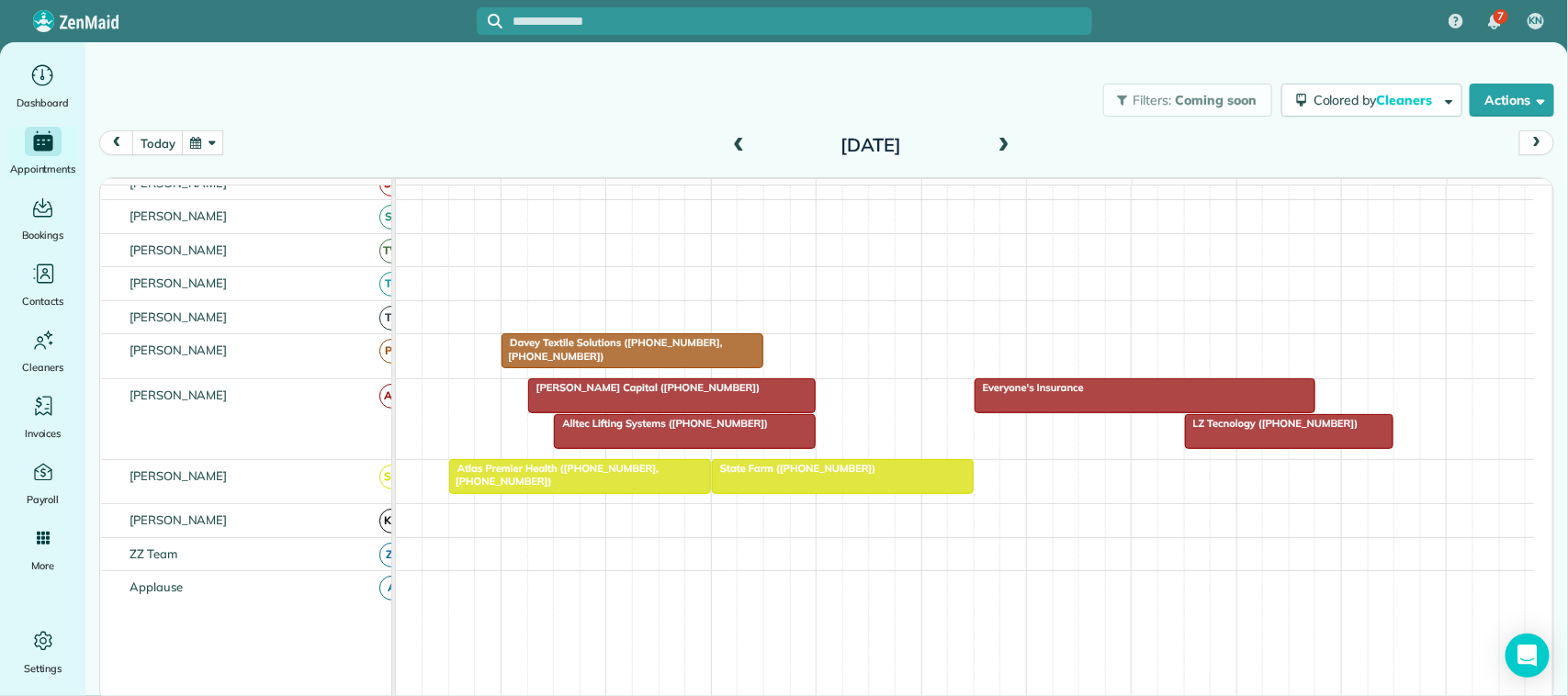
click at [793, 493] on div at bounding box center [843, 476] width 260 height 33
click at [852, 493] on div at bounding box center [843, 476] width 260 height 33
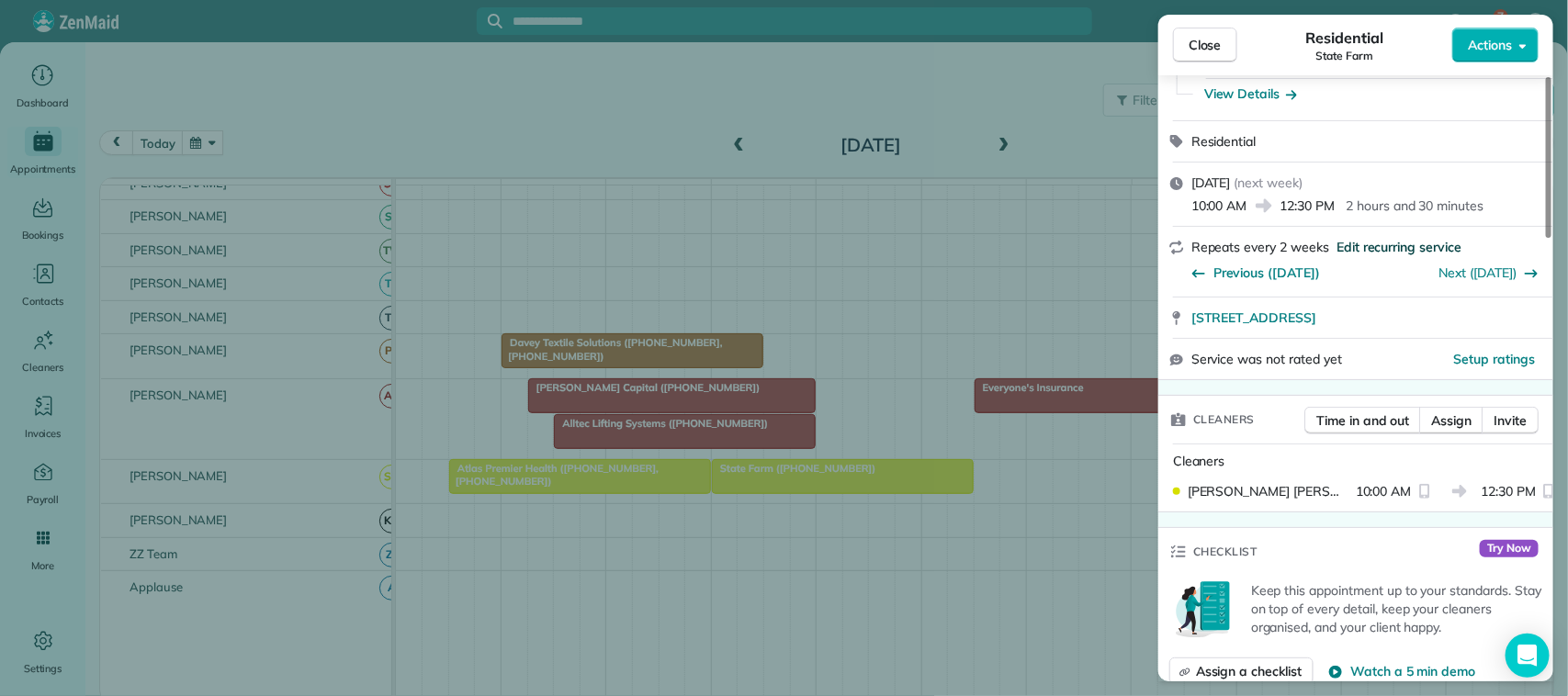
scroll to position [229, 0]
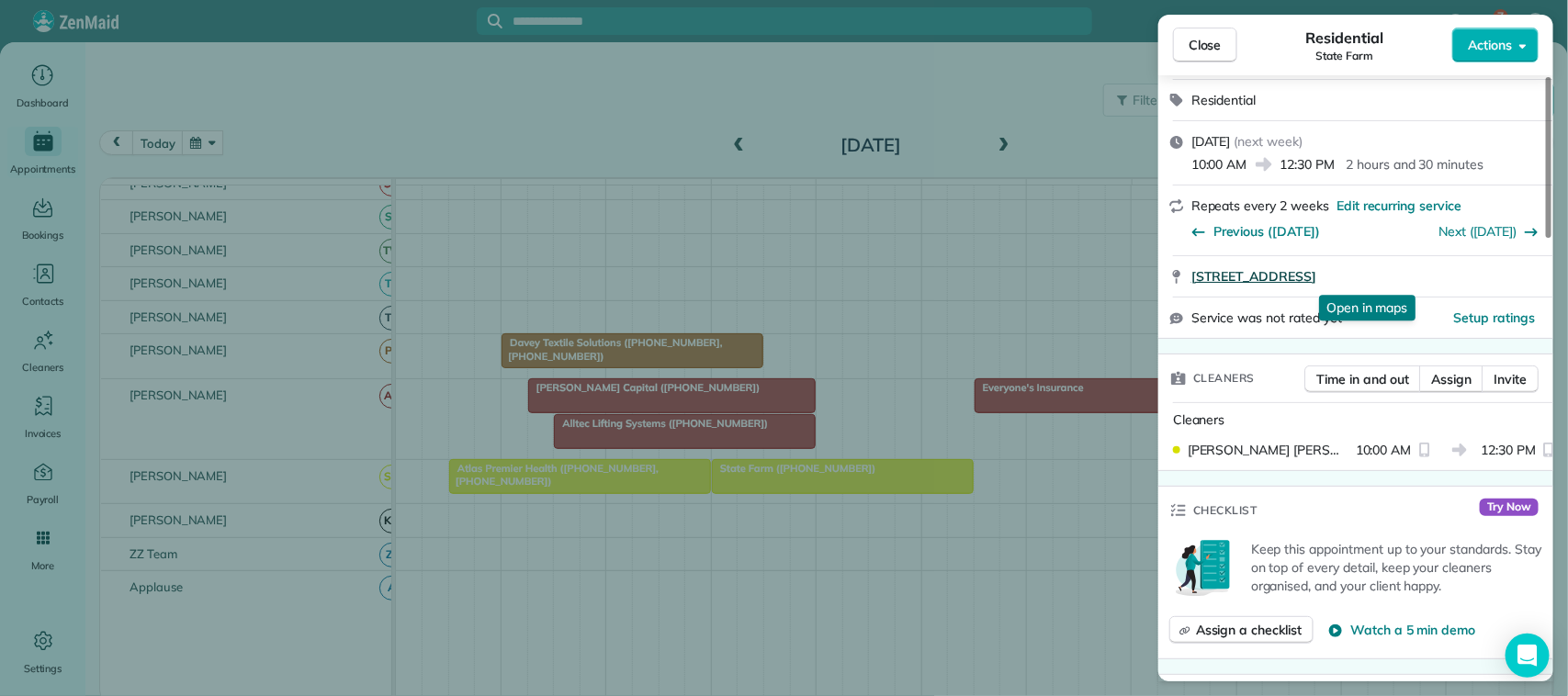
drag, startPoint x: 1188, startPoint y: 276, endPoint x: 1466, endPoint y: 276, distance: 278.0
click at [1466, 276] on div "[STREET_ADDRESS] Open in maps Open in maps" at bounding box center [1356, 276] width 395 height 40
copy span "[STREET_ADDRESS]"
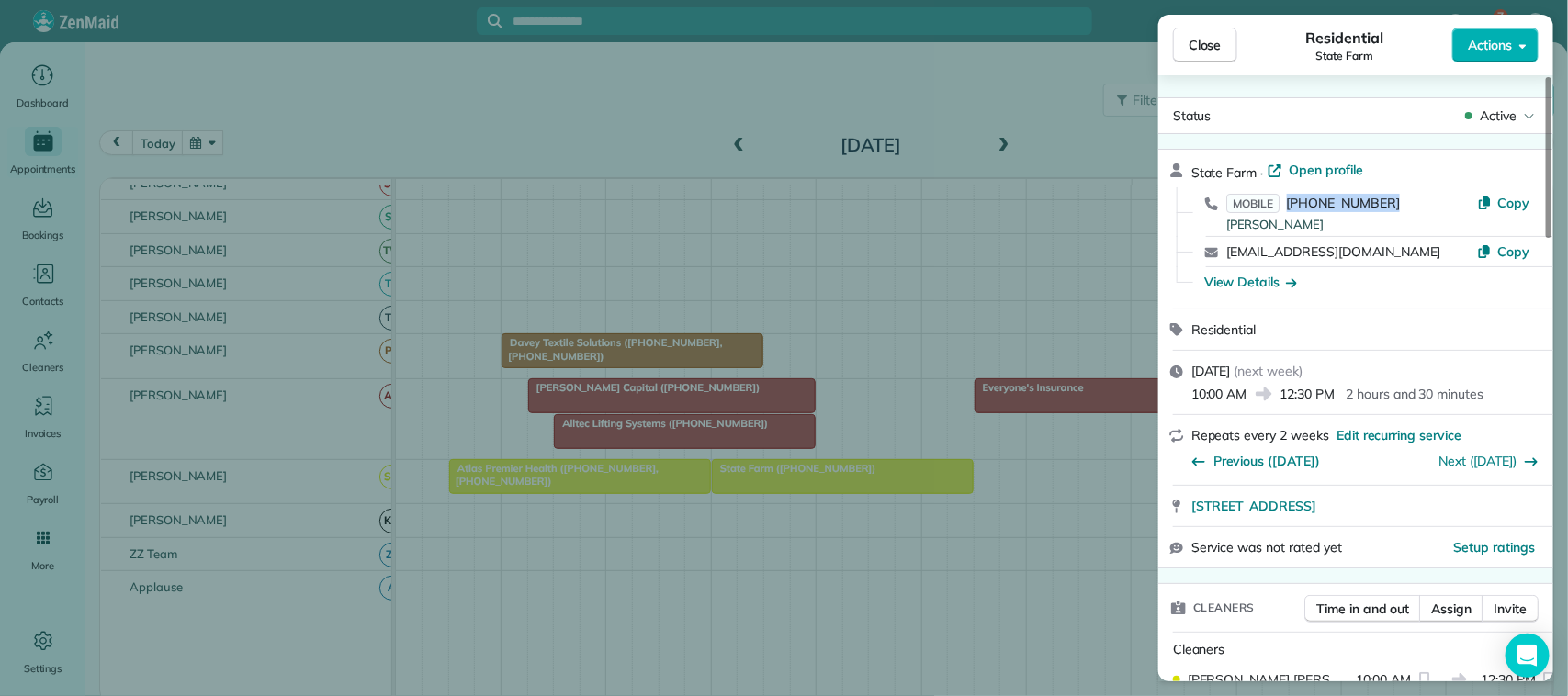
drag, startPoint x: 1392, startPoint y: 200, endPoint x: 1289, endPoint y: 199, distance: 103.0
click at [1289, 199] on div "MOBILE [PHONE_NUMBER] [PERSON_NAME]" at bounding box center [1352, 212] width 251 height 36
copy span "[PHONE_NUMBER]"
drag, startPoint x: 1405, startPoint y: 252, endPoint x: 1218, endPoint y: 257, distance: 187.1
click at [1218, 257] on div "[EMAIL_ADDRESS][DOMAIN_NAME] Copy" at bounding box center [1367, 252] width 351 height 31
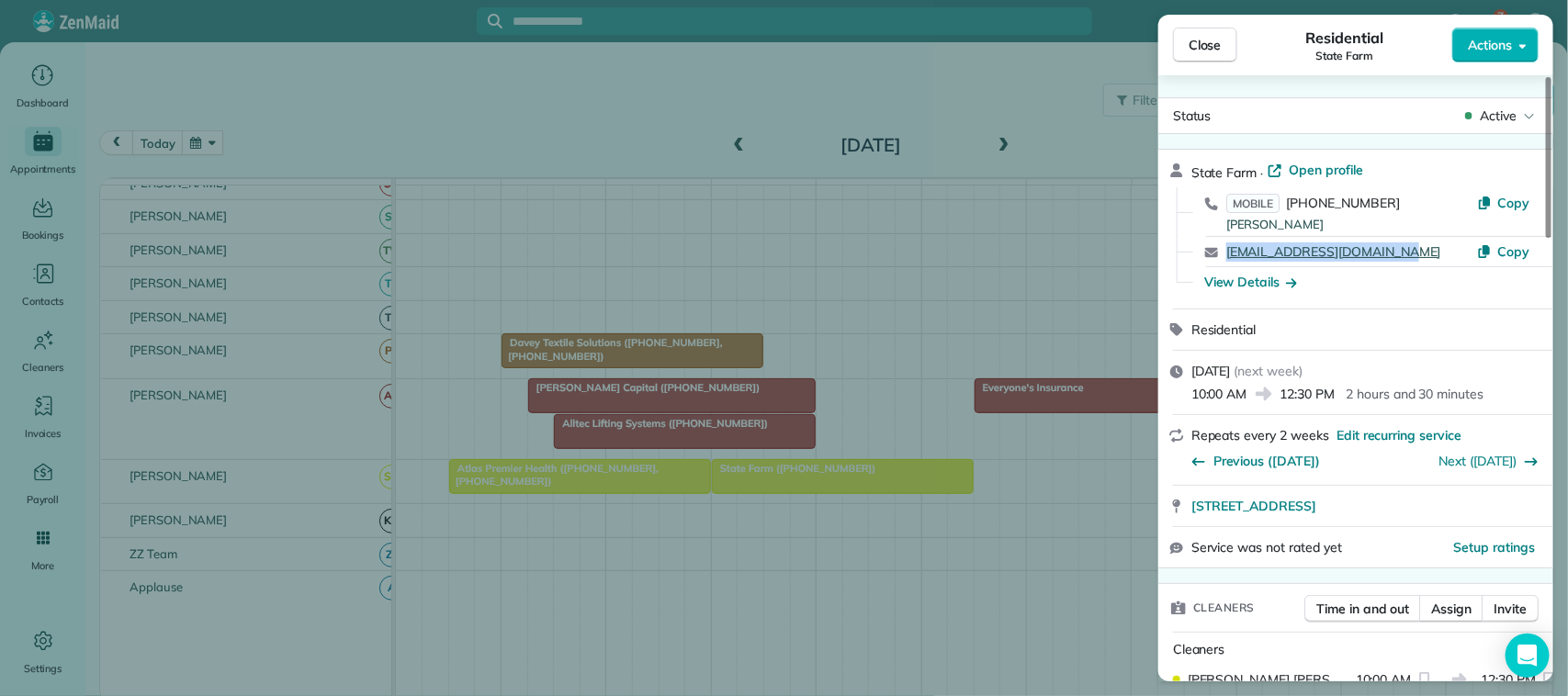
copy link "[EMAIL_ADDRESS][DOMAIN_NAME]"
click at [1208, 42] on span "Close" at bounding box center [1205, 44] width 33 height 18
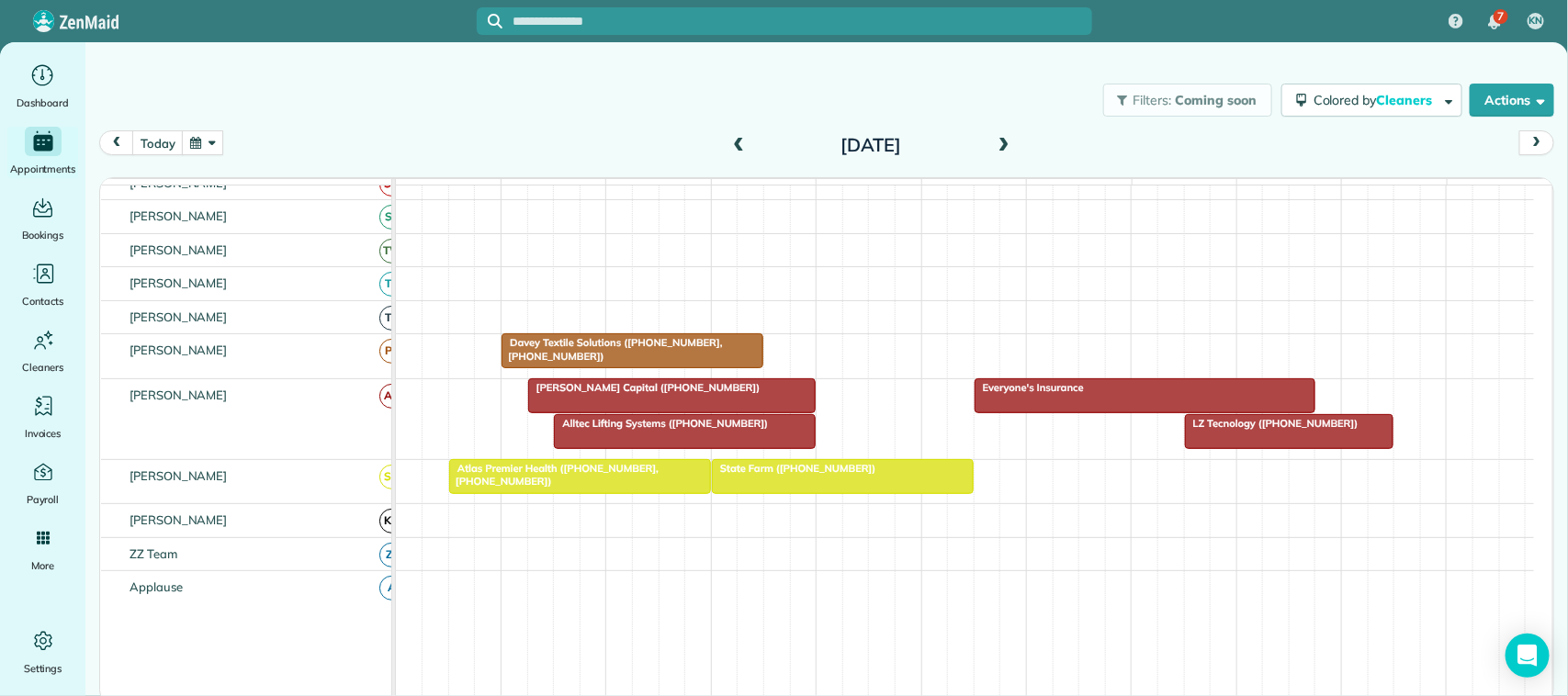
click at [769, 493] on div at bounding box center [843, 476] width 260 height 33
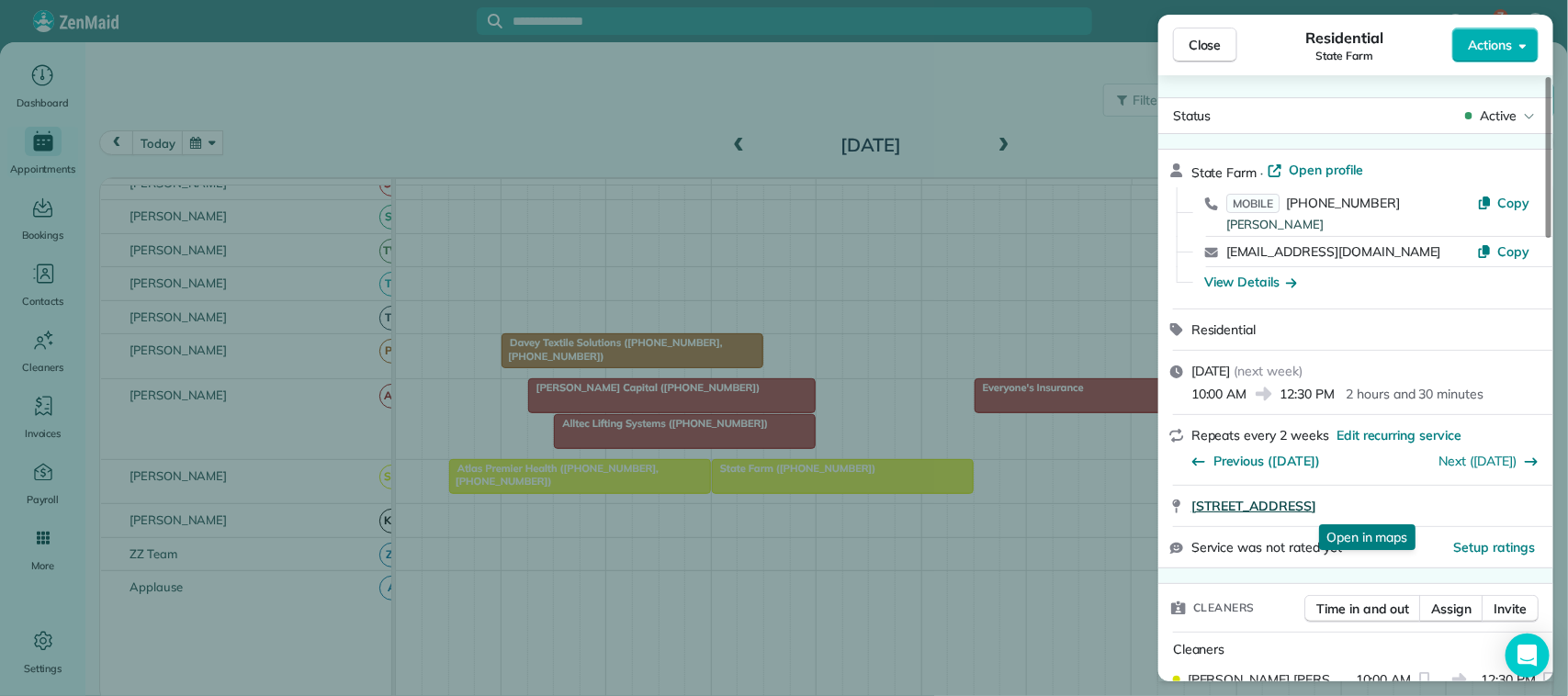
drag, startPoint x: 1188, startPoint y: 510, endPoint x: 1464, endPoint y: 506, distance: 276.0
click at [1464, 506] on div "[STREET_ADDRESS] Open in maps Open in maps" at bounding box center [1356, 506] width 395 height 40
copy span "[STREET_ADDRESS]"
click at [1202, 47] on span "Close" at bounding box center [1205, 44] width 33 height 18
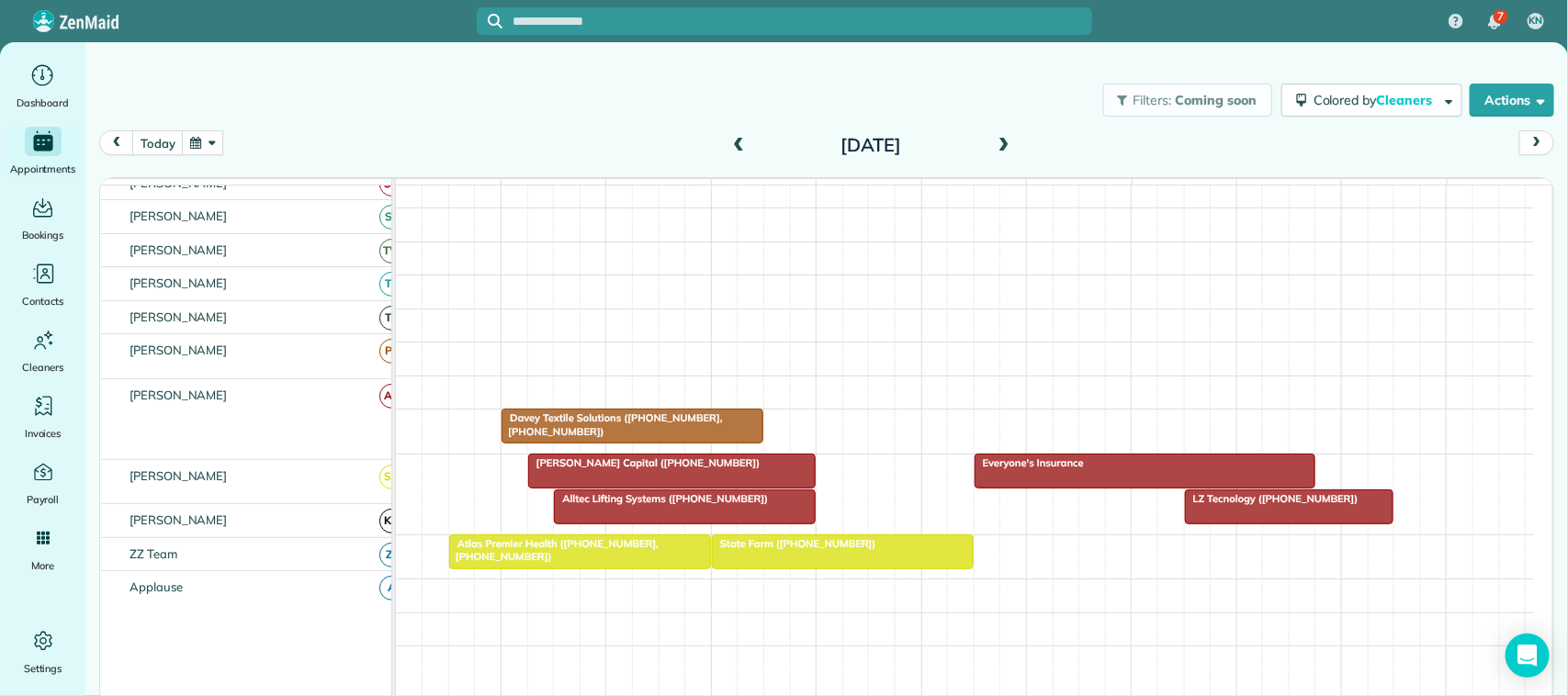
scroll to position [344, 0]
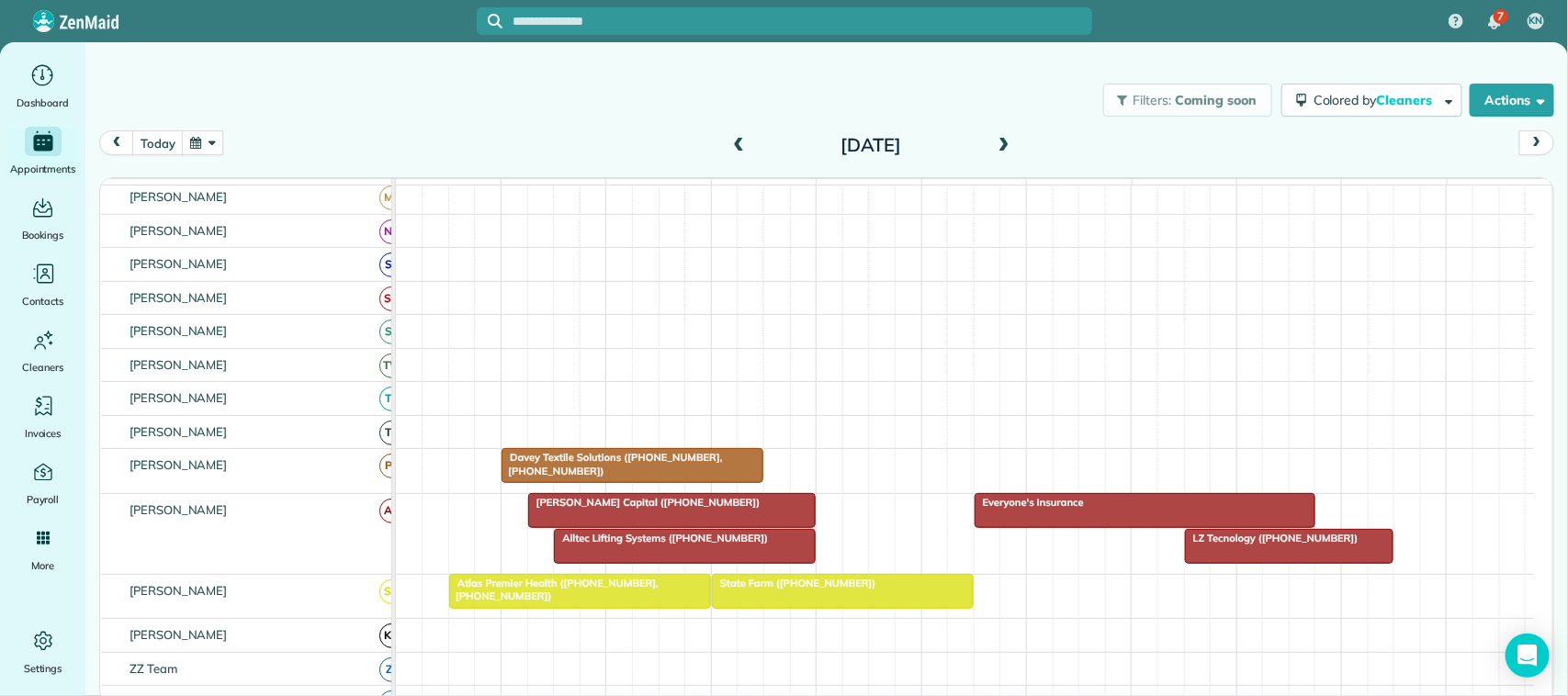
click at [226, 149] on div "[DATE] [DATE]" at bounding box center [827, 147] width 1455 height 34
click at [217, 145] on button "button" at bounding box center [203, 142] width 42 height 25
click at [436, 161] on link "Next" at bounding box center [427, 154] width 51 height 46
click at [249, 156] on link "Prev" at bounding box center [249, 154] width 51 height 46
click at [426, 159] on link "Next" at bounding box center [427, 154] width 51 height 46
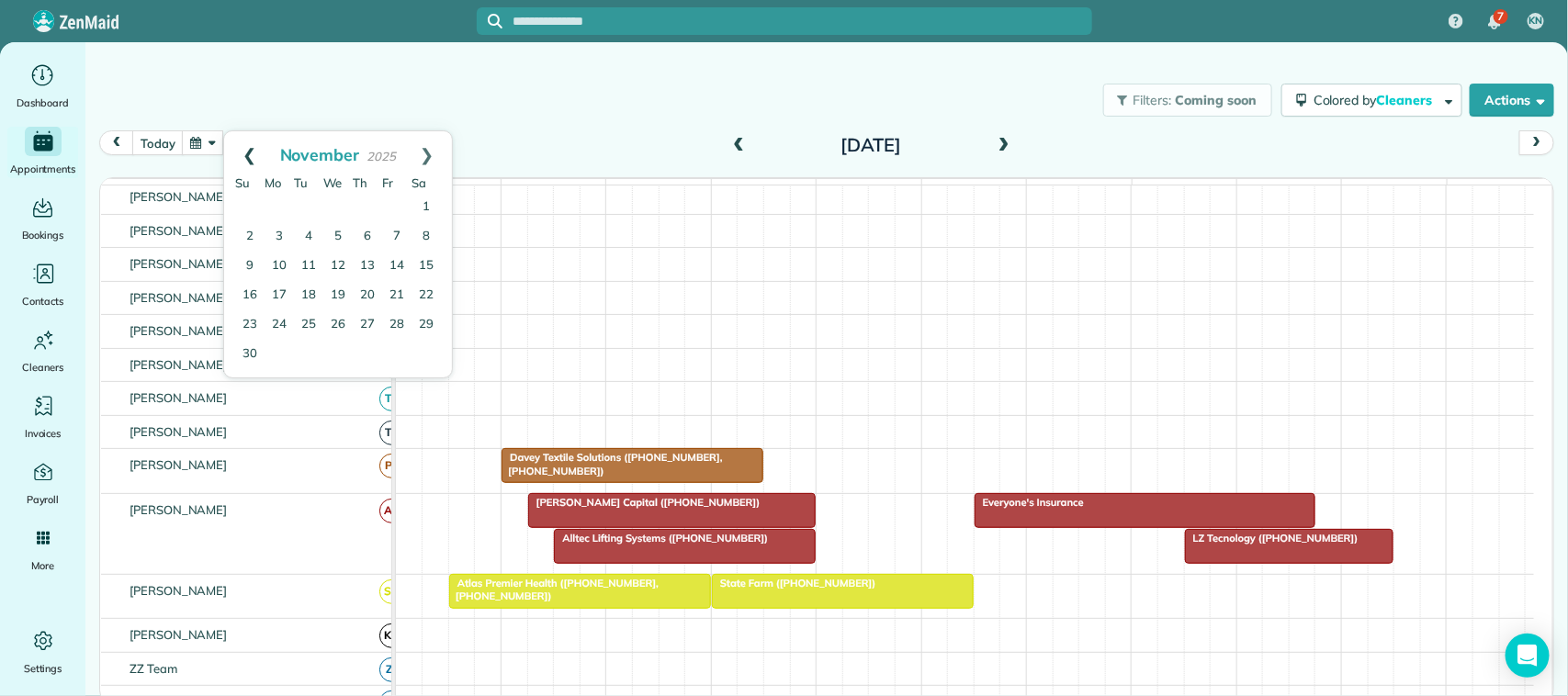
click at [242, 153] on link "Prev" at bounding box center [249, 154] width 51 height 46
click at [432, 159] on link "Next" at bounding box center [427, 154] width 51 height 46
click at [547, 117] on div "Filters: Coming soon Colored by Cleaners Color by Cleaner Color by Team Color b…" at bounding box center [827, 99] width 1483 height 60
